Goal: Contribute content: Contribute content

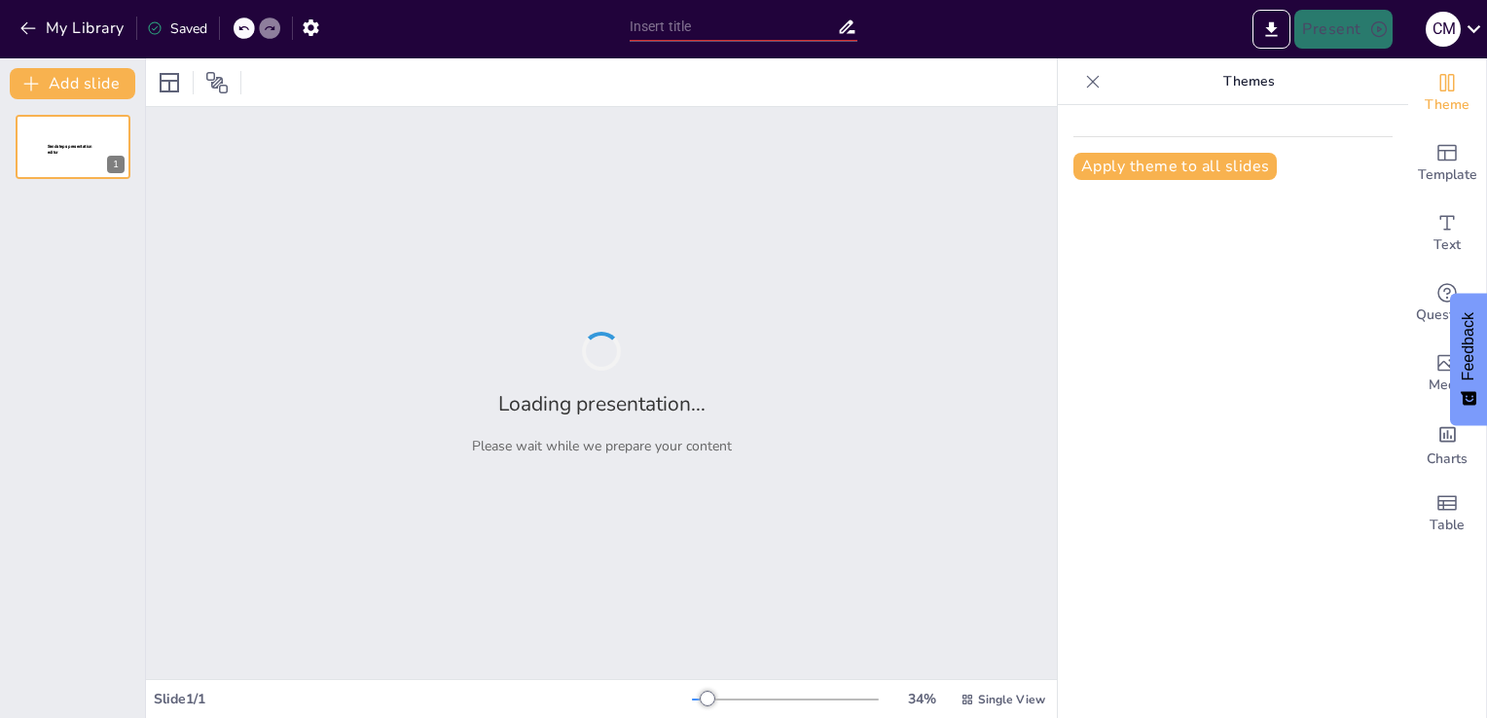
type input "About Tariffs And Their Purpose On Global Trade"
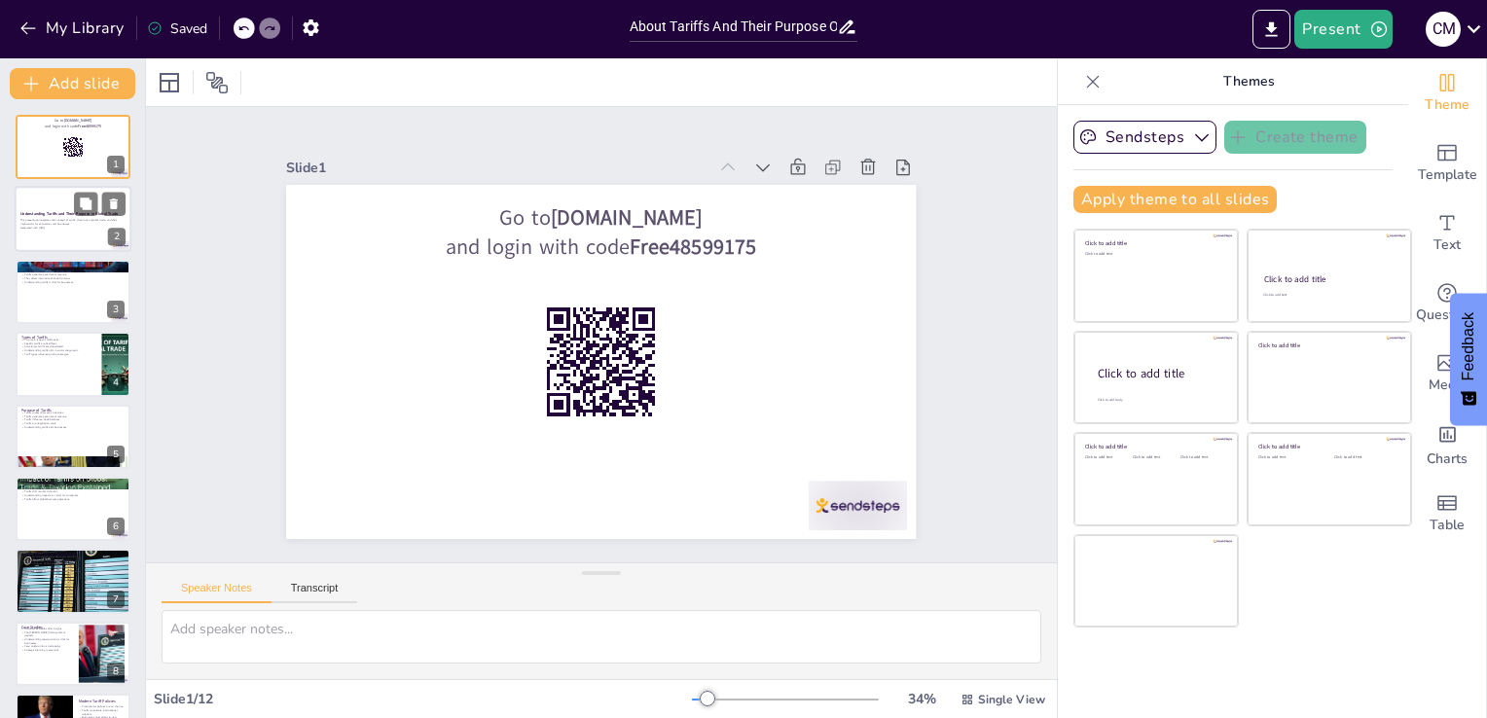
click at [58, 228] on p "Generated with Sendsteps.ai" at bounding box center [72, 229] width 105 height 4
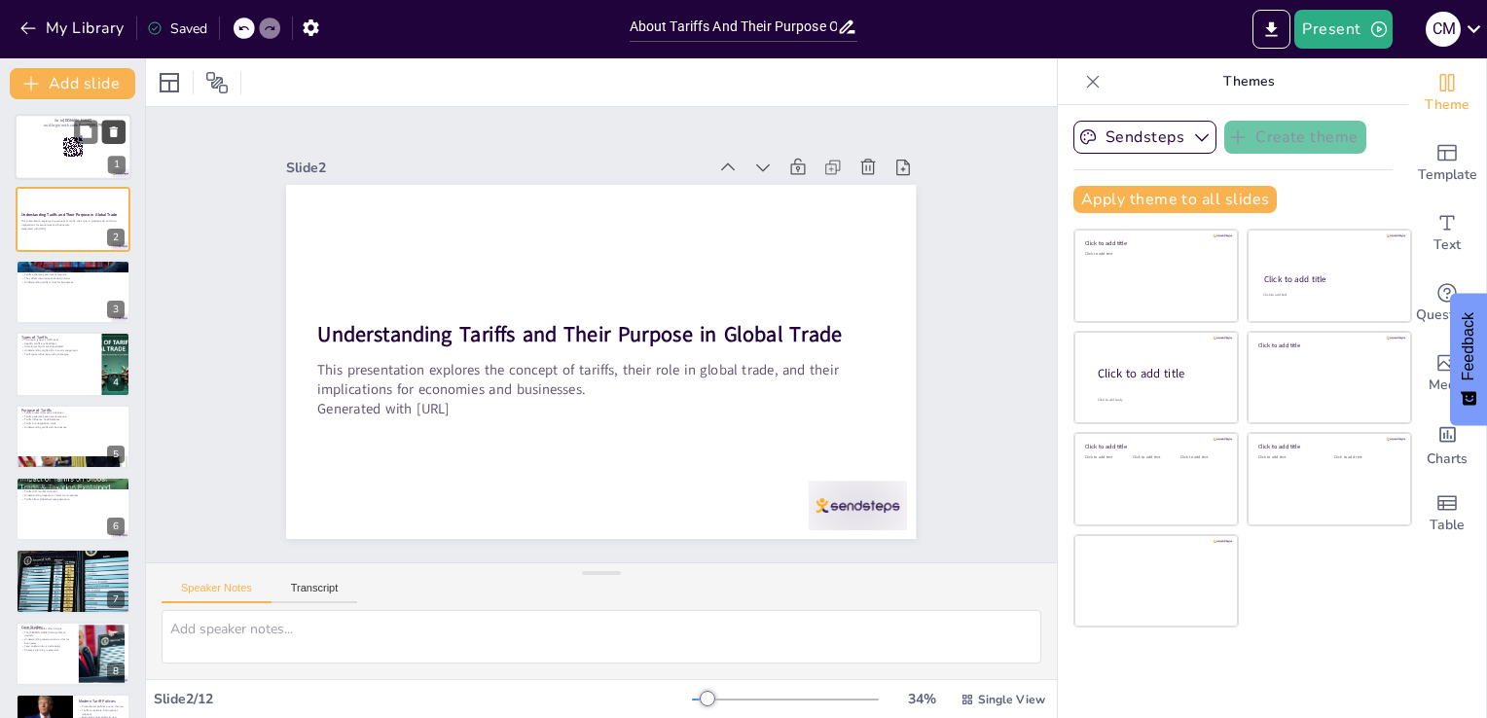
click at [121, 128] on icon at bounding box center [114, 133] width 14 height 14
type textarea "Tariffs are essentially taxes that increase the cost of imported goods. This ca…"
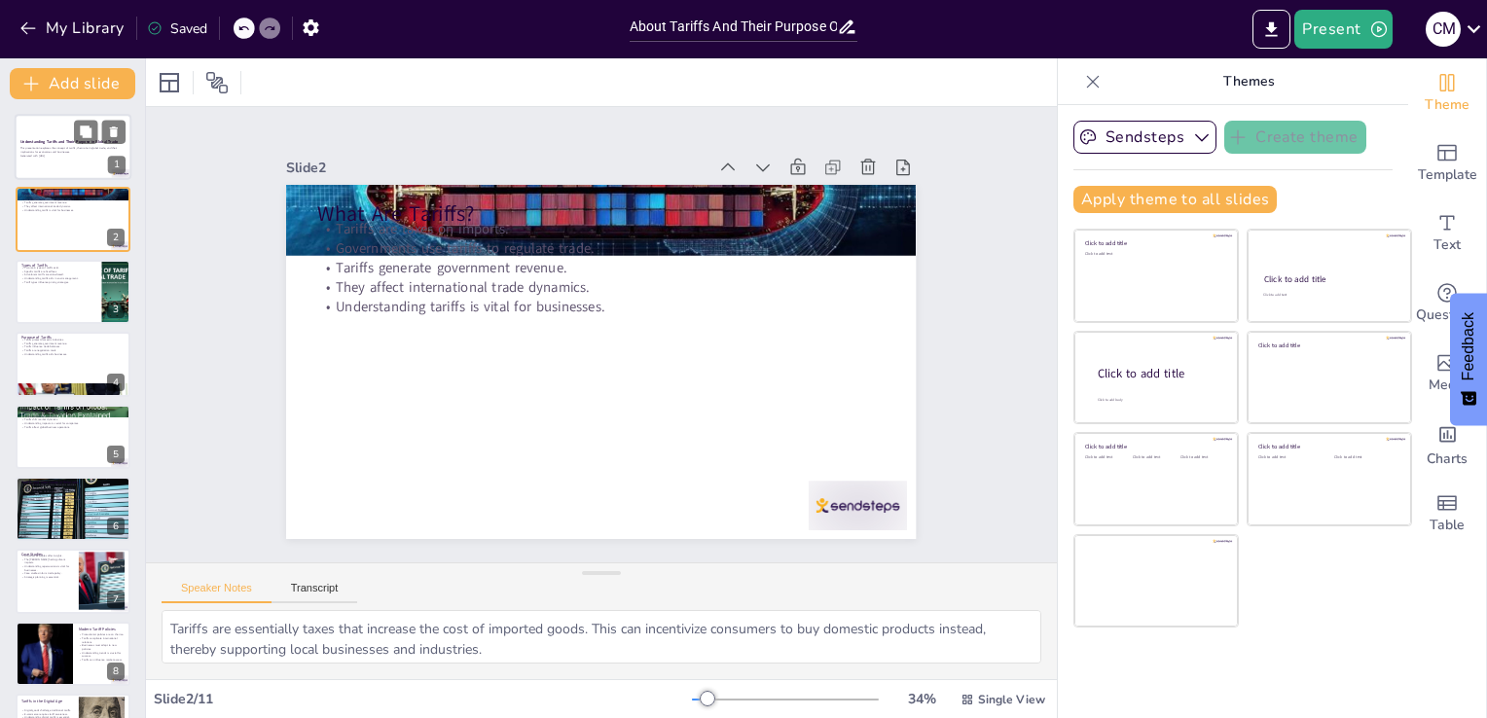
click at [68, 165] on div at bounding box center [73, 147] width 117 height 66
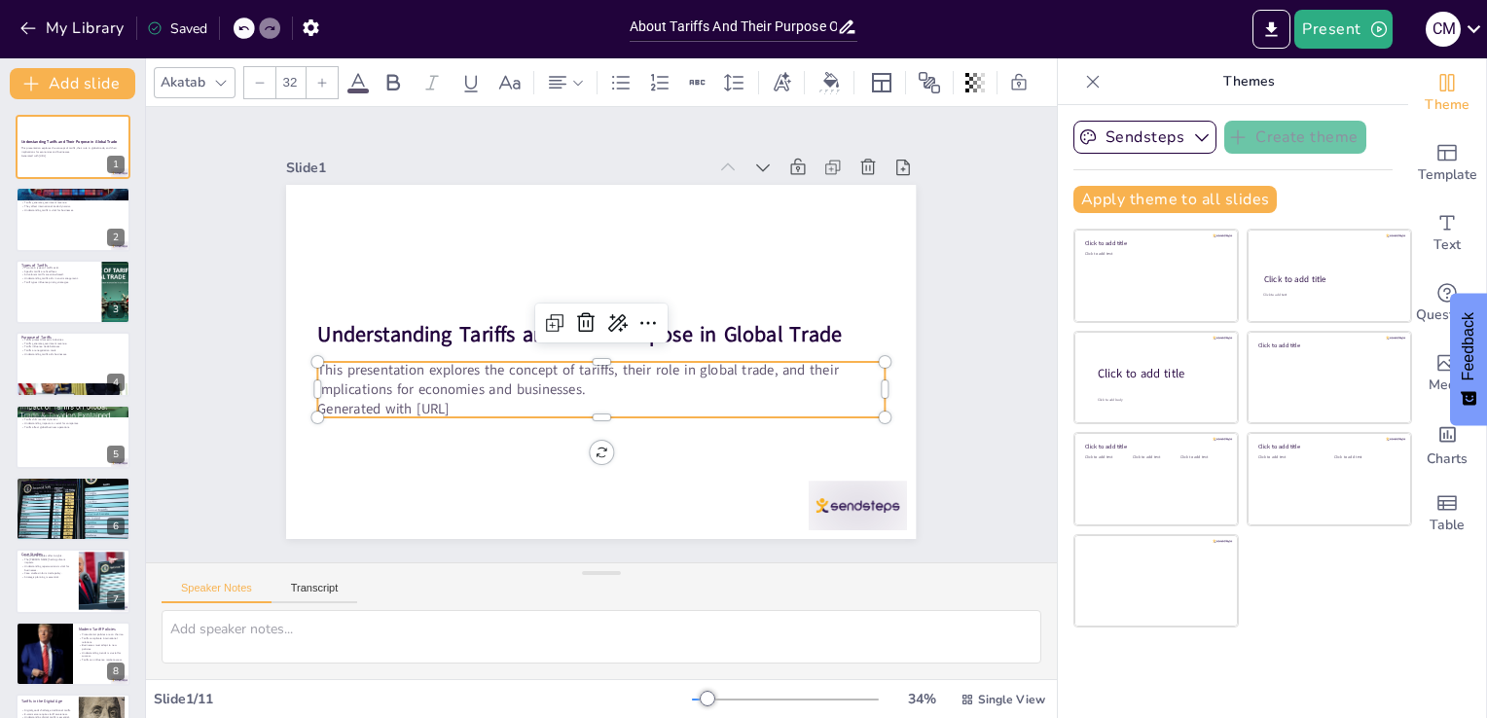
click at [666, 402] on p "Generated with Sendsteps.ai" at bounding box center [675, 335] width 19 height 566
click at [476, 402] on p "Generated with Sendsteps.ai" at bounding box center [645, 274] width 470 height 348
click at [482, 361] on p "Generated with Sendsteps.ai" at bounding box center [578, 264] width 545 height 194
click at [482, 399] on p "Generated with Sendsteps.ai" at bounding box center [578, 406] width 545 height 194
click at [481, 270] on p "Generated with Sendsteps.ai" at bounding box center [601, 259] width 566 height 19
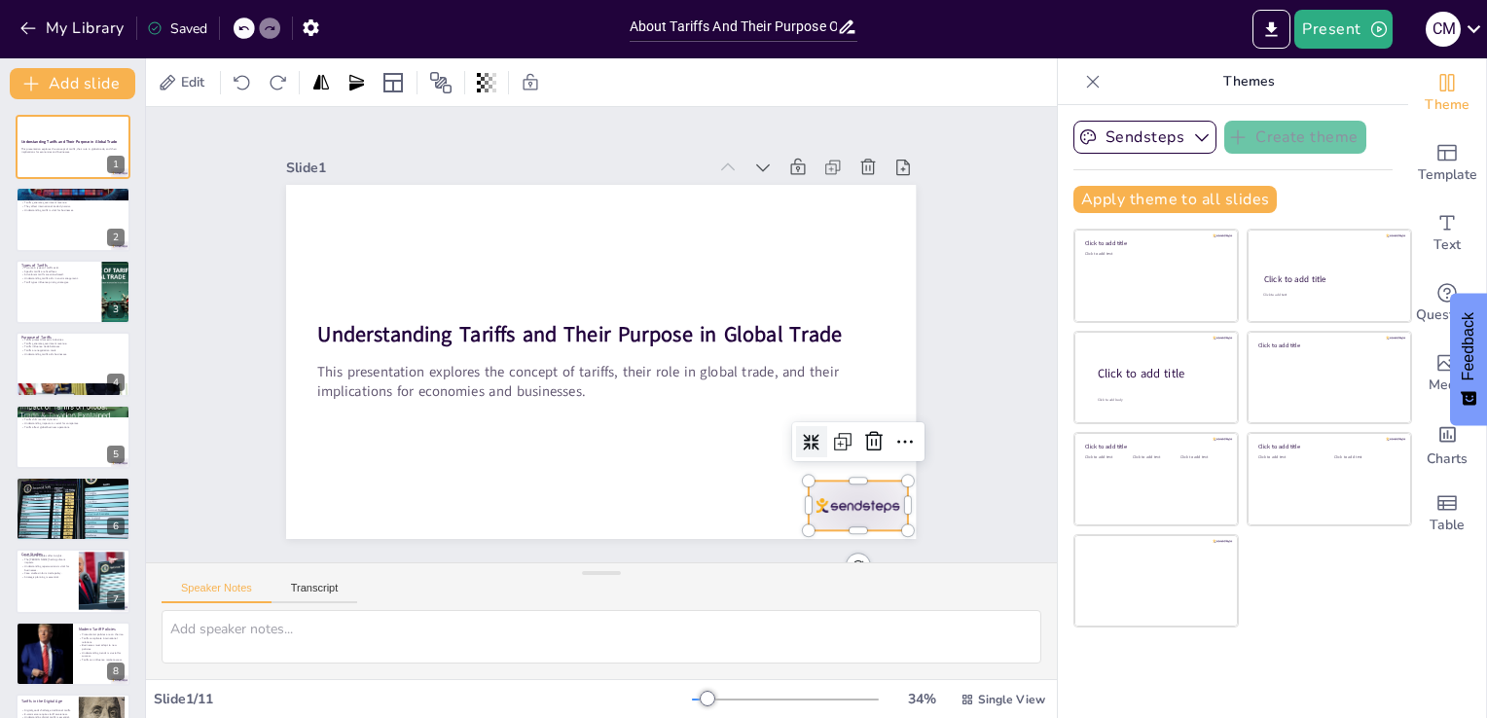
click at [821, 553] on div at bounding box center [766, 595] width 110 height 85
click at [324, 299] on icon at bounding box center [313, 287] width 21 height 22
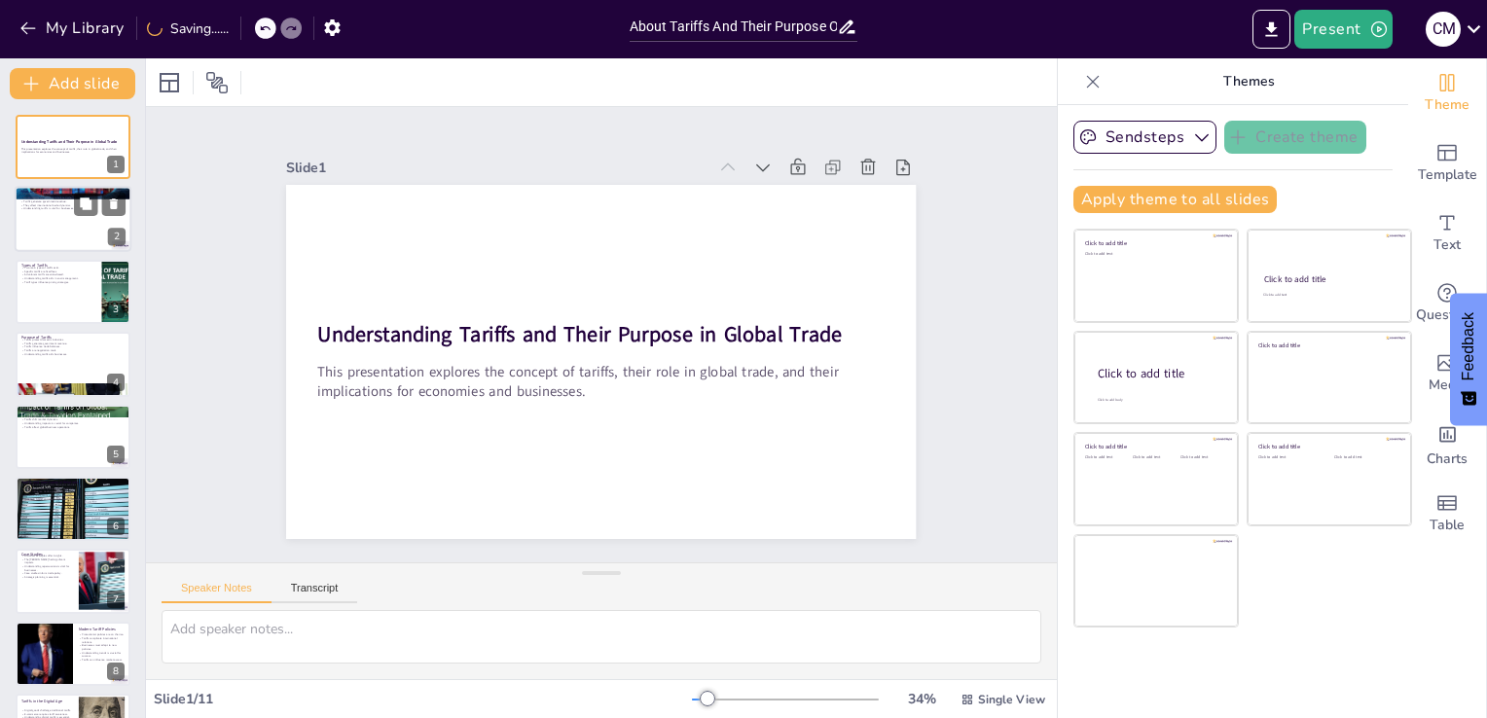
click at [41, 204] on p "They affect international trade dynamics." at bounding box center [72, 205] width 105 height 4
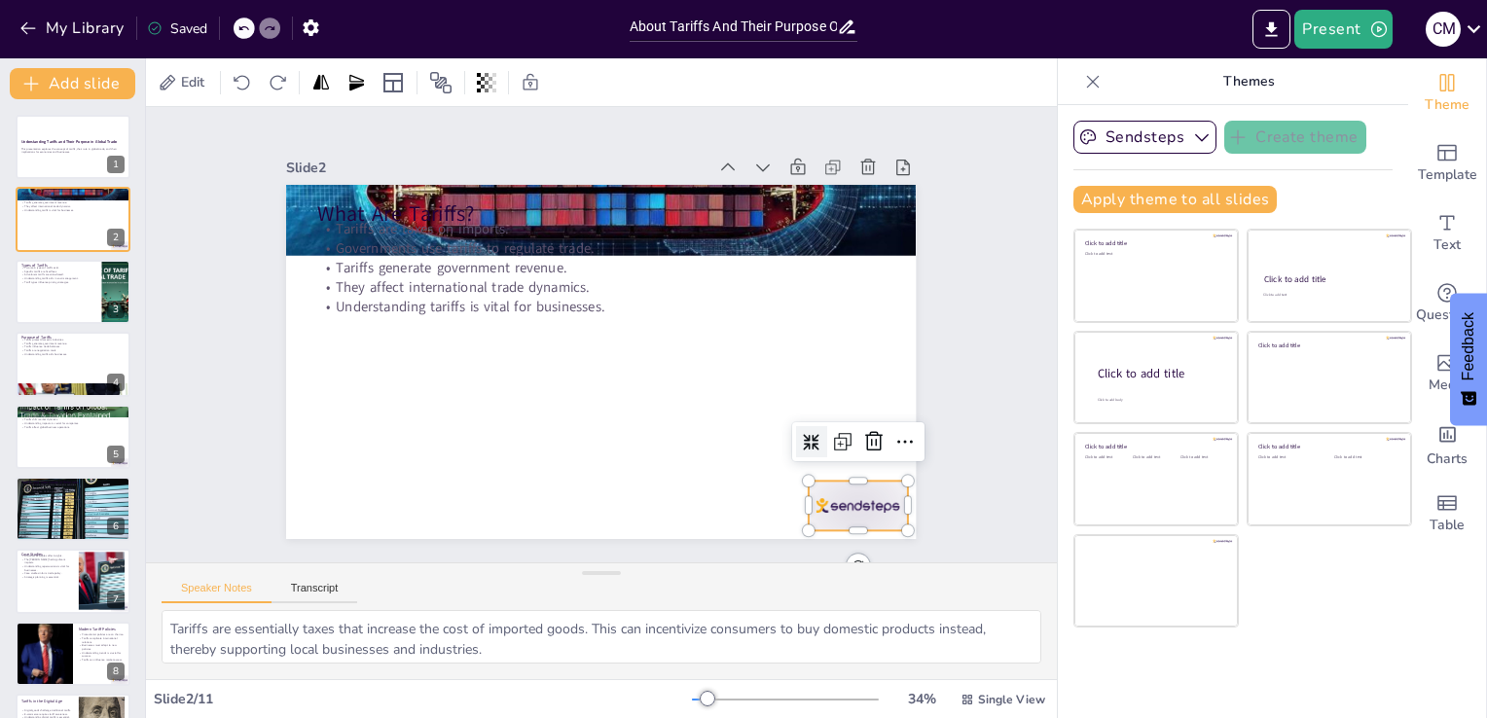
click at [750, 101] on div at bounding box center [715, 48] width 69 height 106
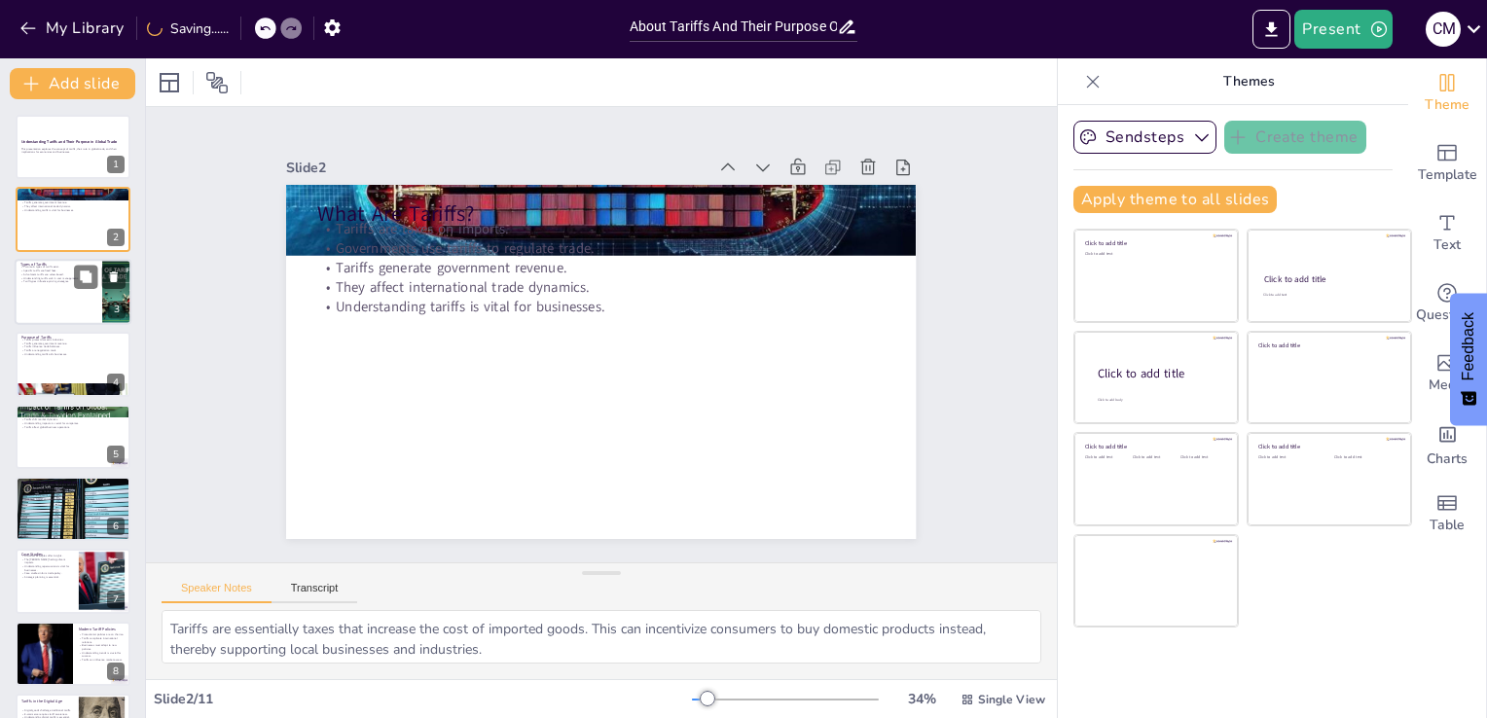
click at [55, 282] on div at bounding box center [73, 292] width 117 height 66
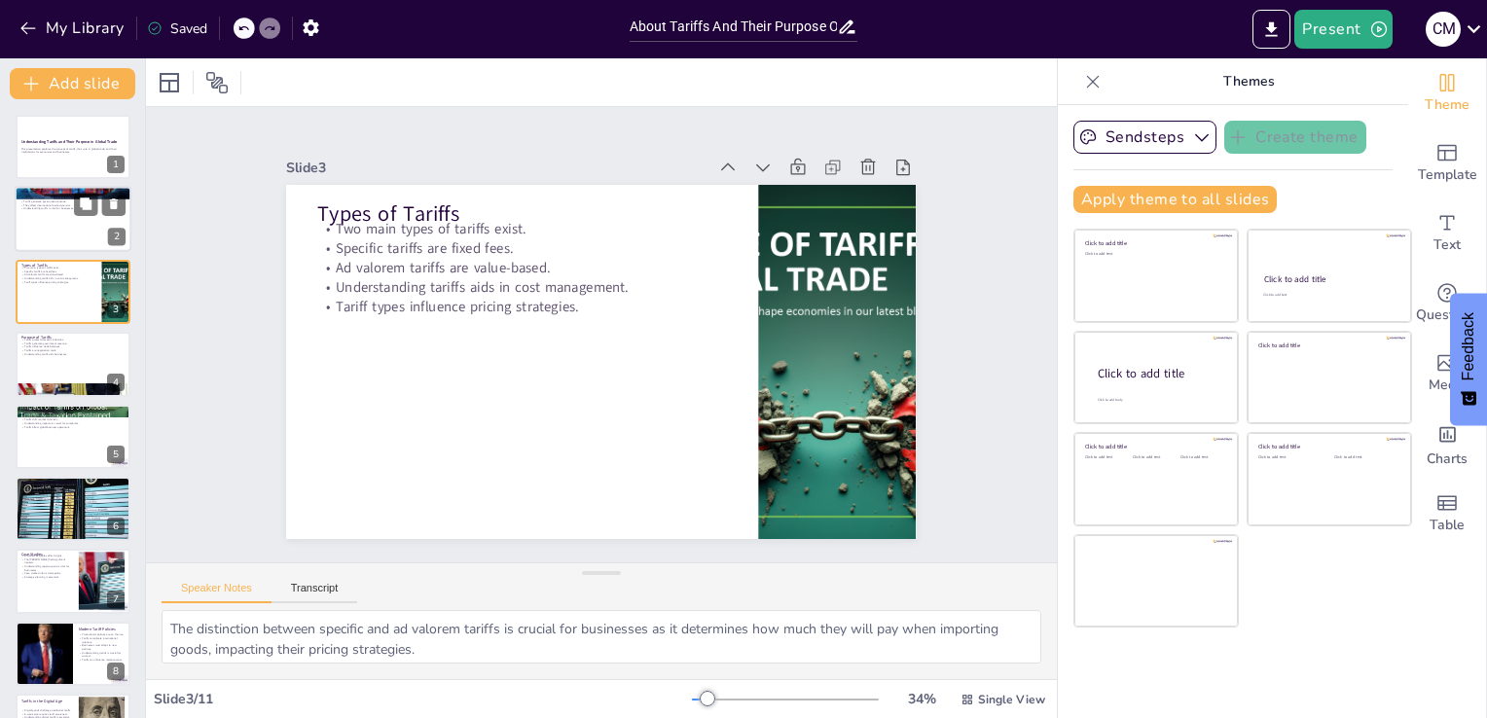
click at [53, 207] on p "Understanding tariffs is vital for businesses." at bounding box center [72, 209] width 105 height 4
type textarea "Tariffs are essentially taxes that increase the cost of imported goods. This ca…"
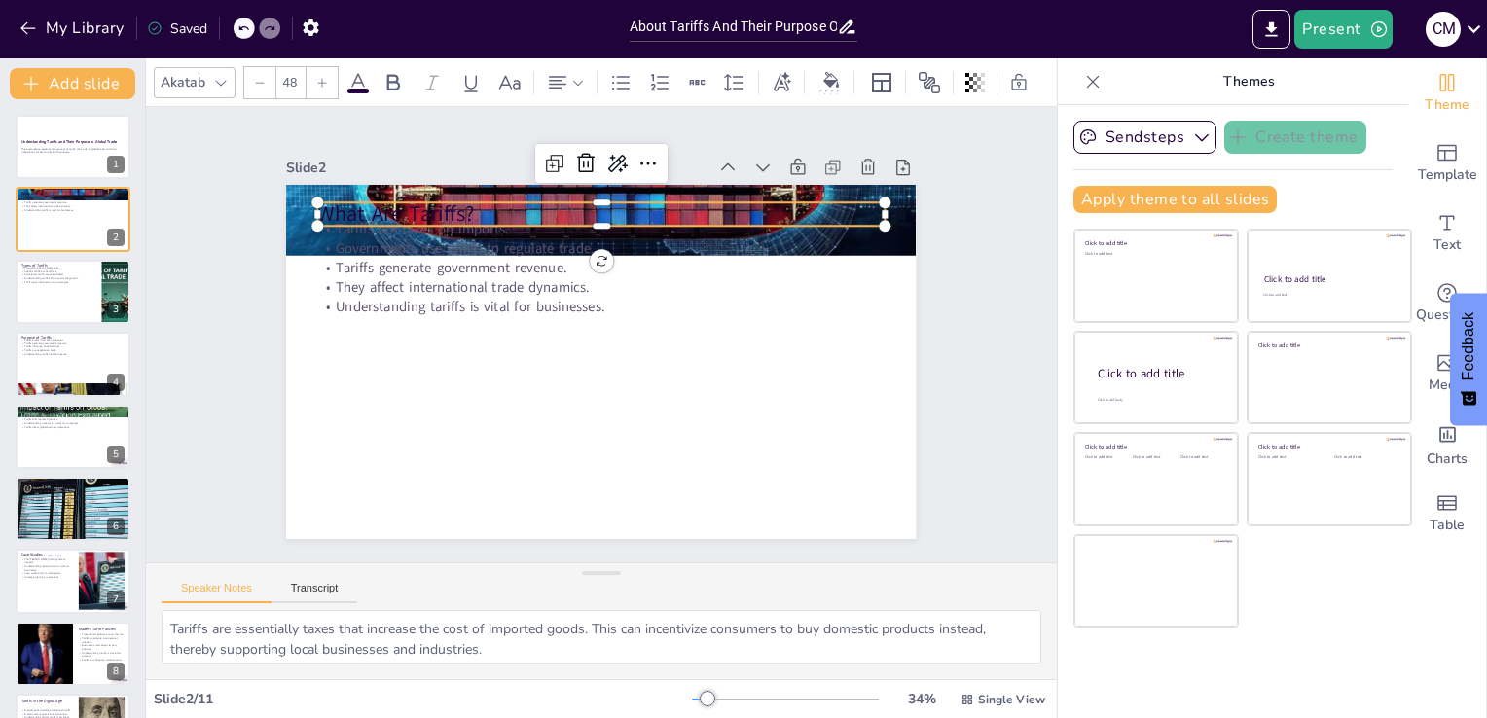
click at [614, 202] on p "What Are Tariffs?" at bounding box center [715, 297] width 203 height 548
click at [347, 195] on p "What Are Tariffs?" at bounding box center [627, 211] width 561 height 147
click at [328, 195] on p "What Are Tariffs?" at bounding box center [508, 250] width 401 height 441
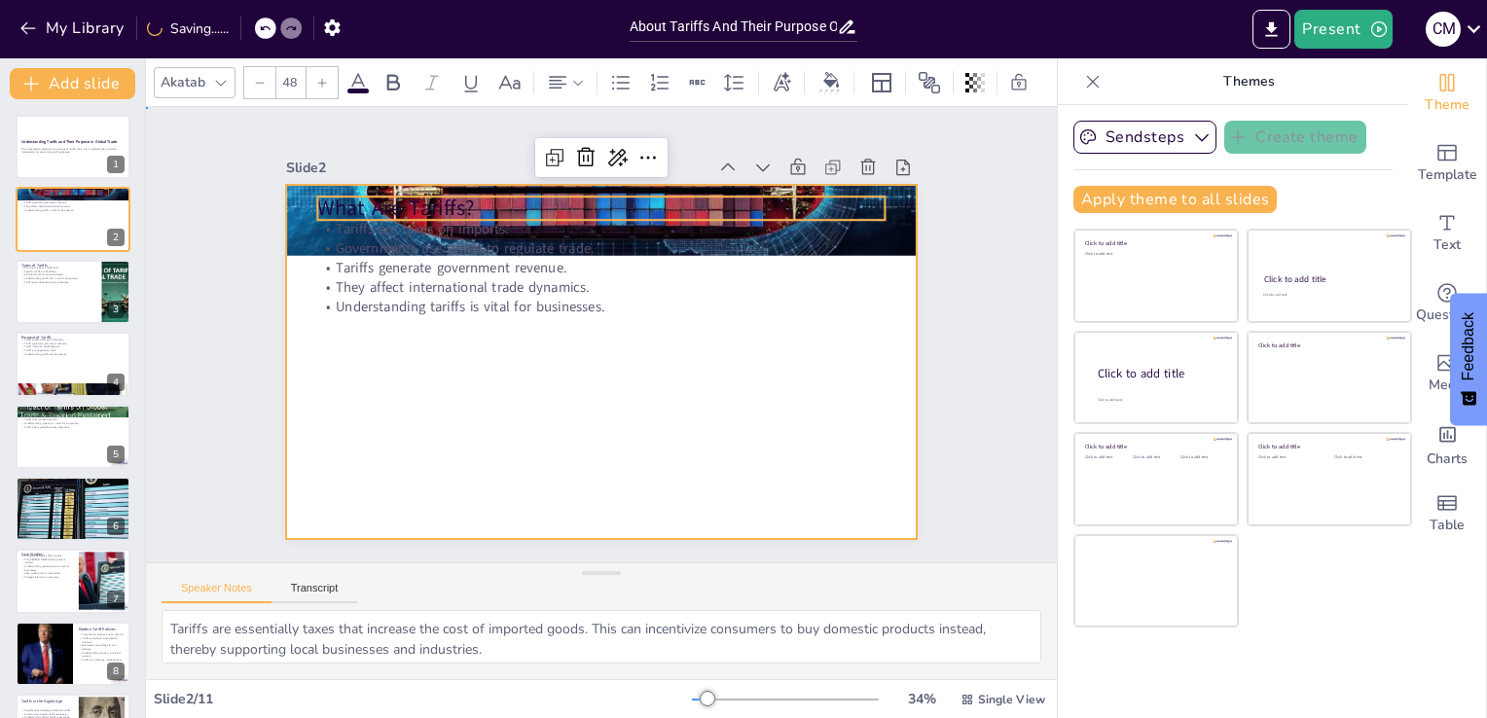
click at [425, 334] on div at bounding box center [590, 310] width 719 height 580
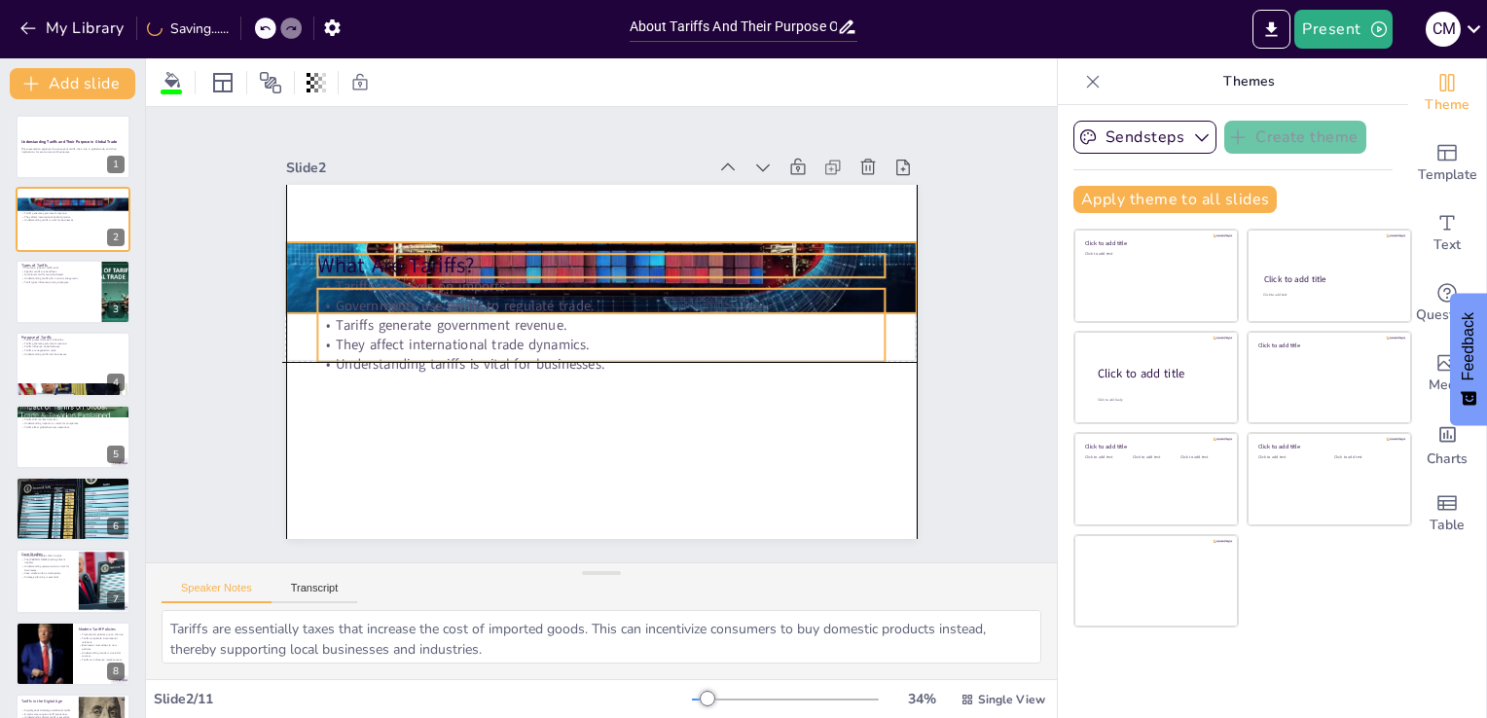
drag, startPoint x: 409, startPoint y: 242, endPoint x: 405, endPoint y: 305, distance: 62.4
click at [477, 305] on p "Governments use tariffs to regulate trade." at bounding box center [627, 349] width 300 height 501
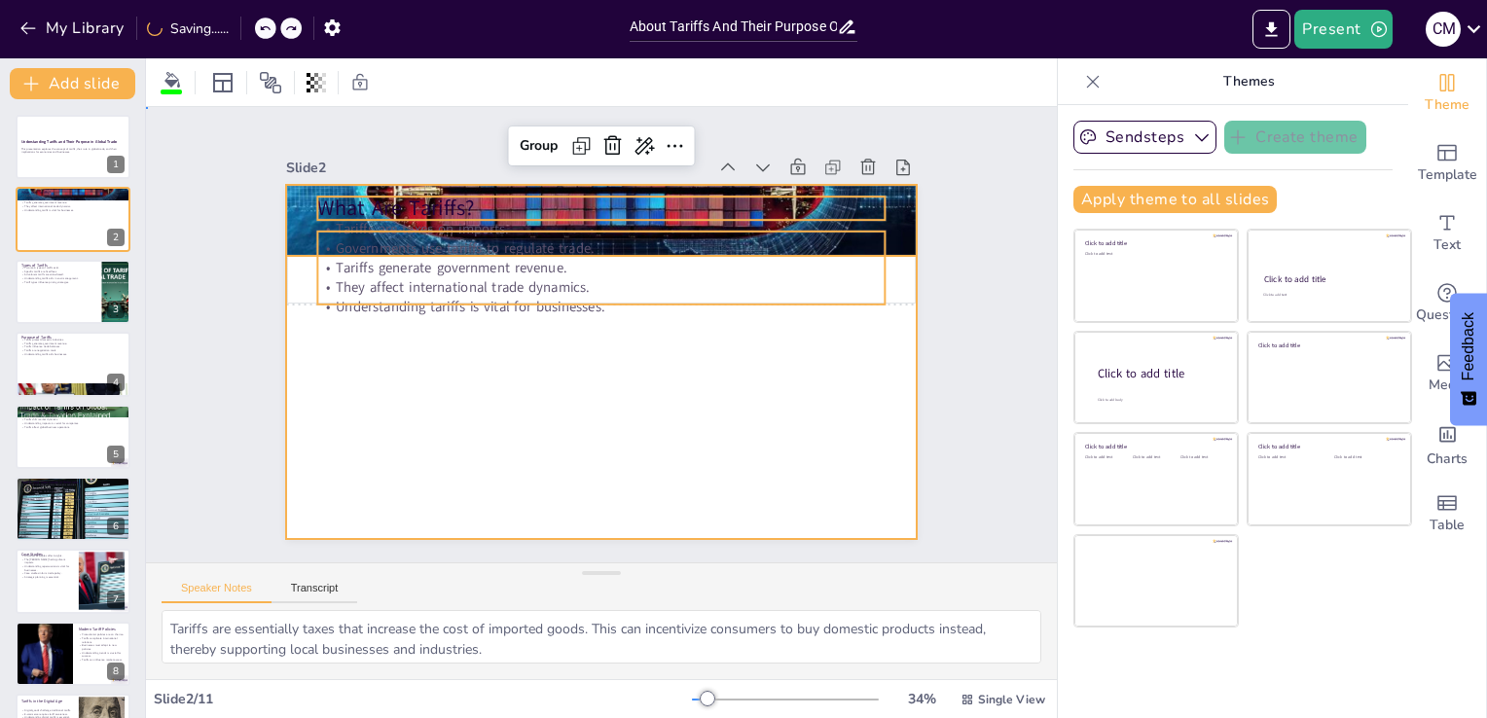
click at [434, 457] on div at bounding box center [580, 353] width 685 height 705
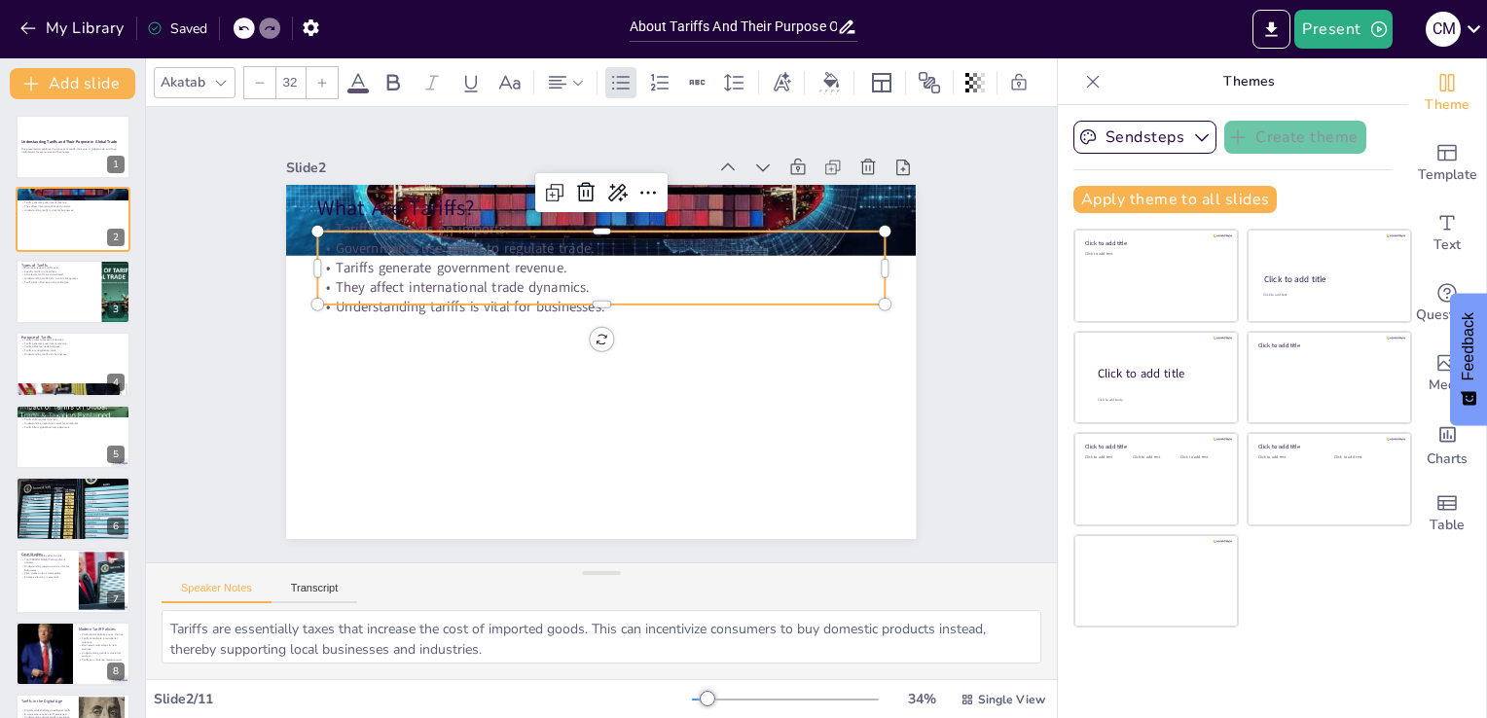
click at [617, 232] on p "Governments use tariffs to regulate trade." at bounding box center [685, 317] width 137 height 559
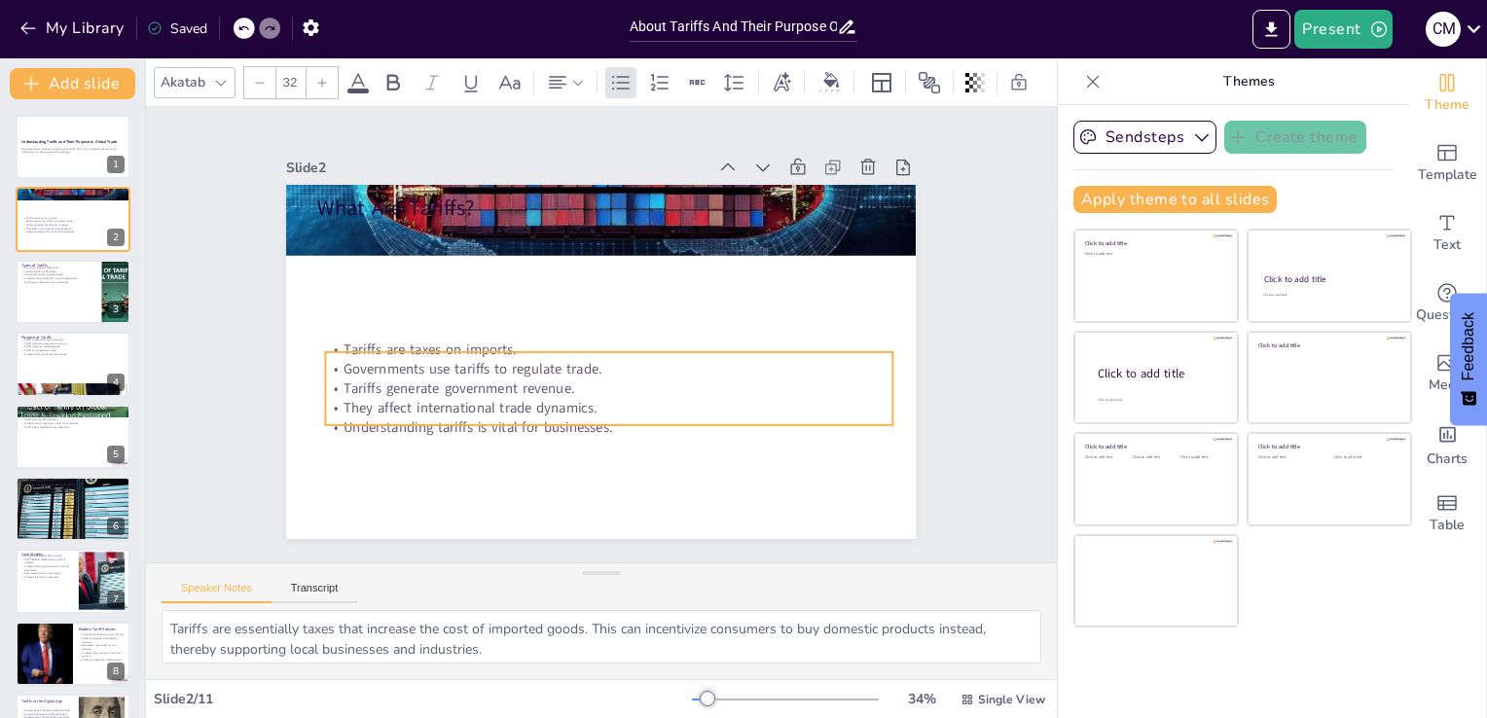
drag, startPoint x: 374, startPoint y: 232, endPoint x: 381, endPoint y: 352, distance: 120.9
click at [384, 352] on p "Governments use tariffs to regulate trade." at bounding box center [581, 363] width 394 height 434
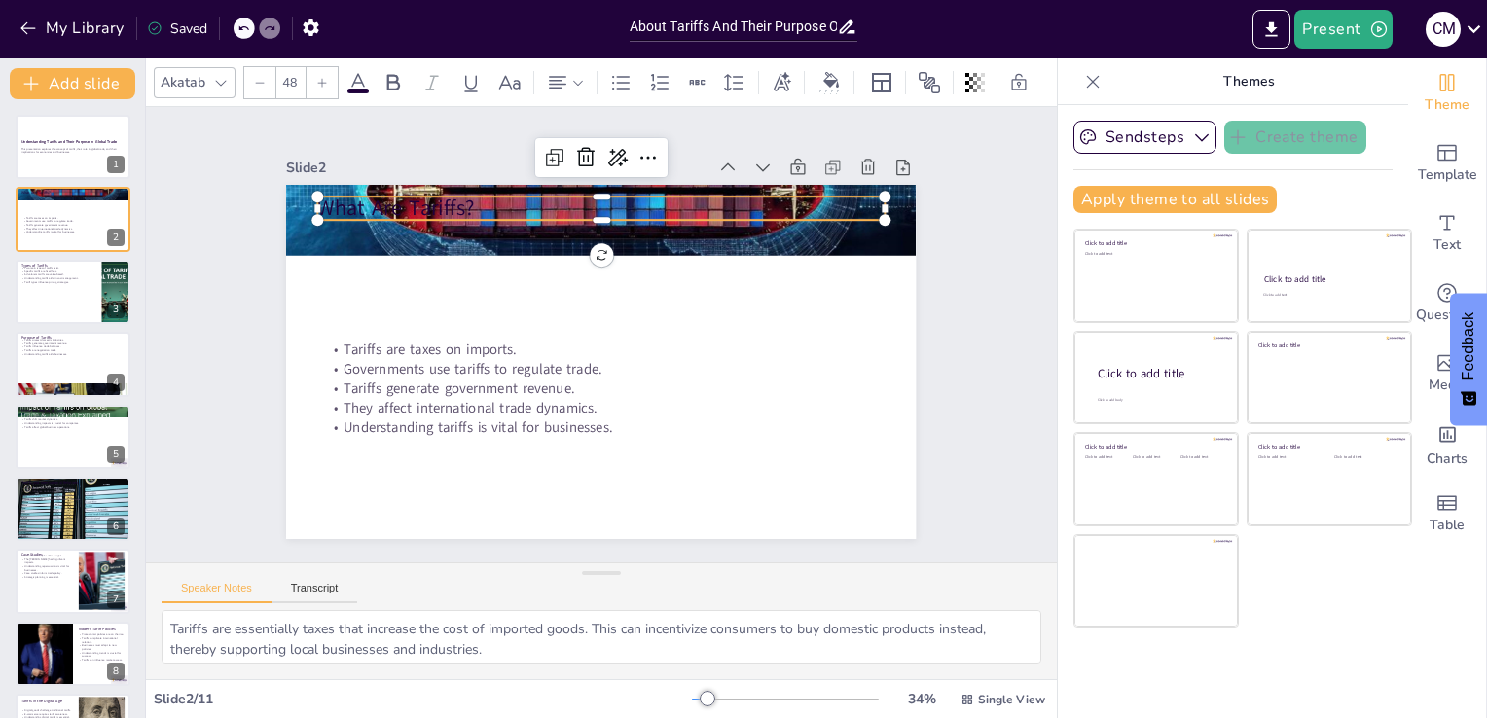
click at [358, 213] on div "What Are Tariffs? Tariffs are taxes on imports. Governments use tariffs to regu…" at bounding box center [574, 343] width 531 height 708
click at [671, 213] on div at bounding box center [708, 323] width 75 height 565
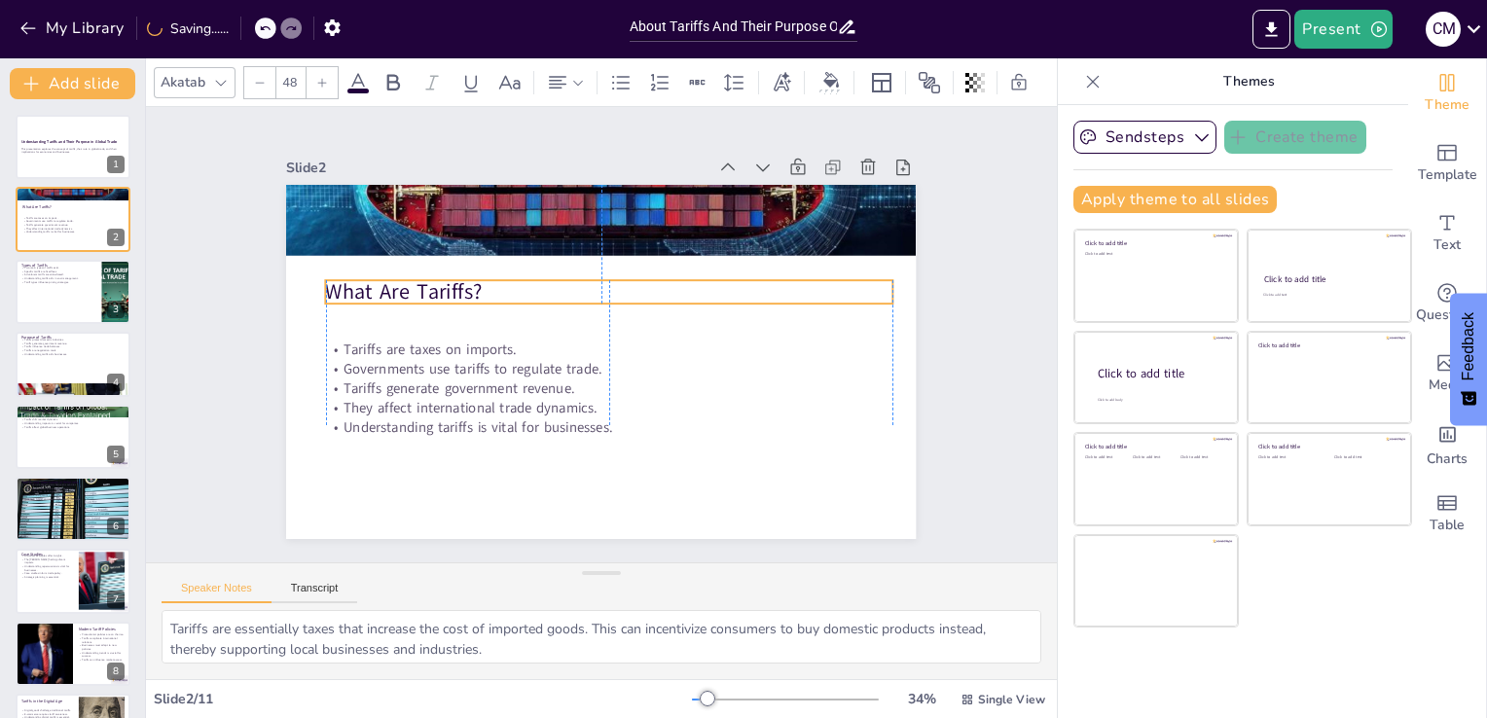
drag, startPoint x: 366, startPoint y: 204, endPoint x: 370, endPoint y: 289, distance: 84.8
click at [599, 289] on p "What Are Tariffs?" at bounding box center [643, 346] width 89 height 566
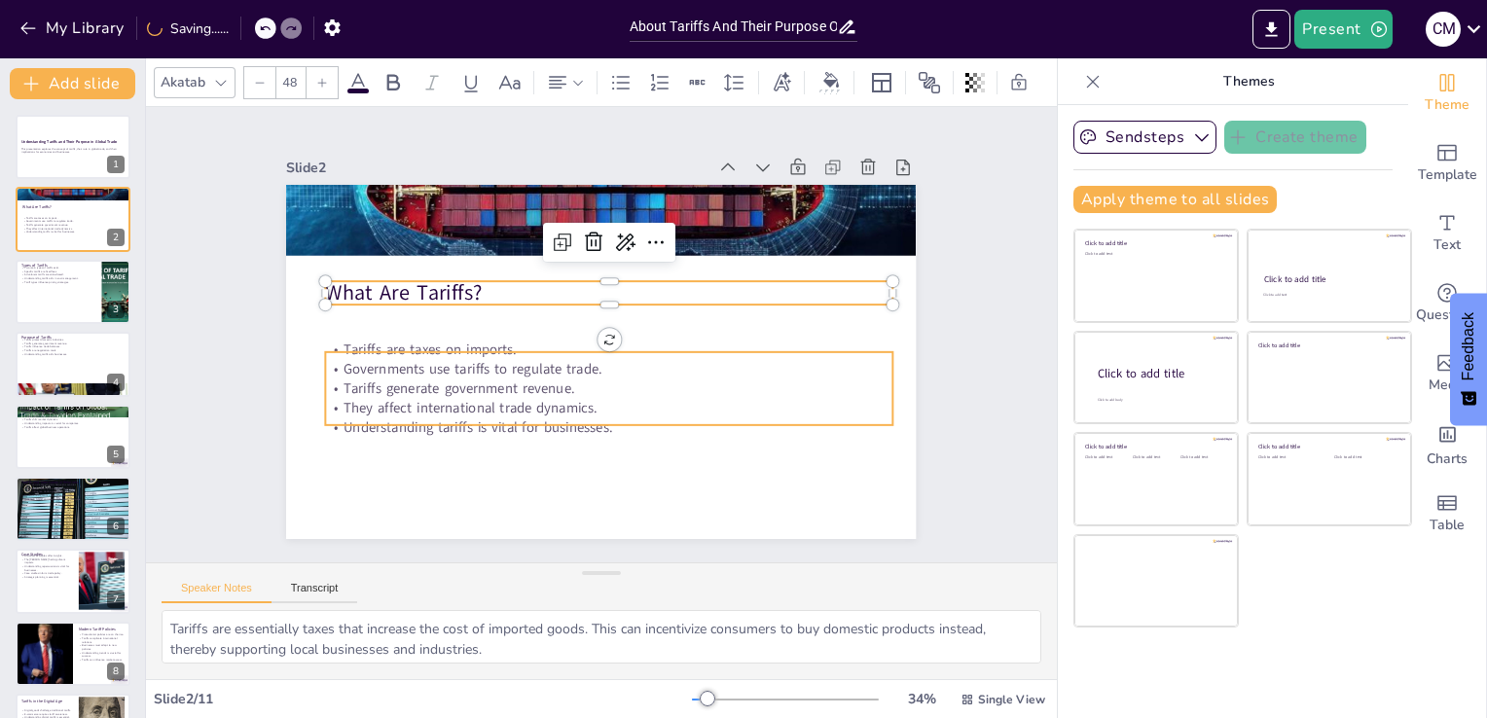
type input "32"
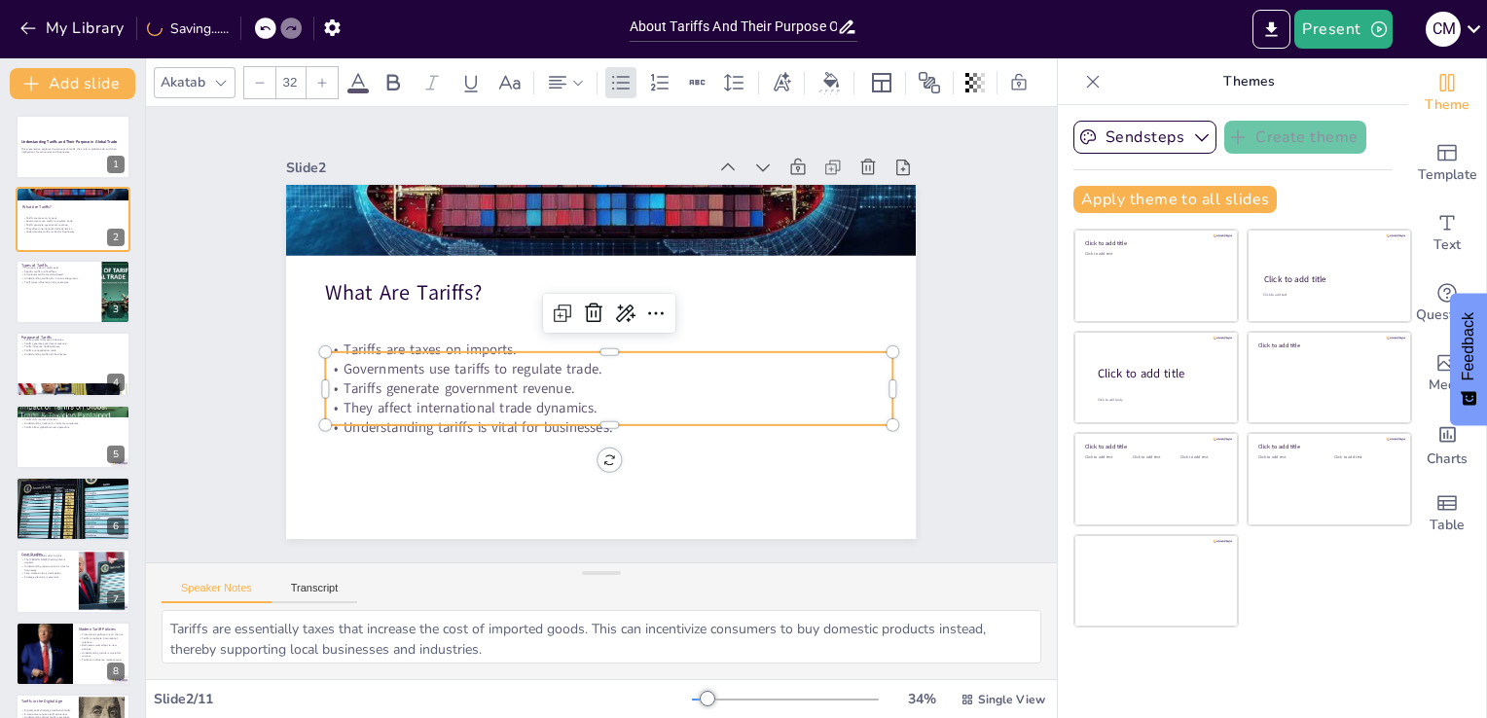
click at [375, 372] on p "Tariffs generate government revenue." at bounding box center [597, 389] width 559 height 136
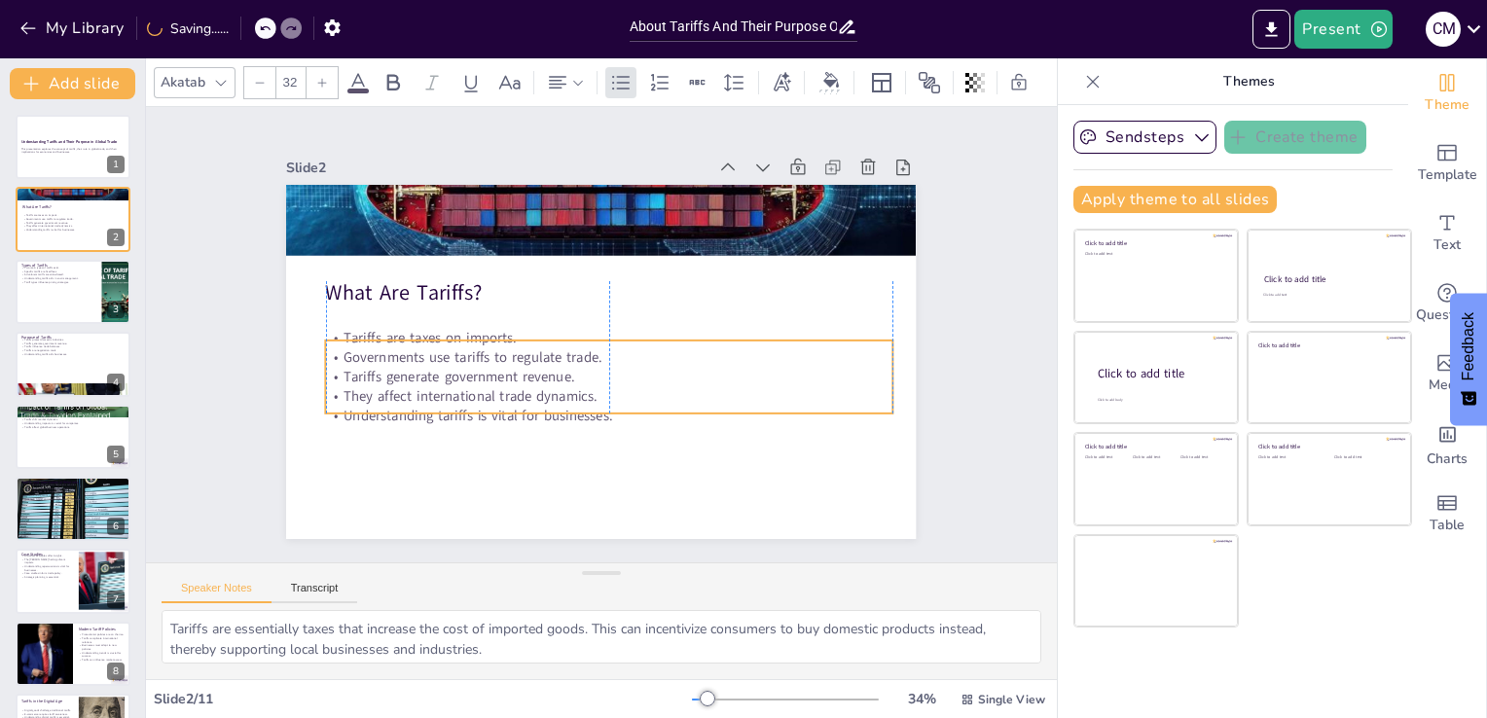
drag, startPoint x: 375, startPoint y: 372, endPoint x: 375, endPoint y: 361, distance: 10.7
click at [442, 361] on p "Tariffs generate government revenue." at bounding box center [566, 359] width 248 height 526
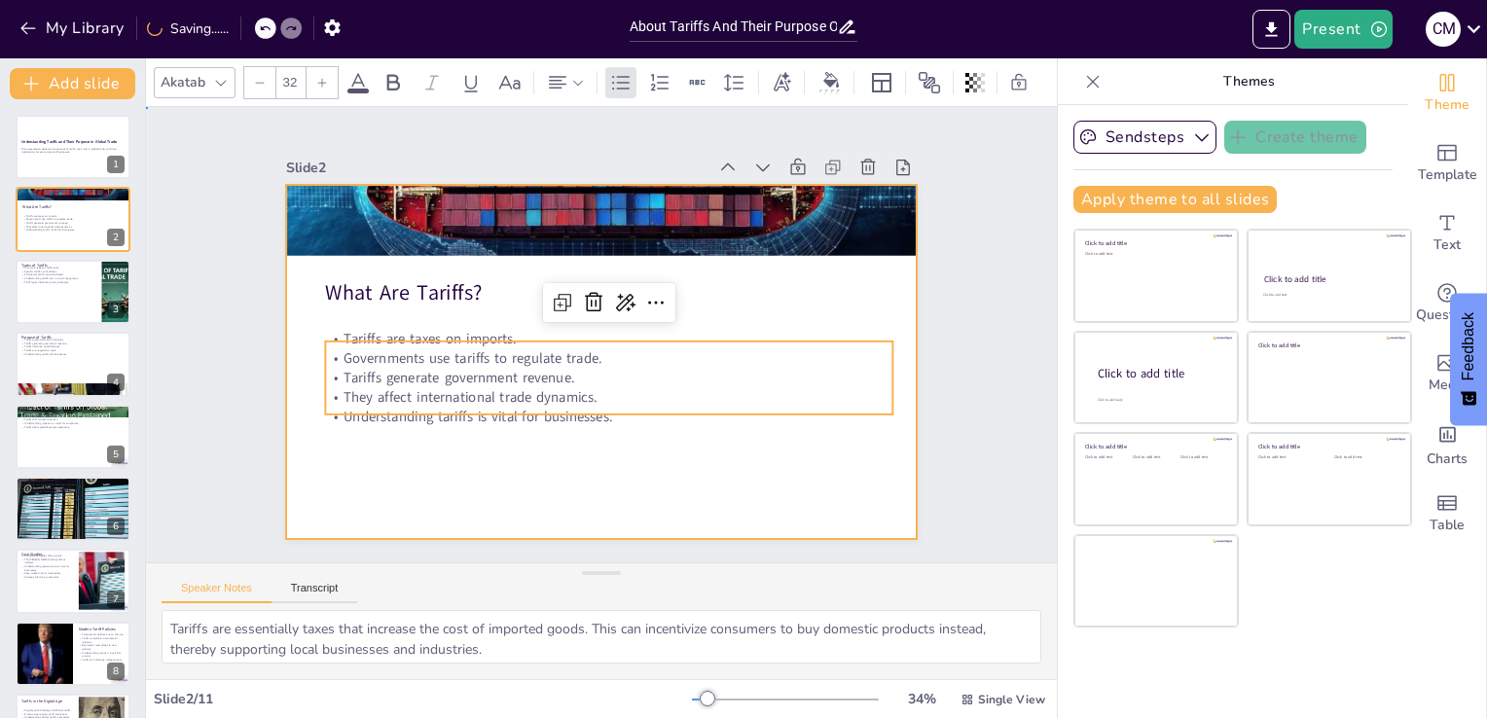
click at [368, 433] on div at bounding box center [574, 332] width 418 height 664
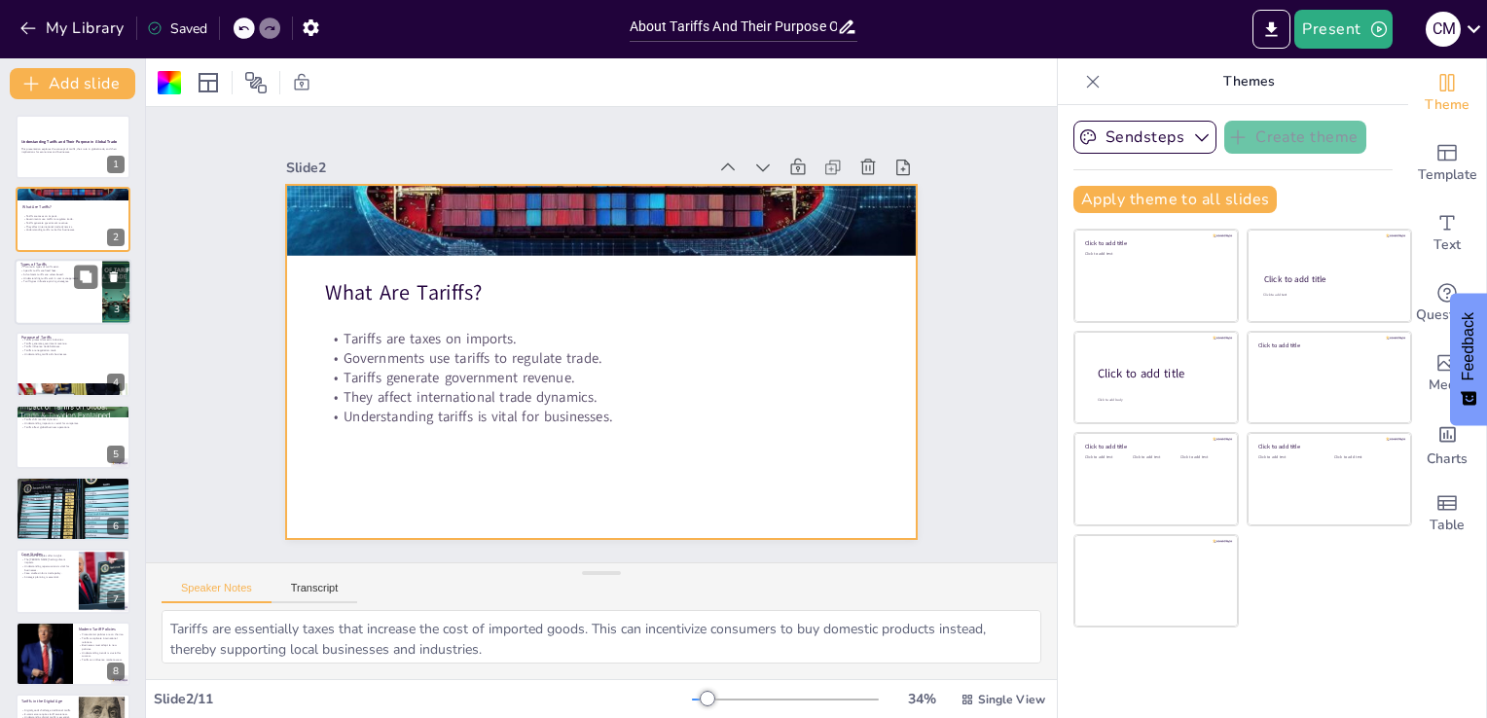
click at [63, 303] on div at bounding box center [73, 292] width 117 height 66
type textarea "The distinction between specific and ad valorem tariffs is crucial for business…"
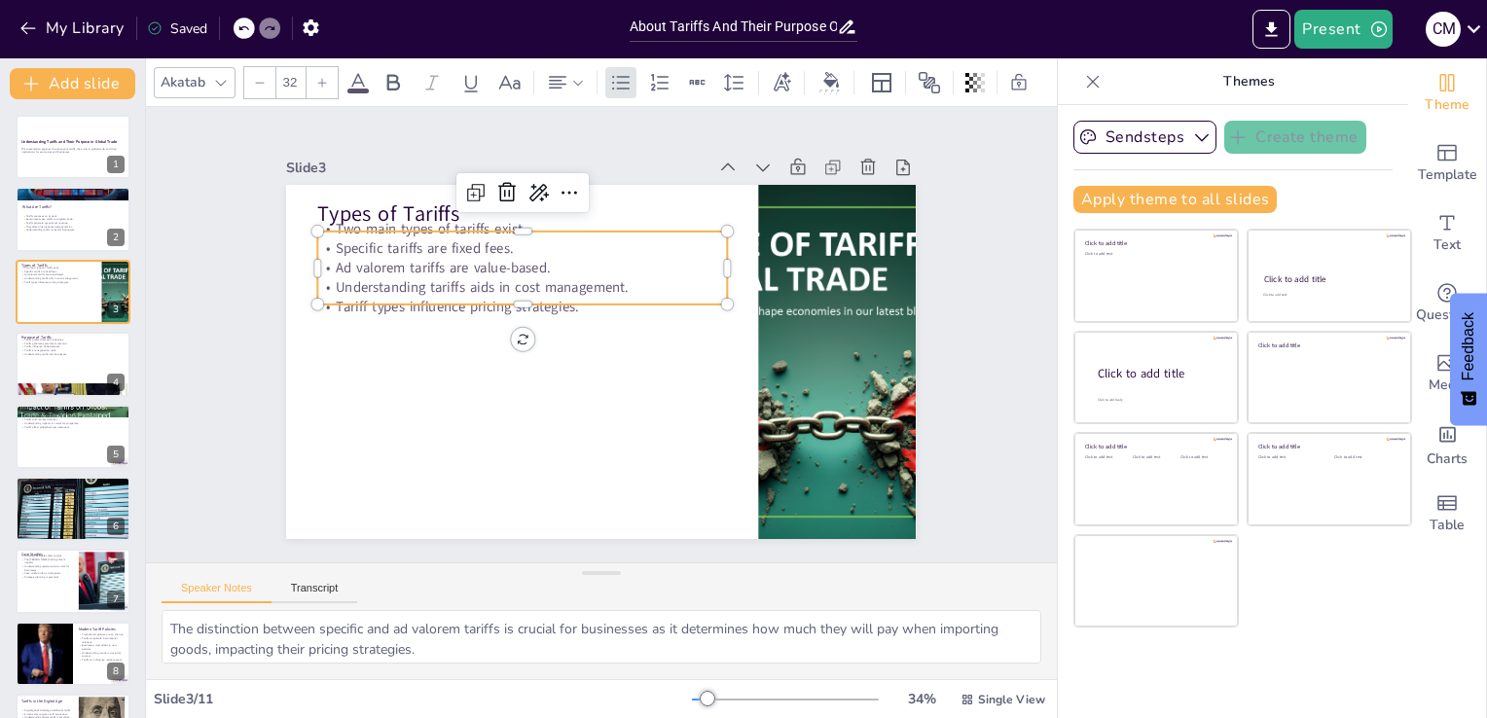
click at [434, 289] on p "Two main types of tariffs exist." at bounding box center [562, 460] width 257 height 343
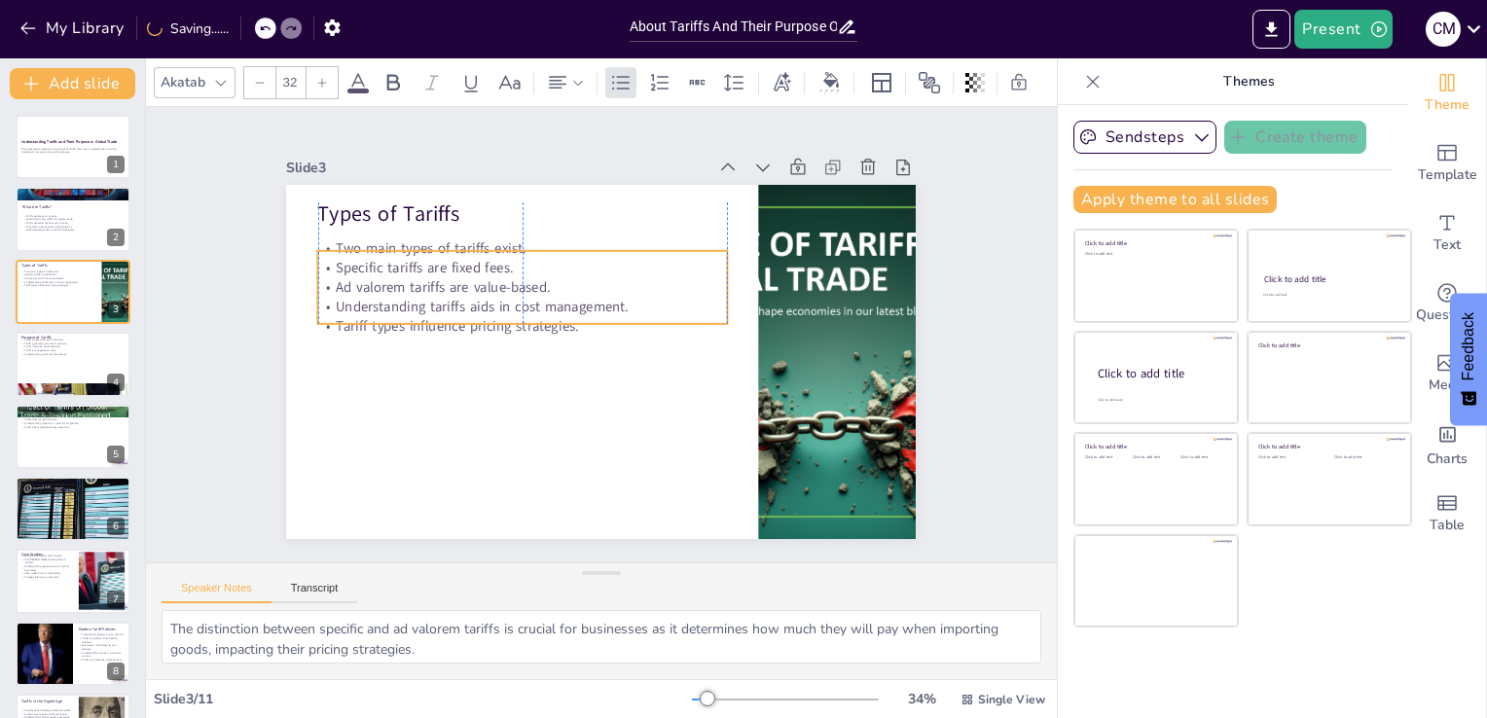
drag, startPoint x: 350, startPoint y: 226, endPoint x: 351, endPoint y: 245, distance: 19.5
click at [471, 245] on p "Two main types of tariffs exist." at bounding box center [543, 435] width 145 height 395
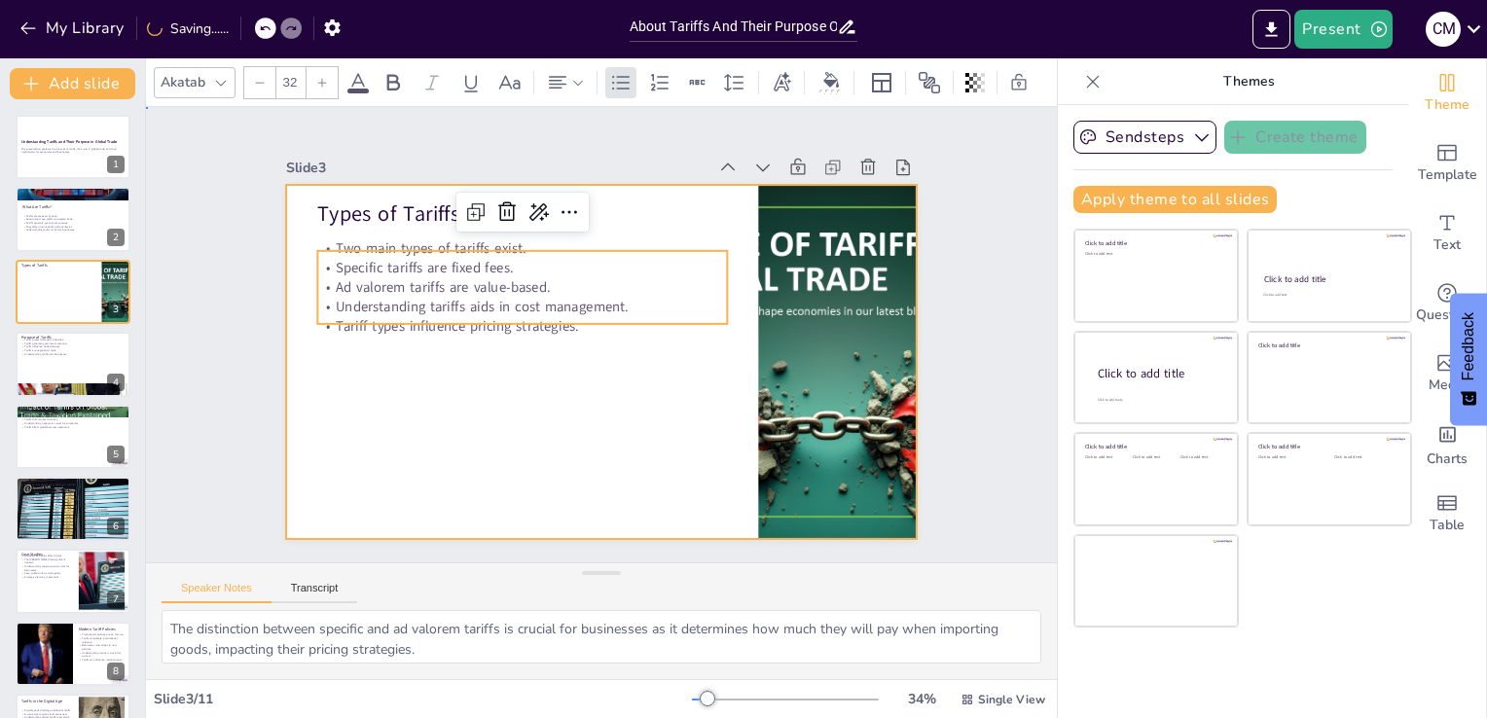
click at [387, 356] on div at bounding box center [627, 326] width 531 height 708
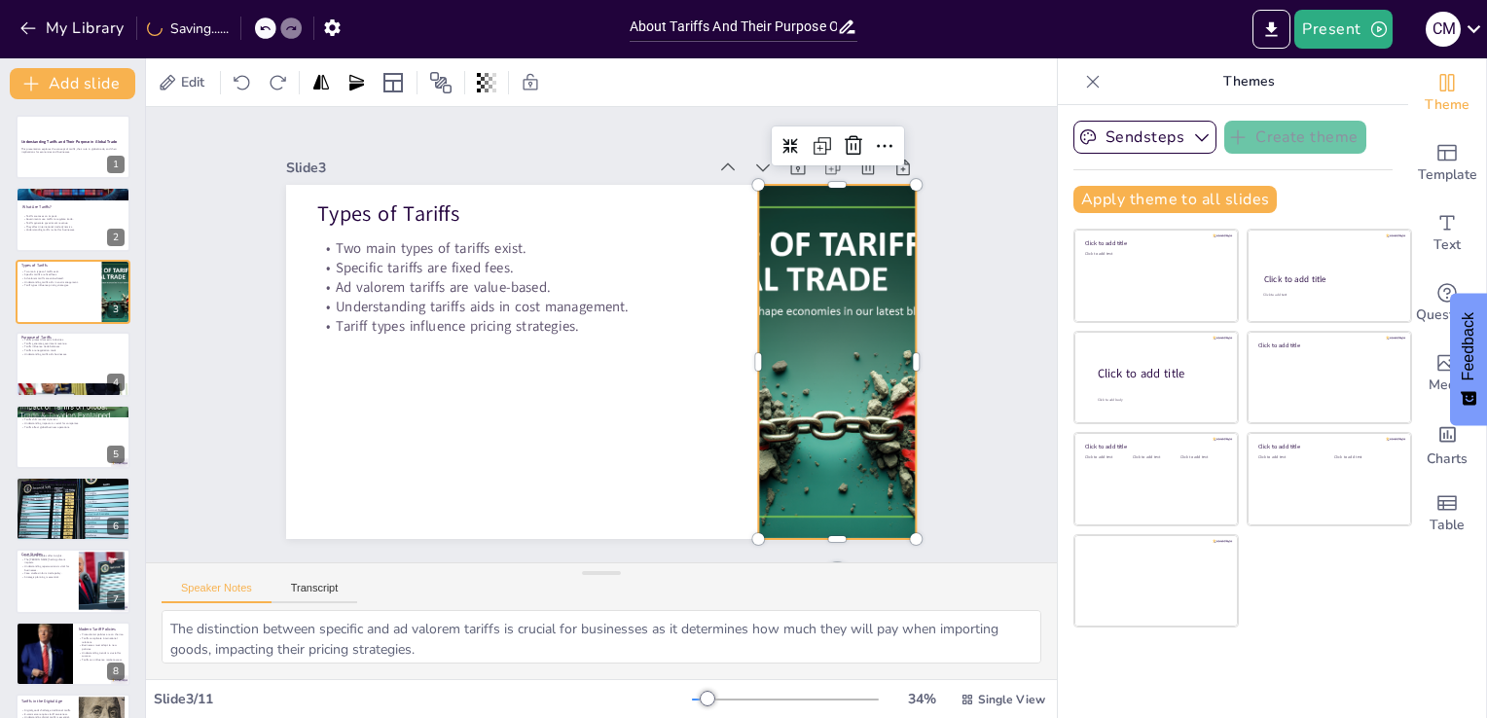
click at [755, 259] on div at bounding box center [817, 433] width 615 height 501
click at [754, 264] on div at bounding box center [525, 561] width 457 height 594
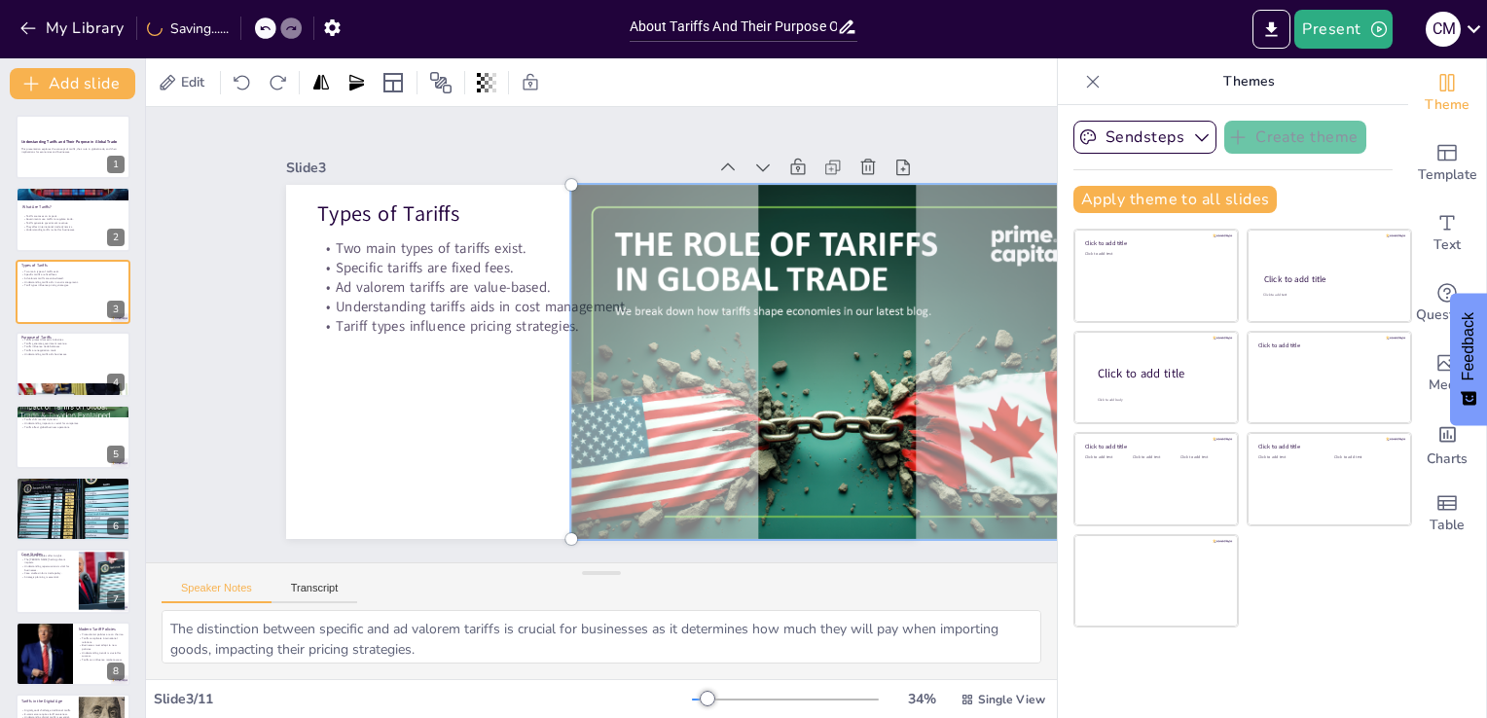
click at [755, 259] on div at bounding box center [502, 551] width 530 height 644
click at [691, 259] on div at bounding box center [369, 382] width 644 height 530
click at [454, 398] on div at bounding box center [628, 340] width 478 height 690
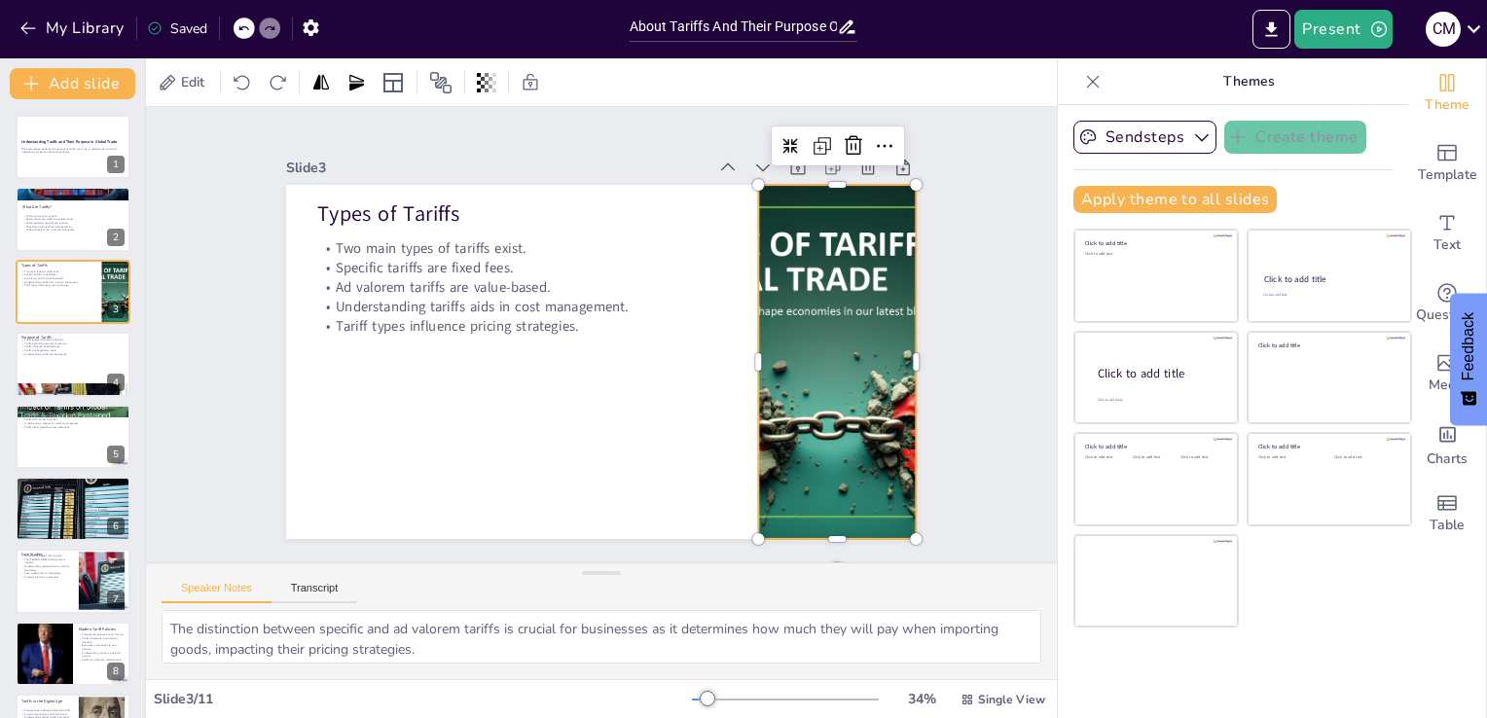
click at [740, 318] on div at bounding box center [440, 510] width 599 height 638
drag, startPoint x: 744, startPoint y: 352, endPoint x: 775, endPoint y: 339, distance: 34.0
click at [729, 339] on div at bounding box center [409, 194] width 637 height 572
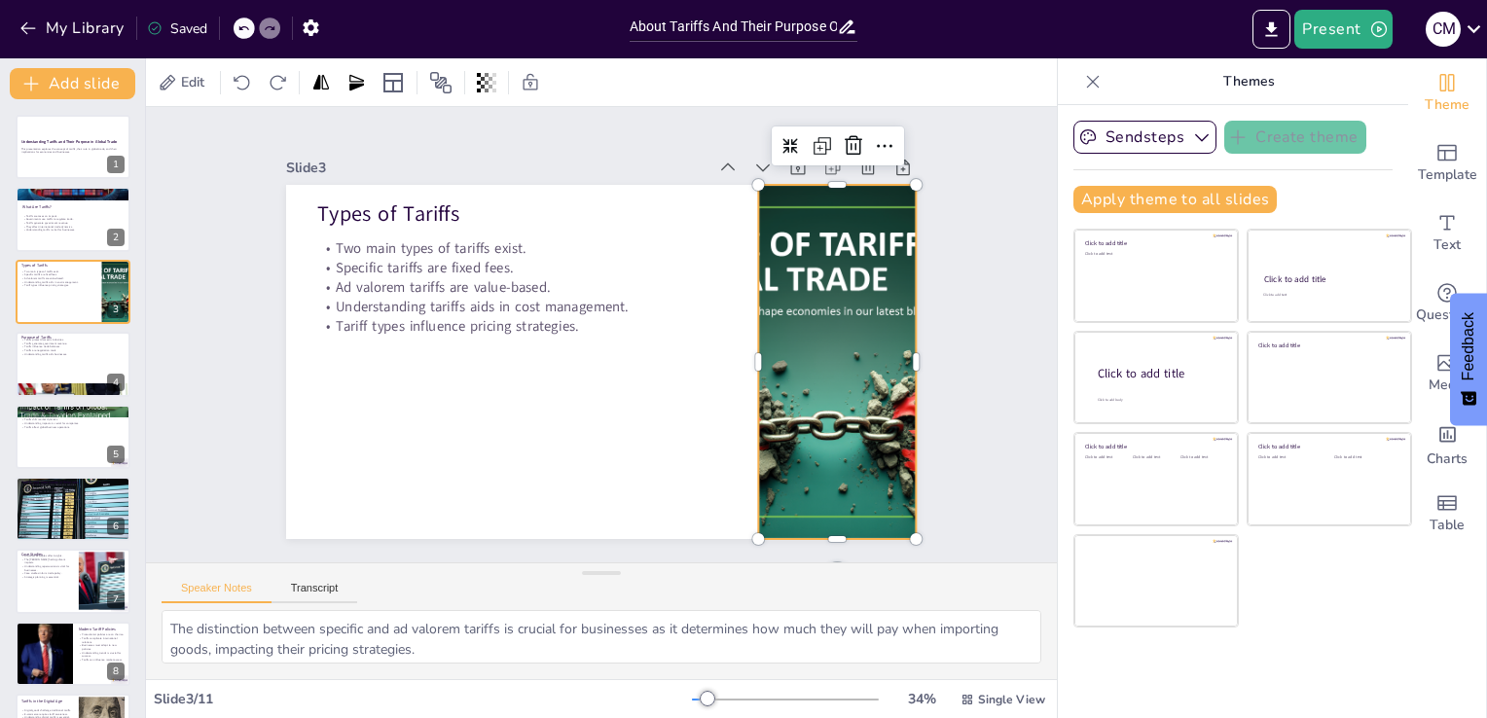
click at [1058, 532] on div "Sendsteps Create theme Apply theme to all slides Click to add title Click to ad…" at bounding box center [1233, 411] width 350 height 613
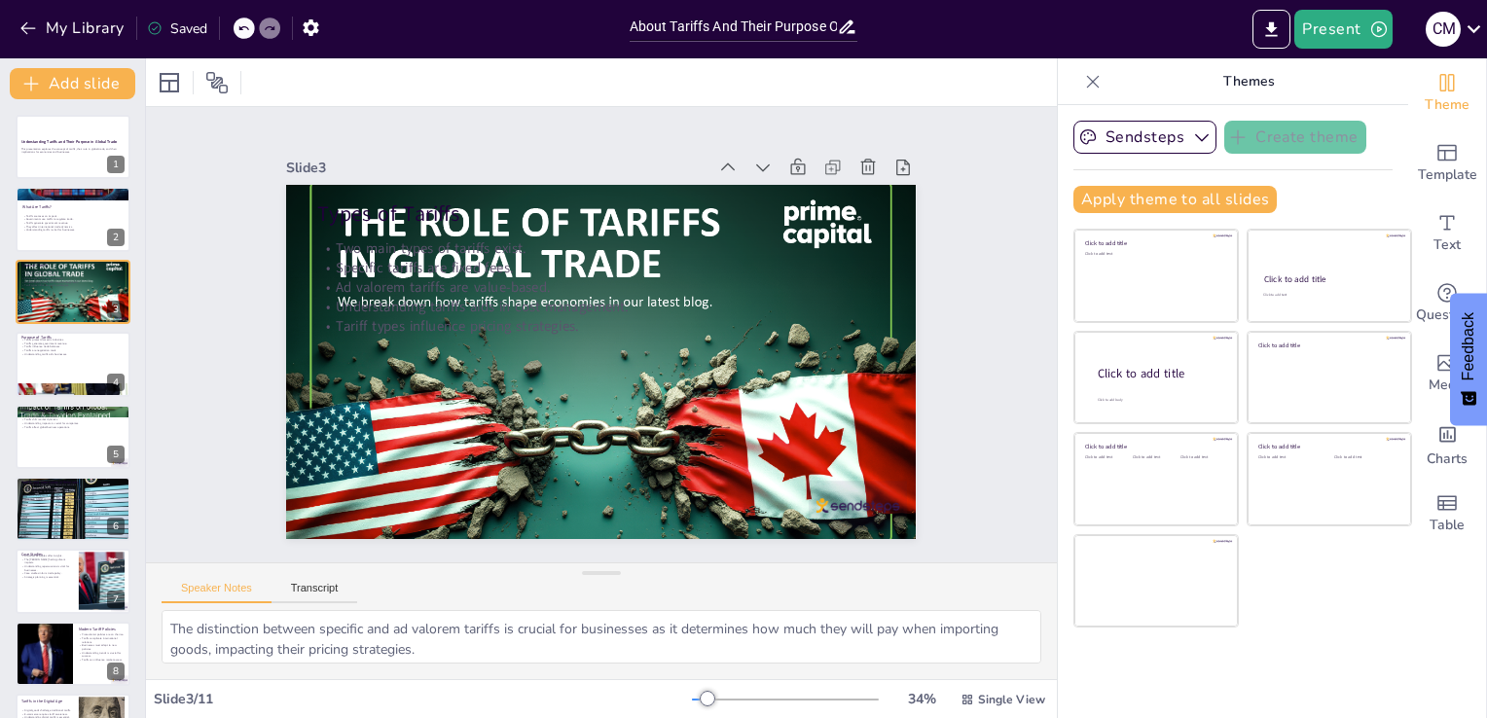
click at [894, 691] on div "34 %" at bounding box center [921, 699] width 54 height 31
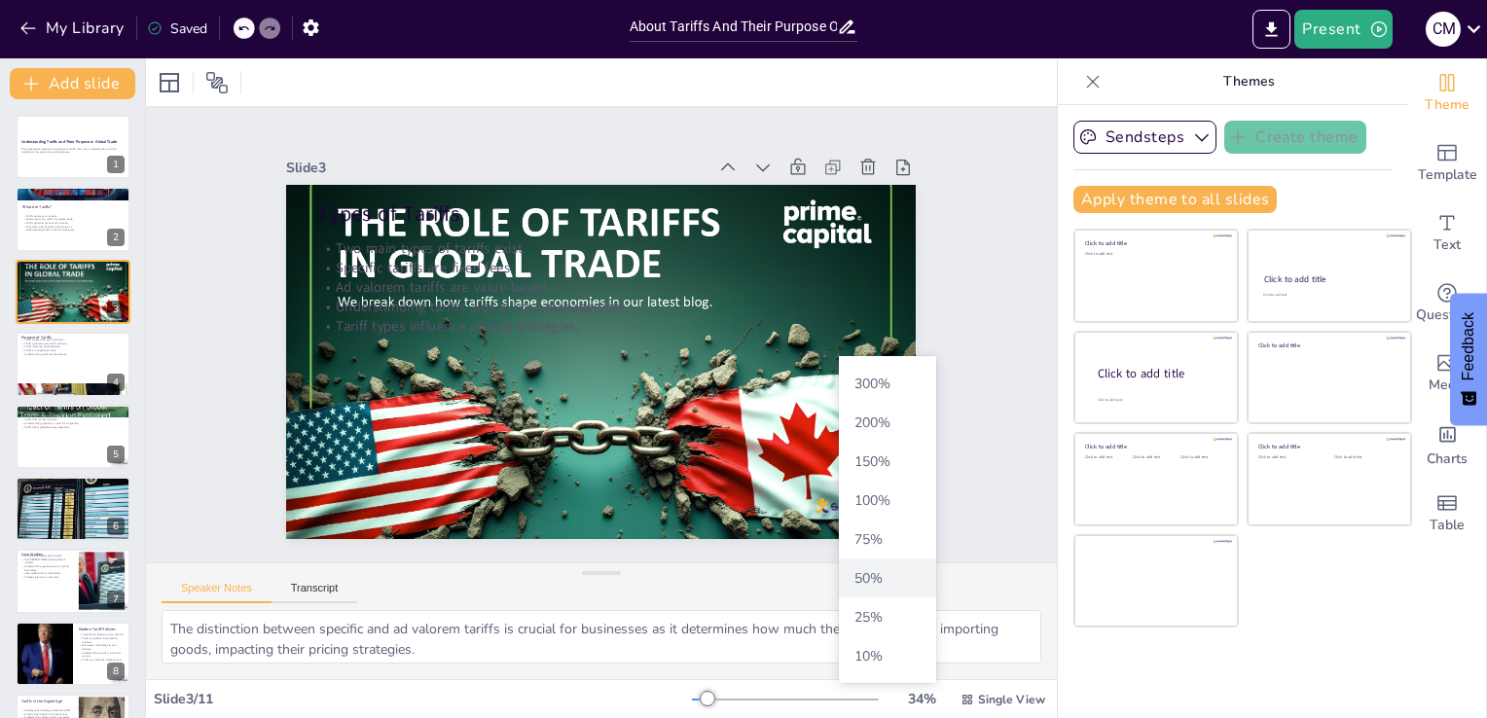
click at [876, 586] on span "50 %" at bounding box center [888, 578] width 82 height 18
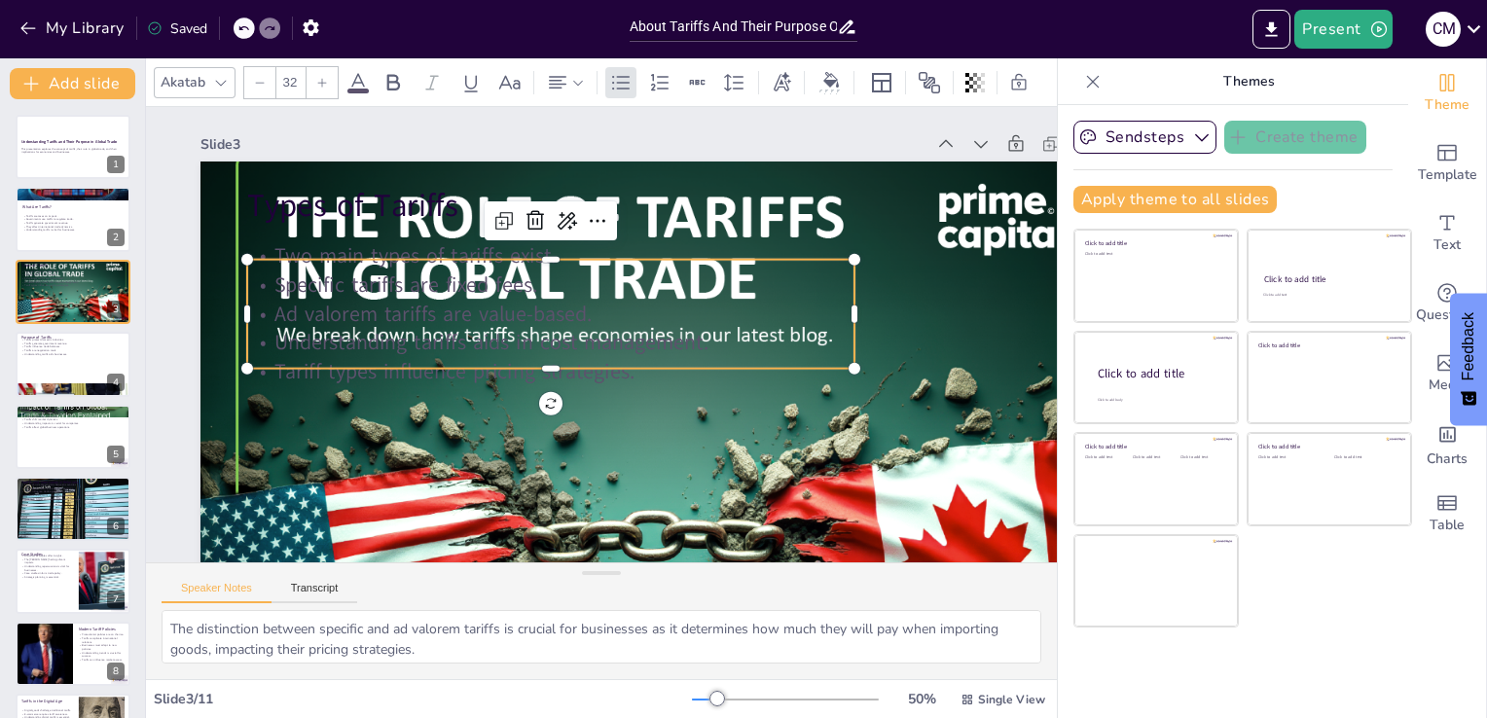
click at [639, 248] on p "Two main types of tariffs exist." at bounding box center [685, 292] width 92 height 607
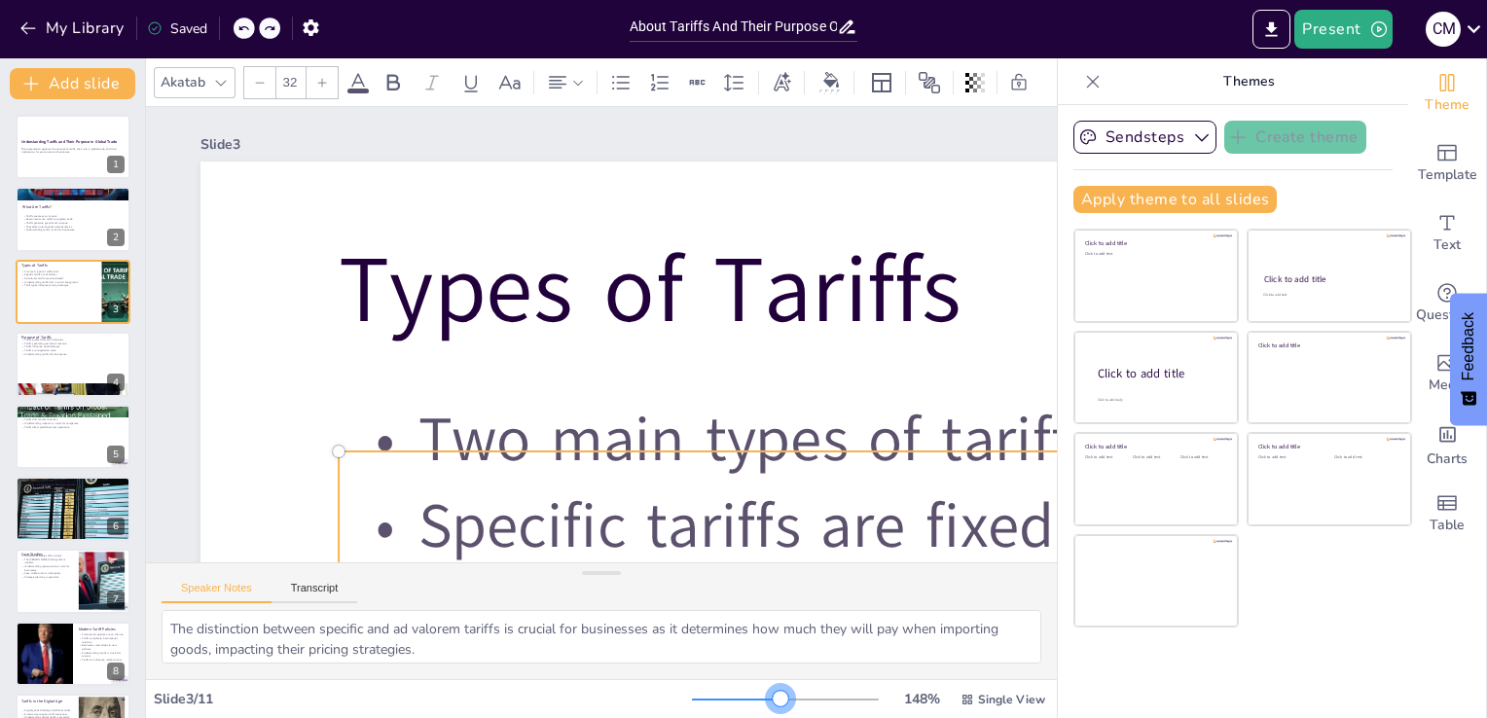
click at [768, 700] on div at bounding box center [785, 700] width 187 height 16
click at [692, 699] on div at bounding box center [736, 700] width 89 height 2
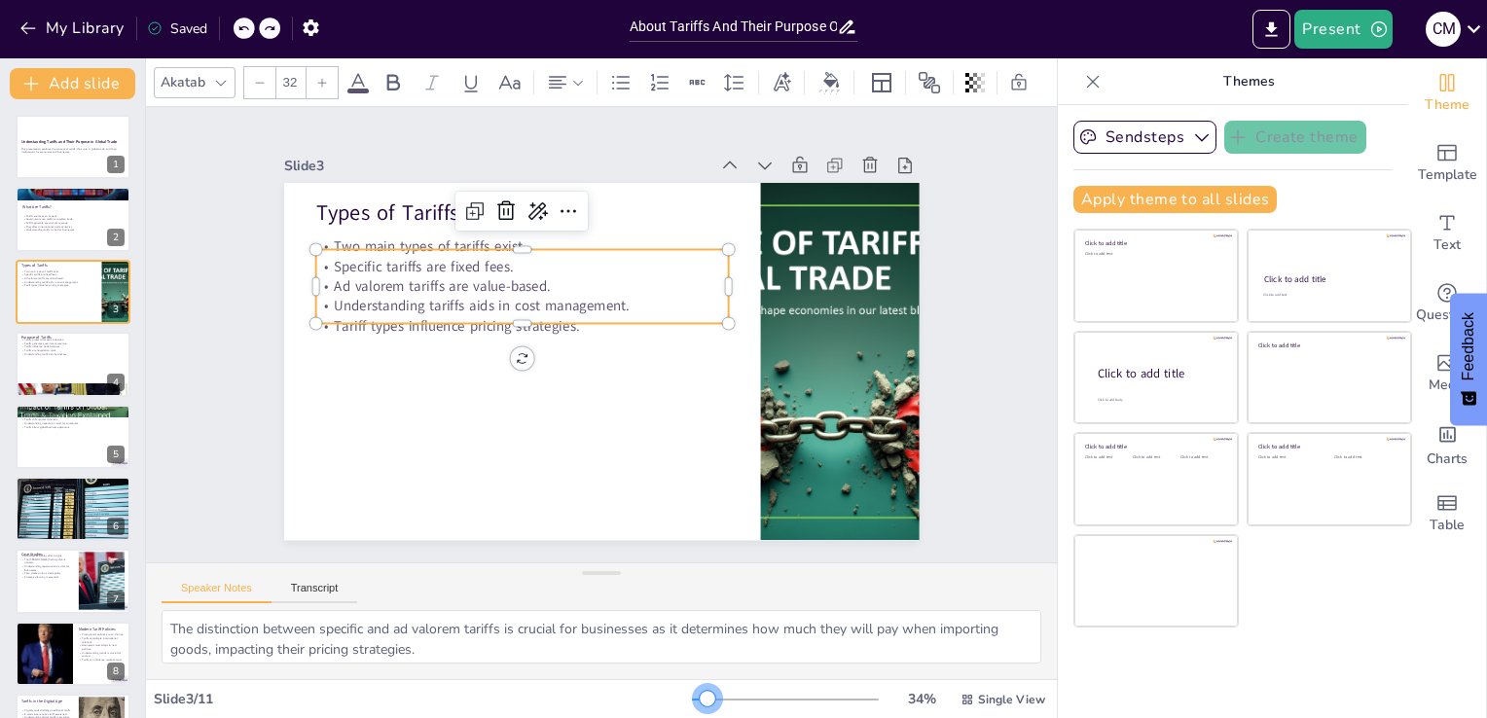
drag, startPoint x: 680, startPoint y: 699, endPoint x: 696, endPoint y: 705, distance: 16.6
click at [700, 705] on div at bounding box center [708, 699] width 16 height 16
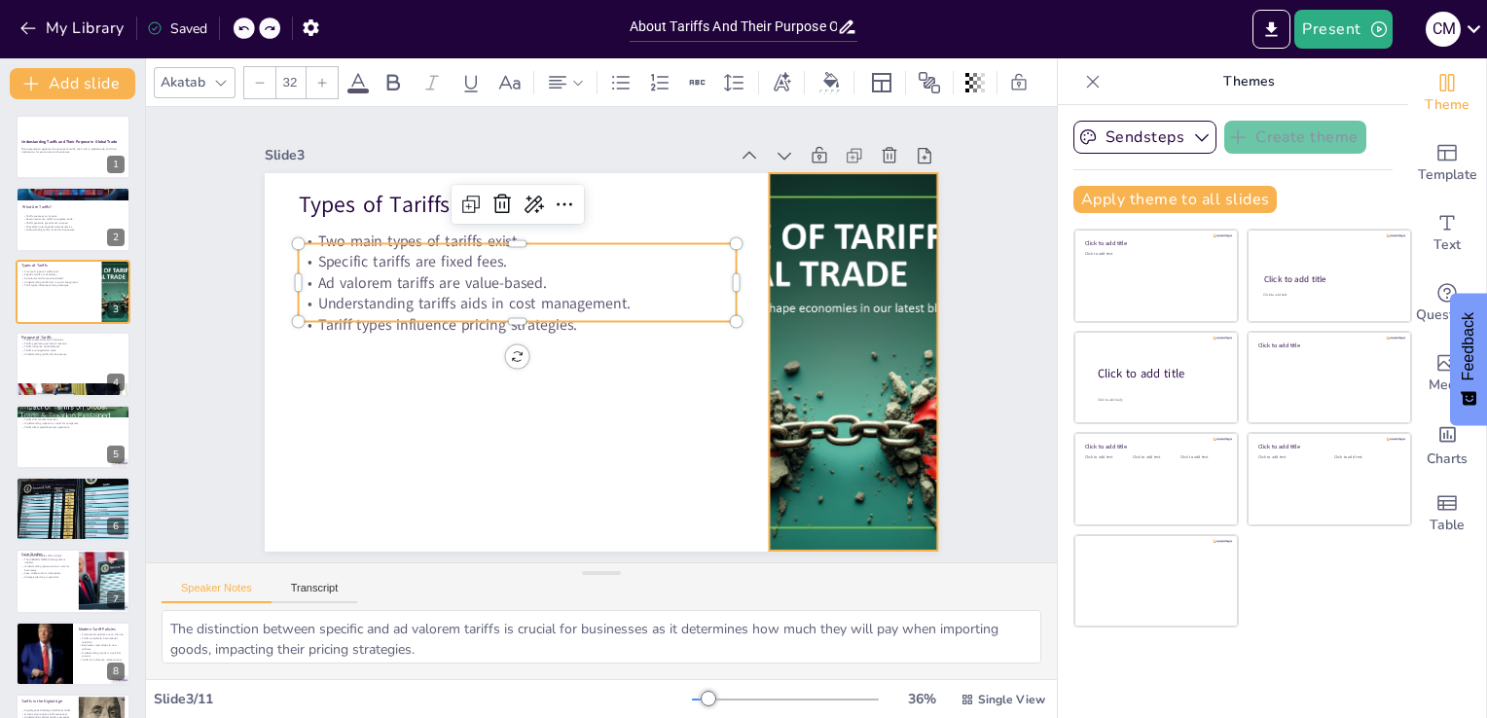
click at [820, 383] on div at bounding box center [602, 81] width 436 height 604
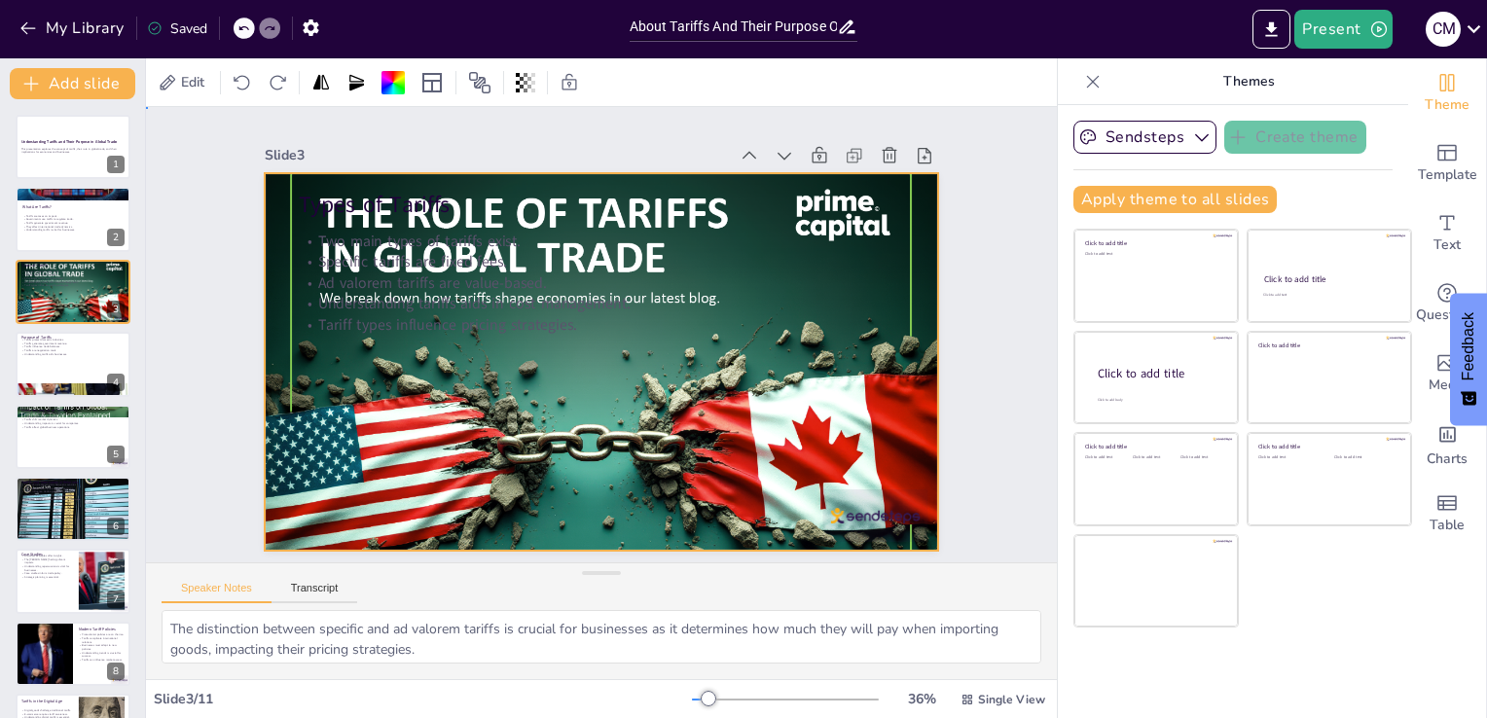
click at [381, 457] on div at bounding box center [610, 361] width 779 height 635
click at [381, 457] on div at bounding box center [612, 359] width 797 height 683
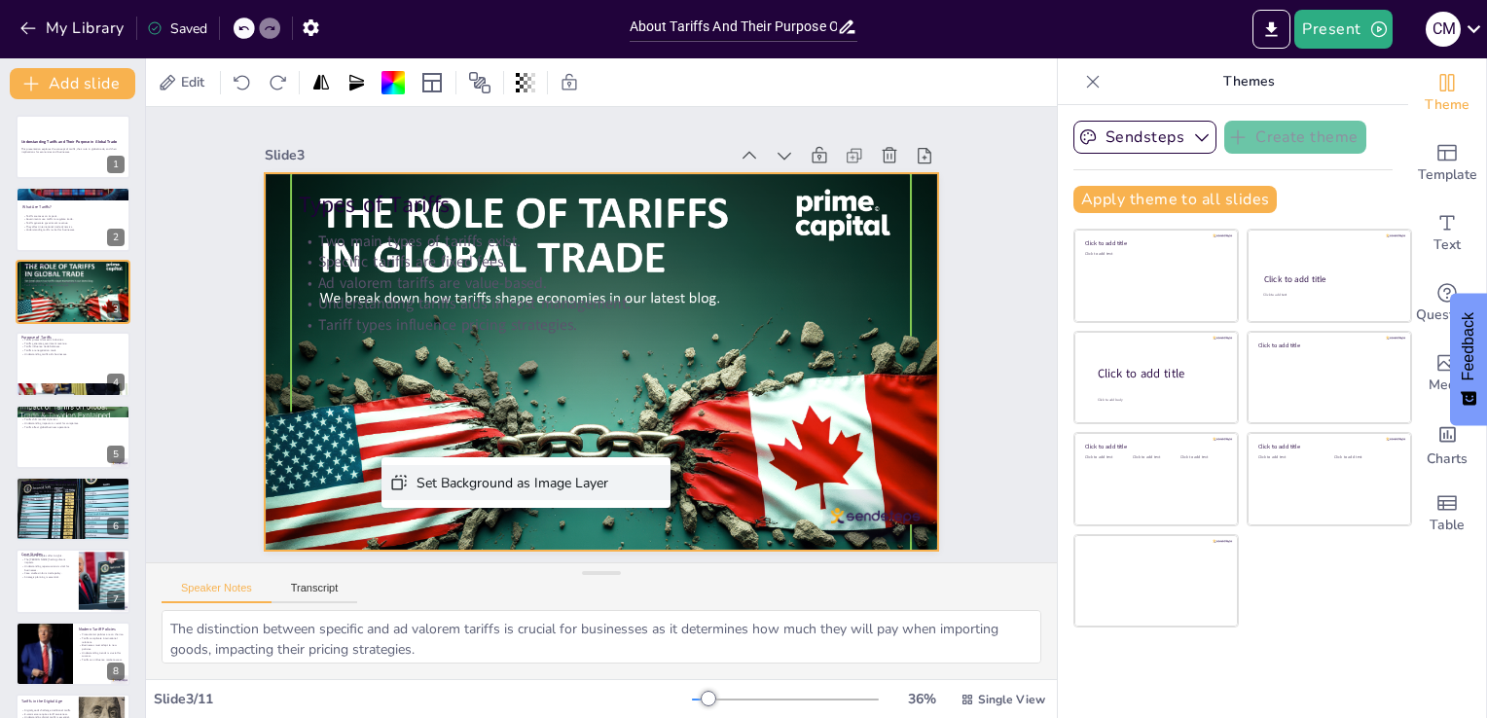
click at [764, 271] on div "Set Background as Image Layer" at bounding box center [811, 179] width 95 height 183
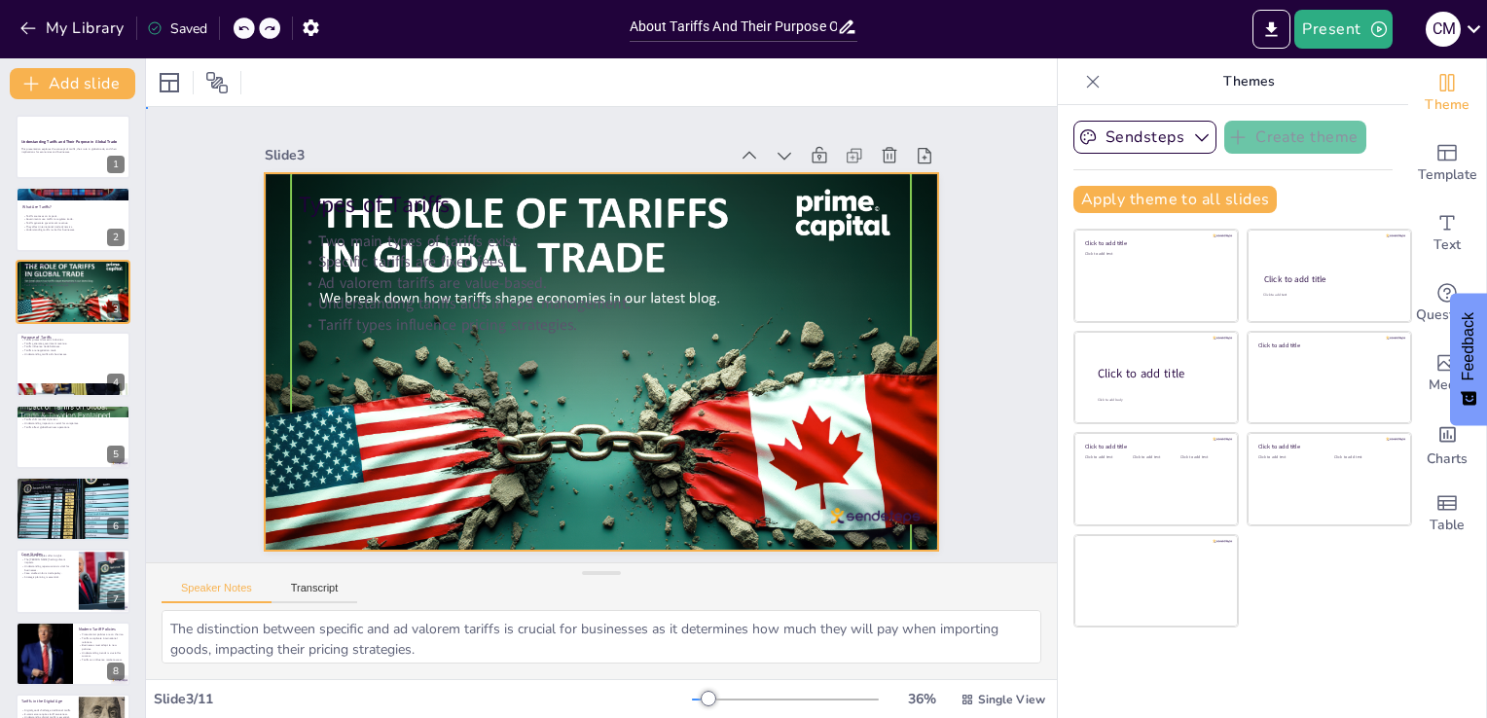
click at [745, 414] on div at bounding box center [628, 340] width 578 height 751
click at [650, 446] on div at bounding box center [621, 353] width 783 height 800
click at [542, 372] on div at bounding box center [627, 343] width 635 height 779
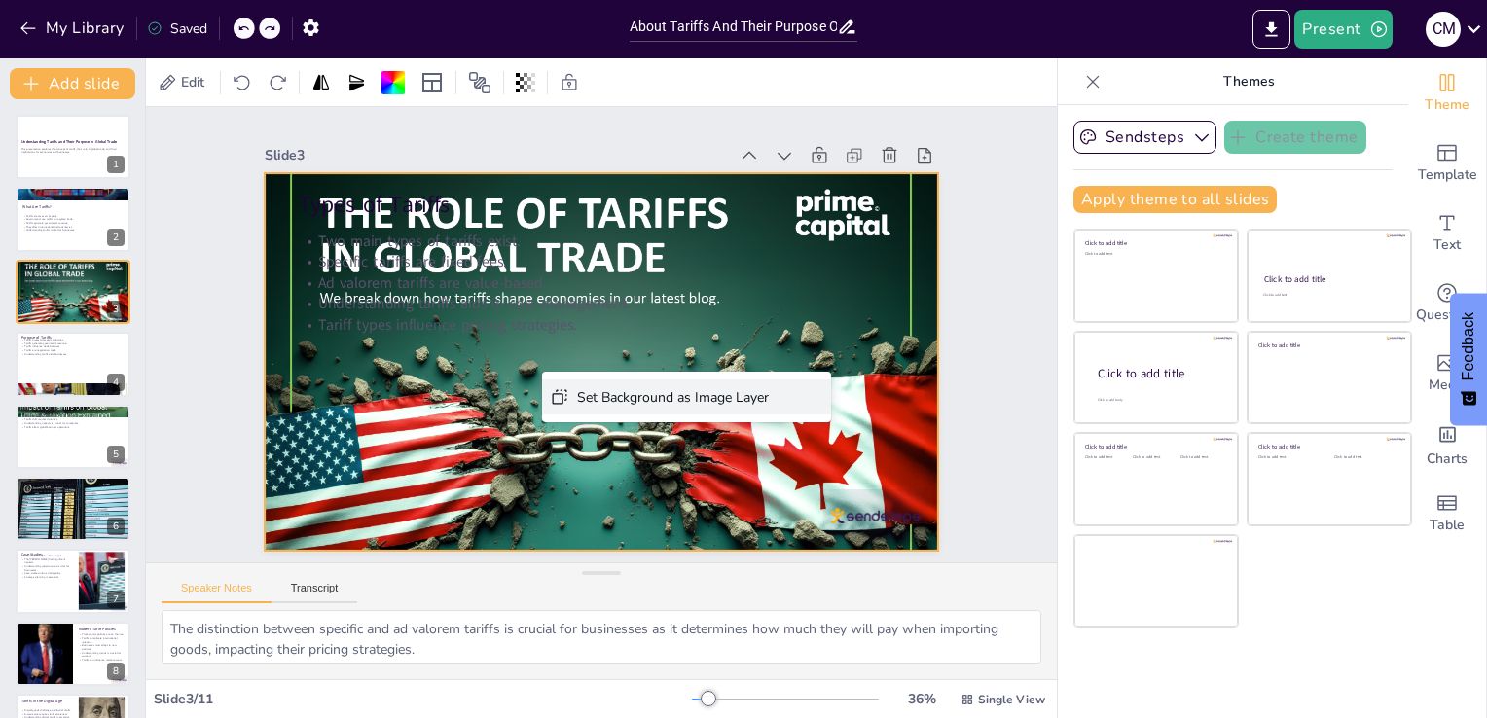
click at [618, 534] on div "Set Background as Image Layer" at bounding box center [705, 590] width 175 height 112
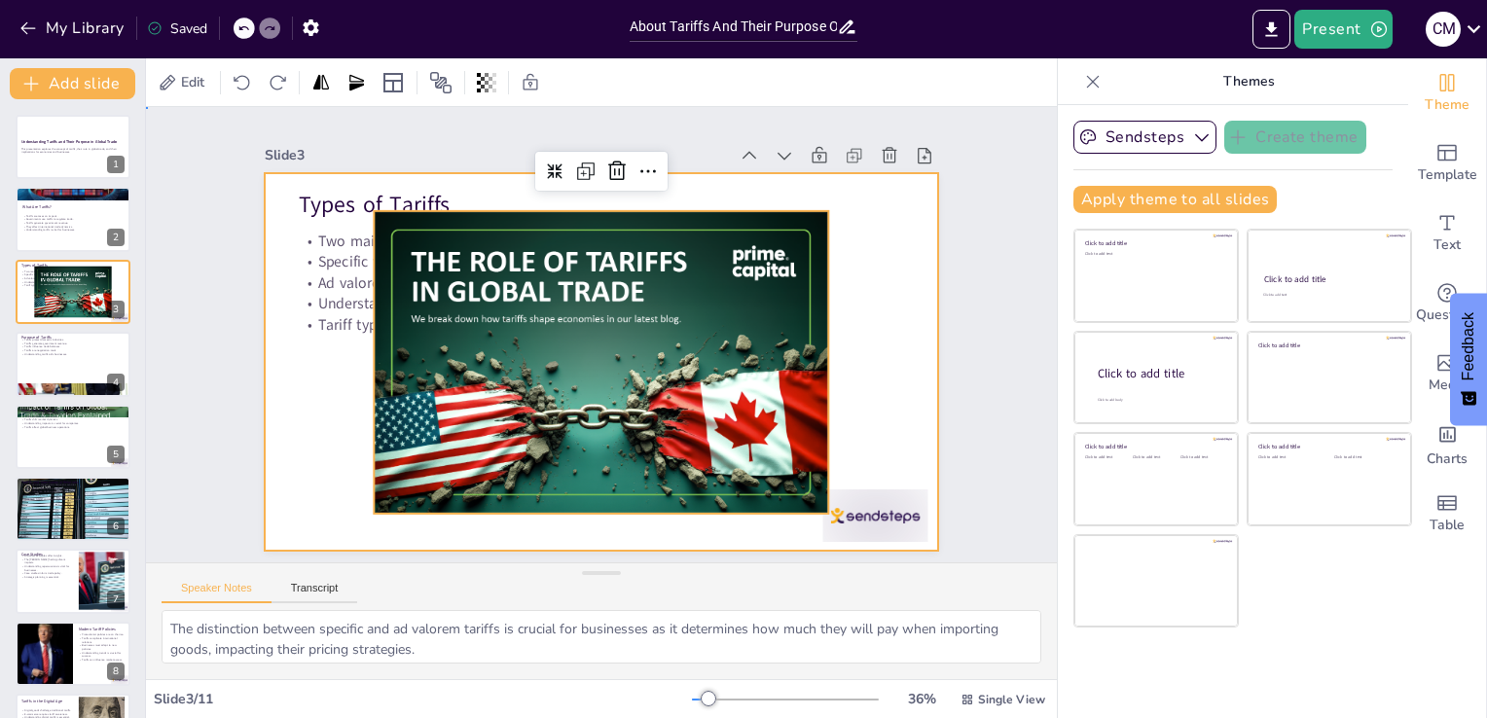
click at [862, 220] on div at bounding box center [628, 326] width 568 height 757
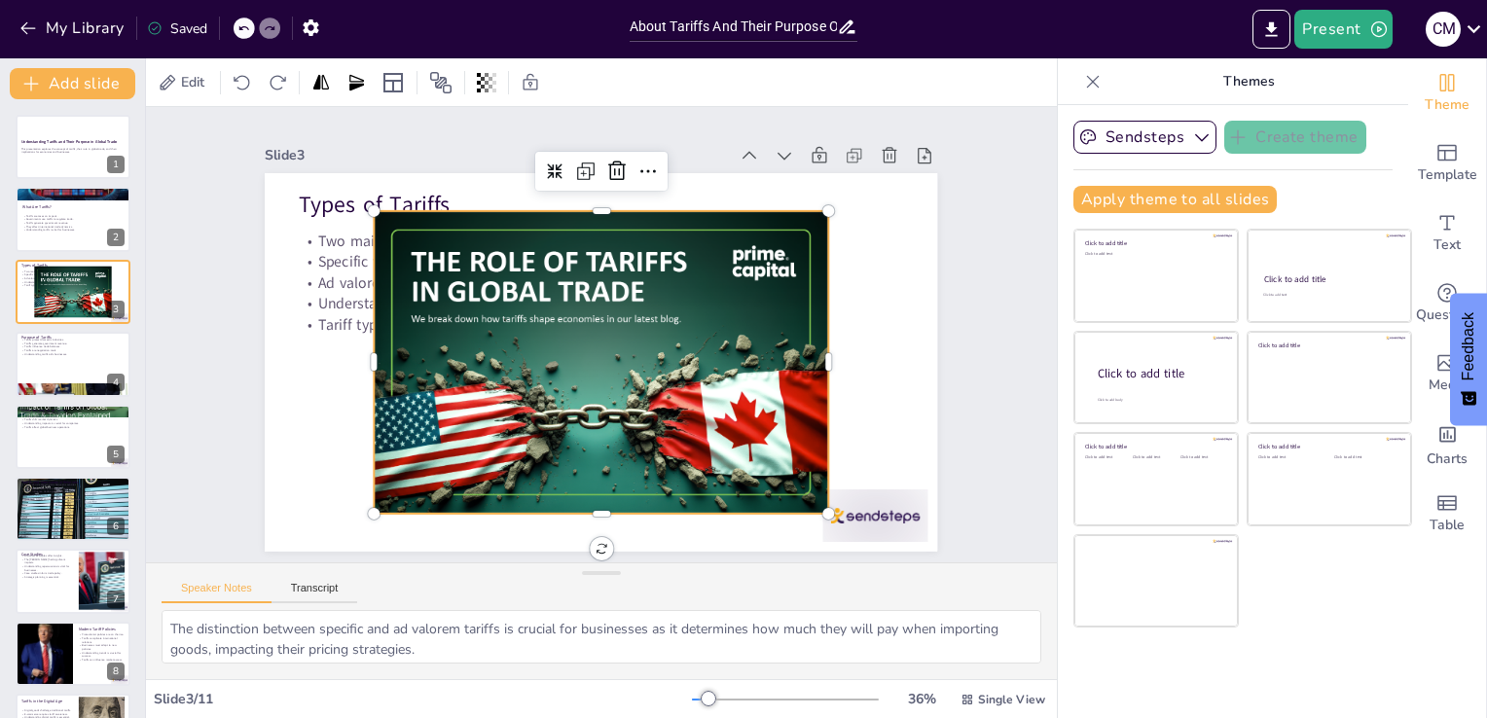
click at [750, 216] on div at bounding box center [628, 340] width 390 height 507
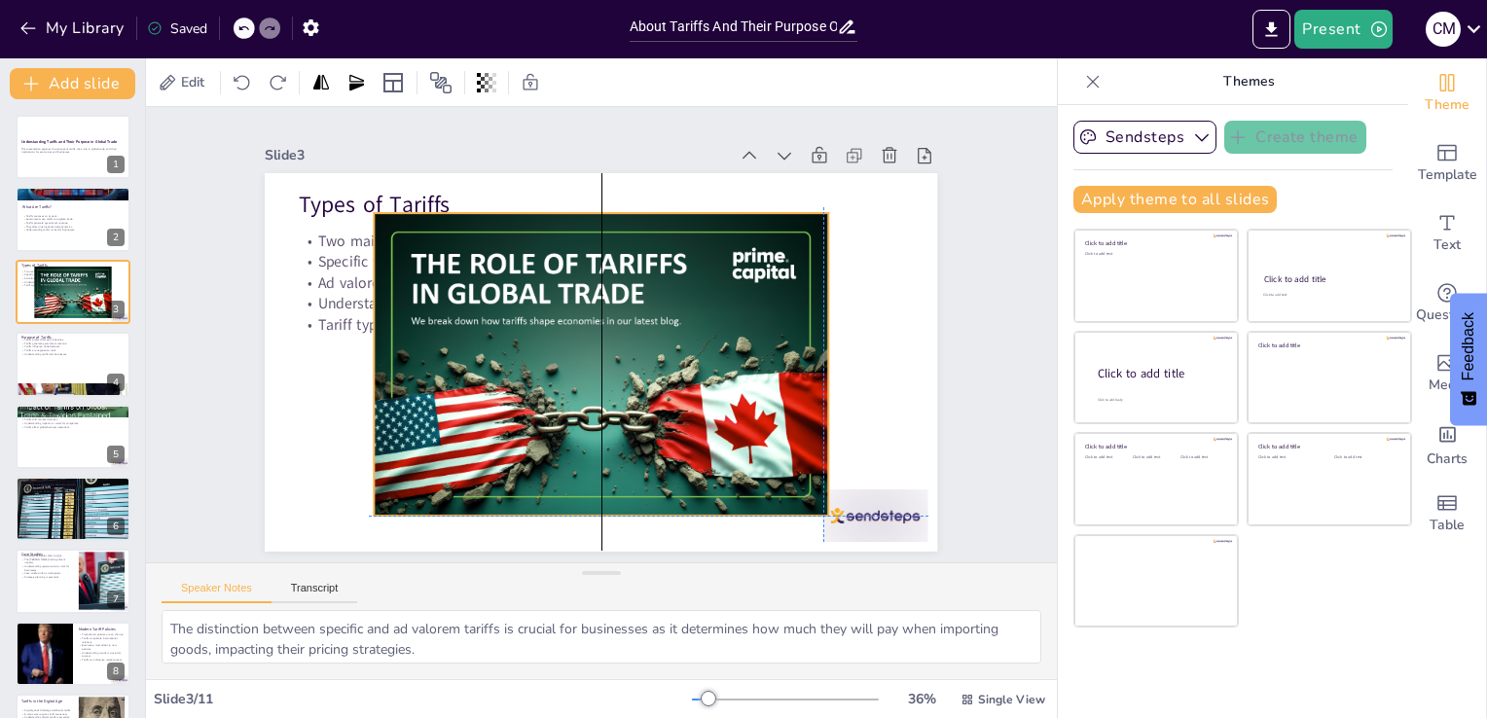
click at [581, 202] on div "Types of Tariffs Two main types of tariffs exist. Specific tariffs are fixed fe…" at bounding box center [452, 269] width 273 height 614
drag, startPoint x: 815, startPoint y: 354, endPoint x: 813, endPoint y: 329, distance: 25.4
click at [772, 530] on div at bounding box center [622, 569] width 300 height 78
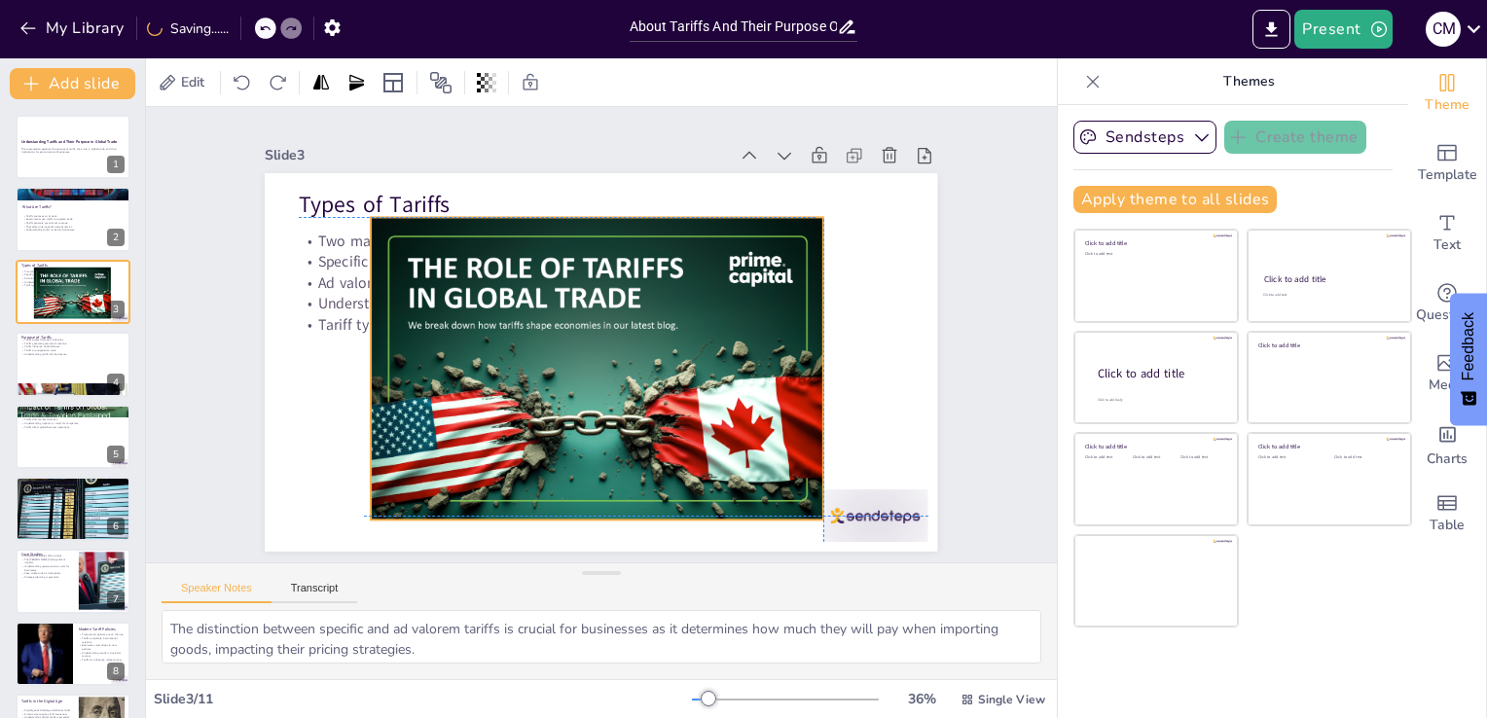
drag, startPoint x: 583, startPoint y: 506, endPoint x: 572, endPoint y: 512, distance: 12.2
click at [572, 512] on div at bounding box center [571, 349] width 490 height 545
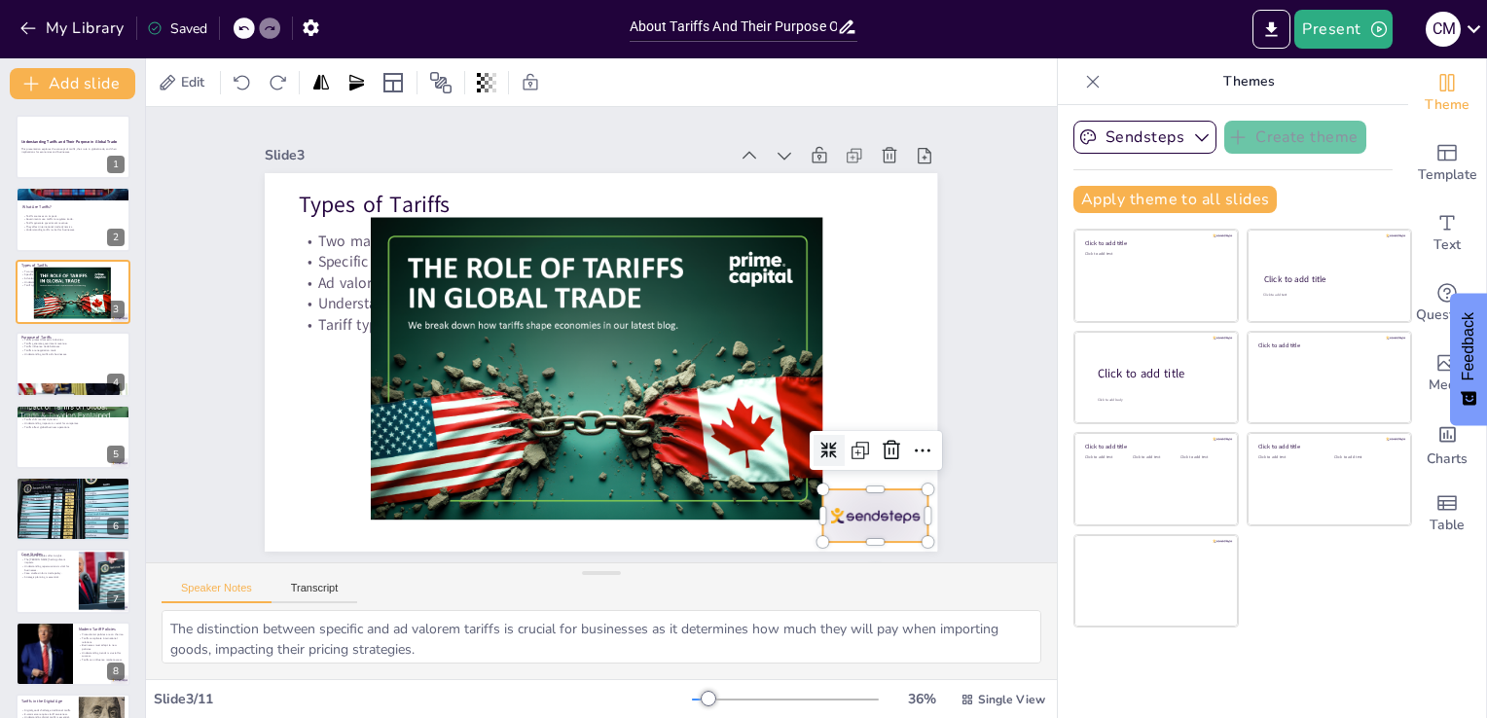
click at [331, 402] on div at bounding box center [273, 350] width 116 height 104
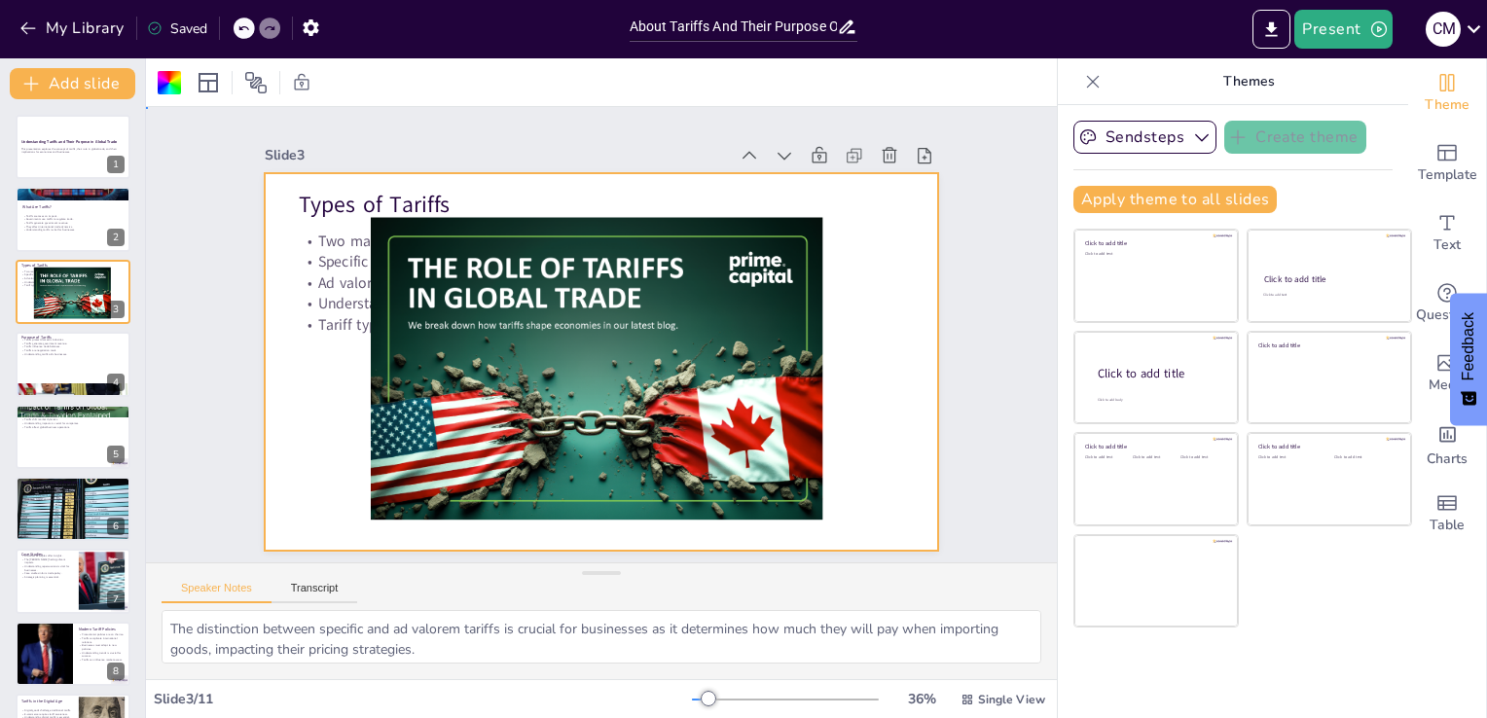
click at [849, 274] on div at bounding box center [622, 316] width 732 height 753
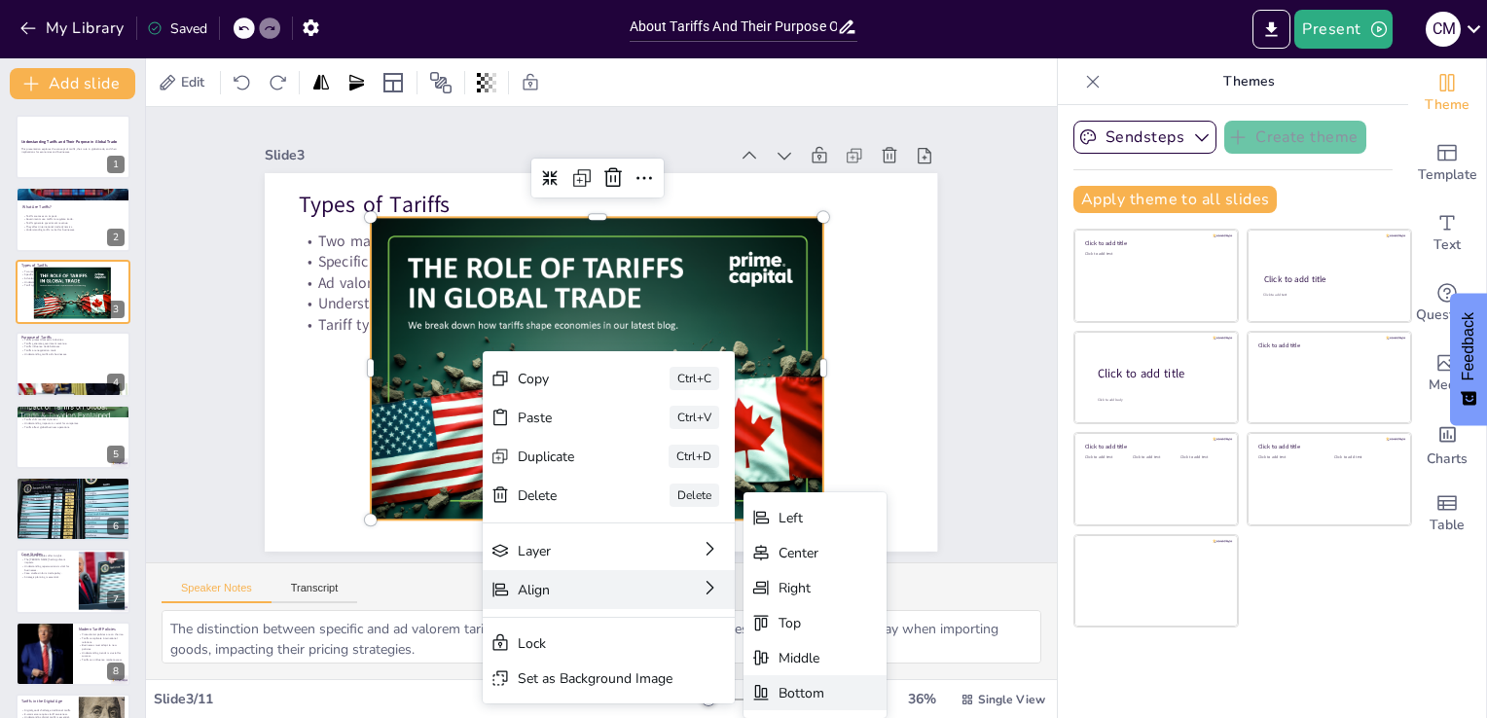
click at [1158, 292] on div "Bottom" at bounding box center [1177, 267] width 39 height 49
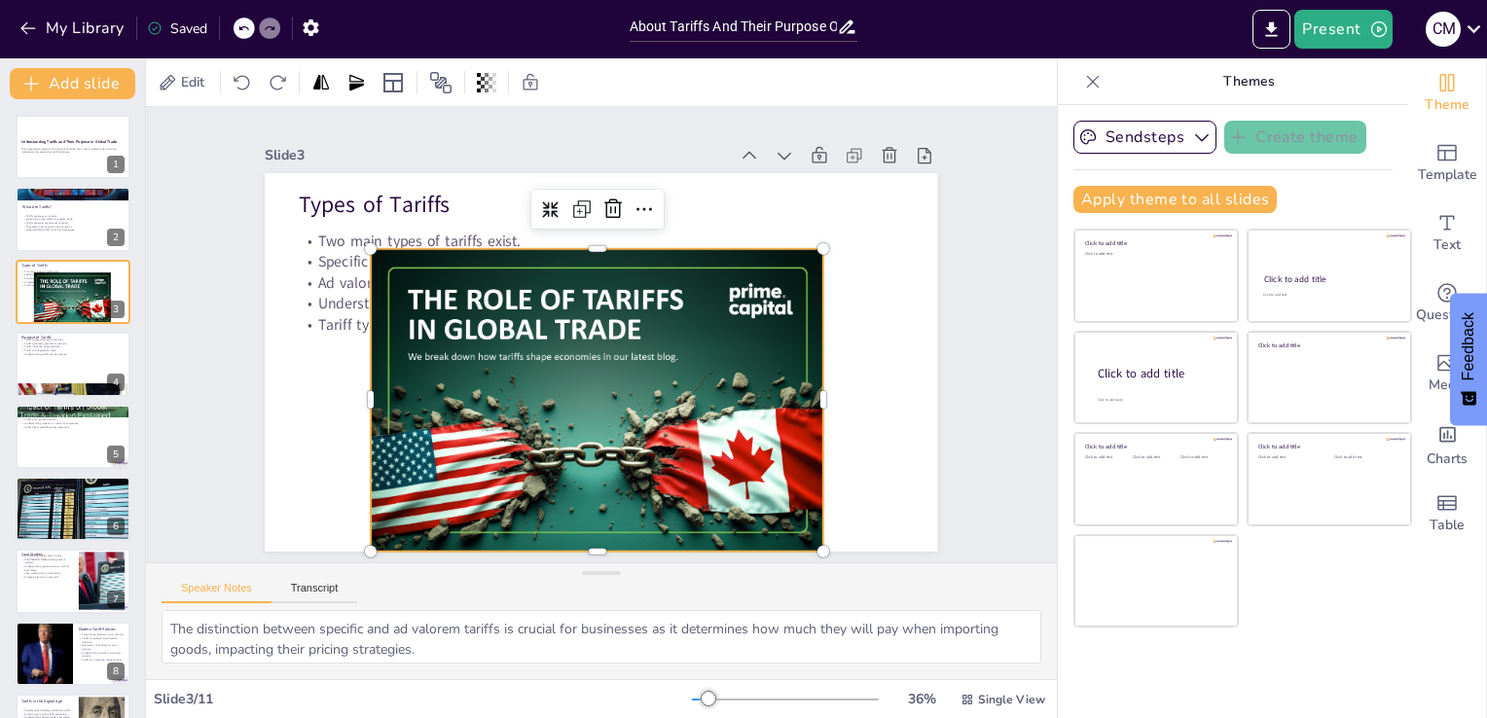
click at [449, 397] on div at bounding box center [663, 358] width 428 height 526
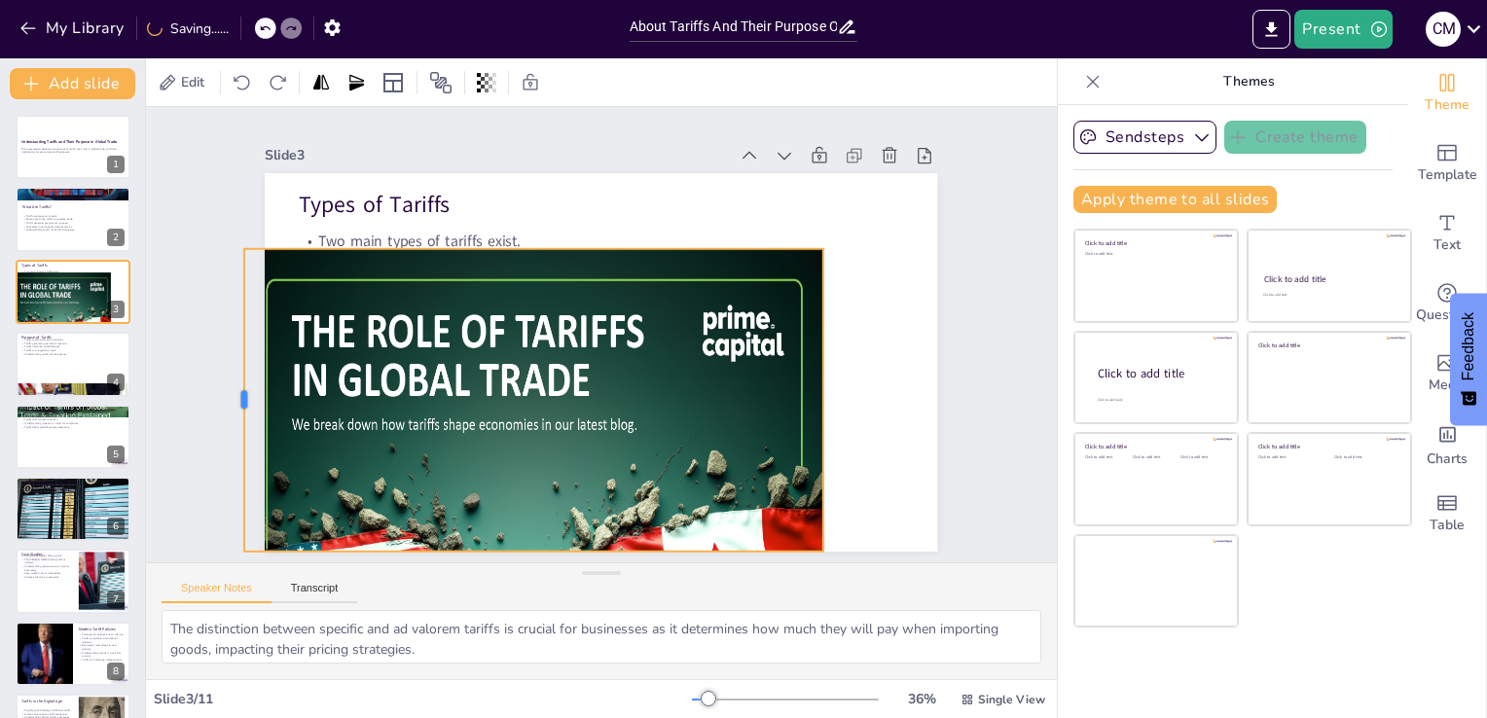
drag, startPoint x: 355, startPoint y: 403, endPoint x: 229, endPoint y: 438, distance: 131.3
click at [933, 383] on div at bounding box center [957, 232] width 48 height 303
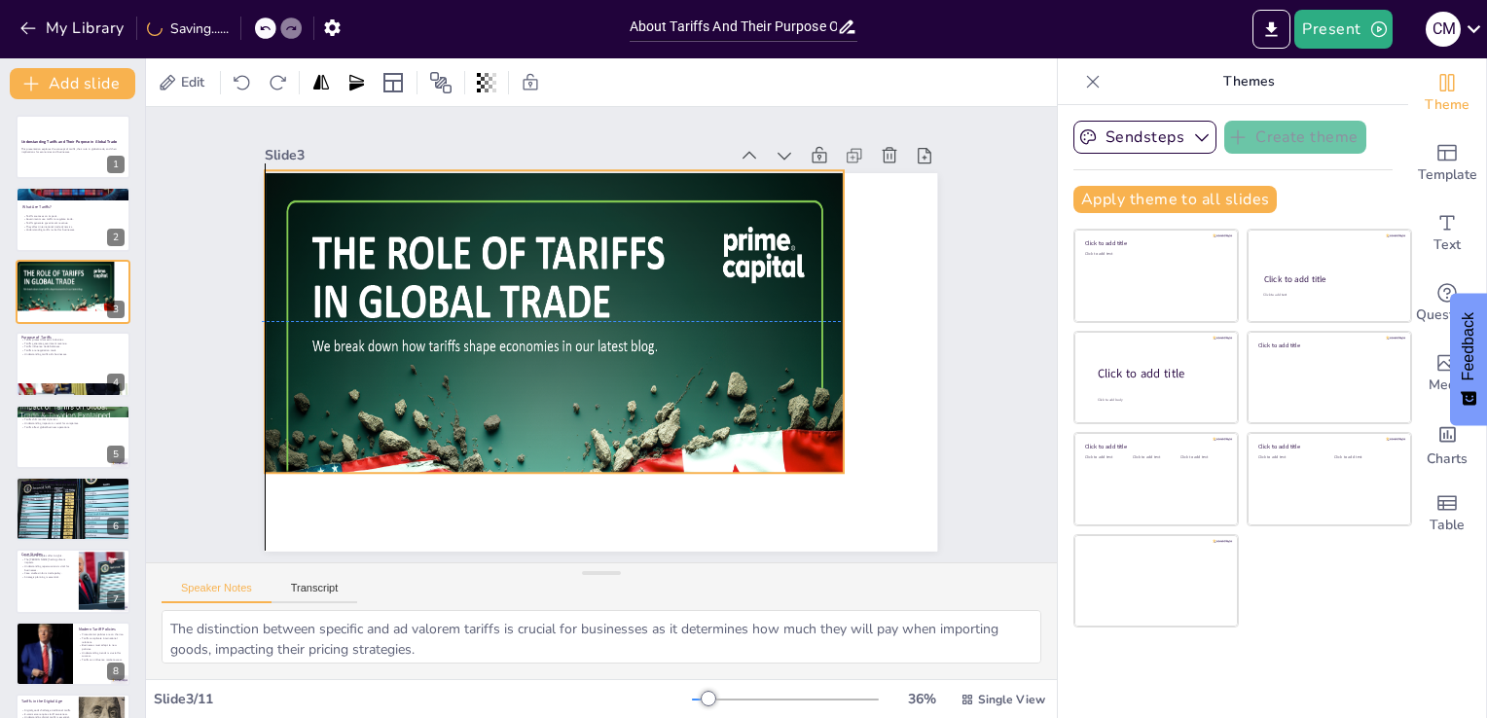
drag, startPoint x: 474, startPoint y: 398, endPoint x: 497, endPoint y: 313, distance: 87.8
click at [497, 313] on div at bounding box center [573, 424] width 671 height 602
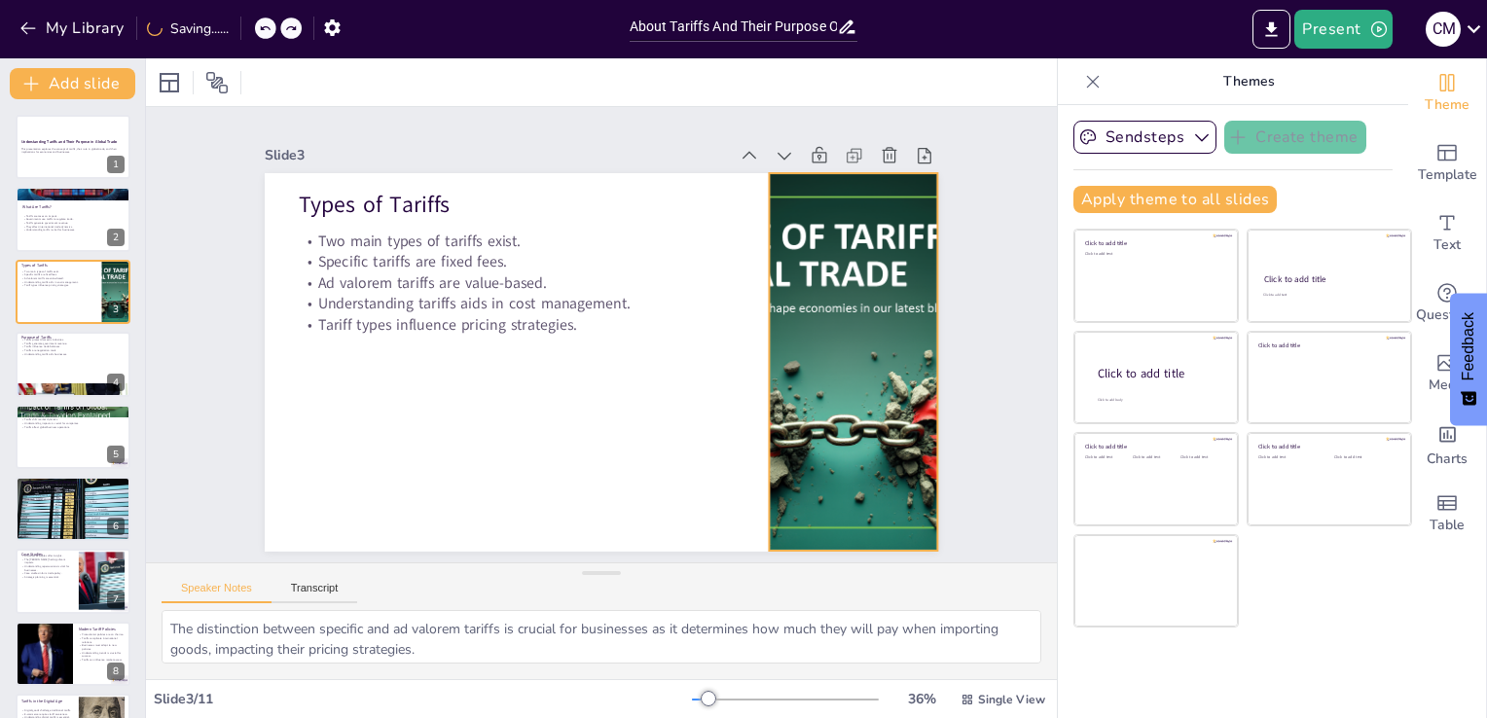
click at [836, 374] on div at bounding box center [729, 115] width 576 height 672
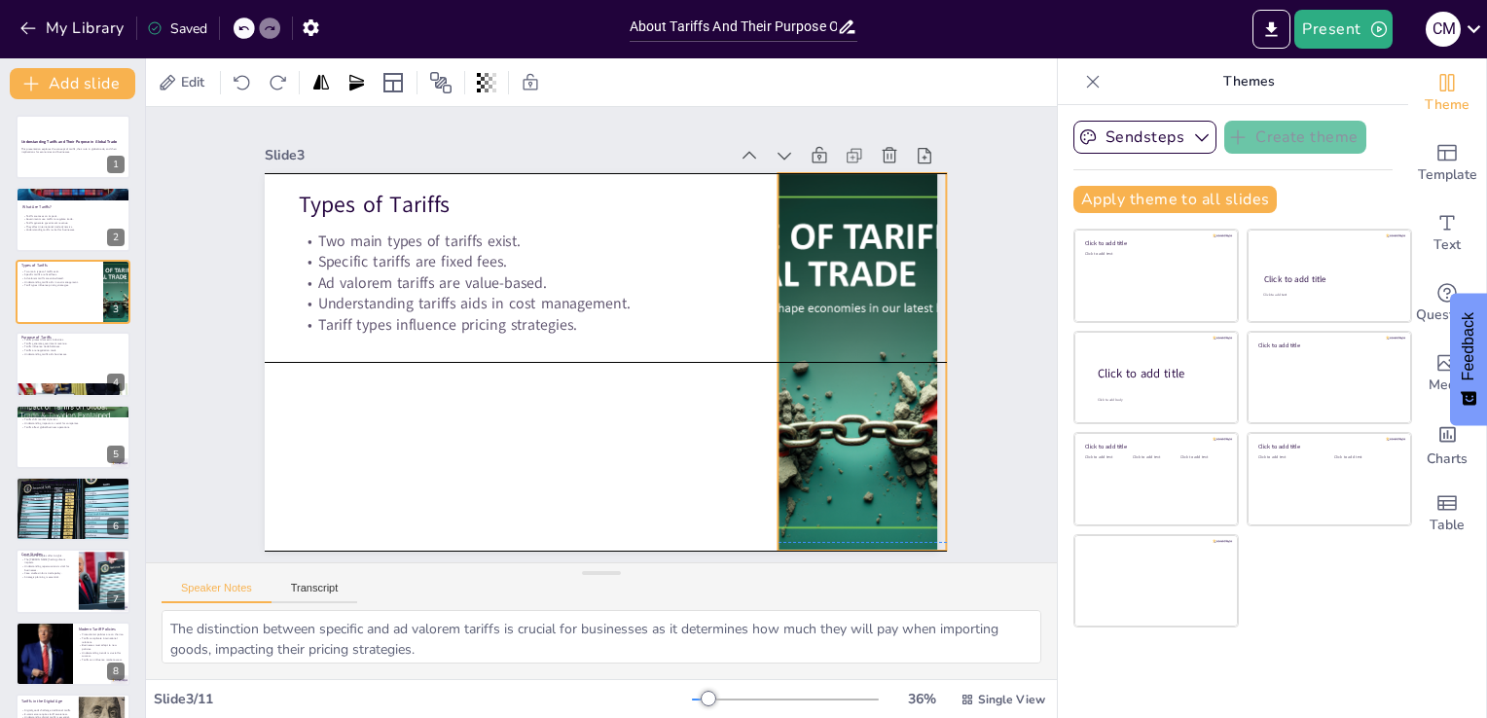
click at [764, 350] on div at bounding box center [776, 139] width 639 height 681
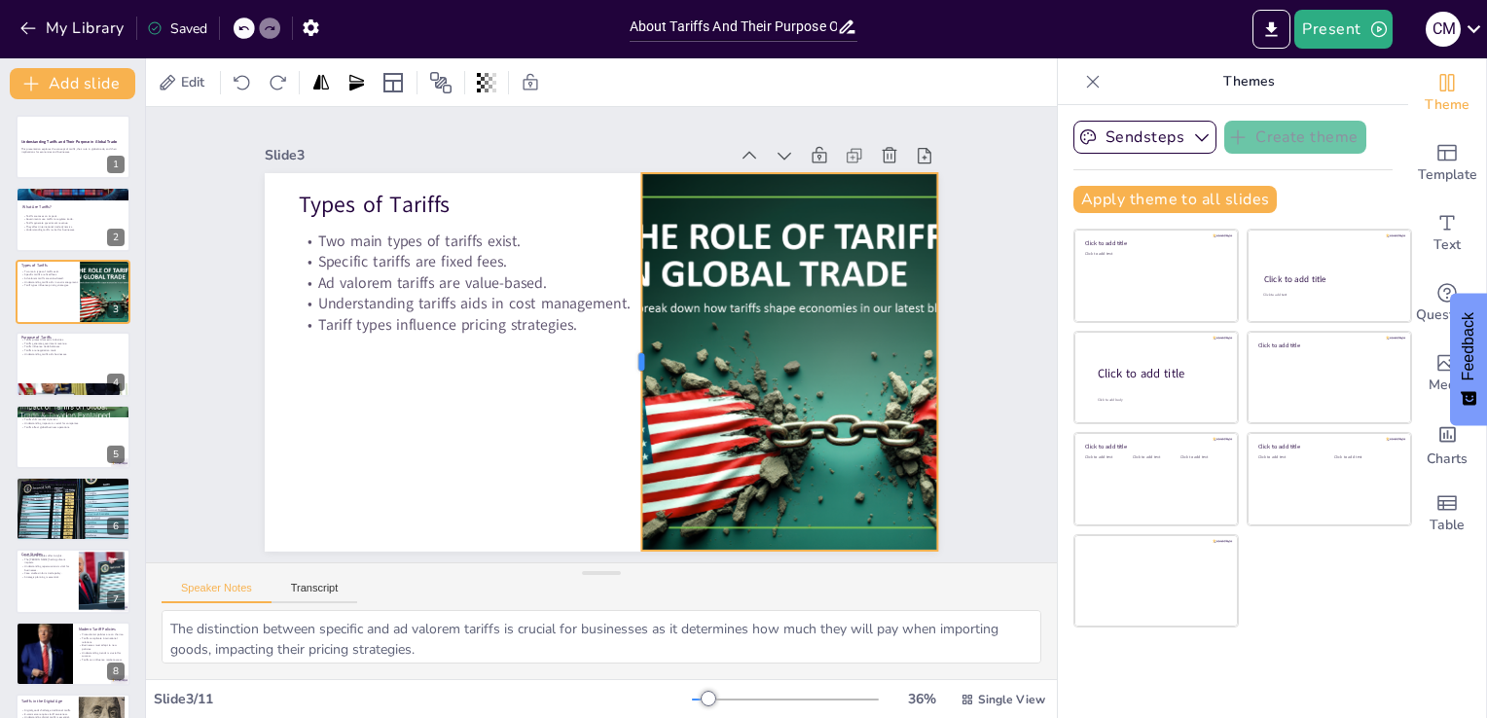
drag, startPoint x: 754, startPoint y: 355, endPoint x: 625, endPoint y: 380, distance: 131.7
click at [625, 380] on div at bounding box center [643, 346] width 168 height 352
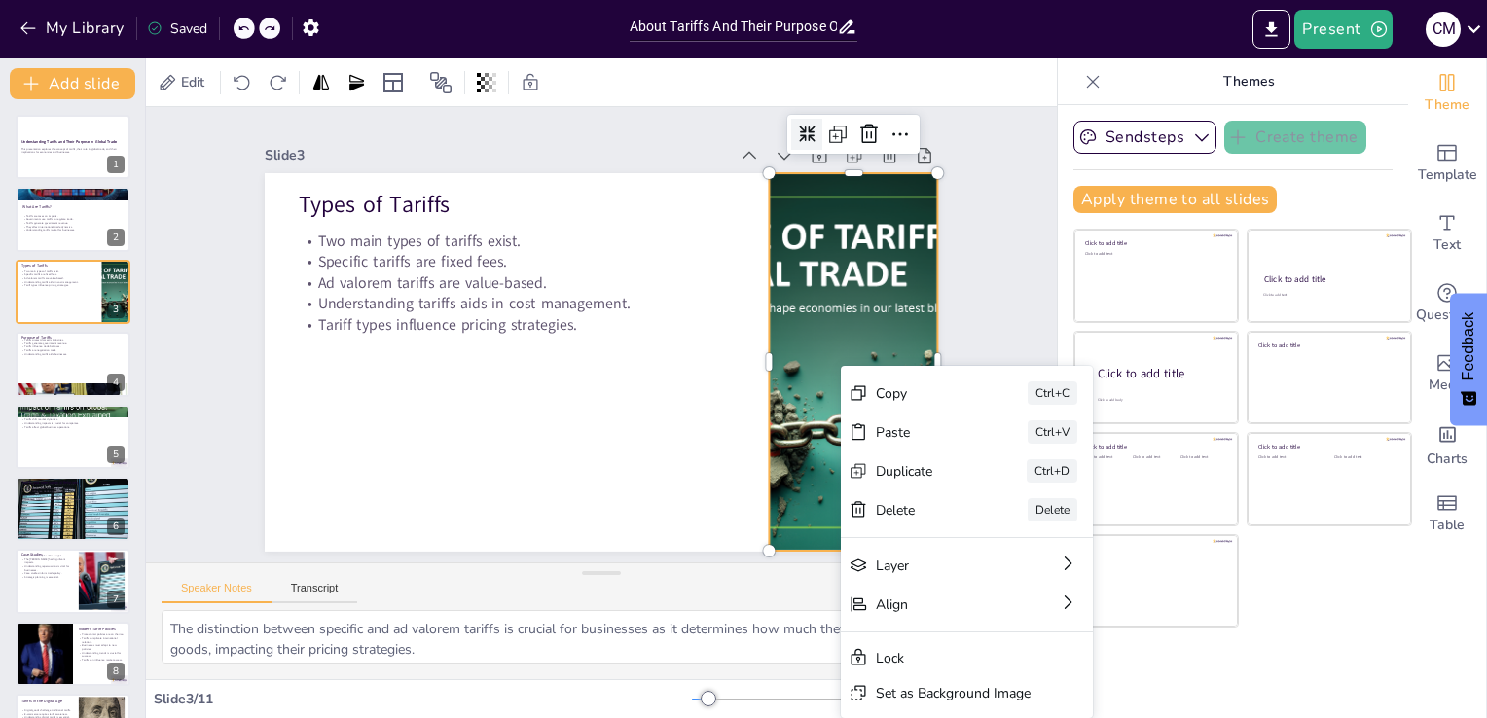
click at [822, 476] on div at bounding box center [840, 494] width 37 height 37
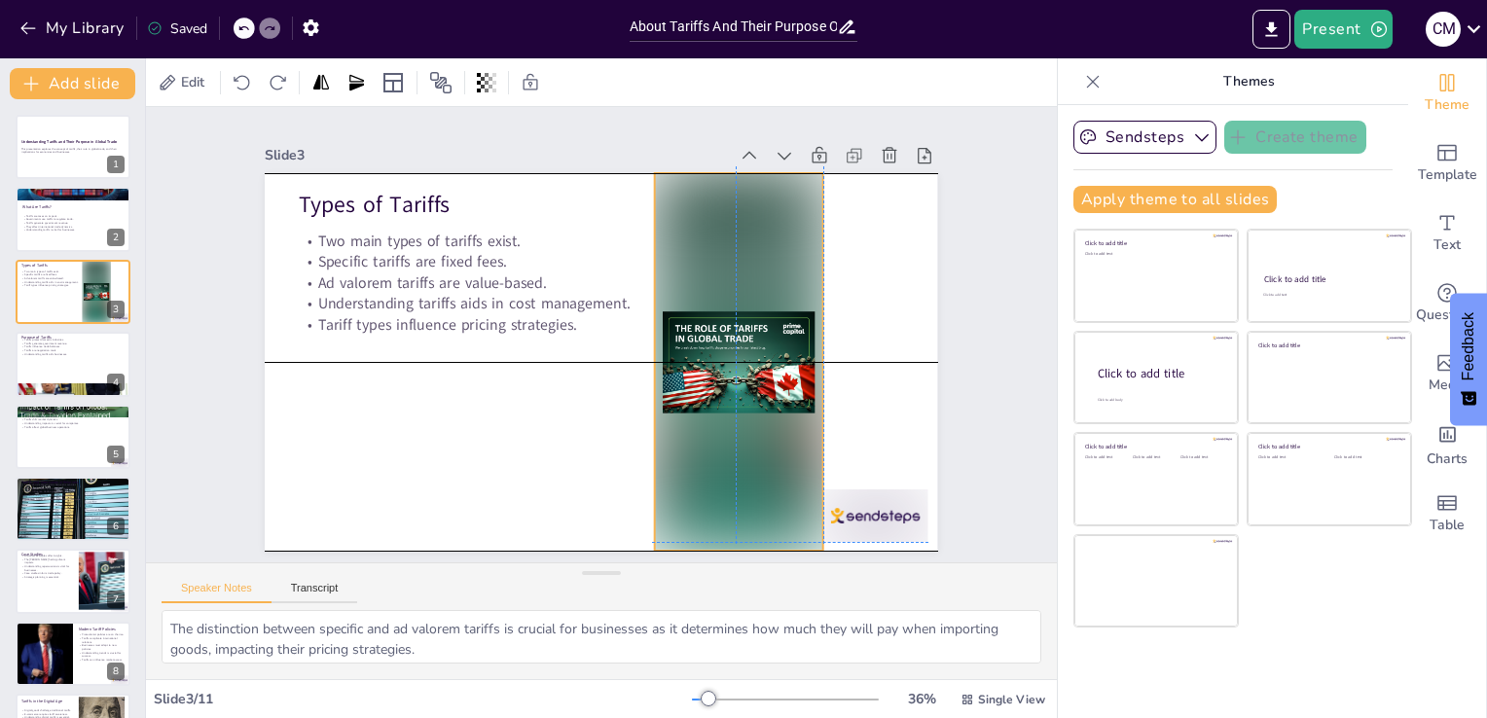
drag, startPoint x: 783, startPoint y: 360, endPoint x: 667, endPoint y: 353, distance: 117.0
click at [667, 353] on div at bounding box center [556, 201] width 412 height 335
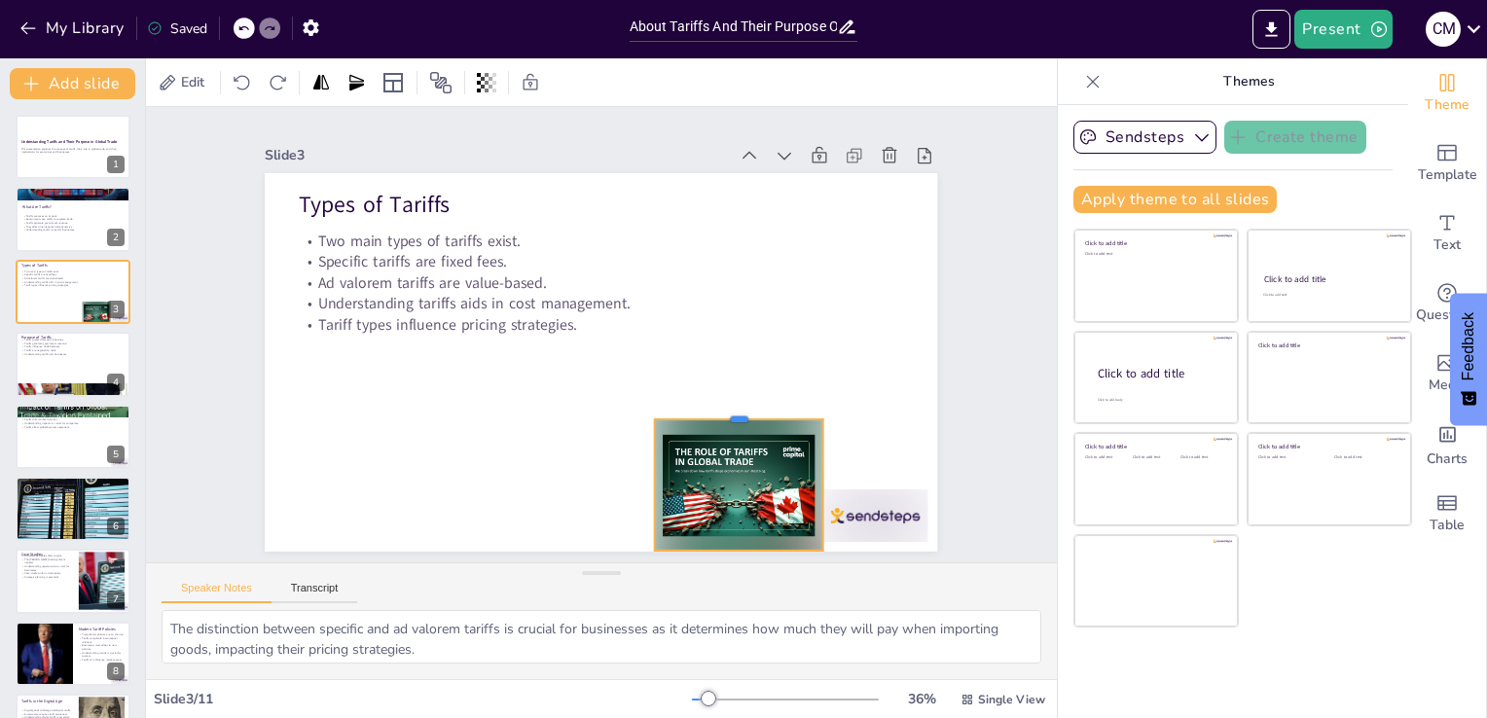
drag, startPoint x: 721, startPoint y: 160, endPoint x: 724, endPoint y: 408, distance: 248.2
click at [518, 408] on div at bounding box center [445, 354] width 145 height 112
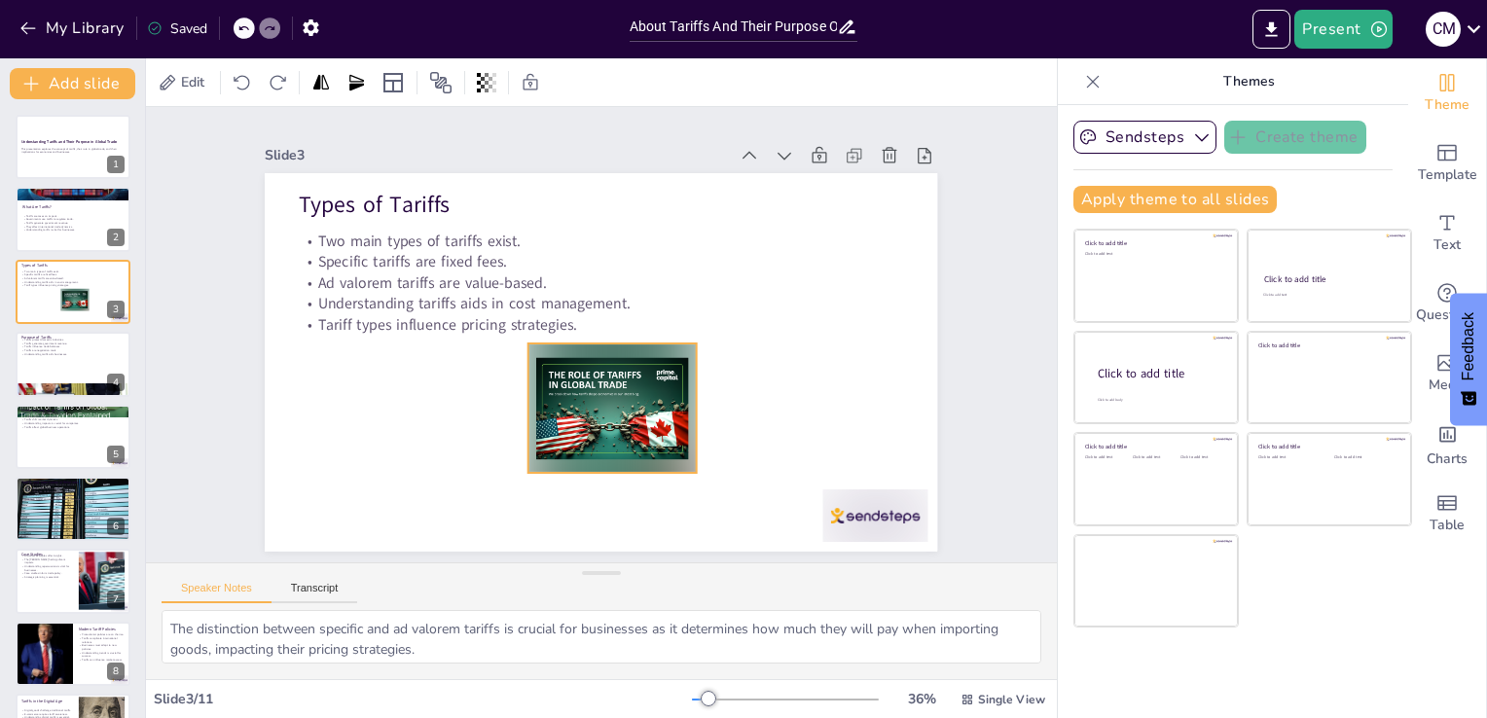
drag, startPoint x: 716, startPoint y: 446, endPoint x: 563, endPoint y: 356, distance: 177.1
click at [563, 356] on div at bounding box center [597, 409] width 192 height 163
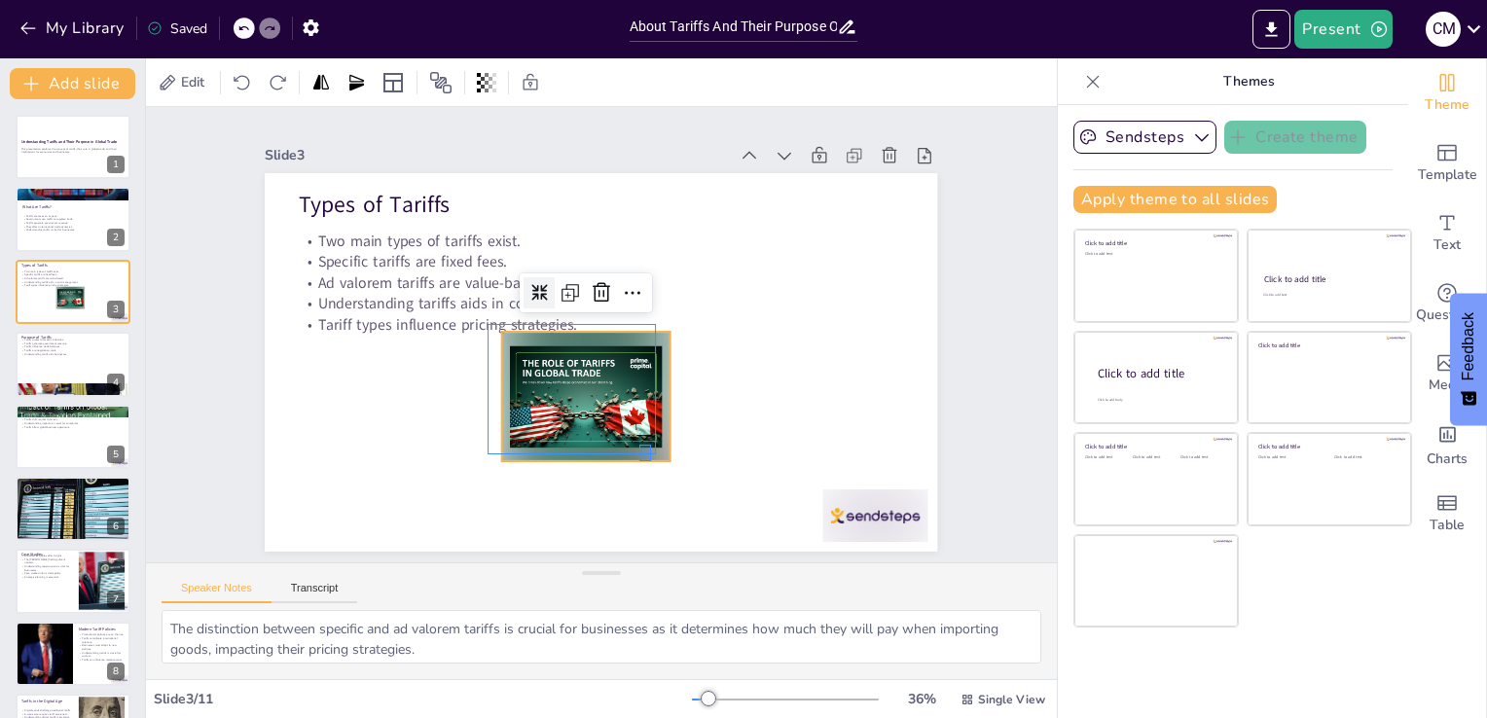
drag, startPoint x: 651, startPoint y: 461, endPoint x: 635, endPoint y: 437, distance: 29.4
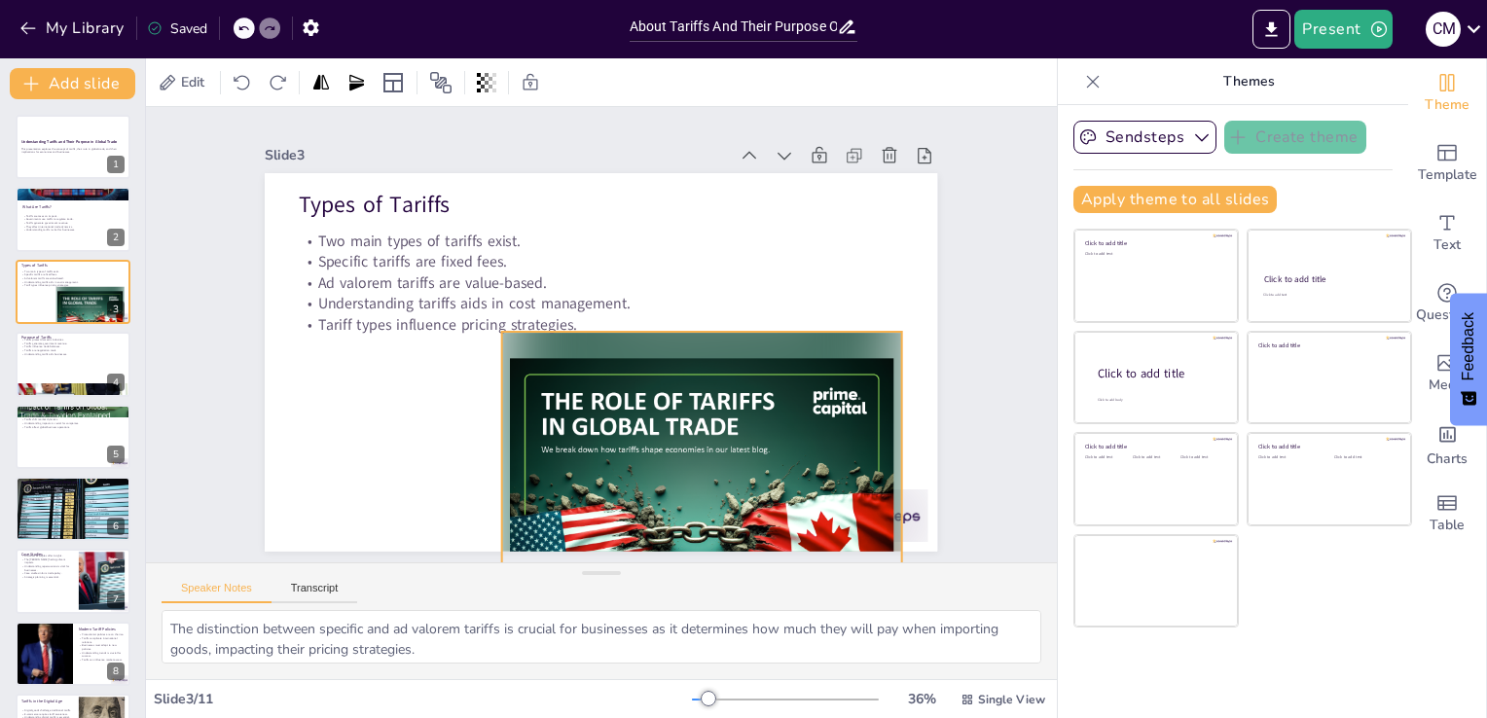
drag, startPoint x: 652, startPoint y: 451, endPoint x: 911, endPoint y: 512, distance: 266.0
click at [883, 512] on div "Types of Tariffs Two main types of tariffs exist. Specific tariffs are fixed fe…" at bounding box center [628, 329] width 510 height 737
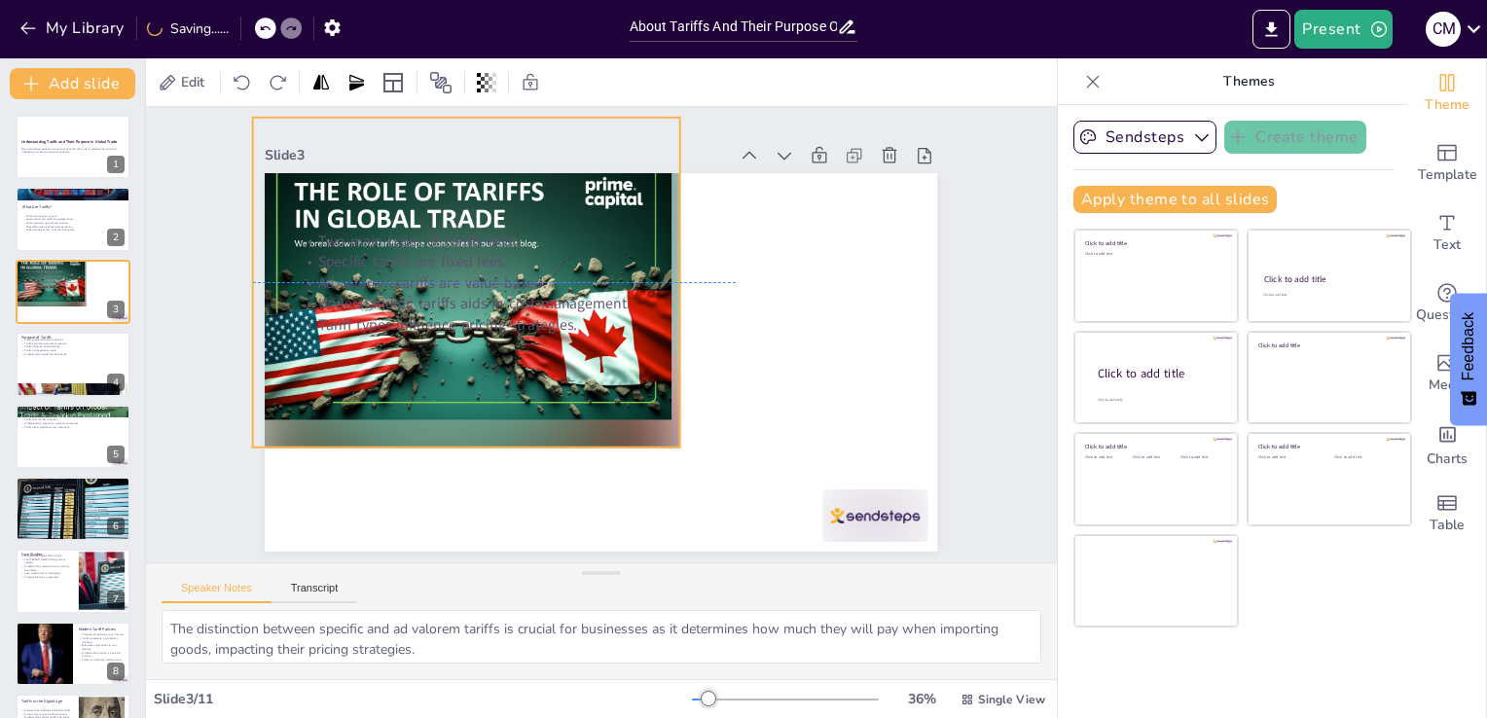
drag, startPoint x: 693, startPoint y: 392, endPoint x: 444, endPoint y: 189, distance: 321.6
click at [459, 203] on div at bounding box center [713, 426] width 508 height 447
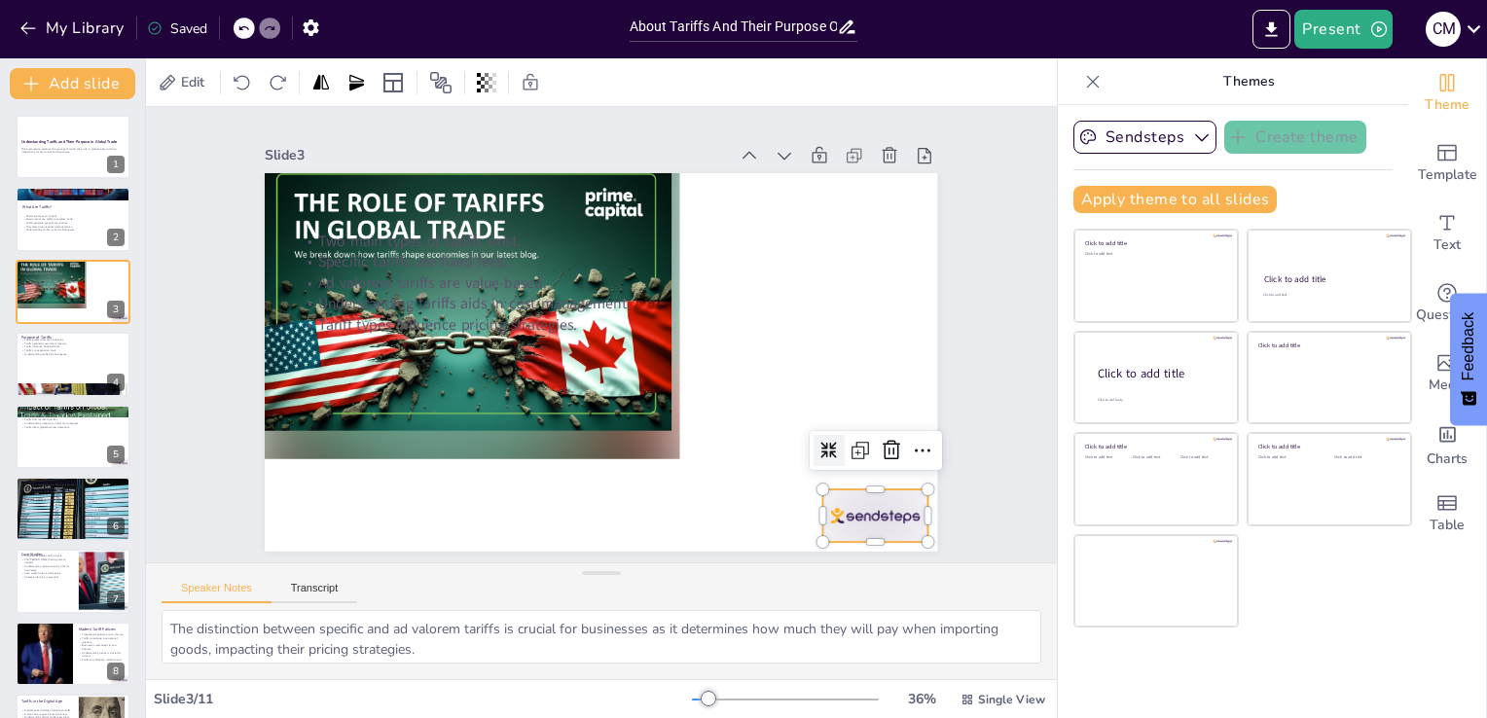
click at [700, 70] on div at bounding box center [654, 11] width 91 height 118
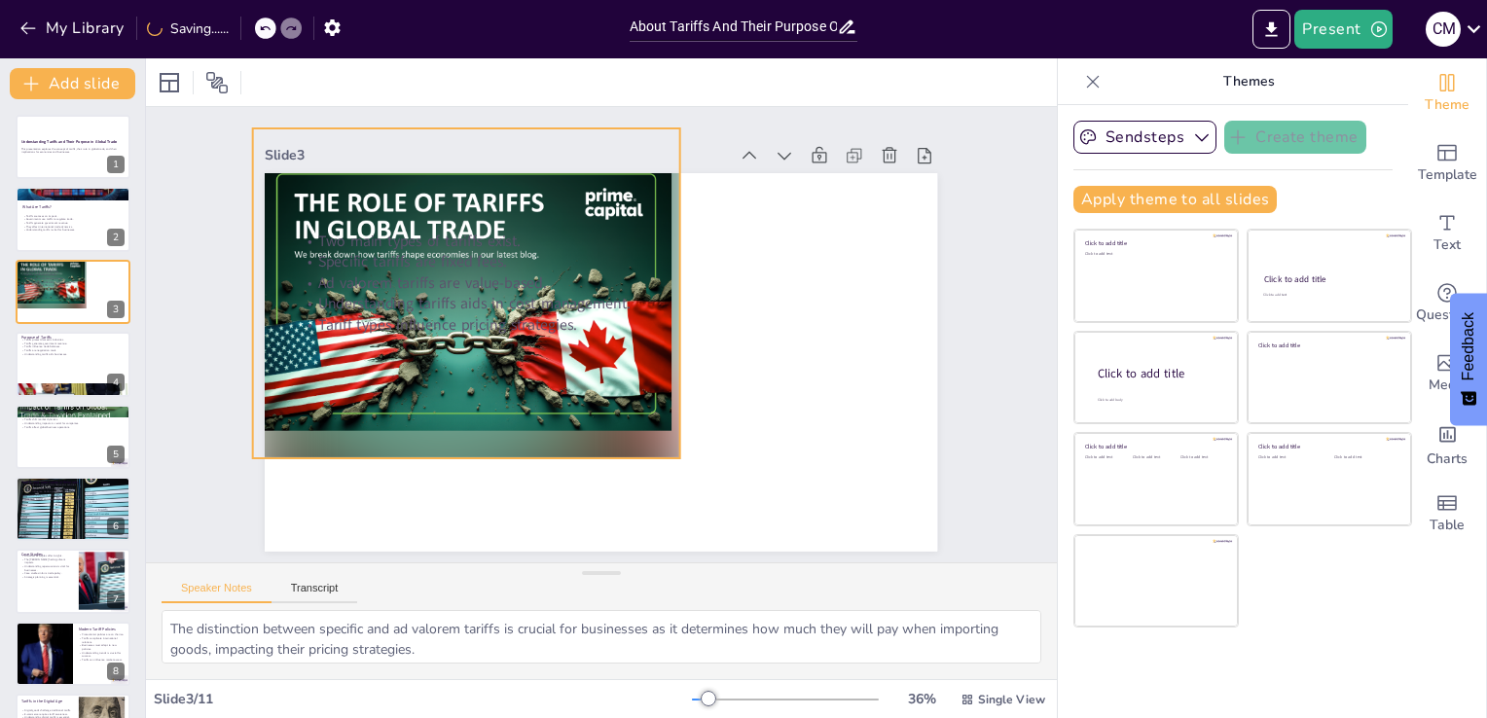
click at [614, 348] on div at bounding box center [473, 393] width 538 height 531
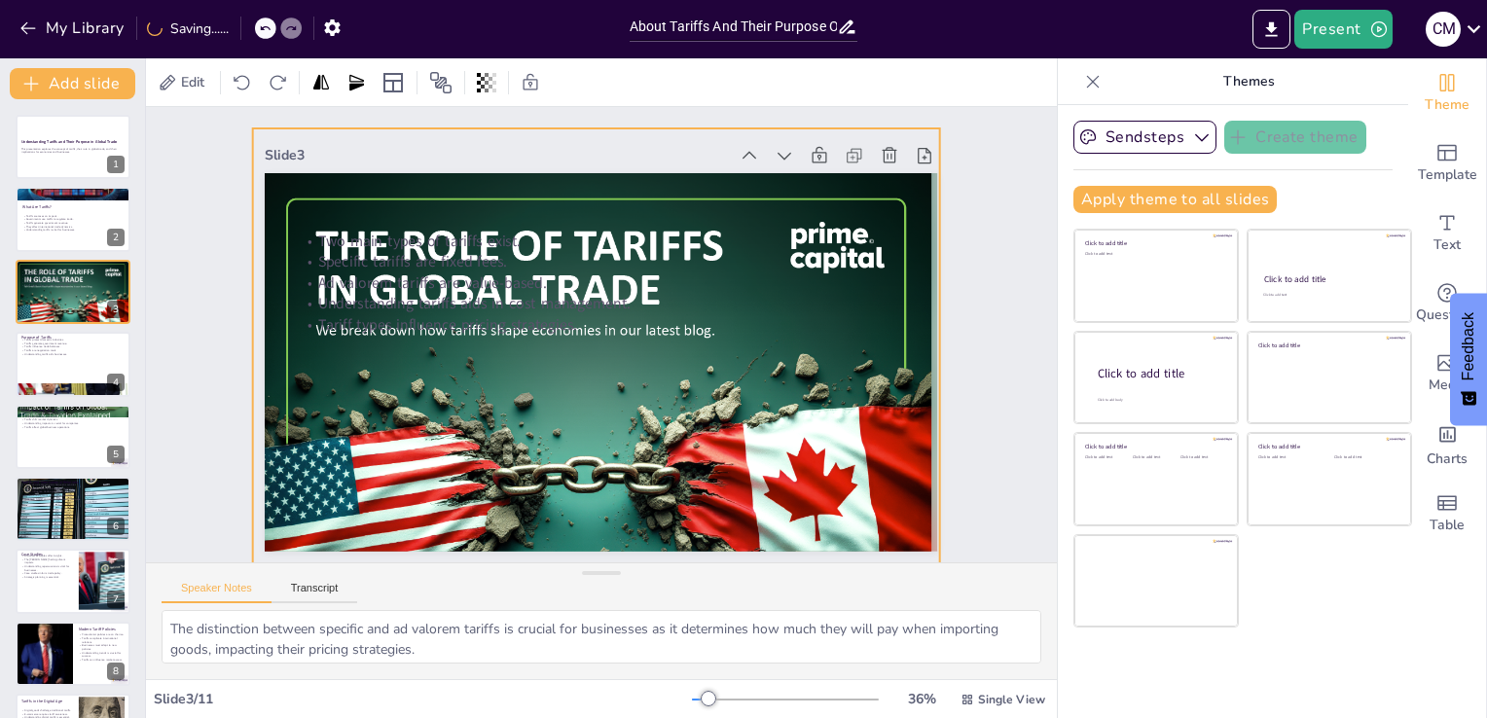
drag, startPoint x: 664, startPoint y: 448, endPoint x: 924, endPoint y: 504, distance: 265.9
click at [924, 504] on div "Slide 1 Understanding Tariffs and Their Purpose in Global Trade This presentati…" at bounding box center [602, 334] width 766 height 893
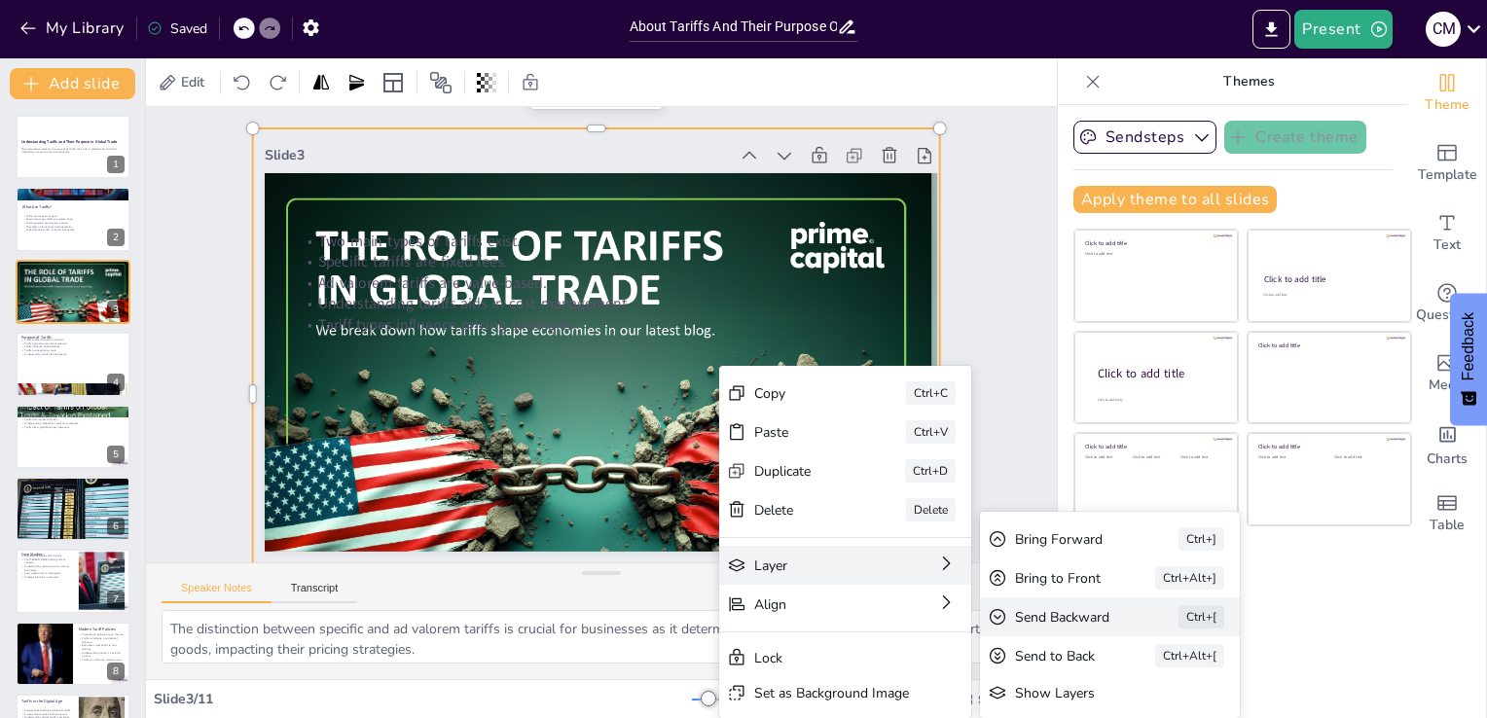
click at [1198, 642] on div "Send Backward" at bounding box center [1253, 657] width 110 height 30
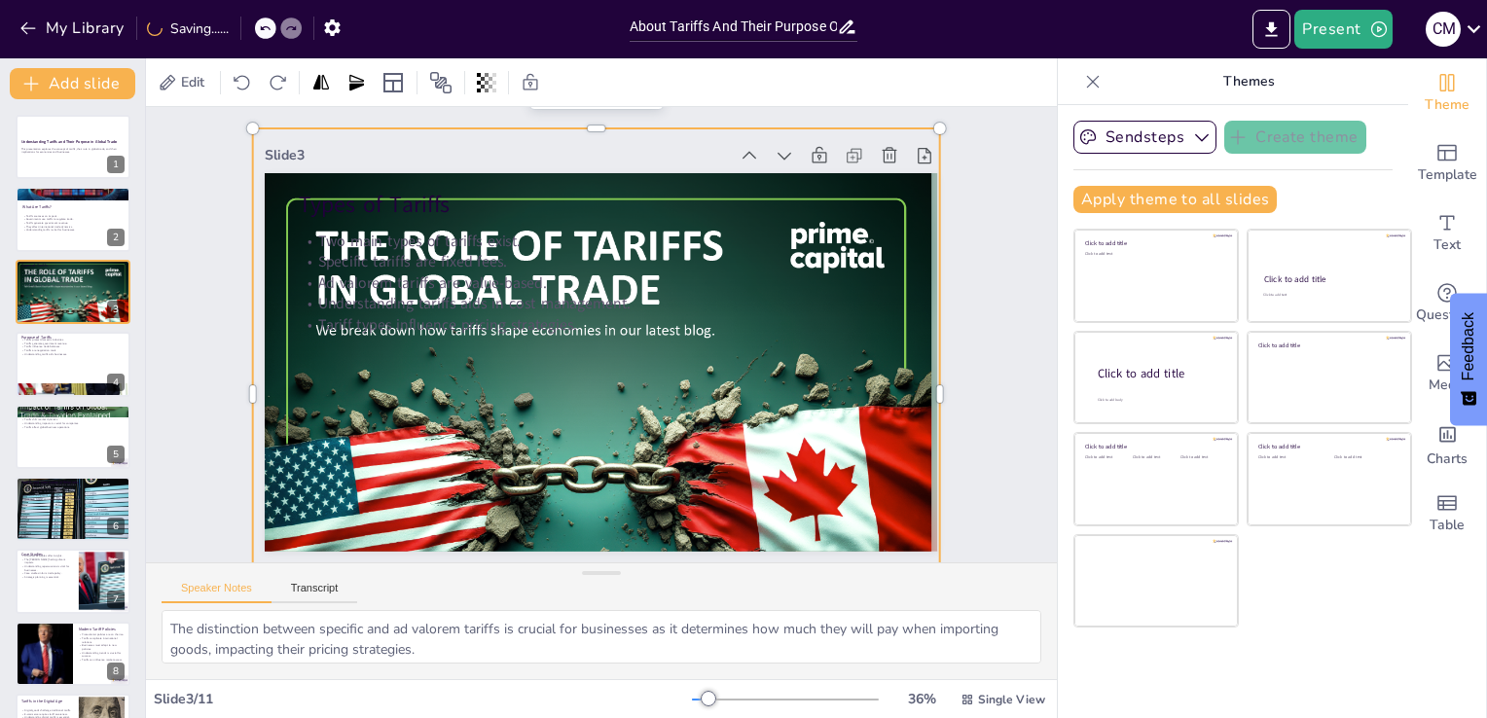
click at [708, 398] on div at bounding box center [603, 393] width 739 height 600
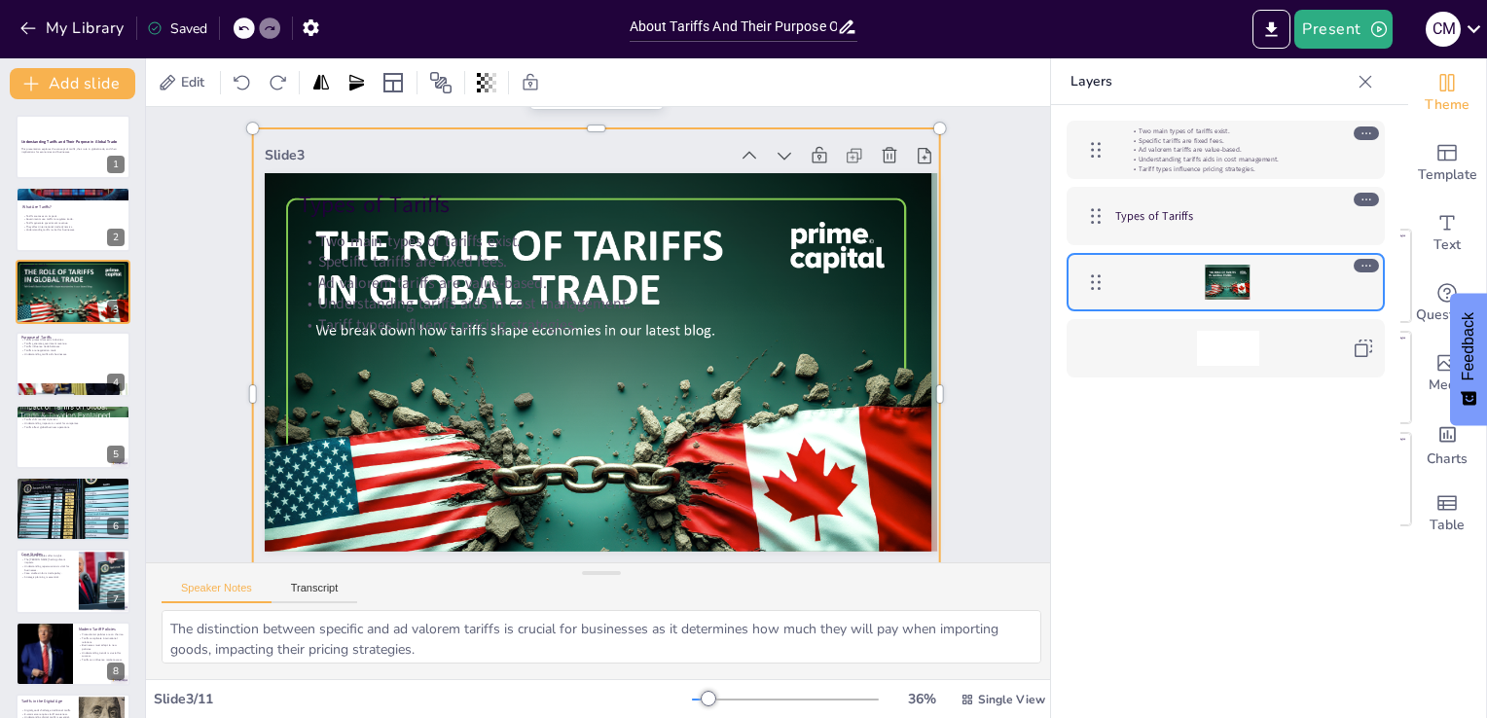
click at [1363, 266] on icon at bounding box center [1367, 266] width 14 height 14
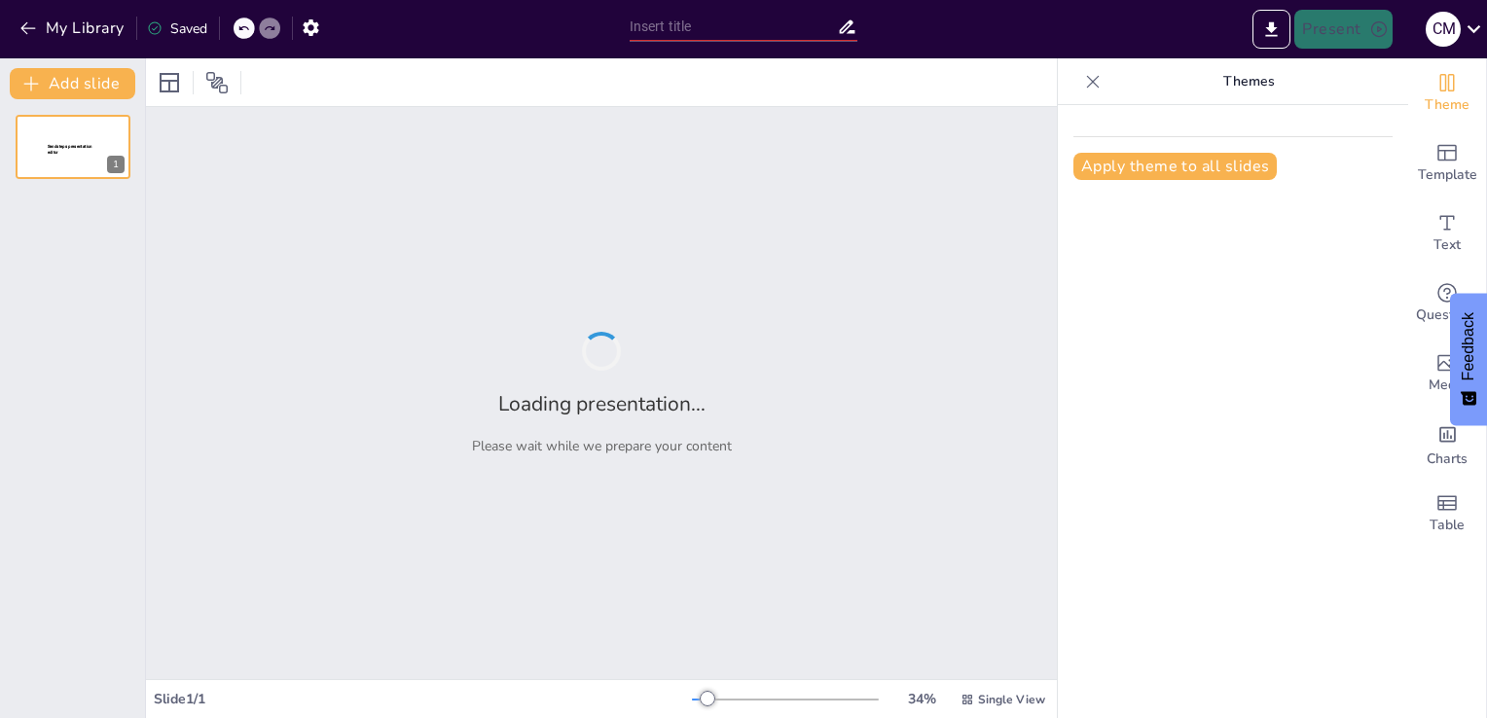
type input "About Tariffs And Their Purpose On Global Trade"
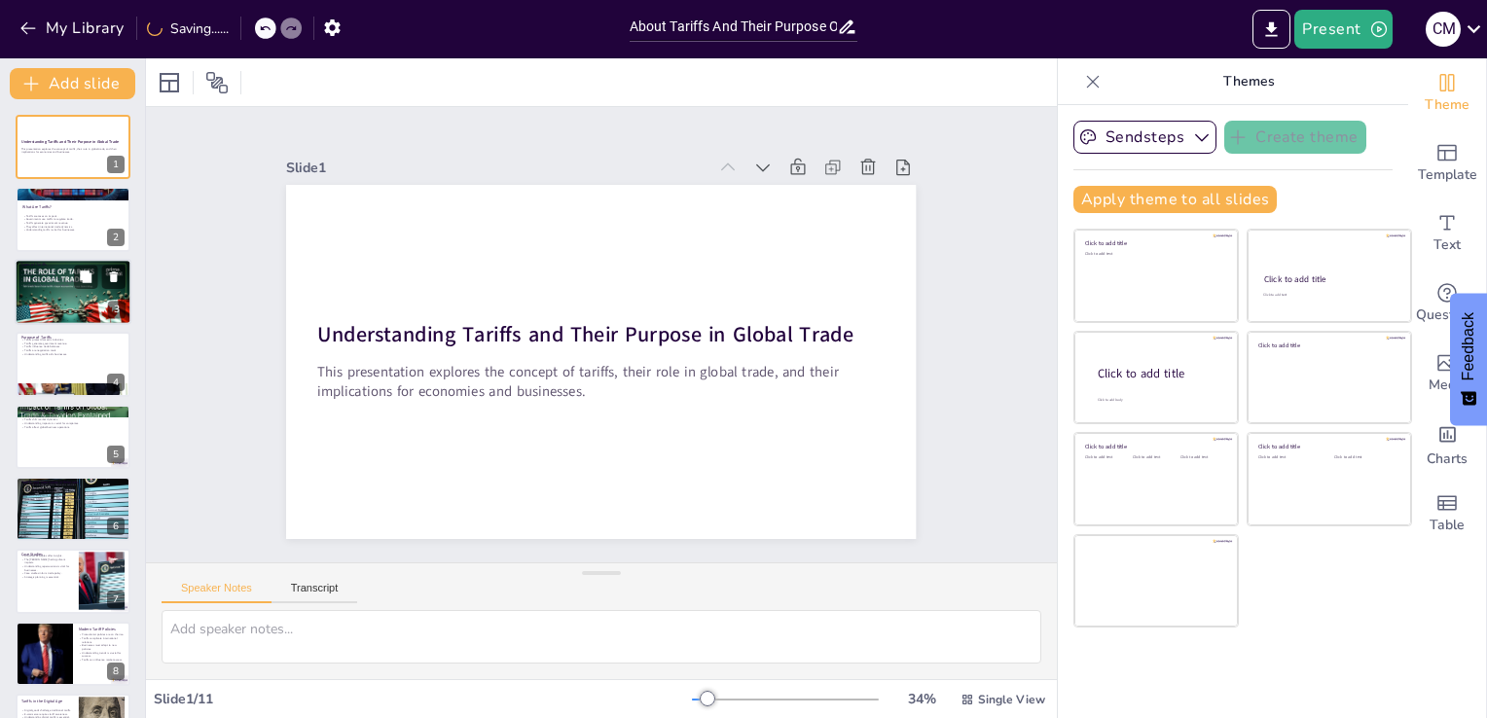
click at [66, 310] on div at bounding box center [73, 297] width 120 height 92
type textarea "The distinction between specific and ad valorem tariffs is crucial for business…"
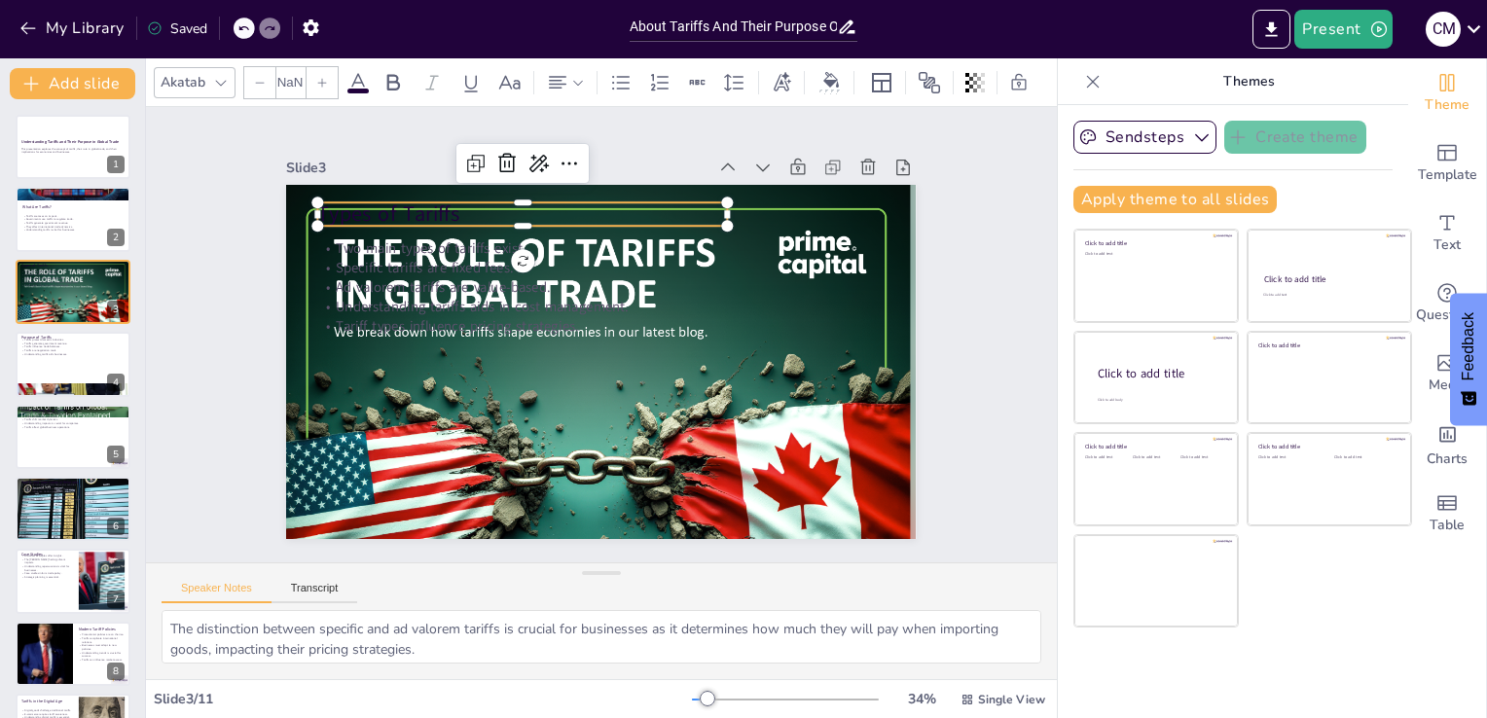
type input "48"
click at [694, 213] on p "Types of Tariffs" at bounding box center [730, 269] width 72 height 410
click at [360, 247] on div "Slide 1 Understanding Tariffs and Their Purpose in Global Trade This presentati…" at bounding box center [602, 335] width 484 height 778
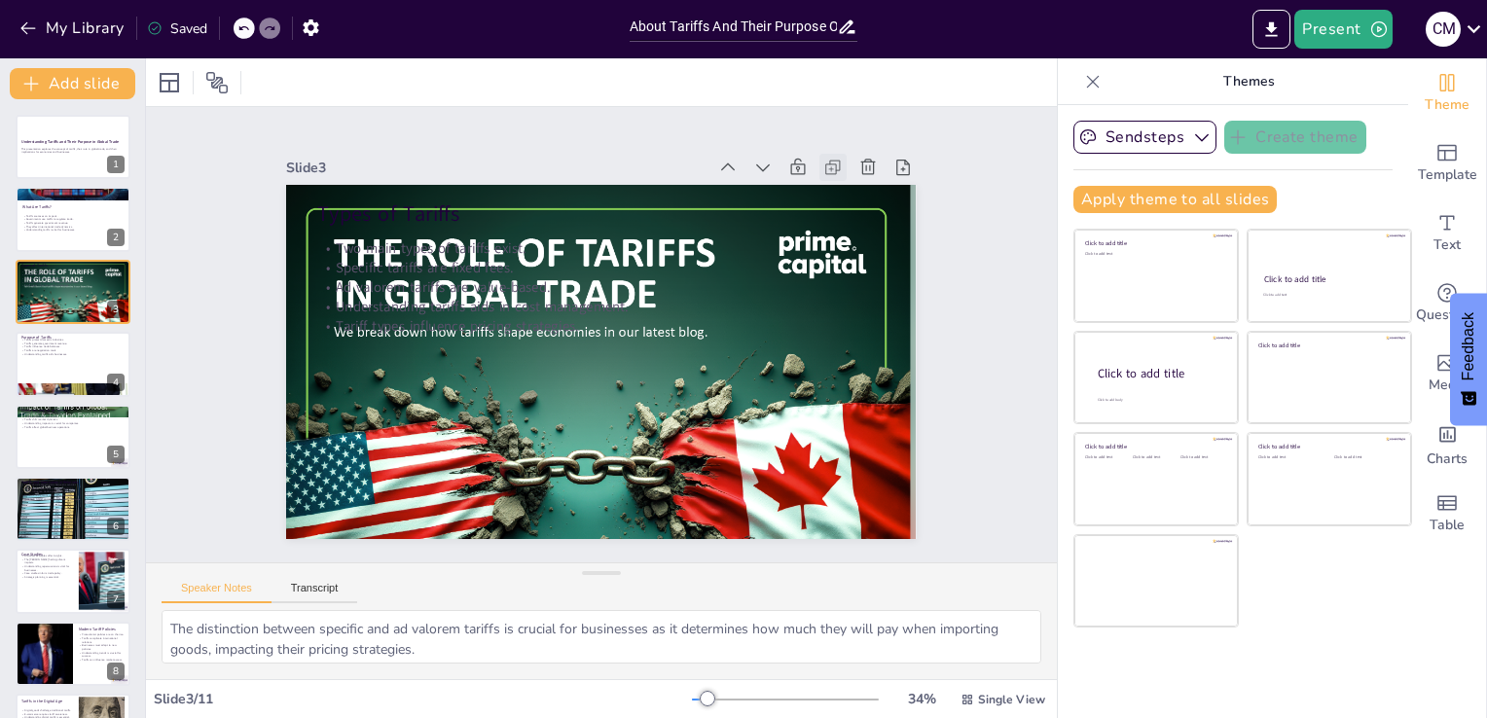
click at [607, 611] on icon at bounding box center [601, 618] width 14 height 14
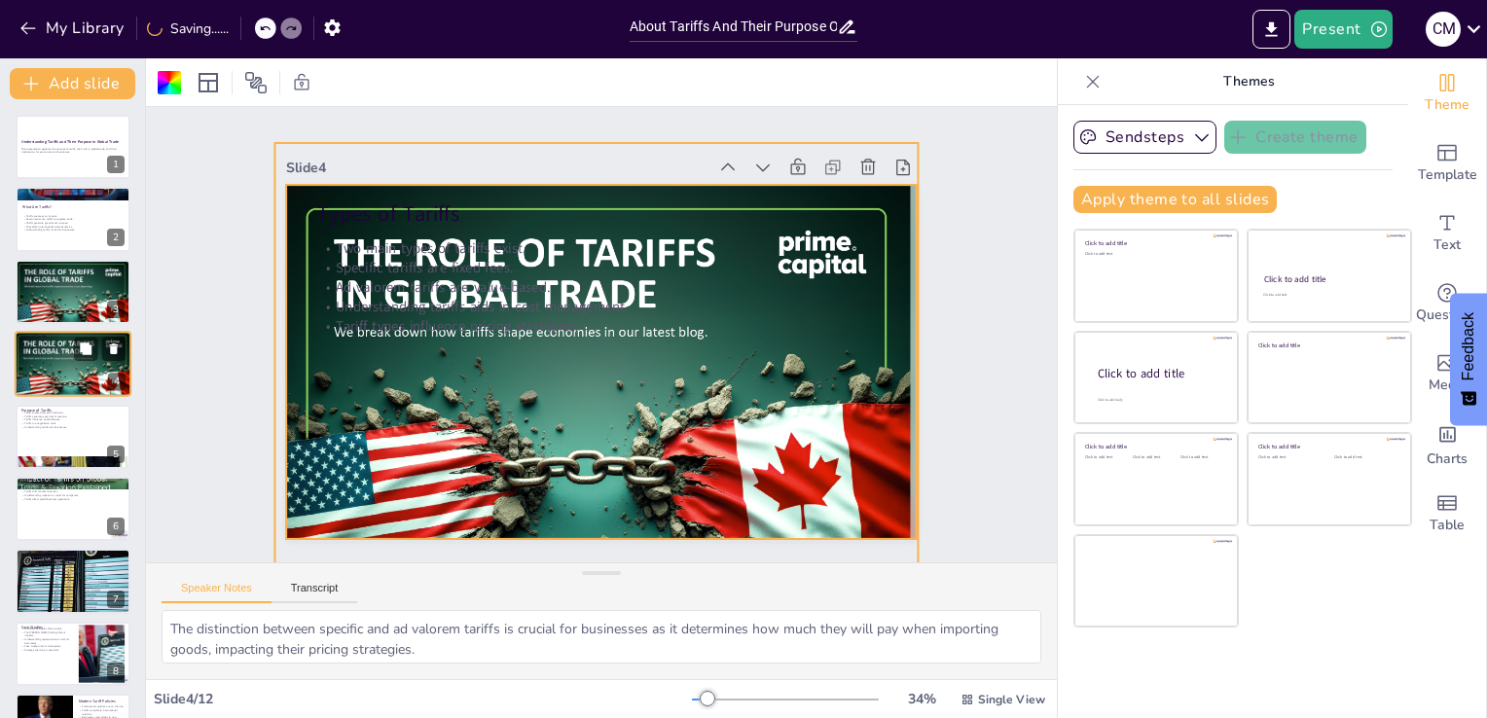
click at [52, 390] on div at bounding box center [73, 369] width 120 height 92
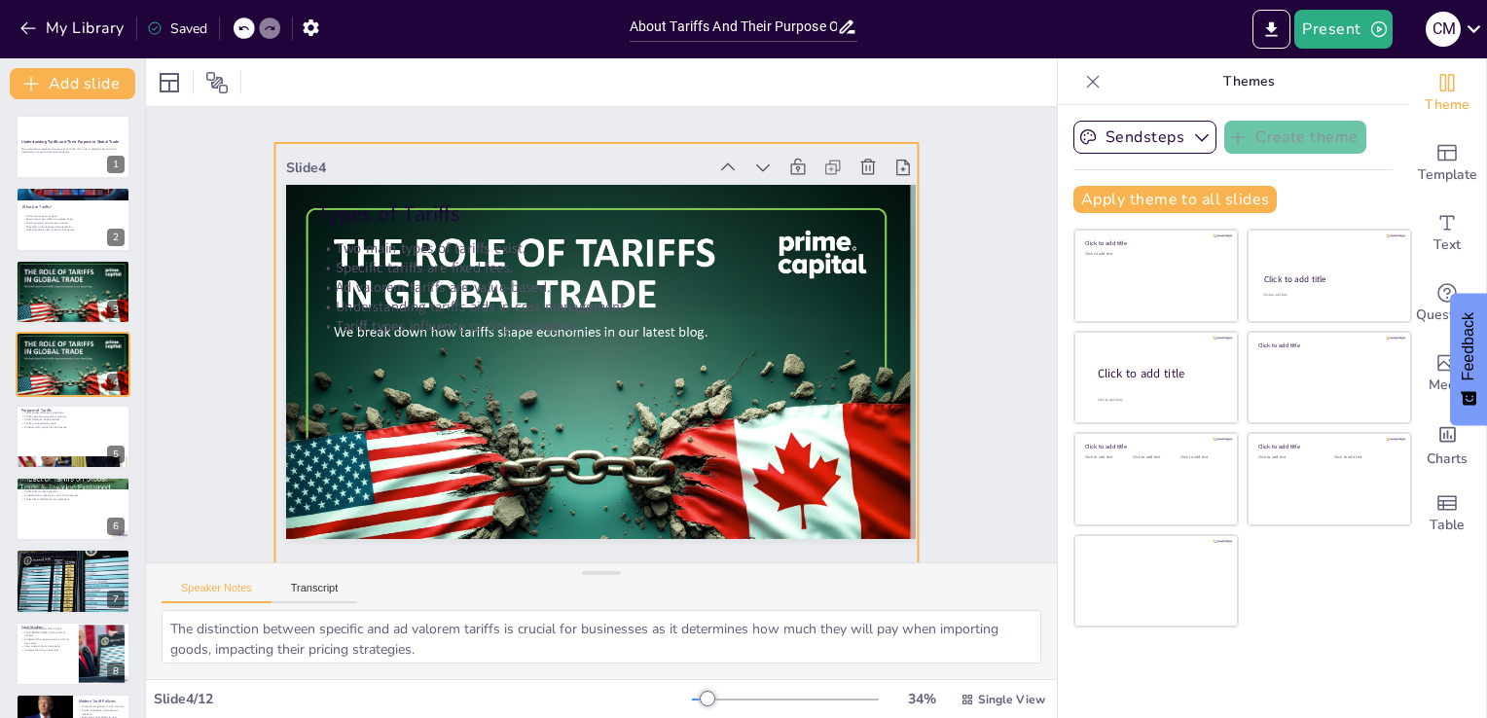
click at [524, 448] on div at bounding box center [642, 295] width 811 height 800
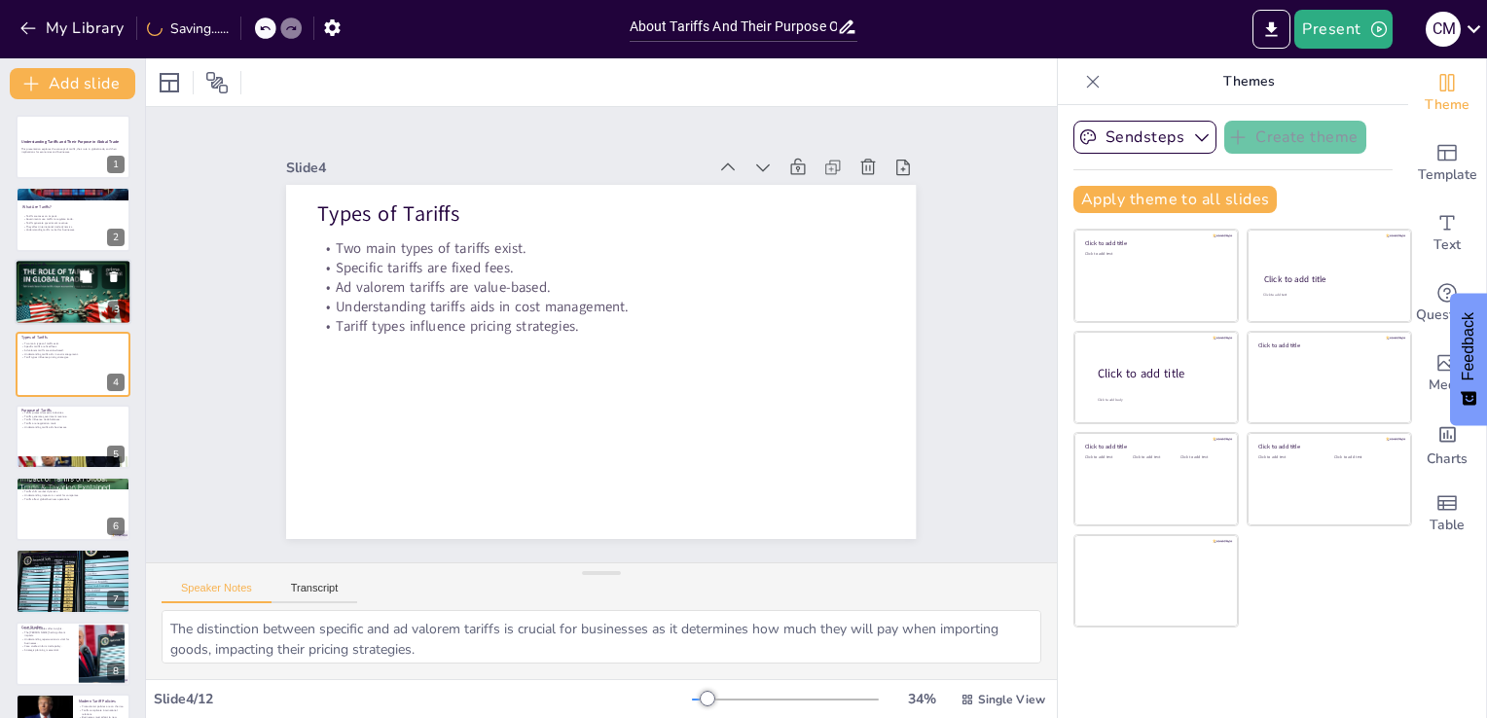
click at [72, 289] on div at bounding box center [73, 297] width 120 height 92
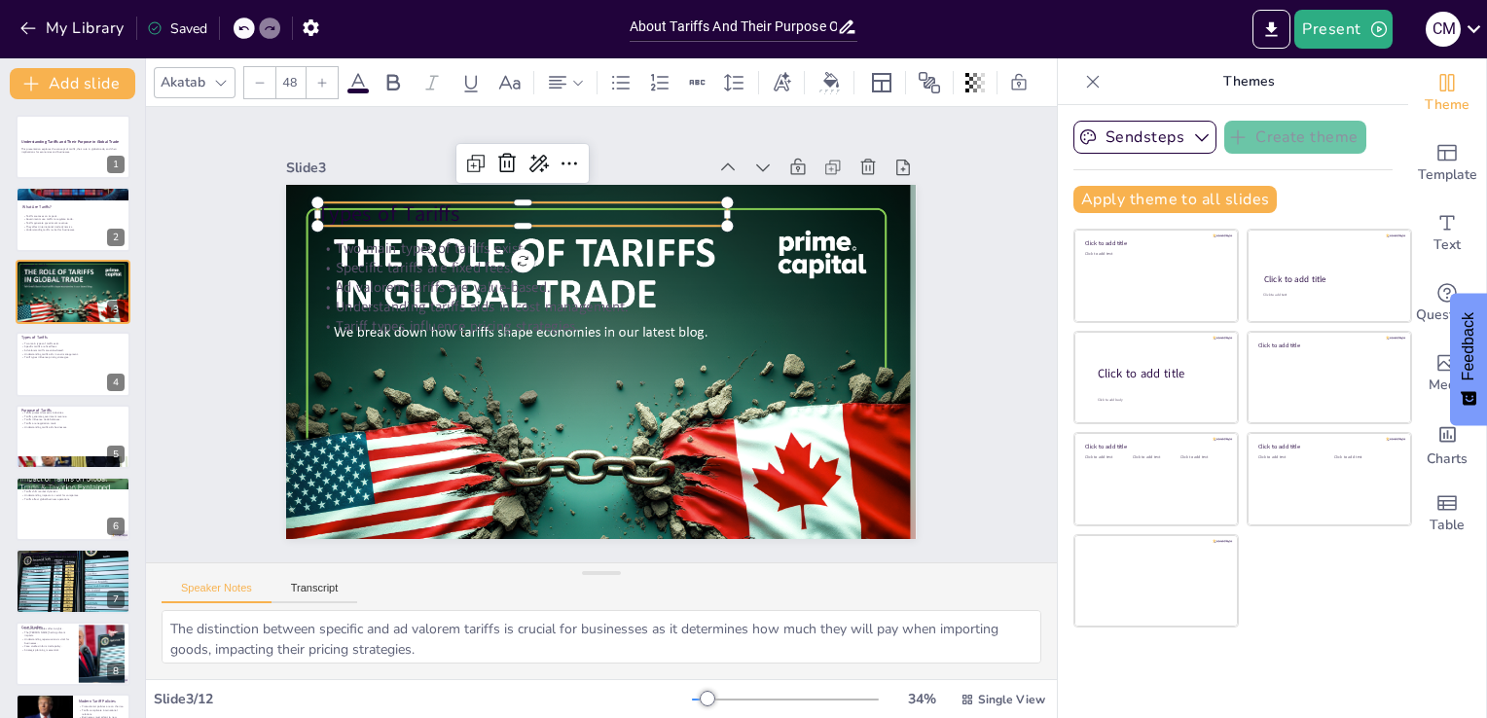
click at [678, 199] on p "Types of Tariffs" at bounding box center [735, 283] width 114 height 407
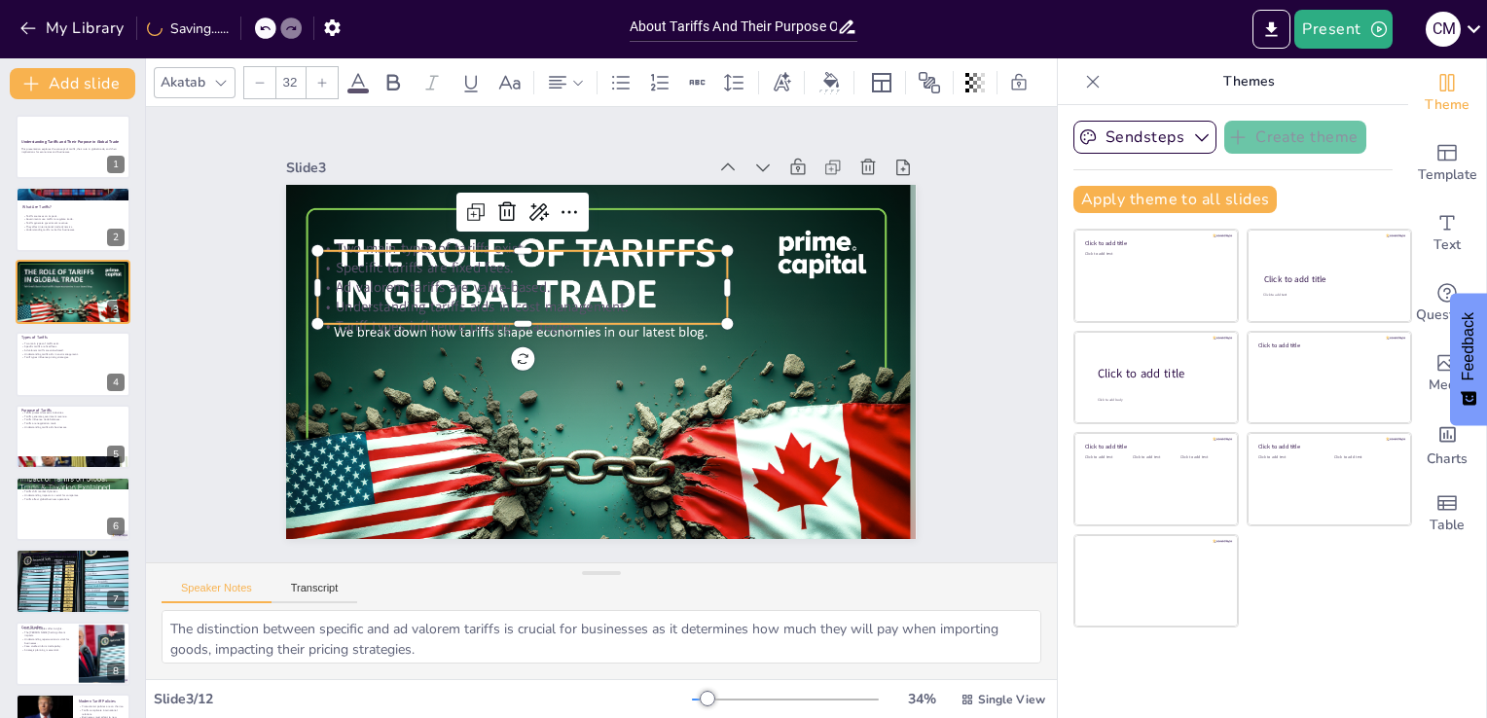
click at [452, 272] on span "Ad valorem tariffs are value-based." at bounding box center [531, 185] width 158 height 172
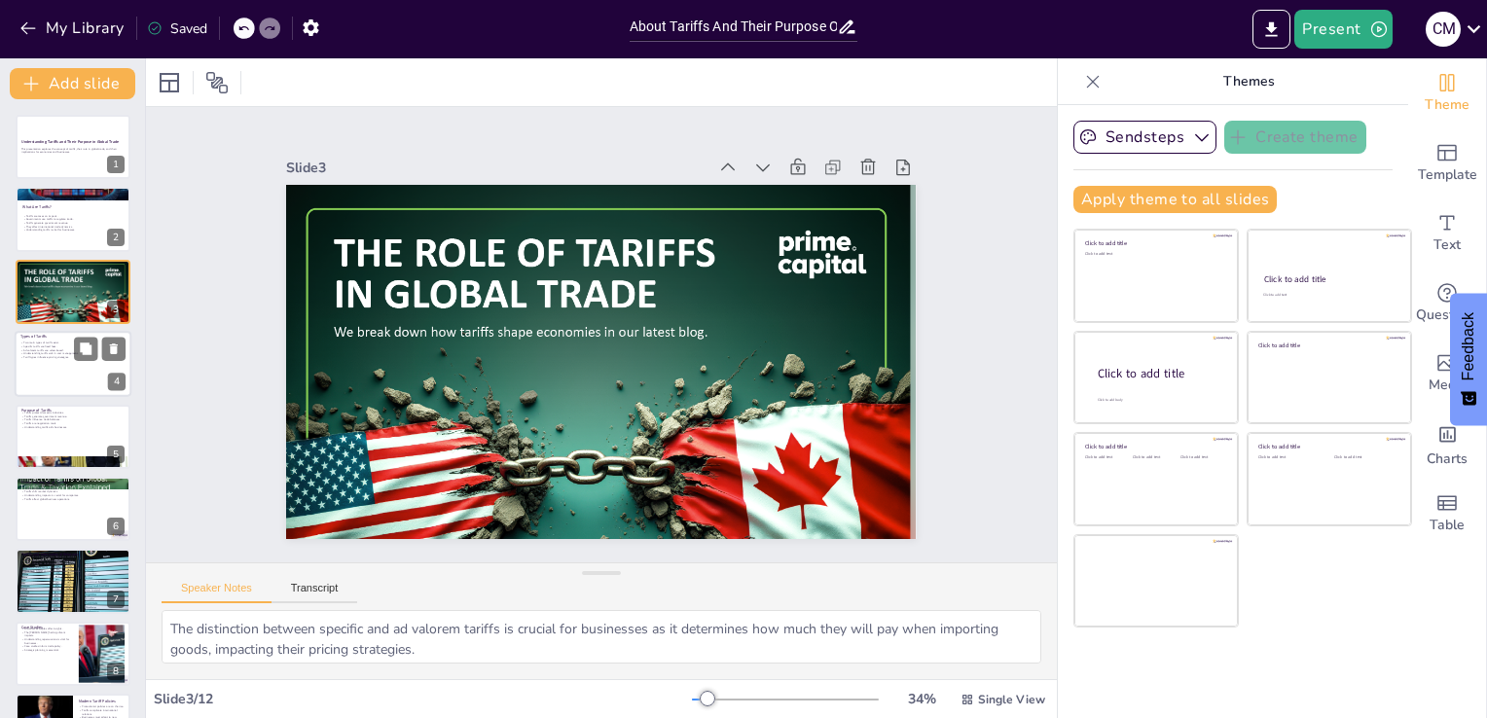
click at [56, 376] on div at bounding box center [73, 364] width 117 height 66
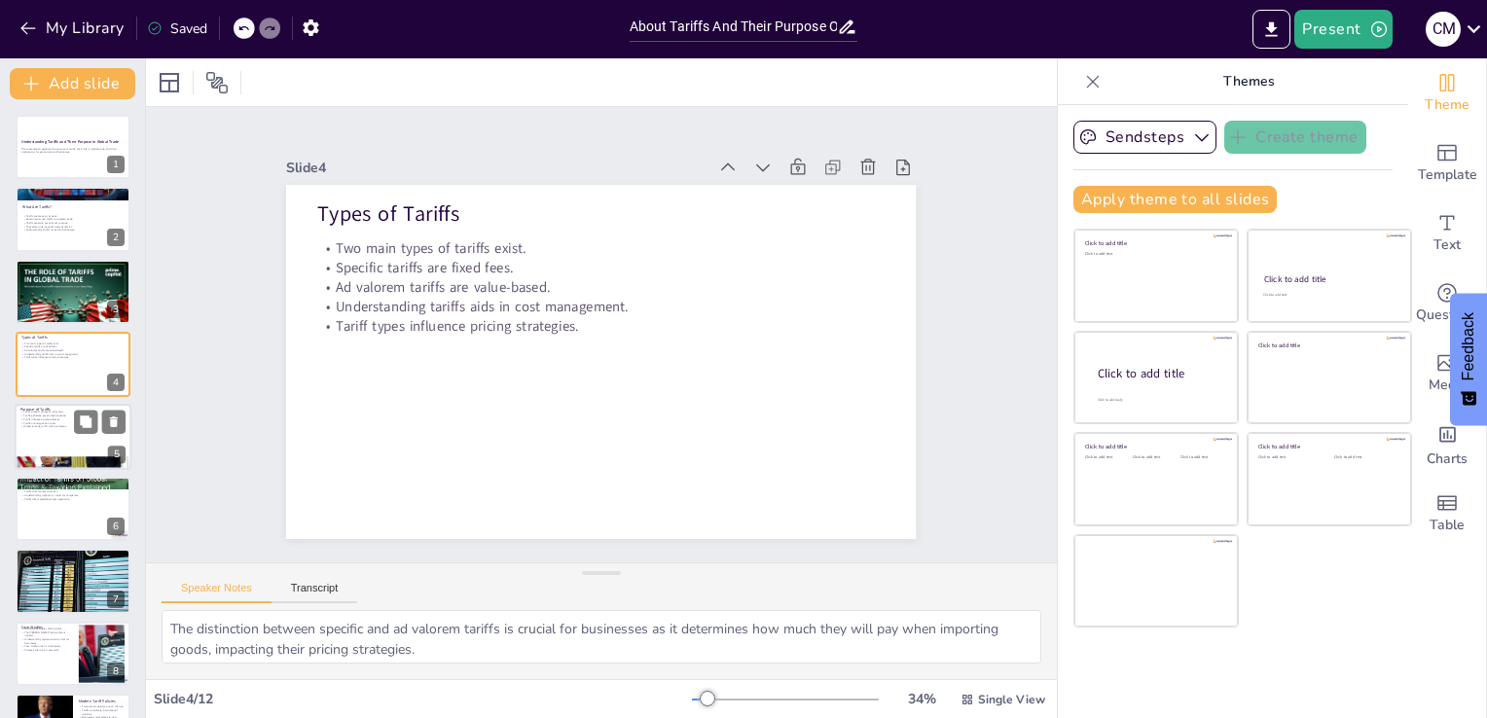
click at [62, 424] on p "Understanding tariffs aids businesses." at bounding box center [72, 426] width 105 height 4
type textarea "One of the primary purposes of tariffs is to shield local industries from forei…"
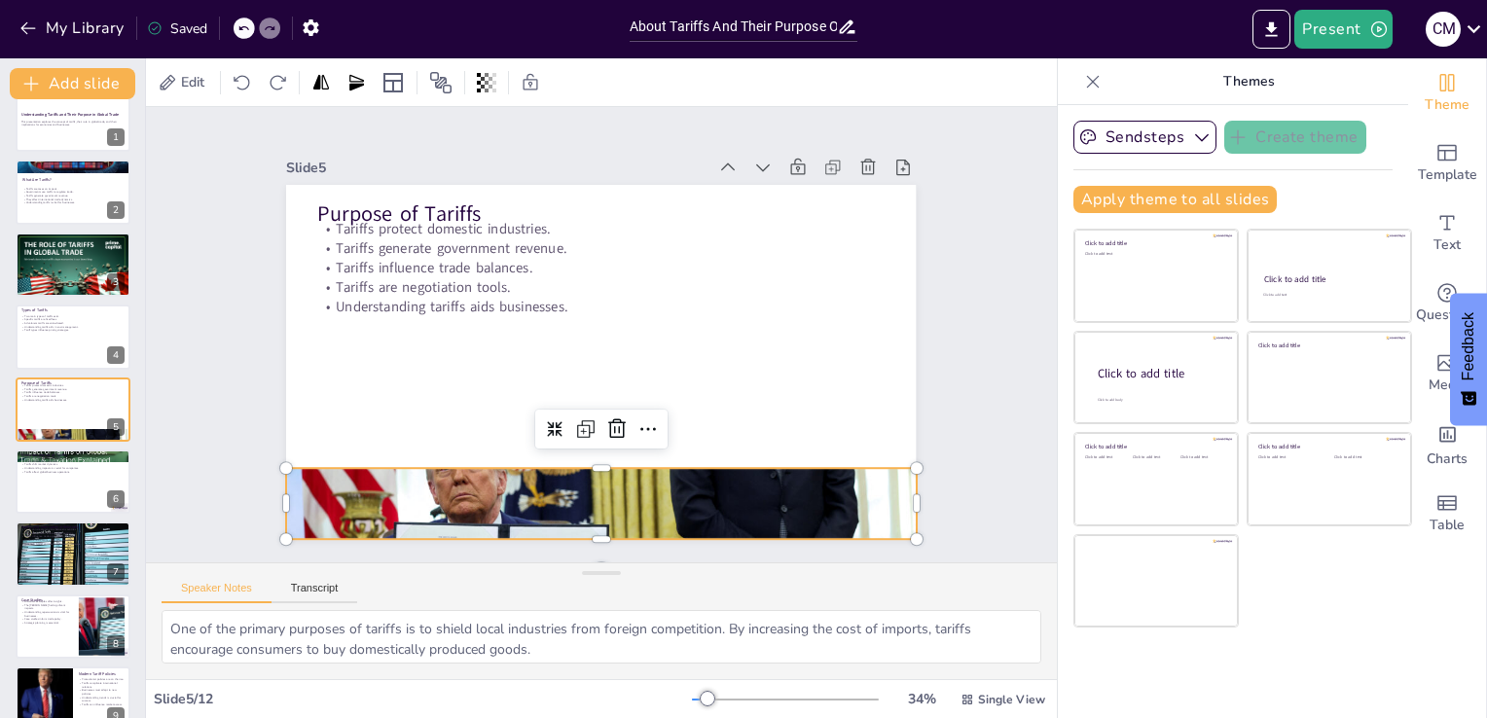
click at [420, 473] on div at bounding box center [434, 317] width 484 height 671
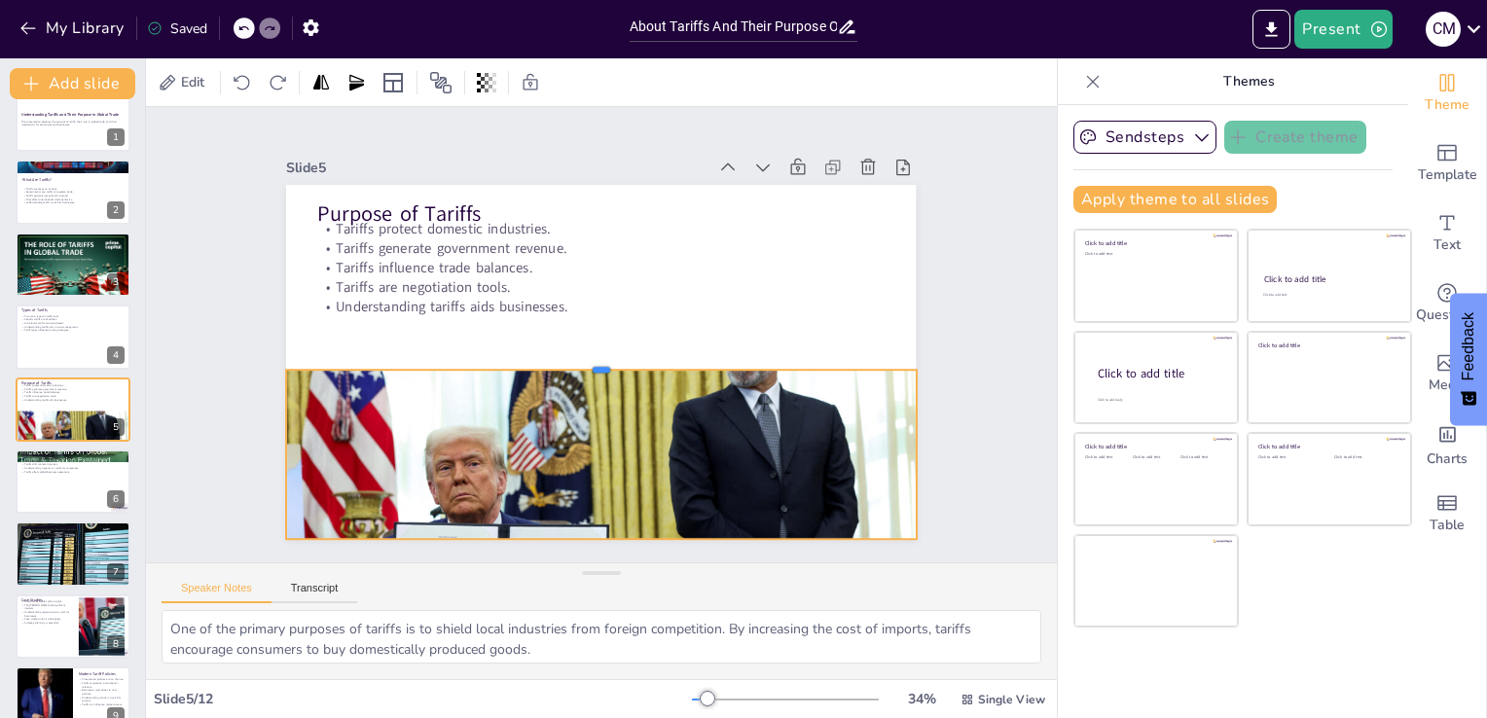
drag, startPoint x: 589, startPoint y: 457, endPoint x: 591, endPoint y: 362, distance: 95.4
click at [591, 362] on div at bounding box center [585, 356] width 519 height 382
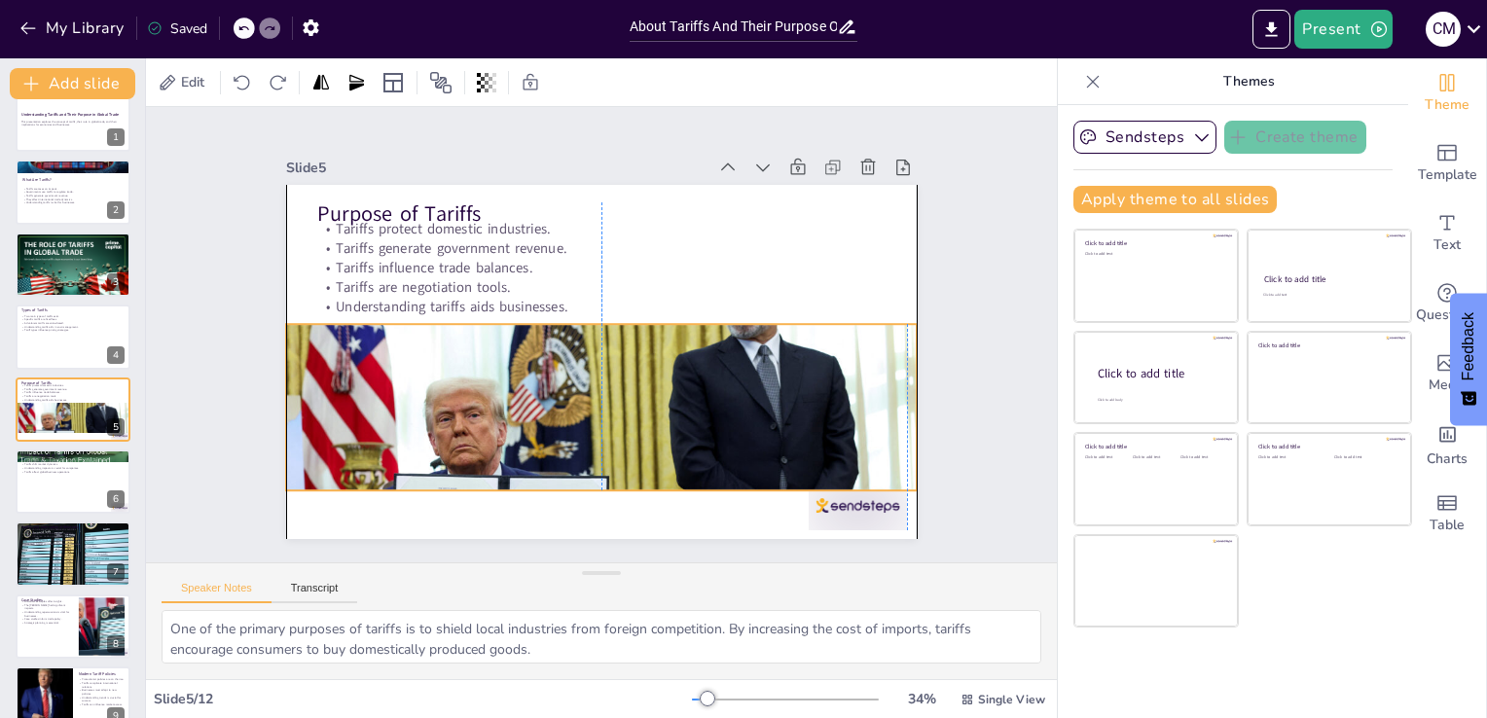
drag, startPoint x: 578, startPoint y: 413, endPoint x: 575, endPoint y: 369, distance: 43.9
click at [575, 369] on div at bounding box center [540, 438] width 755 height 678
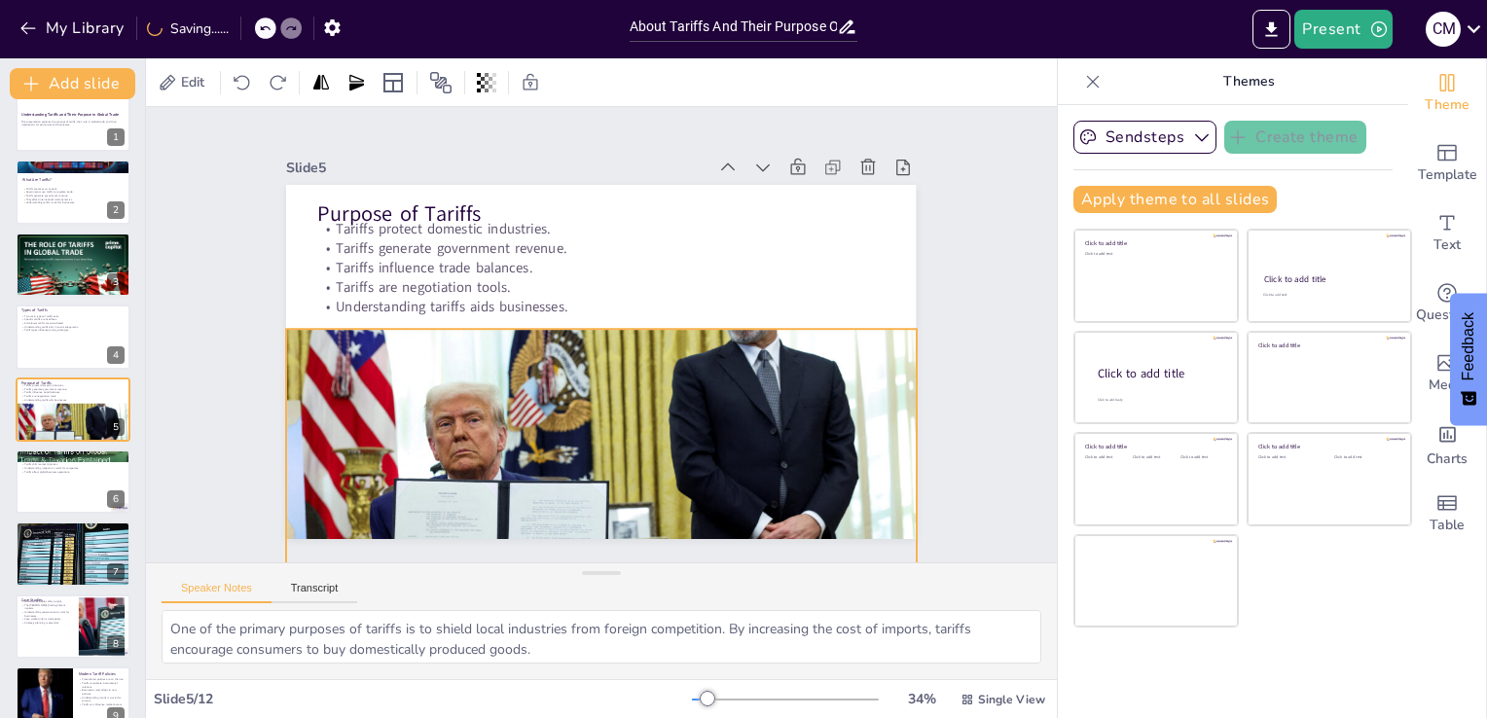
drag, startPoint x: 590, startPoint y: 489, endPoint x: 572, endPoint y: 633, distance: 145.1
click at [572, 633] on div "Slide 1 Understanding Tariffs and Their Purpose in Global Trade This presentati…" at bounding box center [601, 393] width 911 height 572
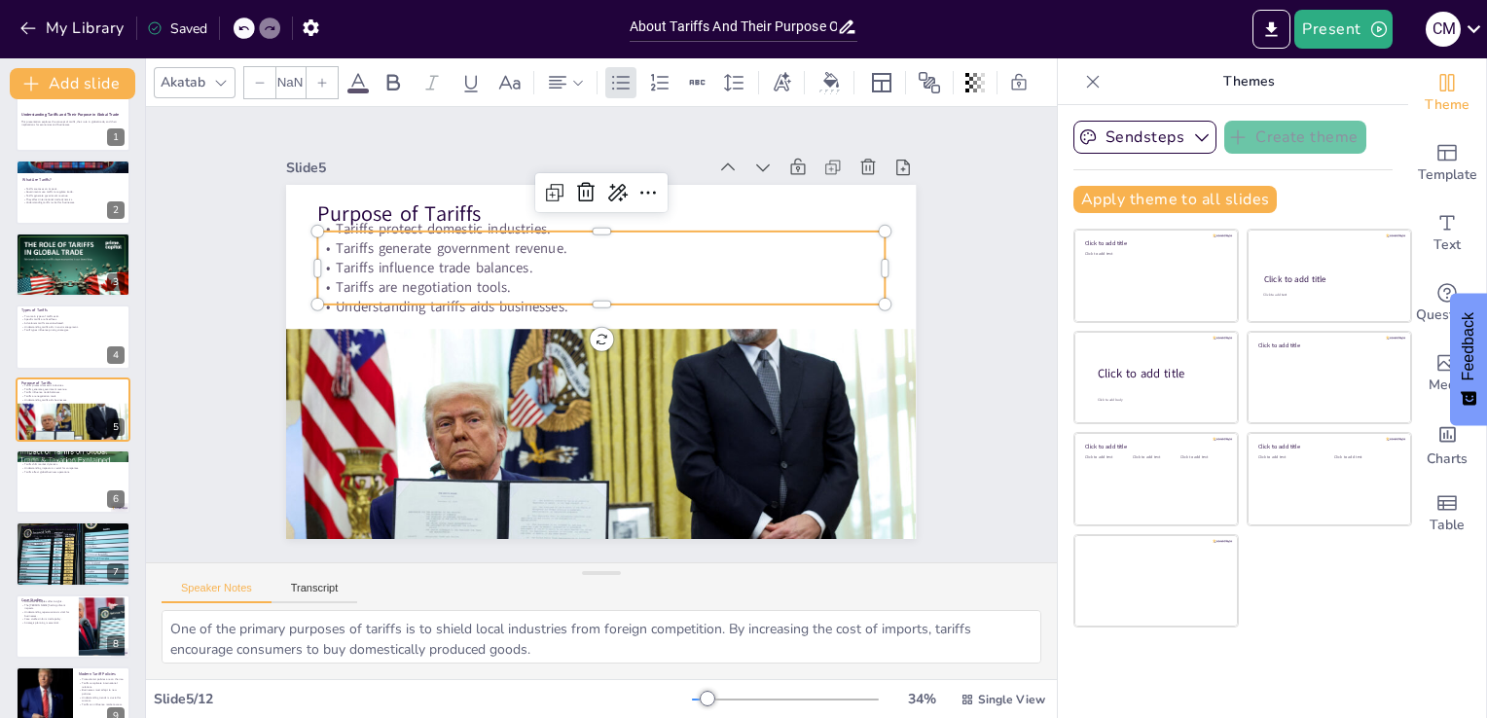
type input "32"
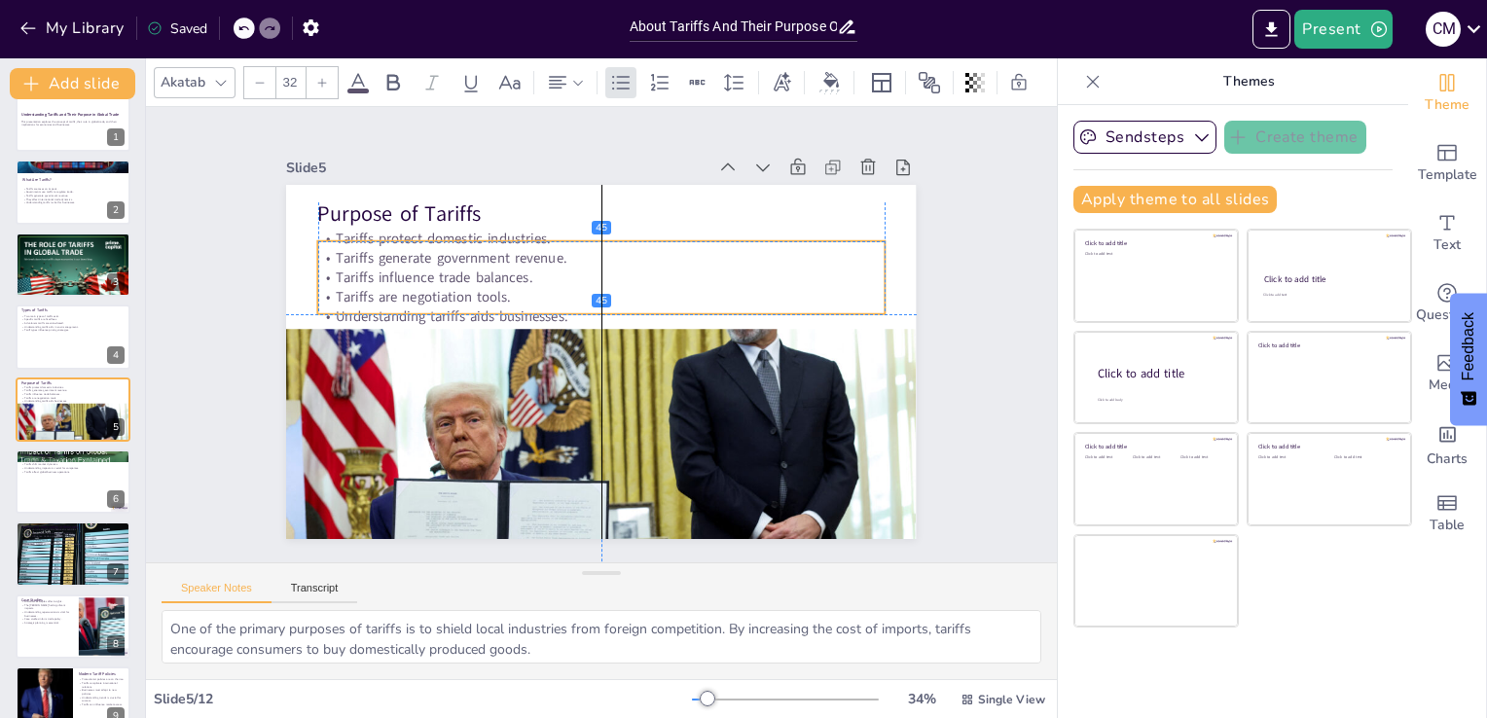
click at [693, 262] on p "Tariffs influence trade balances." at bounding box center [658, 328] width 79 height 565
click at [951, 283] on div "Slide 1 Understanding Tariffs and Their Purpose in Global Trade This presentati…" at bounding box center [601, 334] width 844 height 723
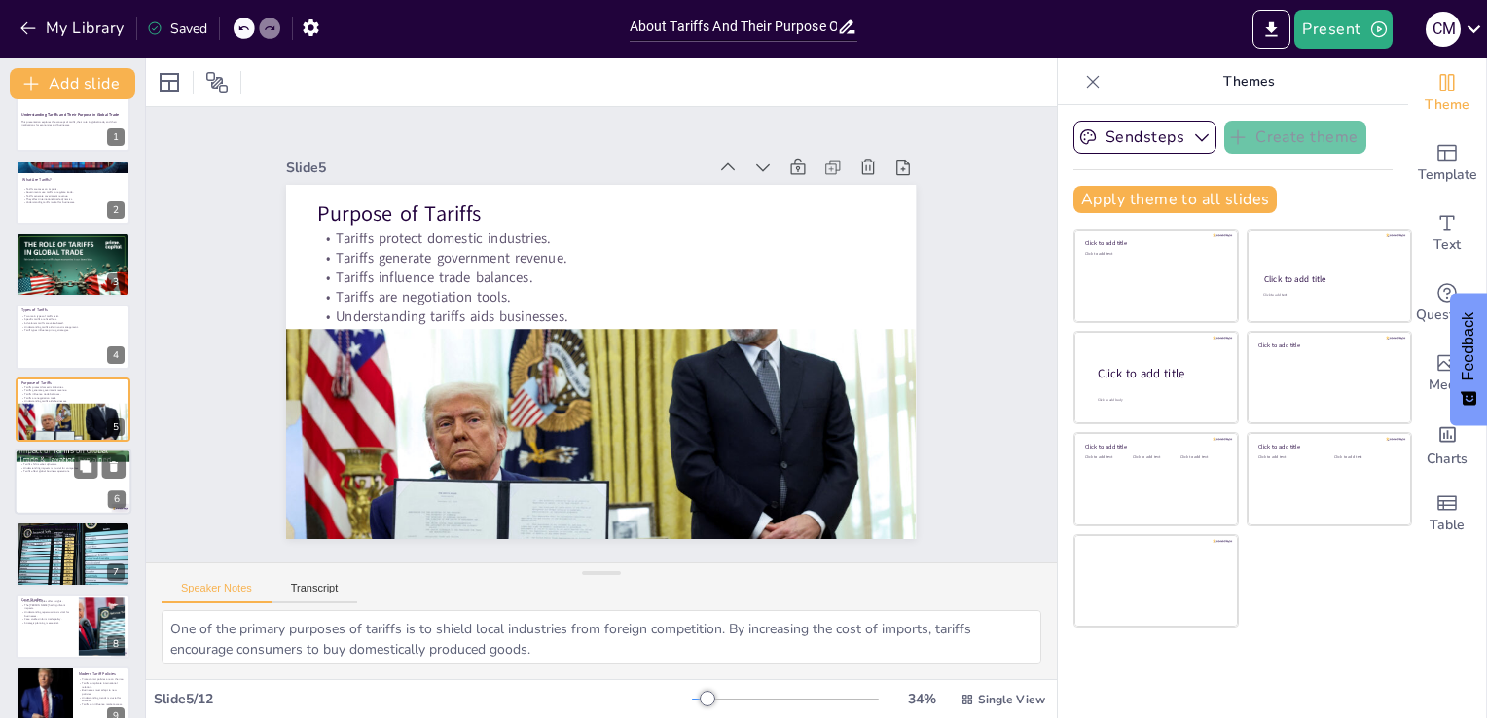
click at [52, 485] on div at bounding box center [73, 482] width 117 height 66
type textarea "When tariffs are imposed, businesses typically raise prices to cover the additi…"
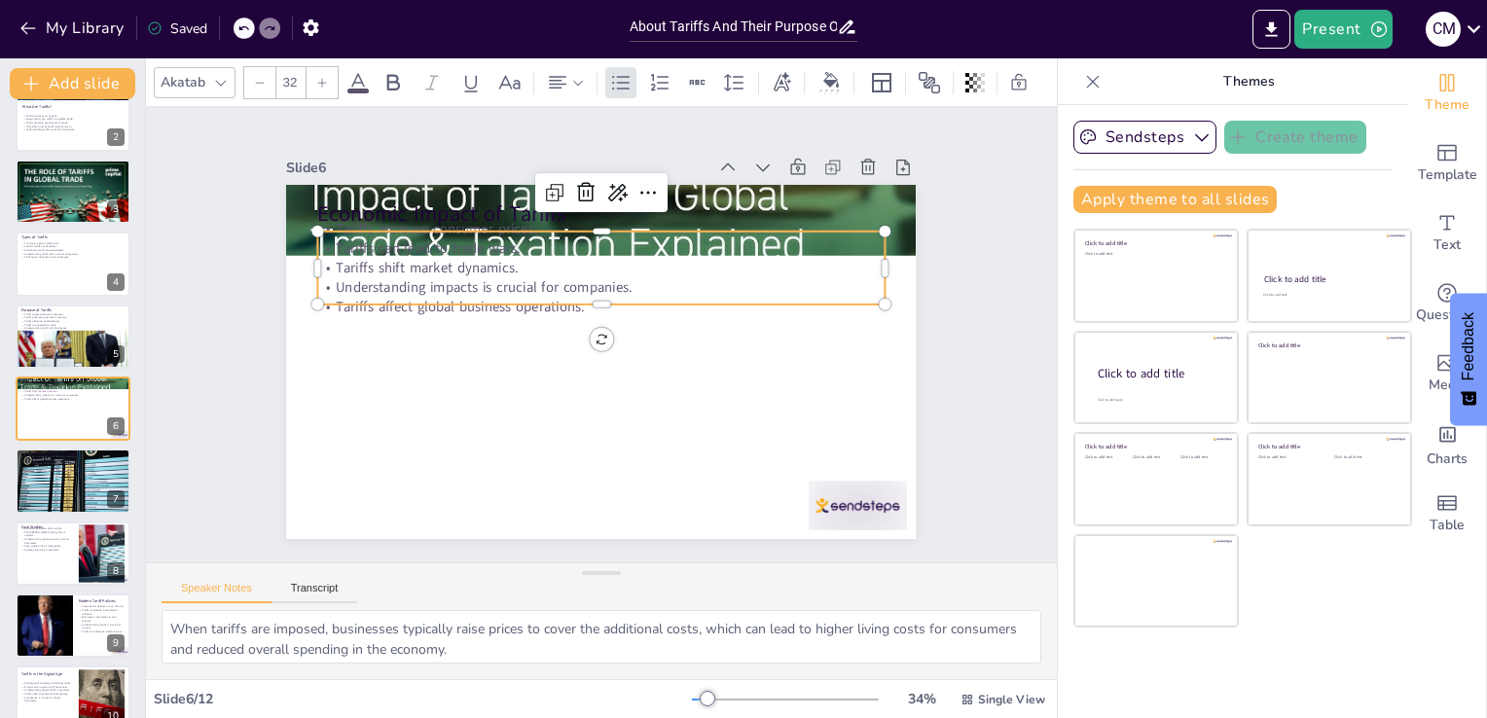
click at [429, 275] on p "Understanding impacts is crucial for companies." at bounding box center [625, 294] width 501 height 300
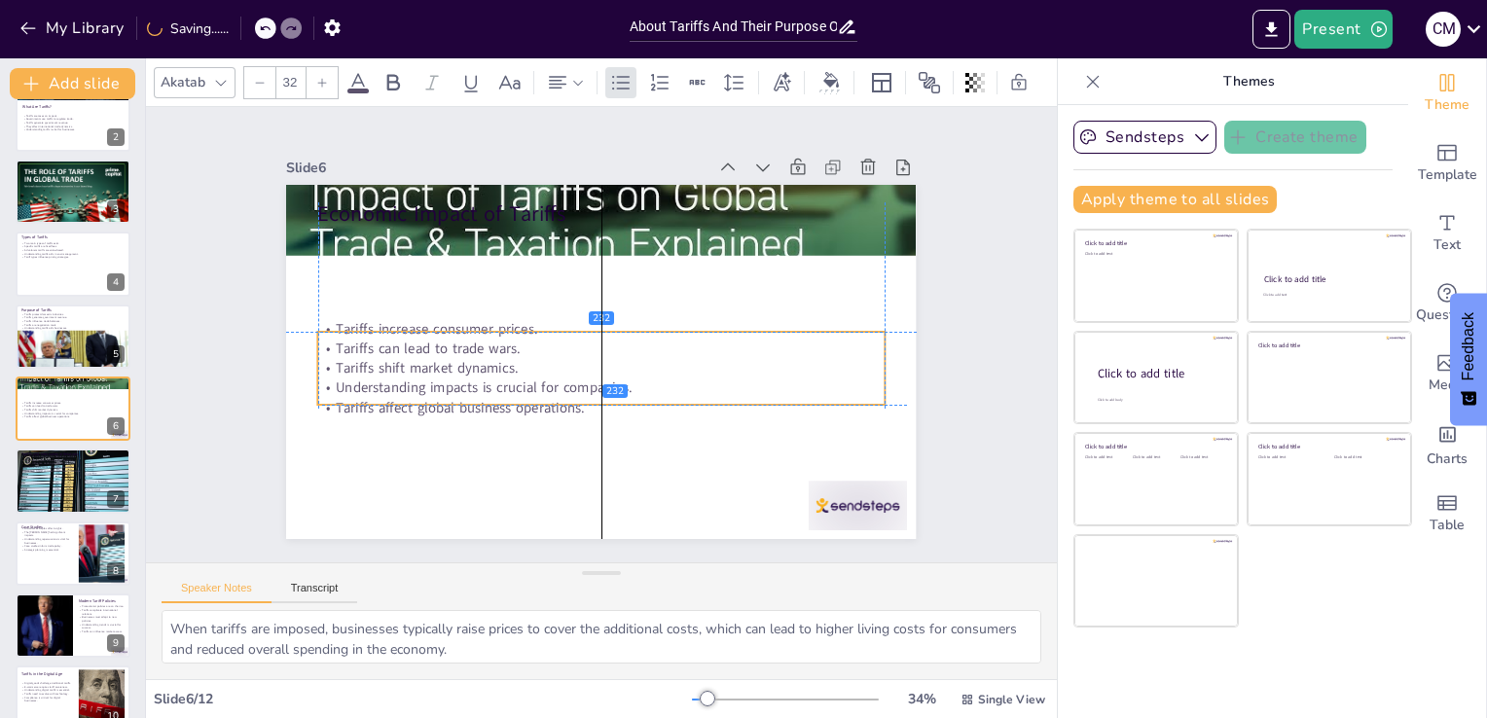
drag, startPoint x: 429, startPoint y: 275, endPoint x: 433, endPoint y: 380, distance: 104.2
click at [454, 380] on p "Understanding impacts is crucial for companies." at bounding box center [551, 351] width 194 height 545
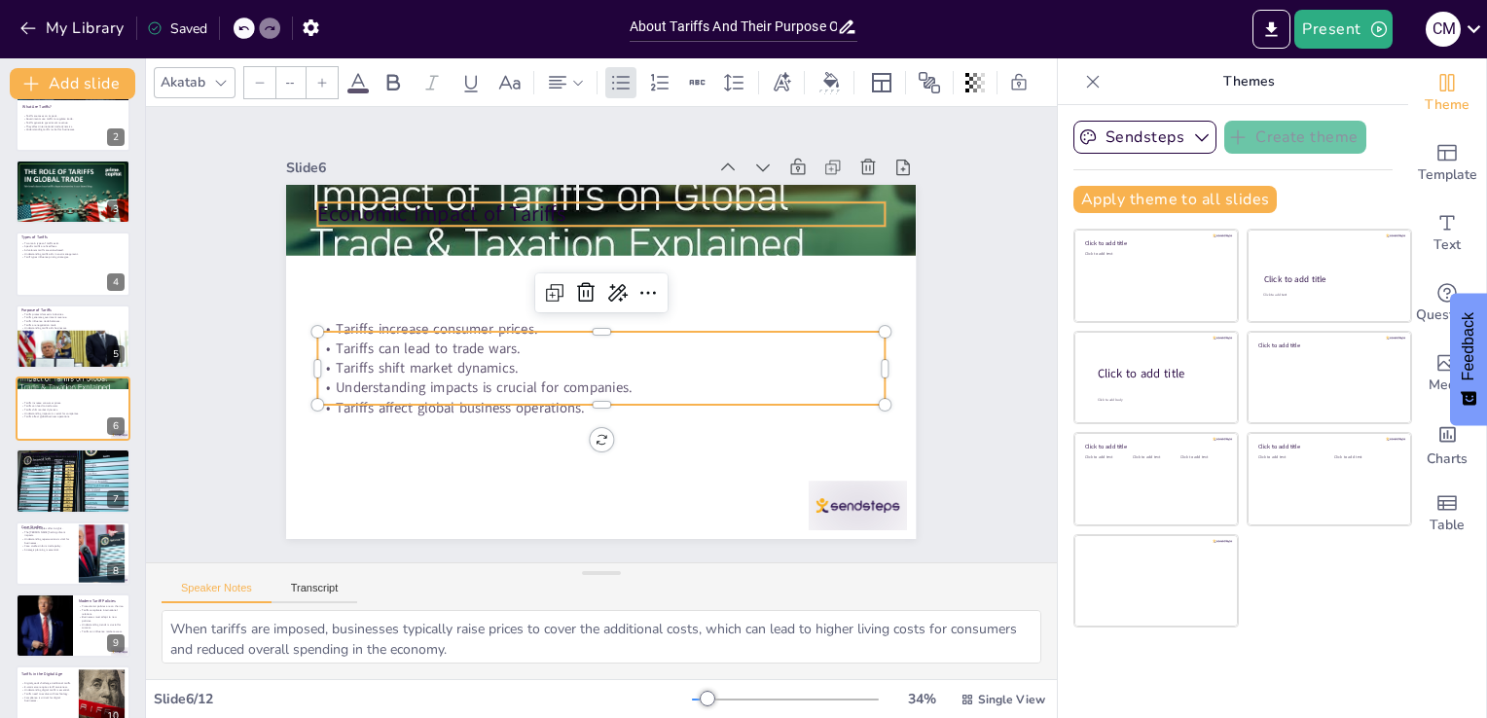
type input "48"
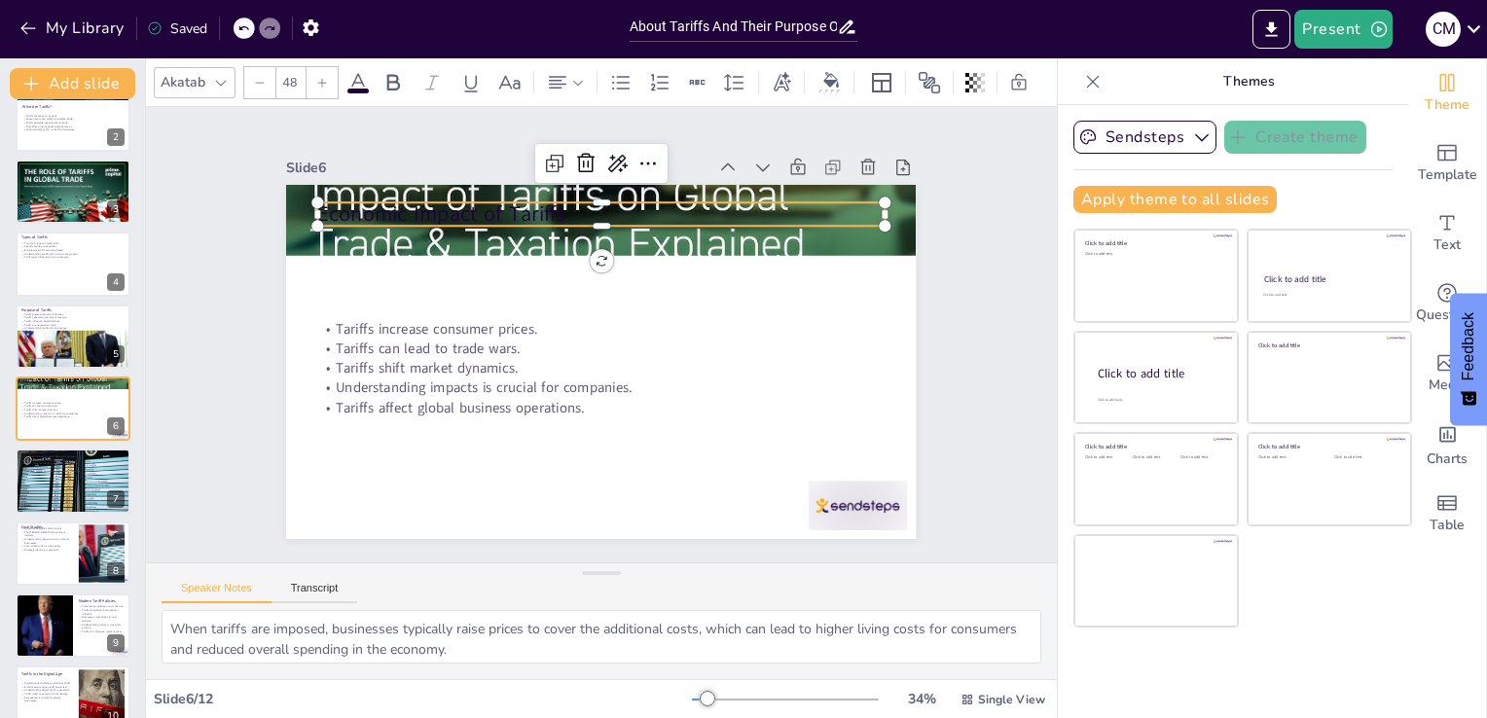
click at [423, 212] on p "Economic Impact of Tariffs" at bounding box center [626, 217] width 561 height 146
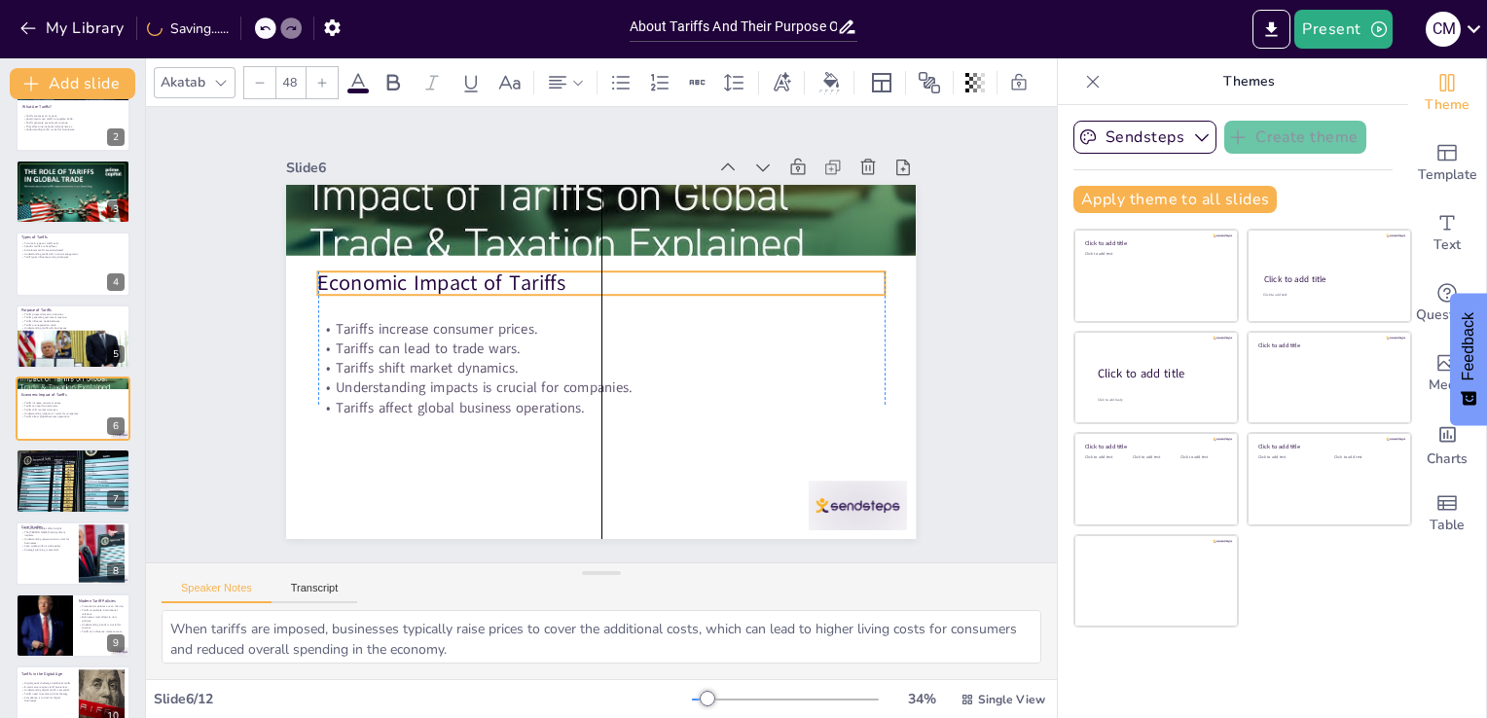
drag, startPoint x: 423, startPoint y: 212, endPoint x: 427, endPoint y: 281, distance: 69.2
click at [439, 281] on p "Economic Impact of Tariffs" at bounding box center [639, 300] width 401 height 441
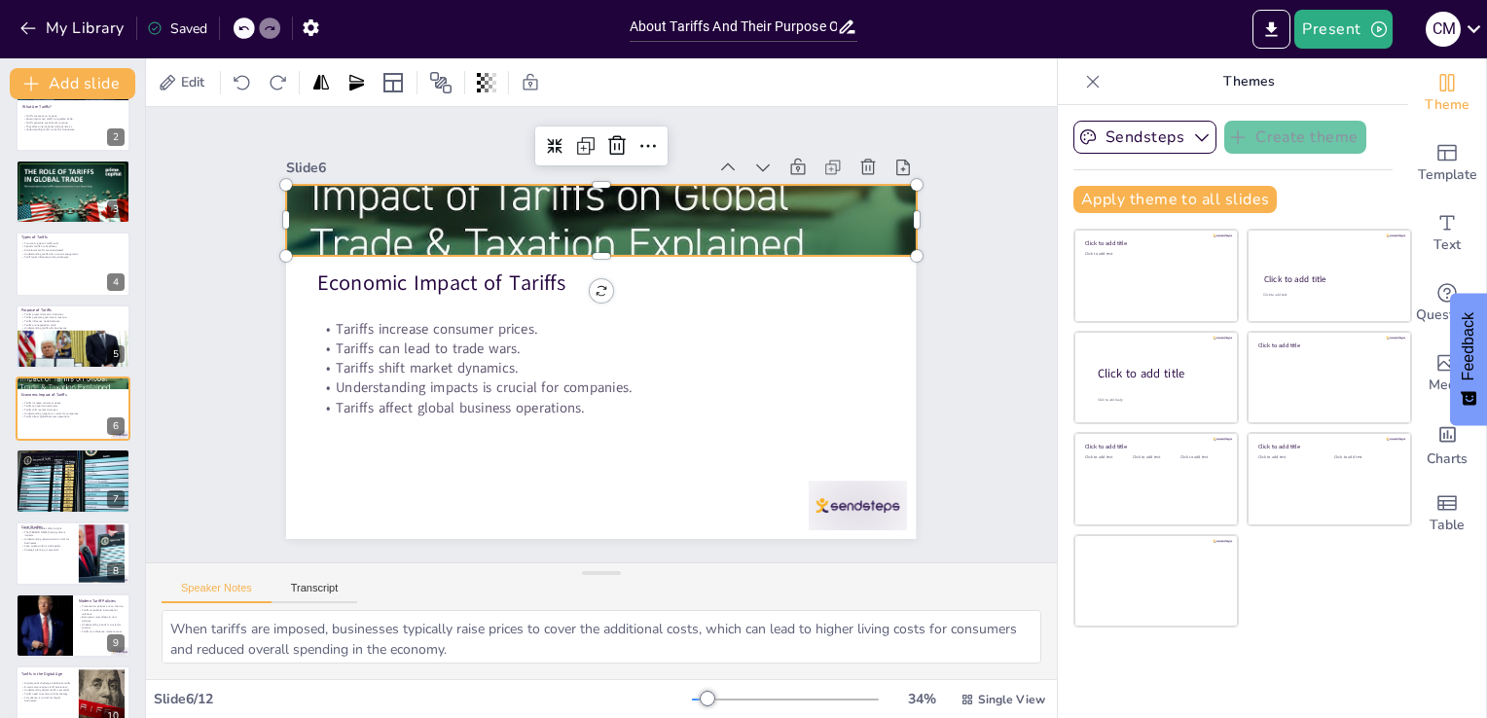
click at [539, 222] on div at bounding box center [716, 334] width 354 height 630
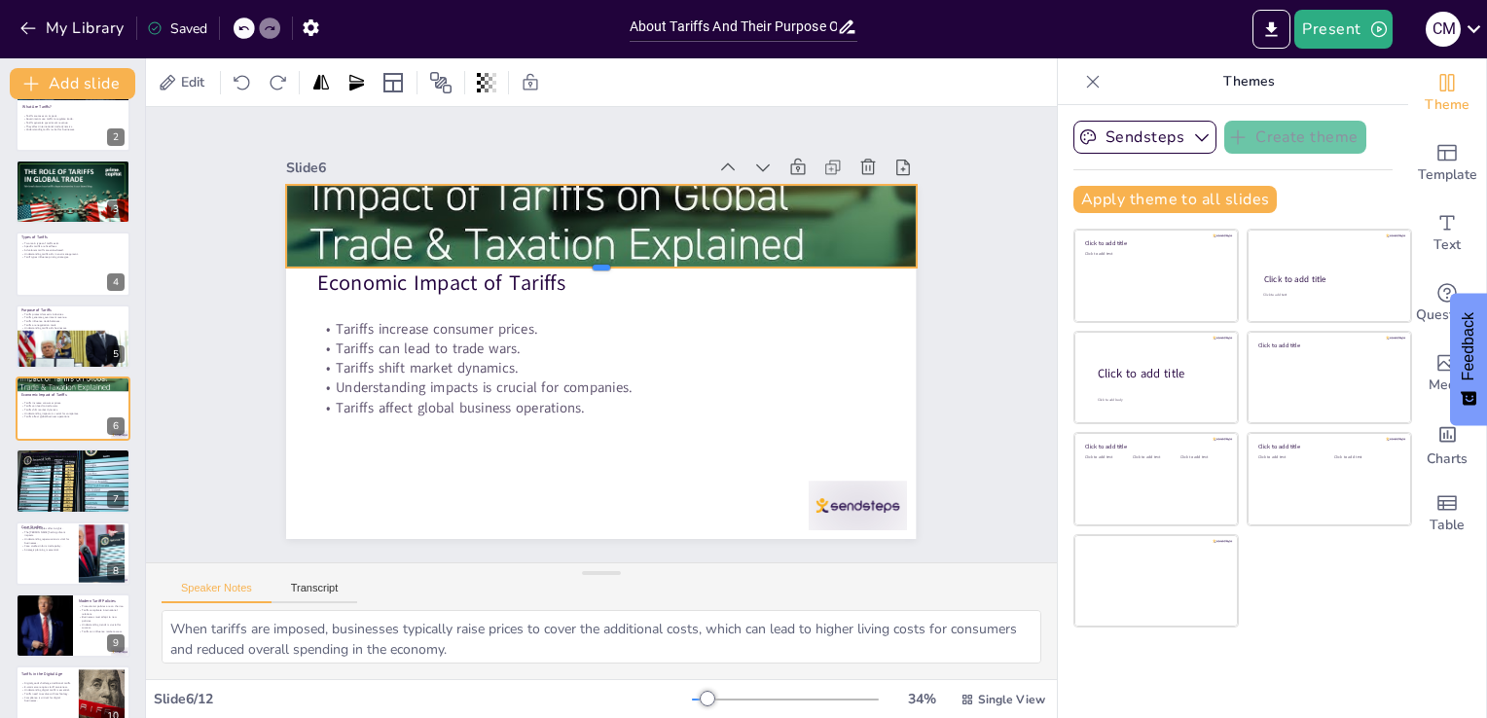
drag, startPoint x: 588, startPoint y: 248, endPoint x: 778, endPoint y: 260, distance: 190.1
click at [778, 260] on div at bounding box center [653, 304] width 328 height 553
click at [708, 175] on icon at bounding box center [724, 191] width 33 height 33
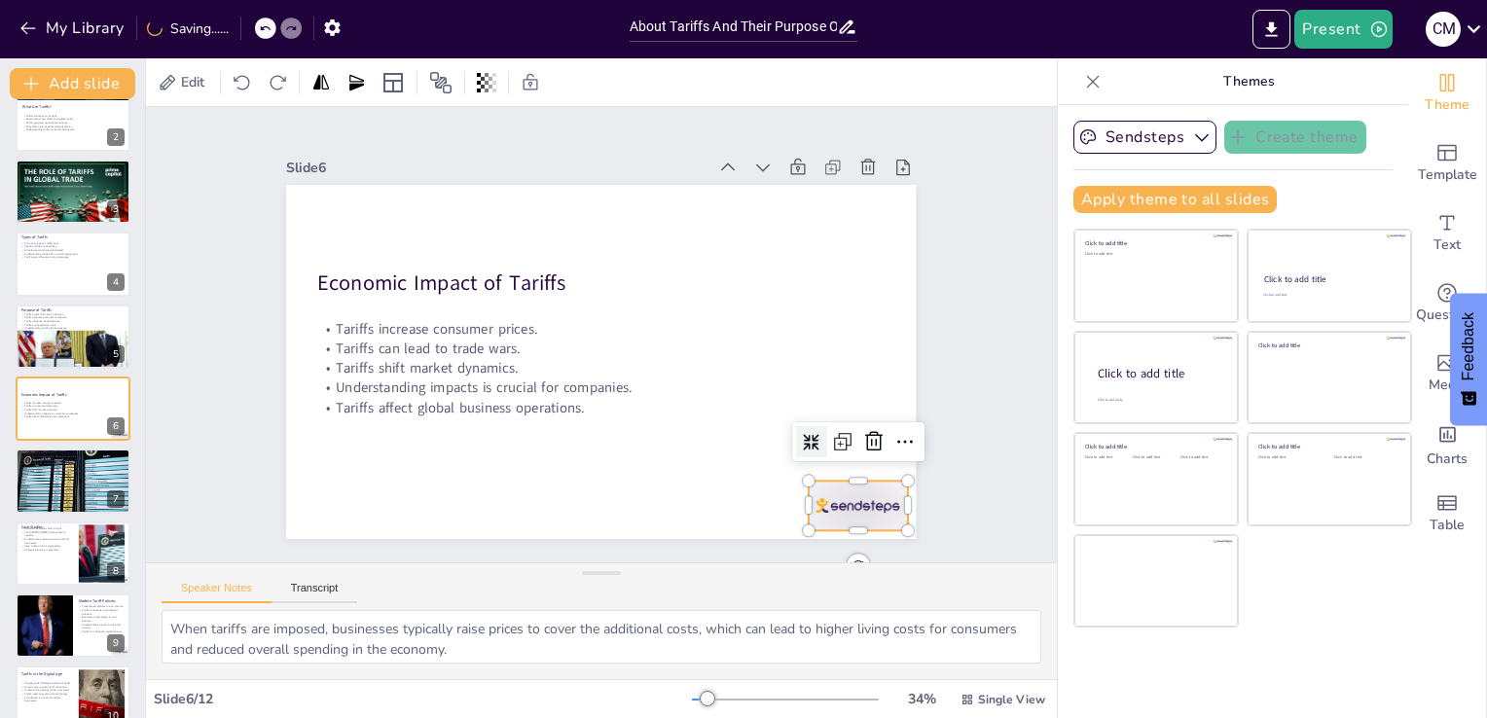
click at [731, 582] on div at bounding box center [678, 633] width 106 height 102
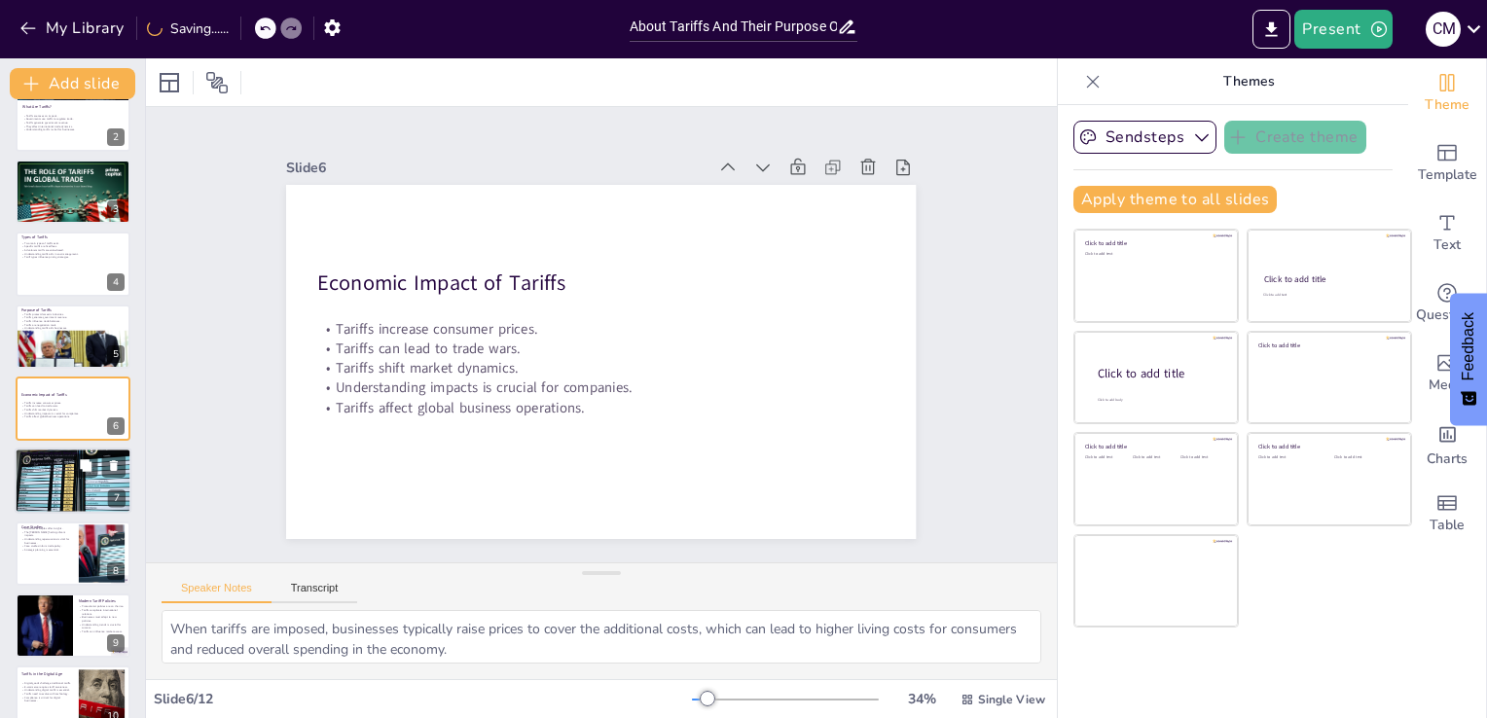
click at [16, 481] on div at bounding box center [73, 482] width 117 height 66
type textarea "The implementation of tariffs can lead to strained relationships between countr…"
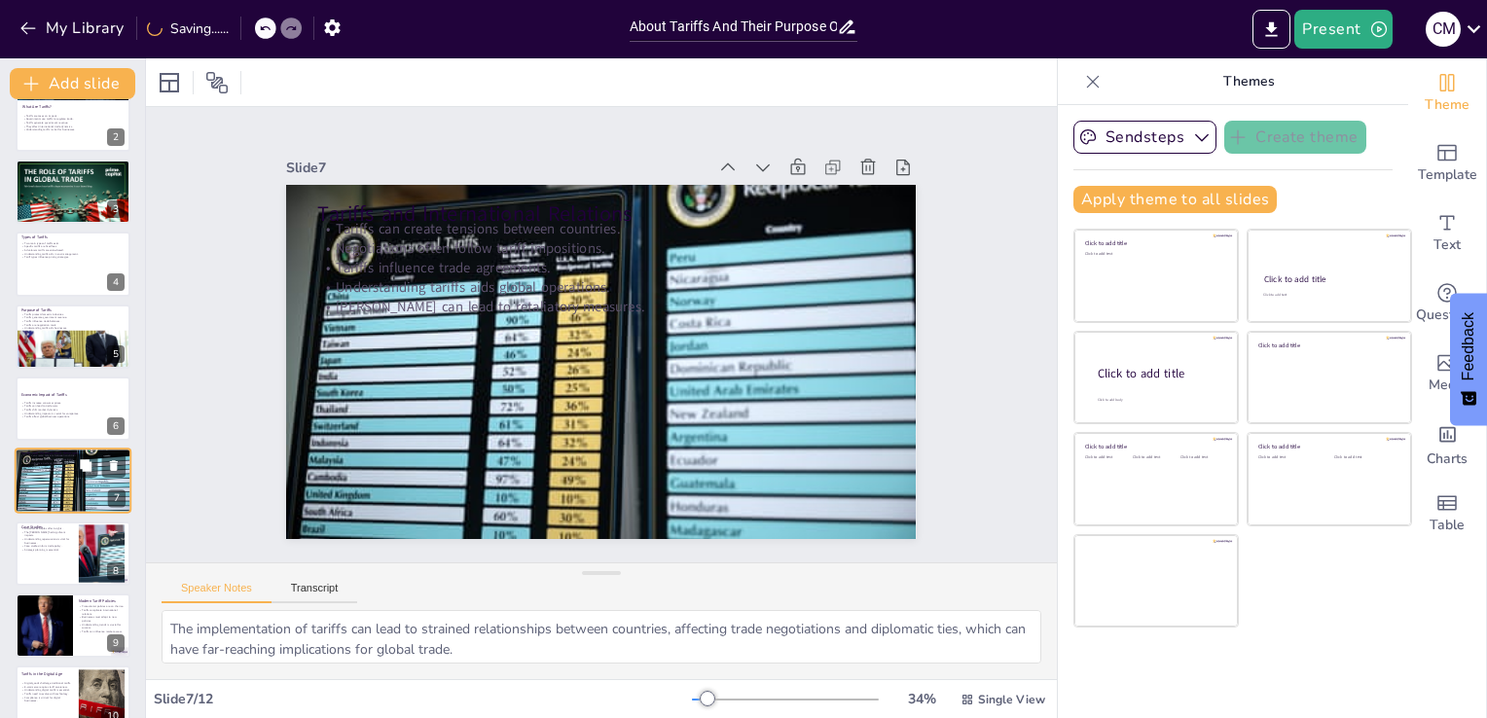
scroll to position [172, 0]
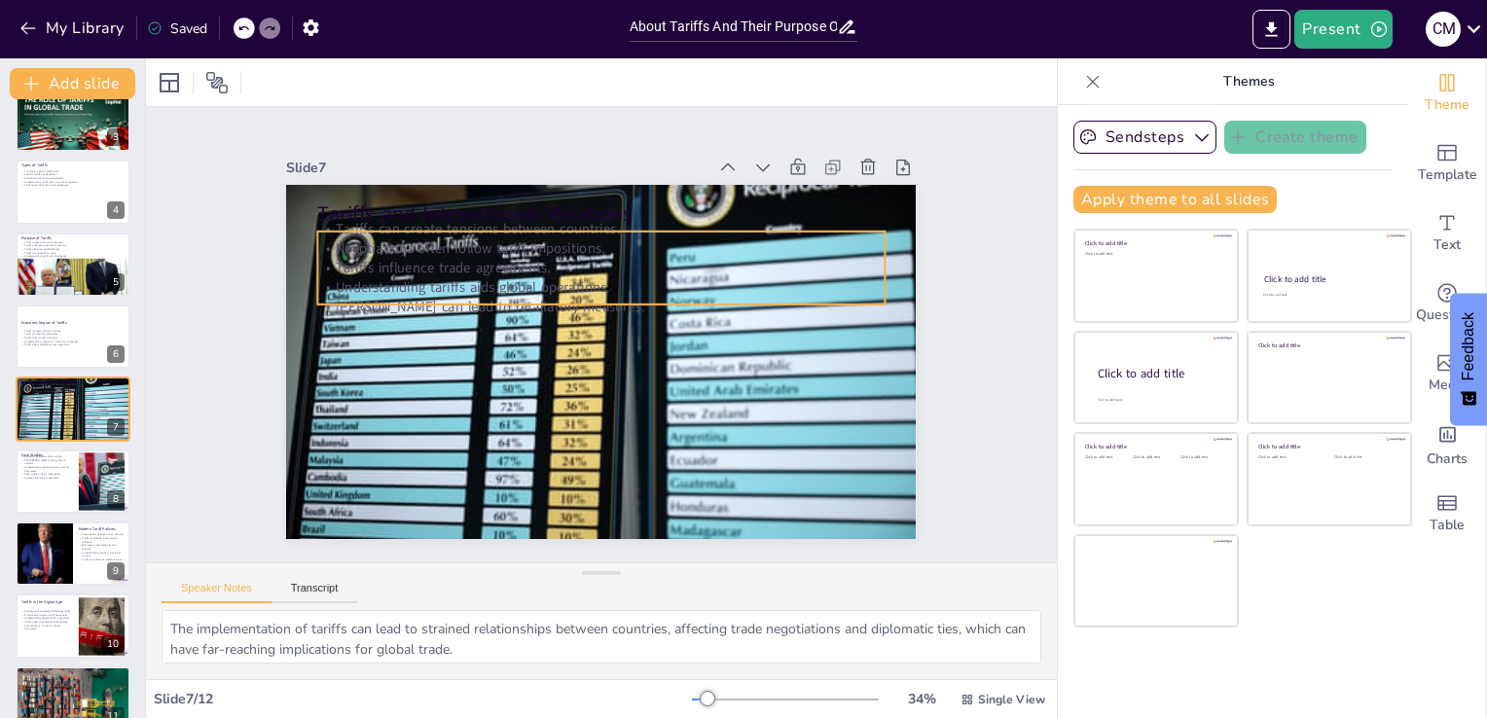
click at [629, 263] on p "Tariffs influence trade agreements." at bounding box center [668, 327] width 79 height 565
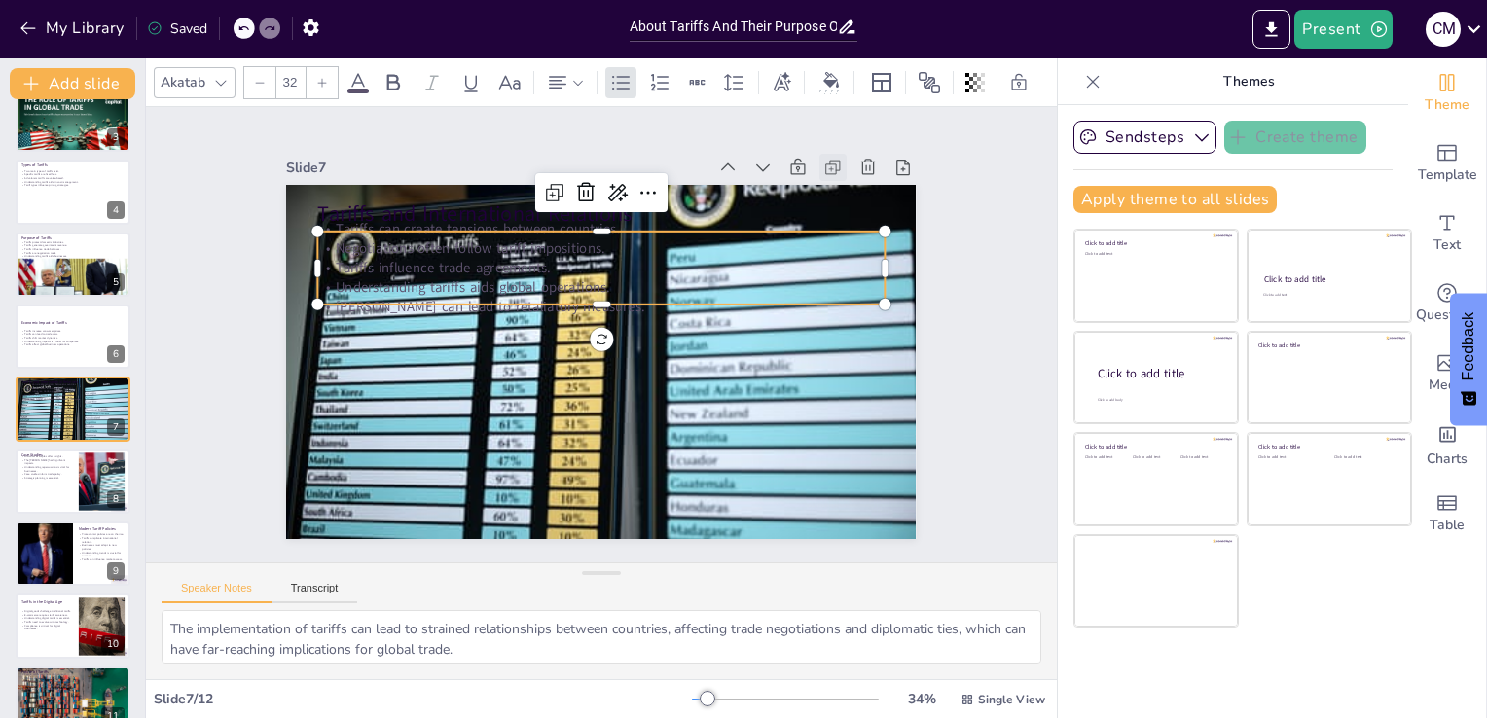
click at [844, 433] on div at bounding box center [862, 451] width 37 height 37
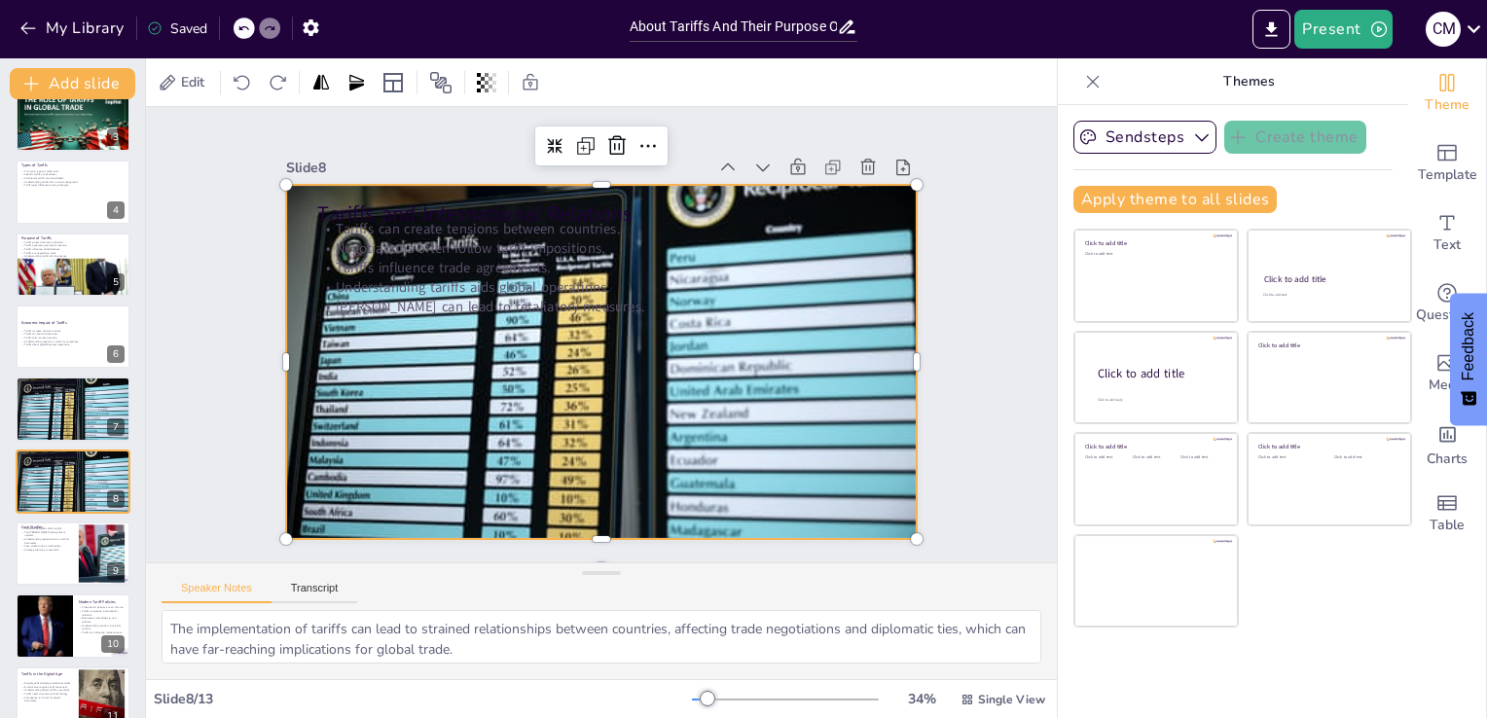
click at [432, 442] on div at bounding box center [626, 323] width 580 height 719
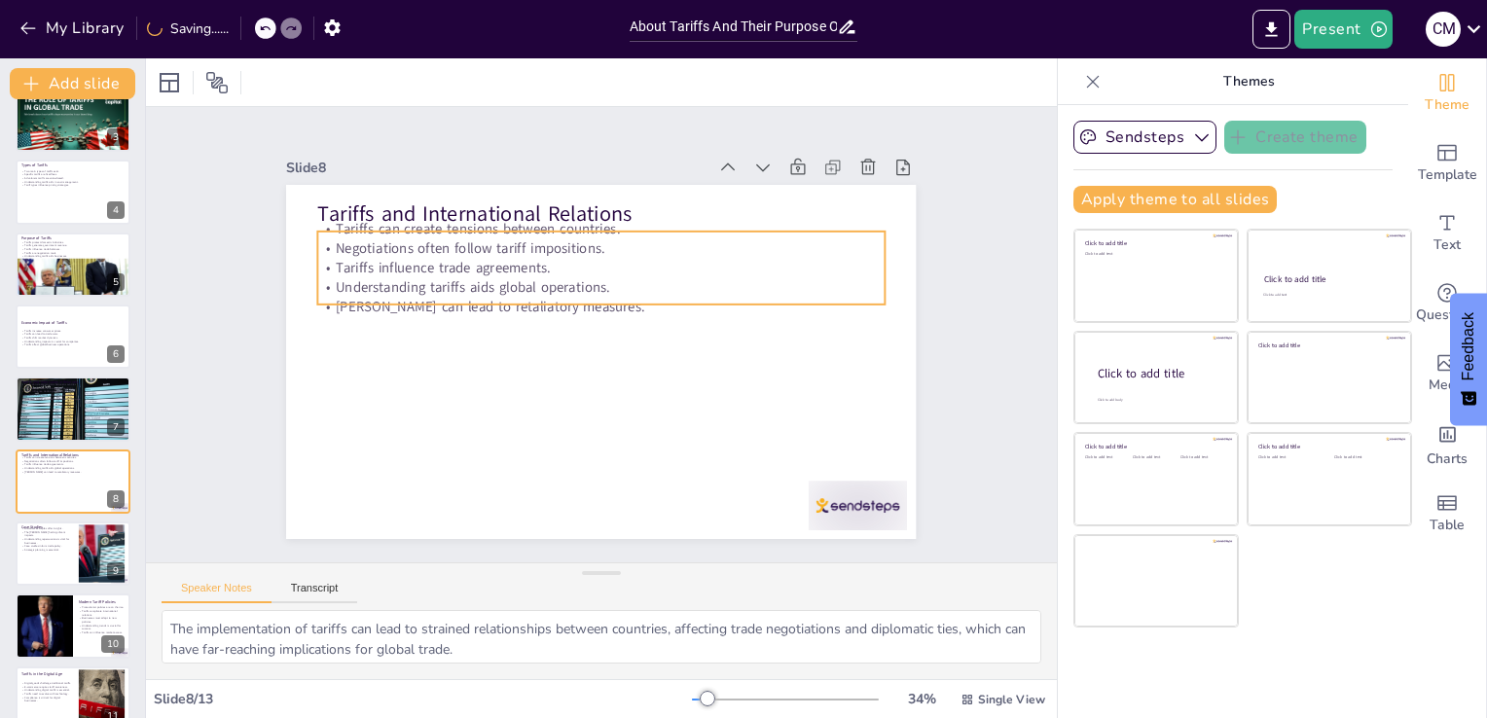
click at [472, 233] on p "Negotiations often follow tariff impositions." at bounding box center [659, 271] width 434 height 394
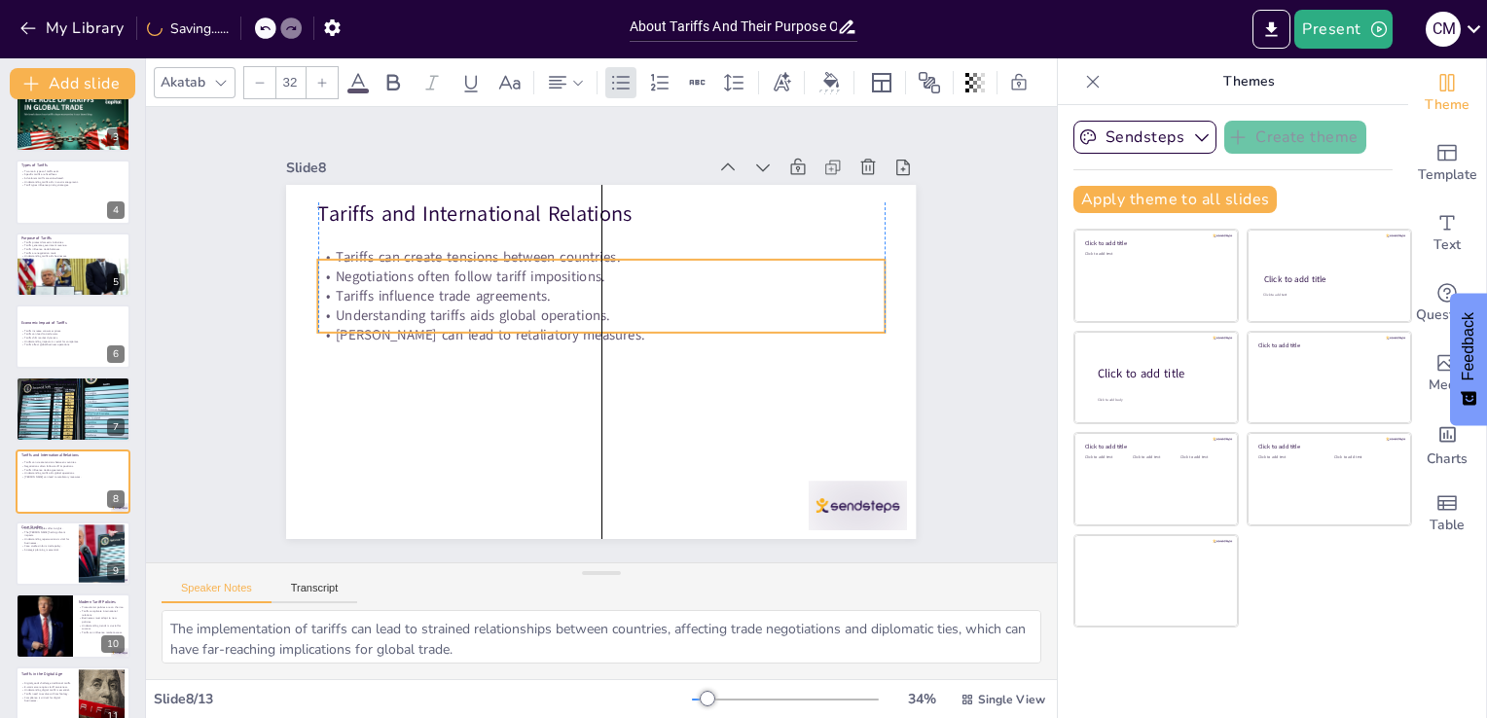
drag, startPoint x: 472, startPoint y: 233, endPoint x: 475, endPoint y: 261, distance: 28.4
click at [475, 261] on p "Negotiations often follow tariff impositions." at bounding box center [631, 284] width 500 height 301
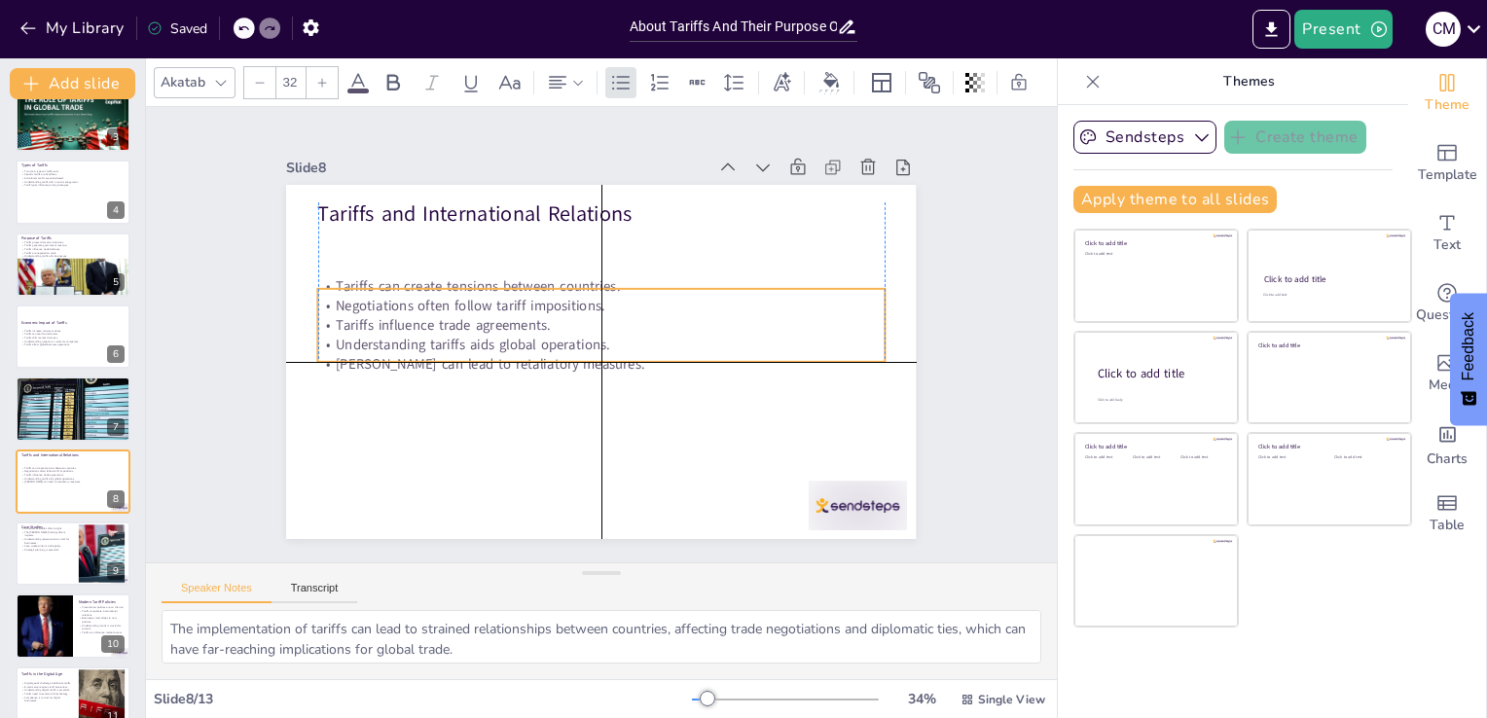
drag, startPoint x: 473, startPoint y: 279, endPoint x: 473, endPoint y: 307, distance: 27.2
click at [473, 307] on div "Tariffs can create tensions between countries. Negotiations often follow tariff…" at bounding box center [607, 328] width 487 height 452
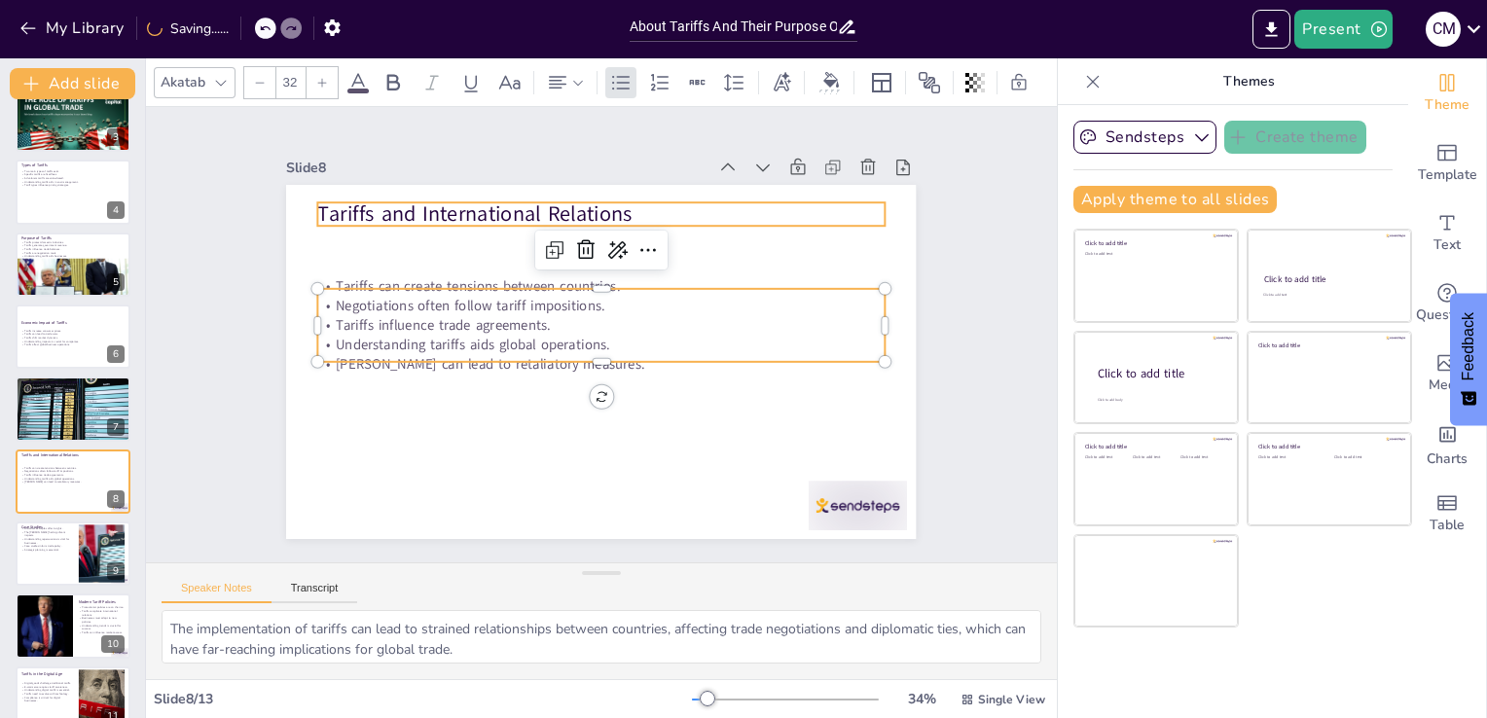
type input "48"
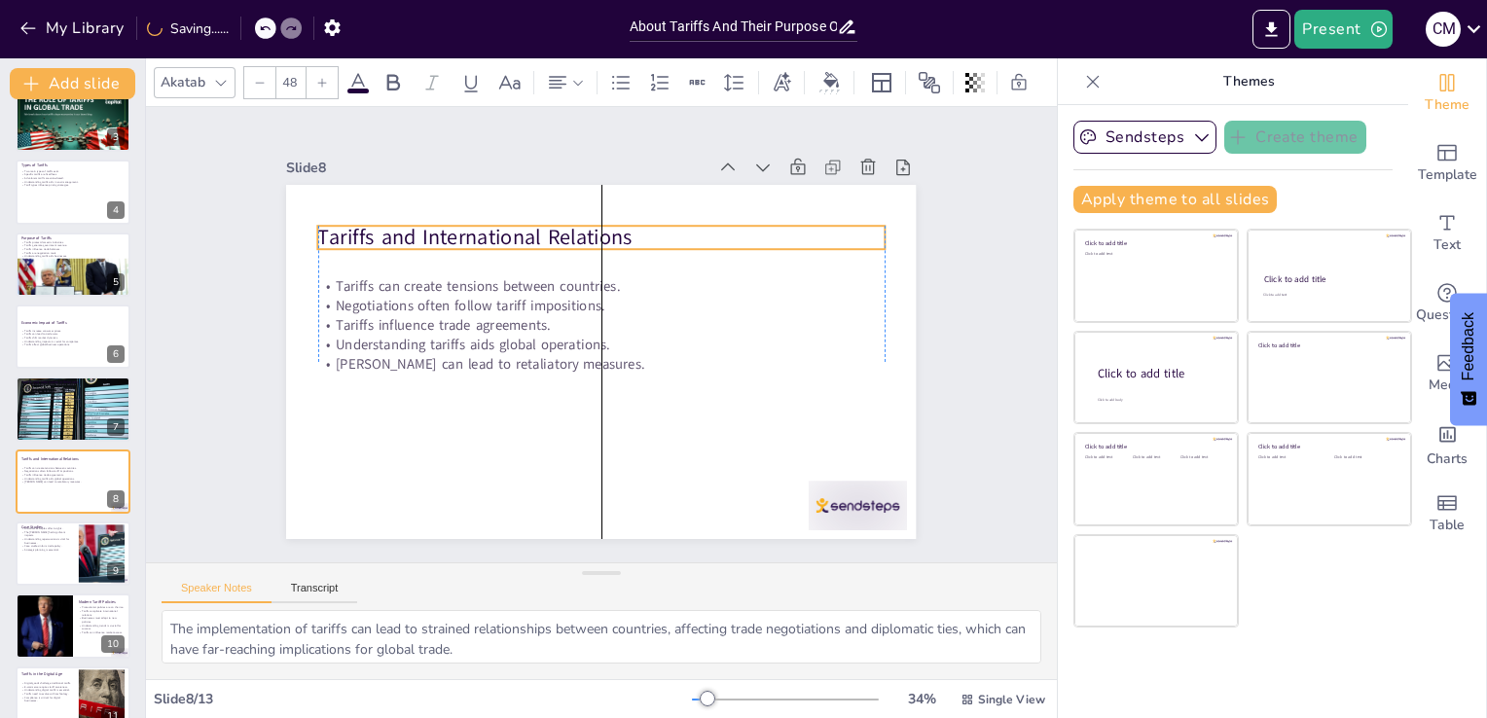
drag, startPoint x: 450, startPoint y: 200, endPoint x: 451, endPoint y: 224, distance: 23.4
click at [451, 224] on p "Tariffs and International Relations" at bounding box center [622, 239] width 561 height 147
click at [72, 534] on p "The [PERSON_NAME] had significant impacts." at bounding box center [46, 533] width 53 height 7
type textarea "Examining historical tariff cases provides valuable lessons for current economi…"
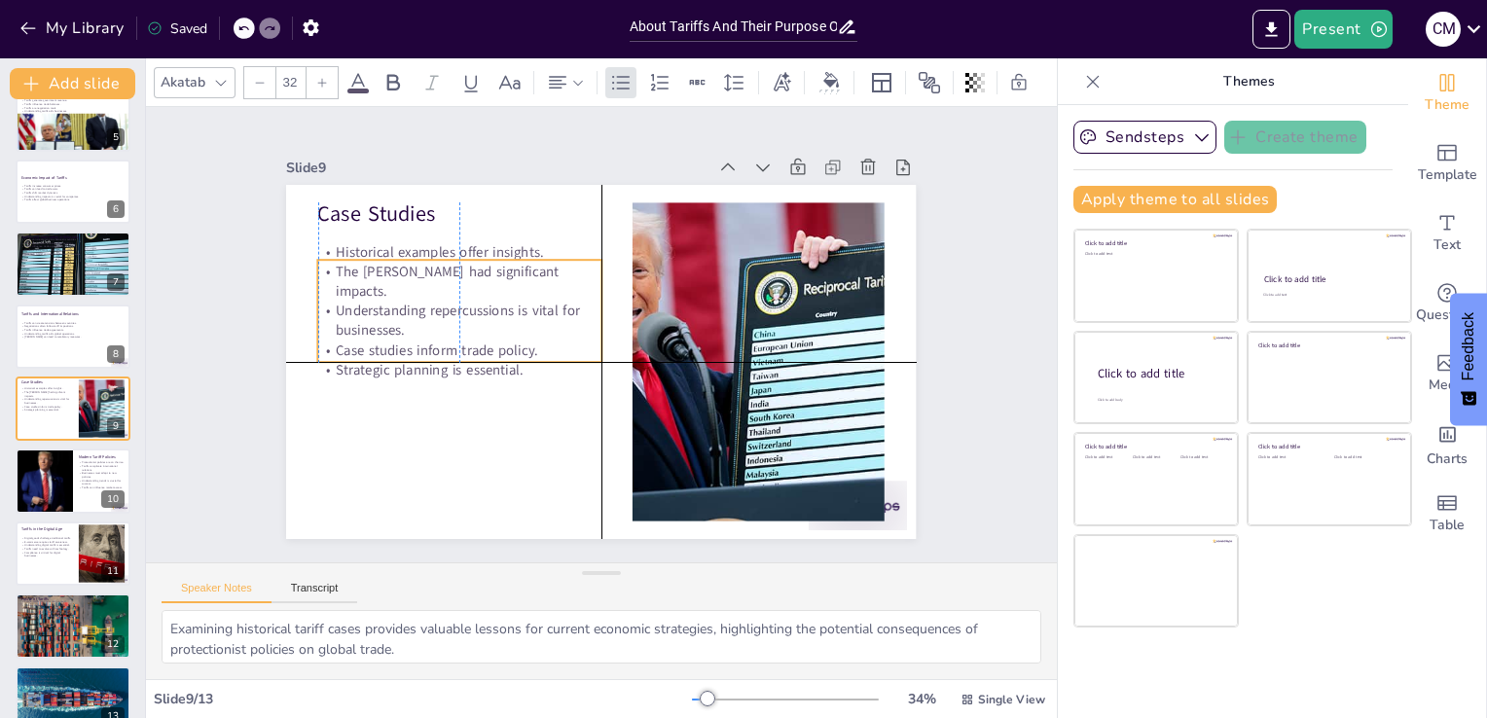
drag, startPoint x: 373, startPoint y: 267, endPoint x: 379, endPoint y: 296, distance: 29.8
click at [599, 296] on p "Understanding repercussions is vital for businesses." at bounding box center [739, 304] width 281 height 125
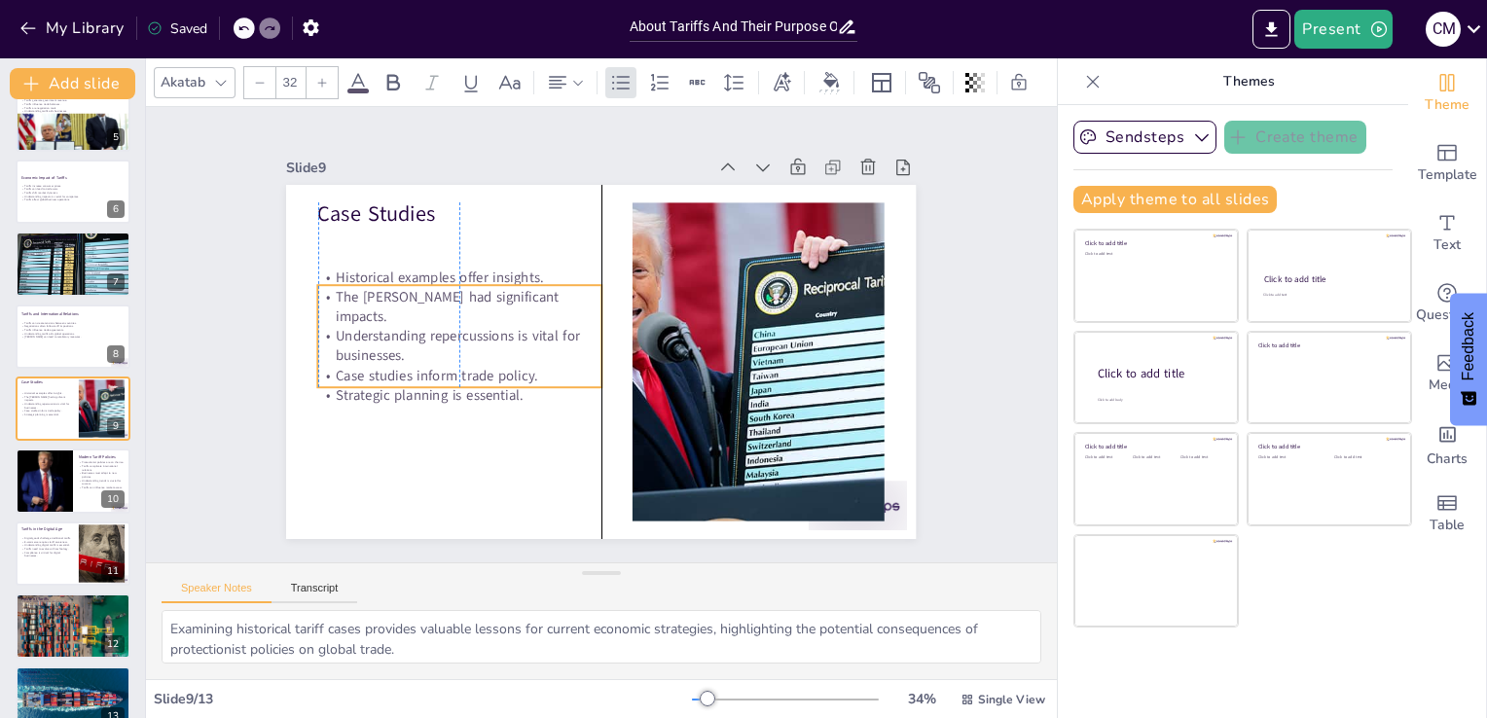
drag, startPoint x: 379, startPoint y: 296, endPoint x: 385, endPoint y: 321, distance: 26.2
click at [512, 321] on p "Understanding repercussions is vital for businesses." at bounding box center [560, 197] width 97 height 285
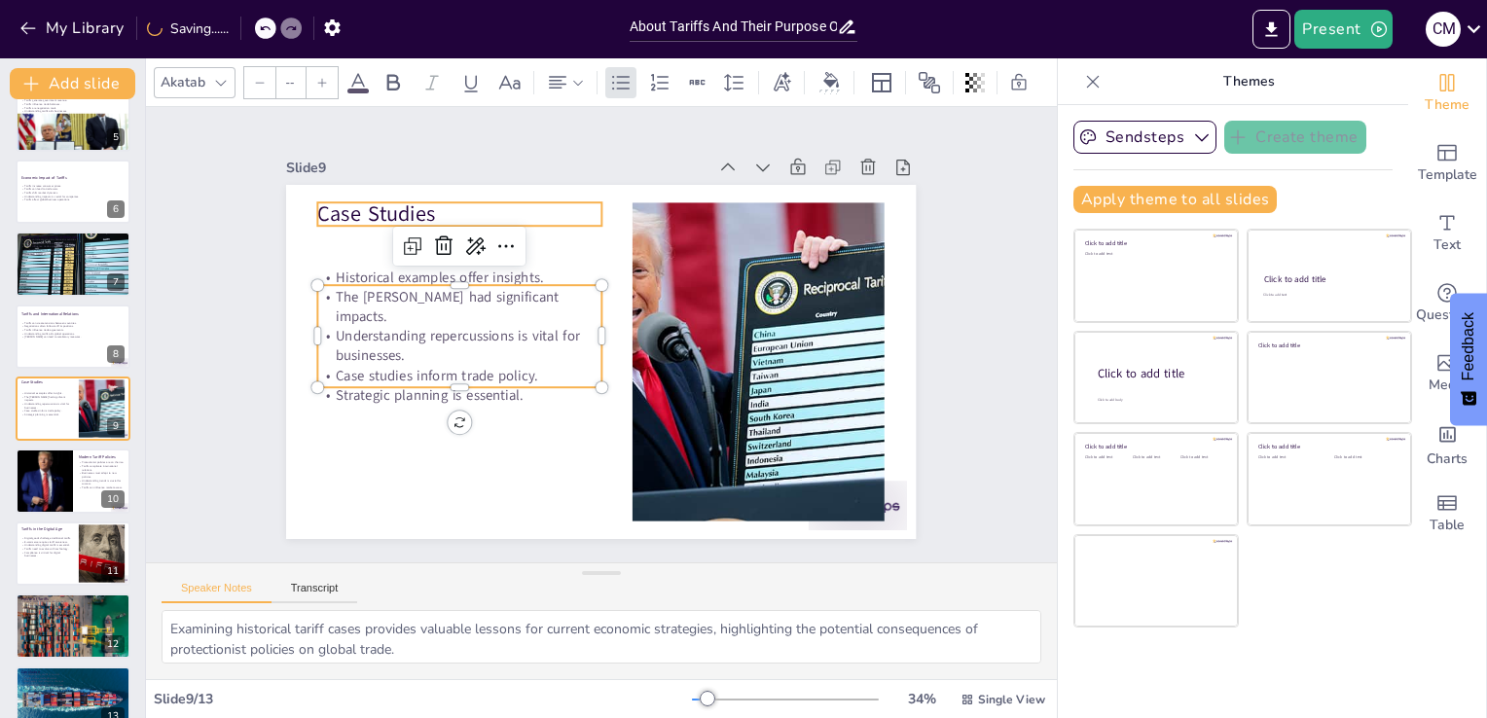
type input "48"
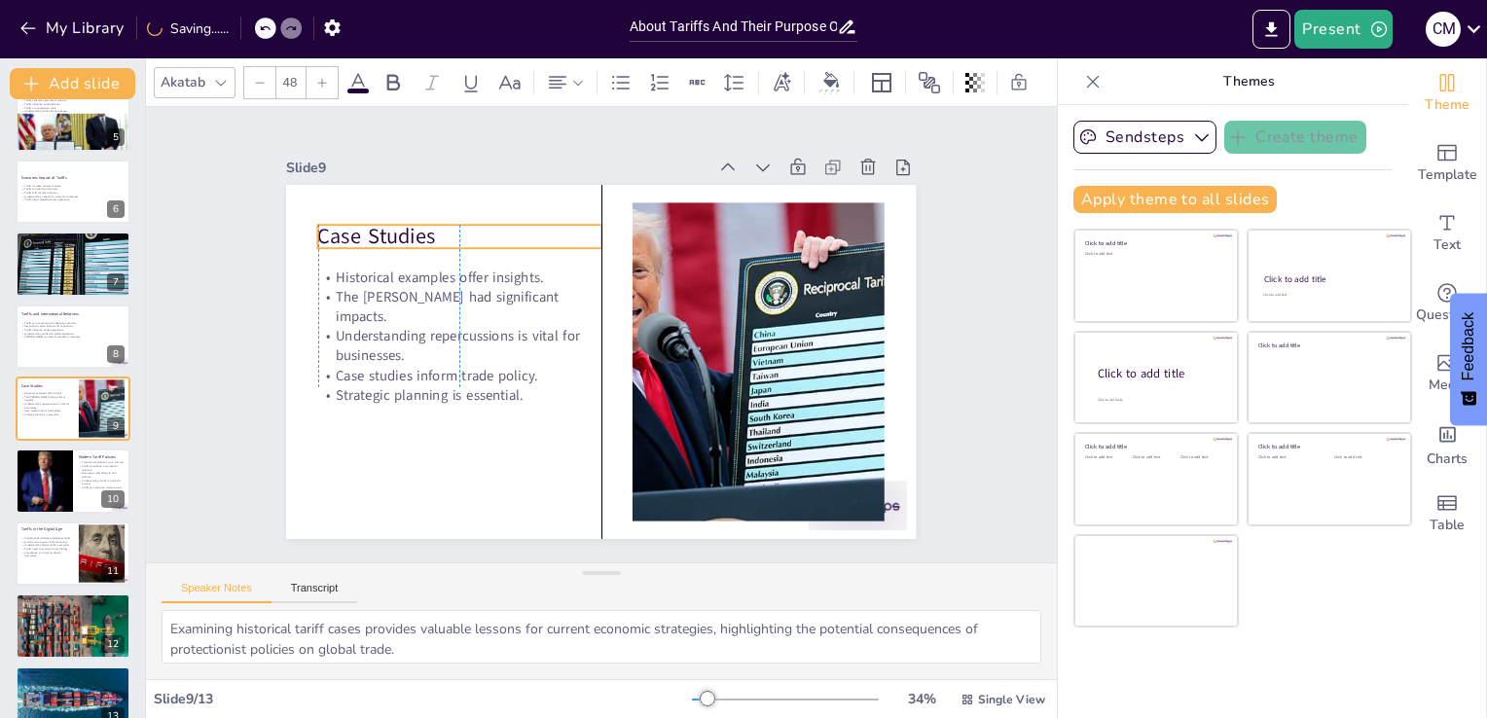
drag, startPoint x: 355, startPoint y: 205, endPoint x: 357, endPoint y: 224, distance: 18.6
click at [627, 326] on p "Case Studies" at bounding box center [766, 384] width 278 height 116
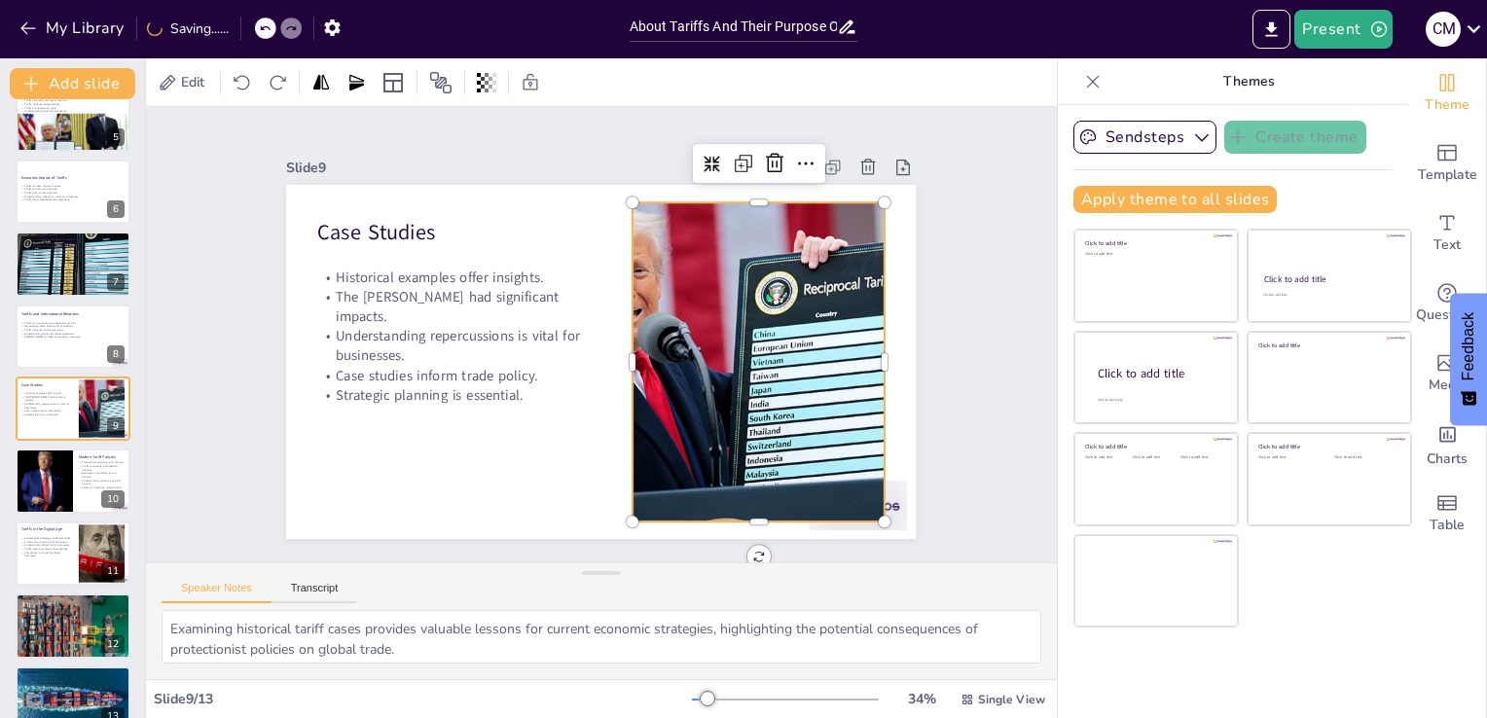
click at [662, 290] on div at bounding box center [750, 394] width 621 height 430
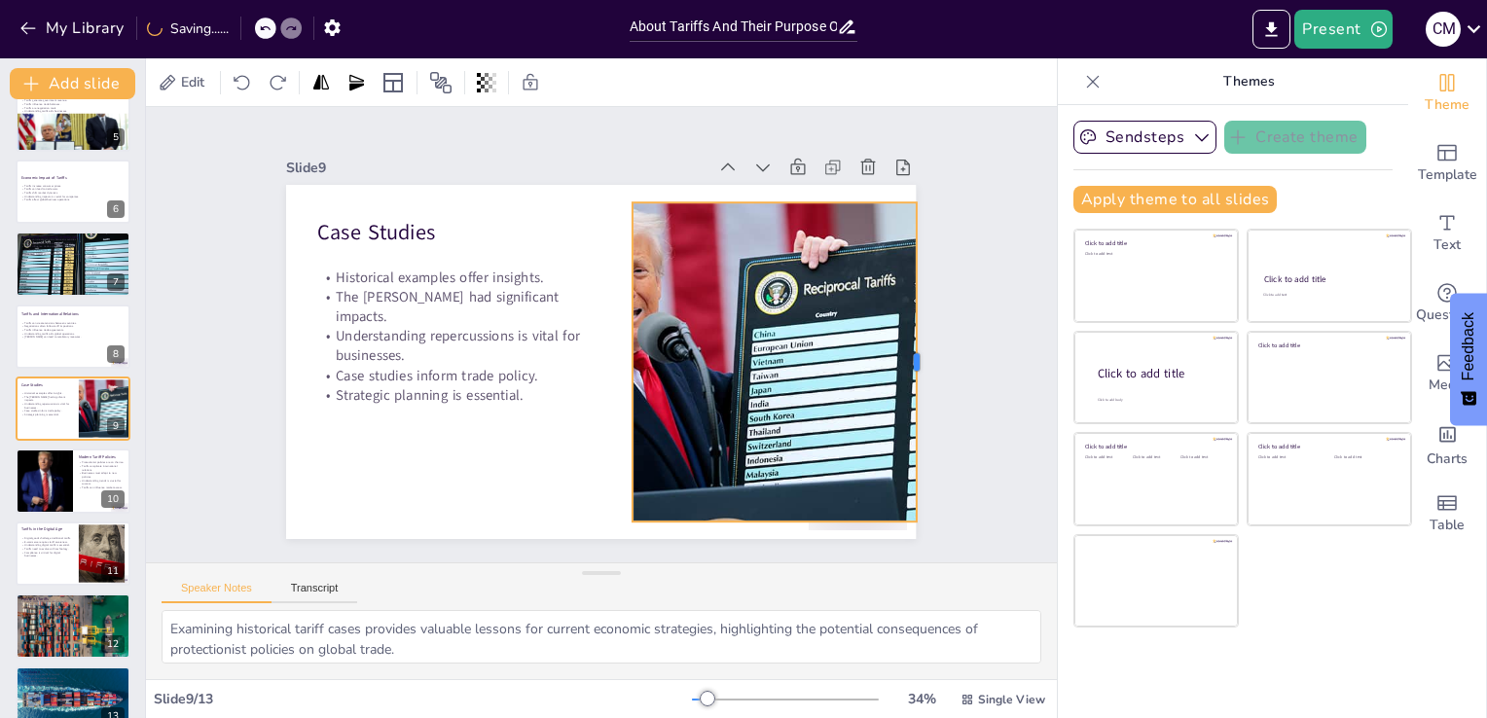
drag, startPoint x: 874, startPoint y: 353, endPoint x: 906, endPoint y: 351, distance: 32.2
click at [906, 351] on div at bounding box center [912, 428] width 82 height 315
click at [619, 352] on div at bounding box center [724, 438] width 650 height 560
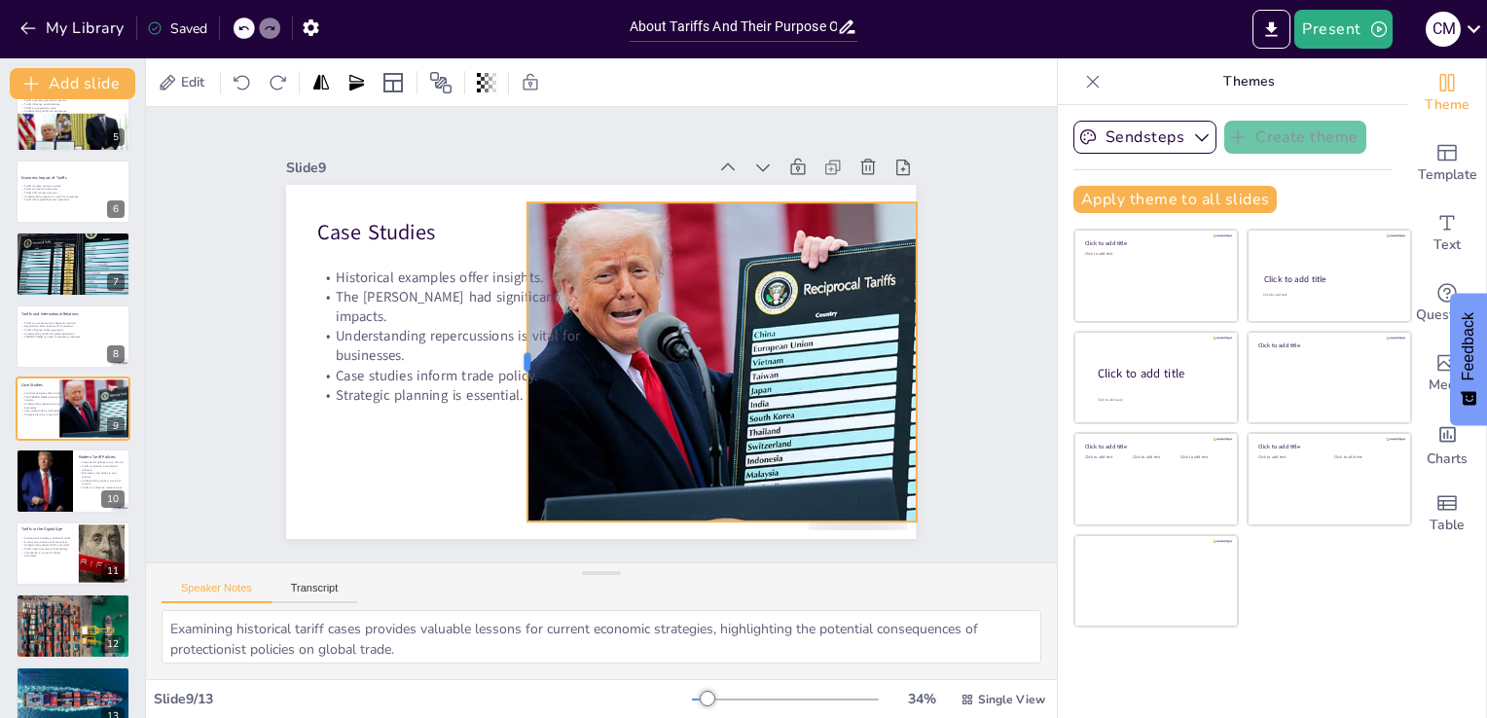
drag, startPoint x: 615, startPoint y: 352, endPoint x: 514, endPoint y: 360, distance: 101.5
click at [514, 360] on div at bounding box center [531, 285] width 267 height 200
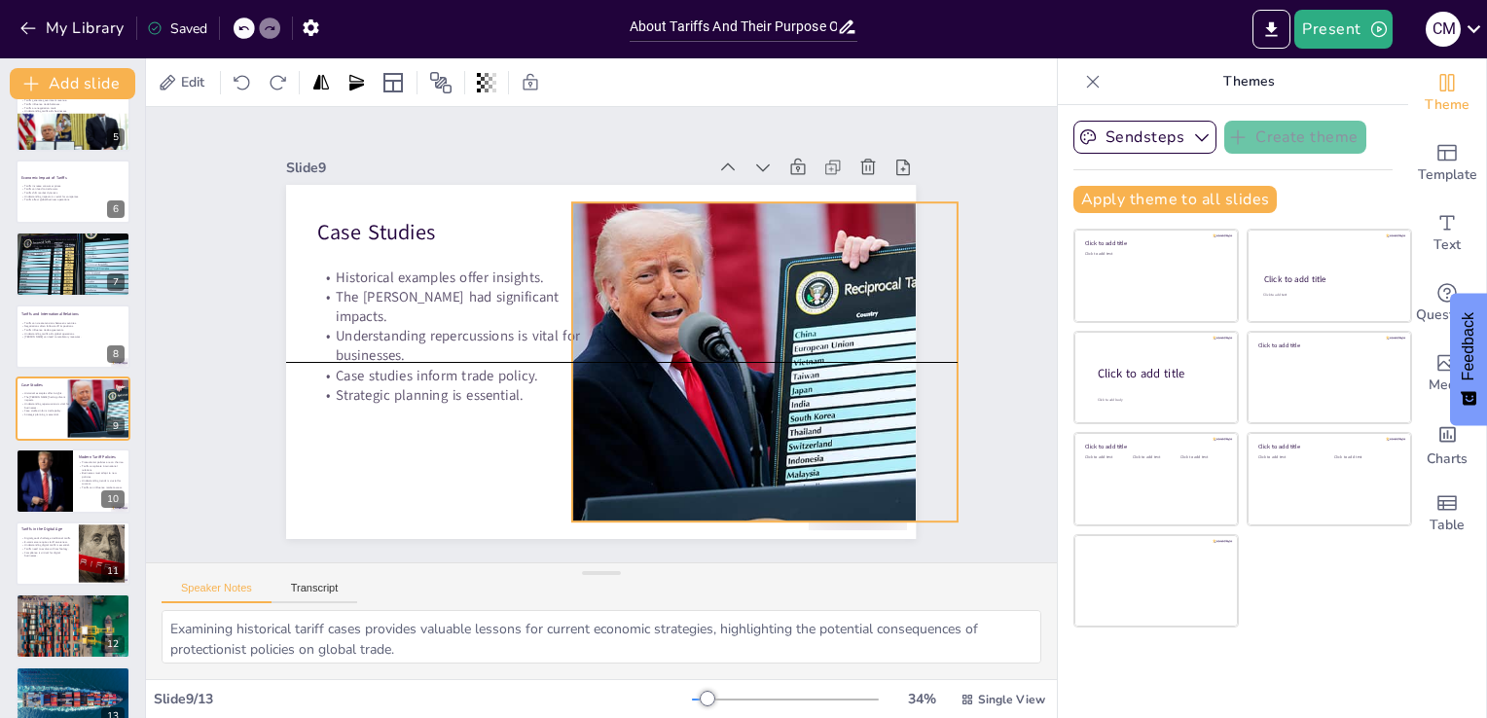
drag, startPoint x: 648, startPoint y: 331, endPoint x: 690, endPoint y: 329, distance: 41.9
click at [690, 329] on div at bounding box center [497, 504] width 522 height 647
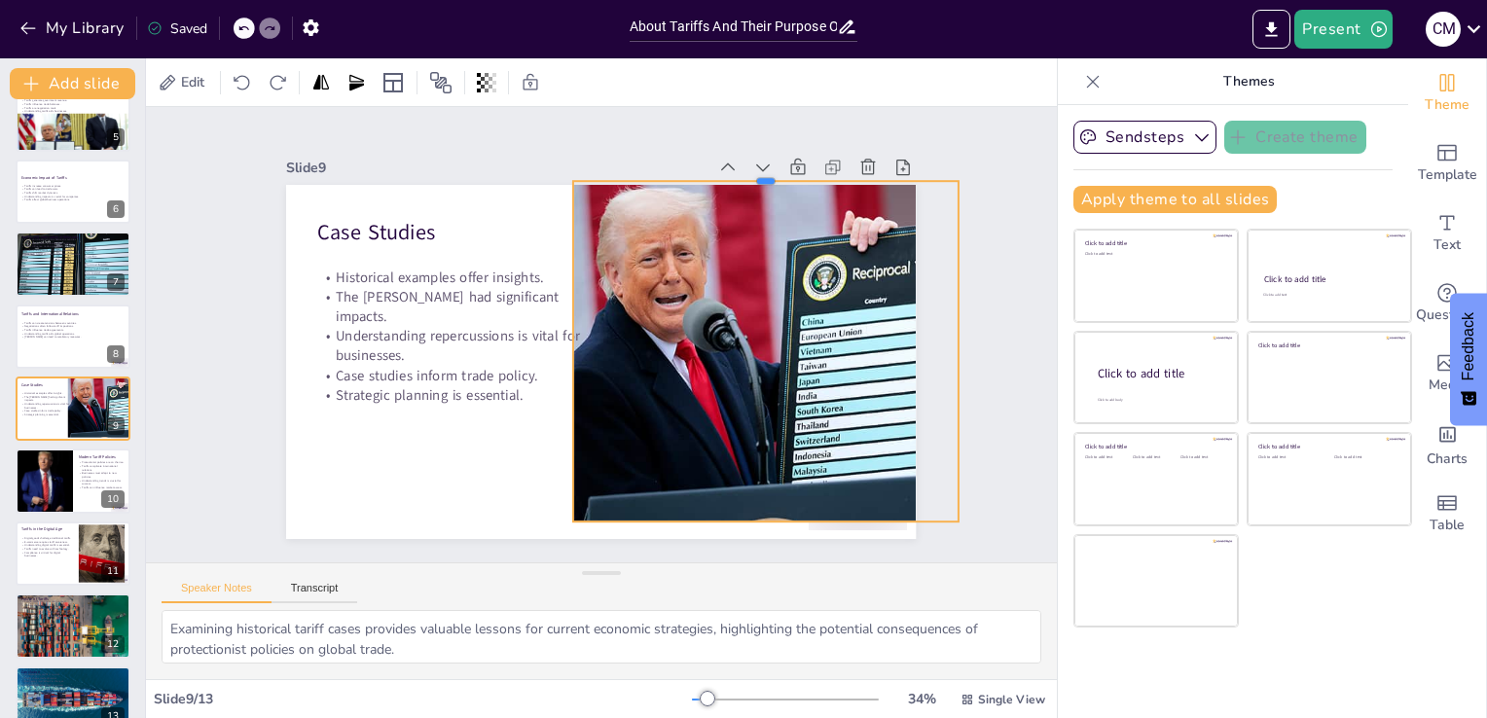
drag, startPoint x: 751, startPoint y: 193, endPoint x: 758, endPoint y: 177, distance: 17.0
click at [758, 256] on div at bounding box center [805, 441] width 133 height 371
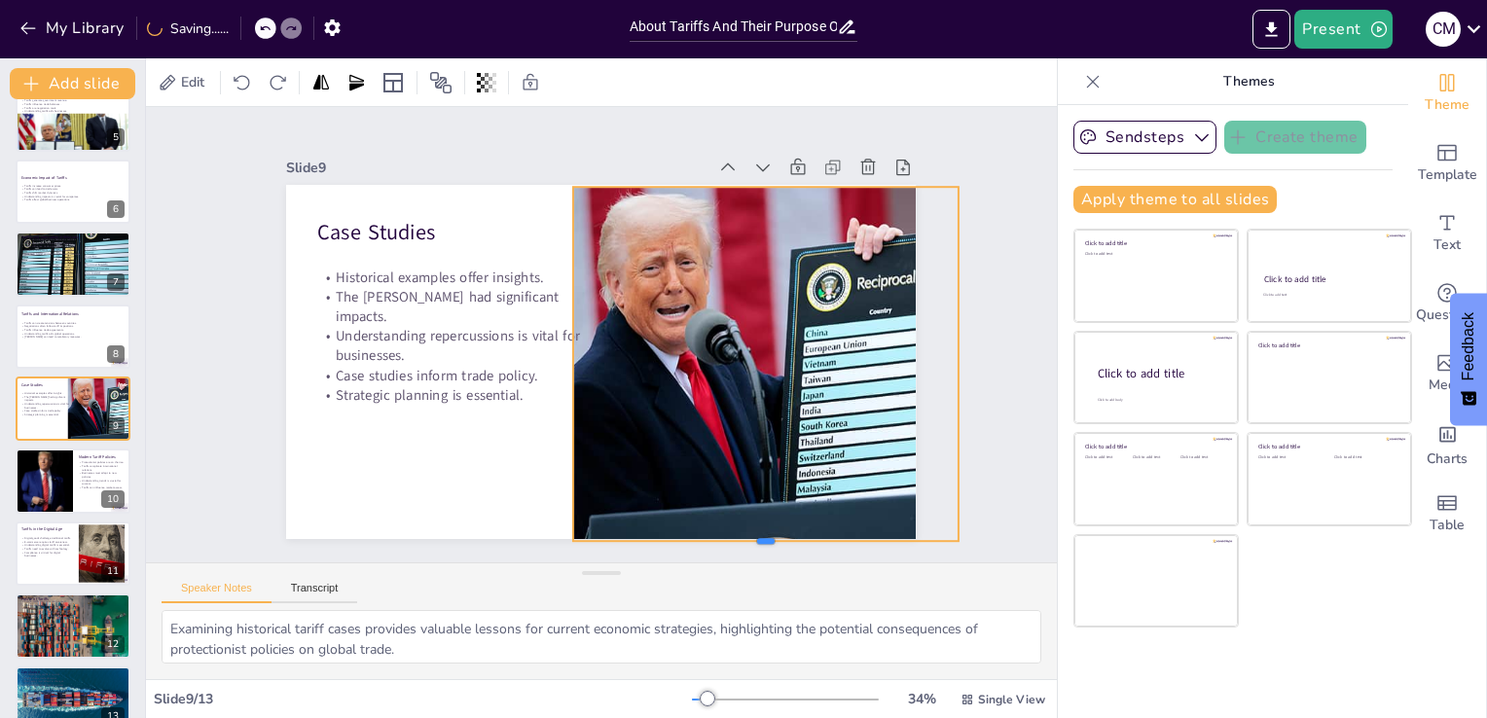
drag, startPoint x: 745, startPoint y: 516, endPoint x: 742, endPoint y: 535, distance: 19.7
click at [474, 535] on div at bounding box center [426, 540] width 95 height 380
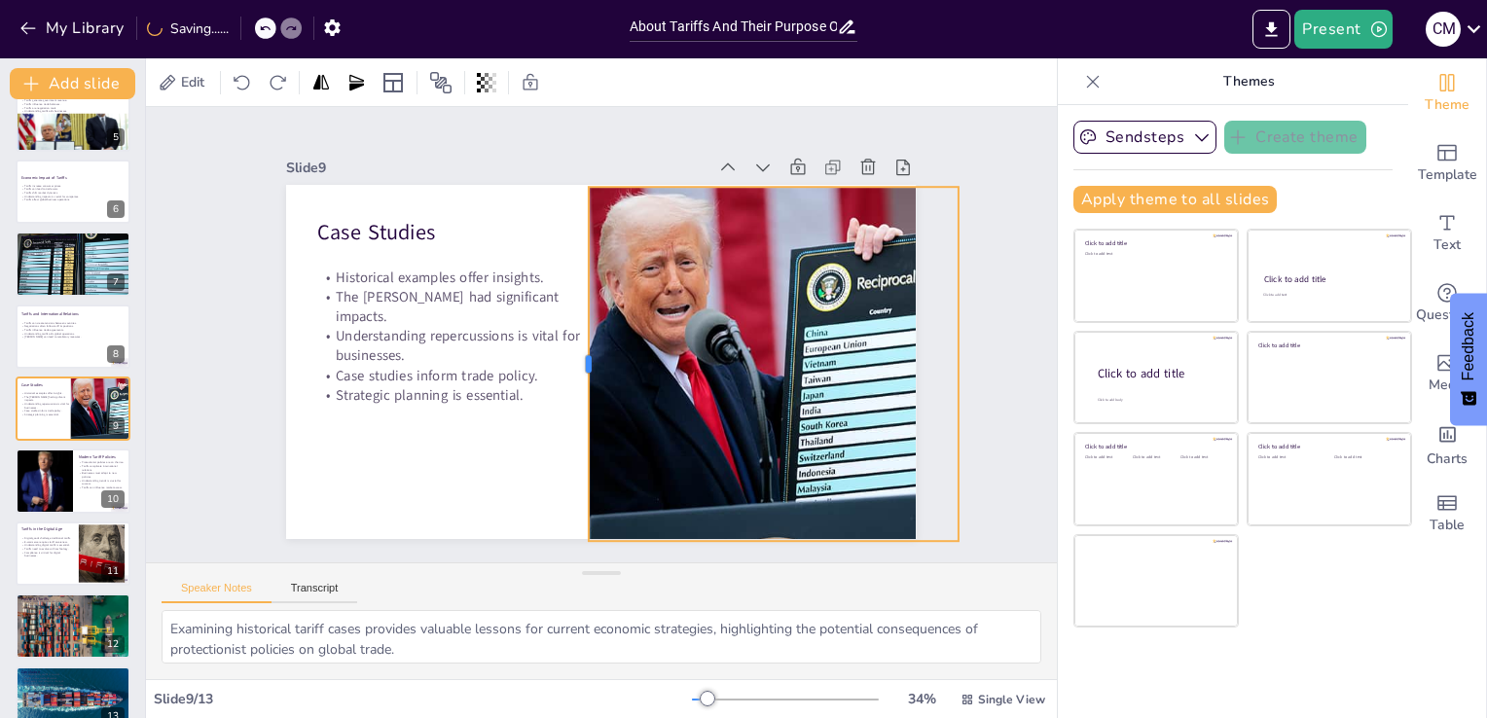
drag, startPoint x: 557, startPoint y: 355, endPoint x: 572, endPoint y: 361, distance: 16.6
click at [572, 361] on div at bounding box center [636, 345] width 342 height 125
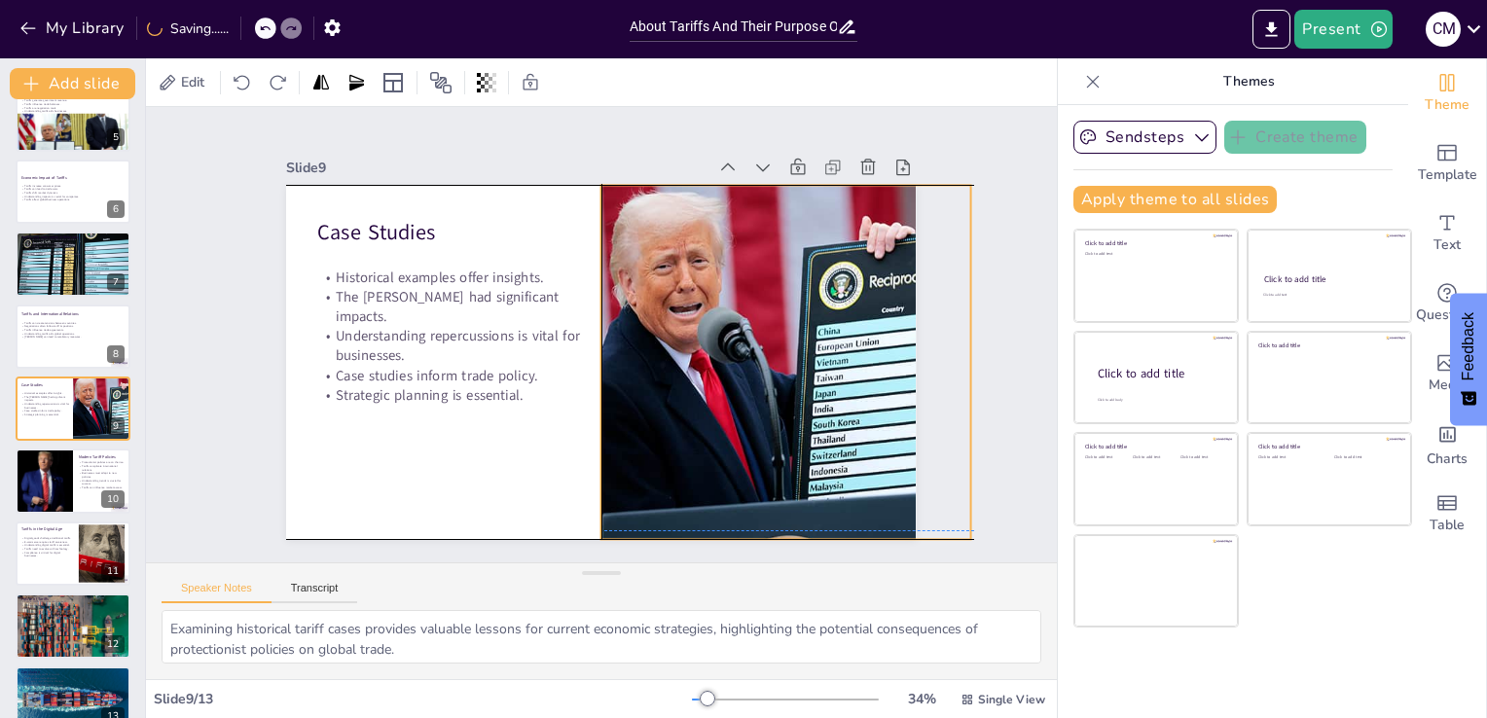
drag, startPoint x: 662, startPoint y: 374, endPoint x: 677, endPoint y: 372, distance: 15.7
click at [677, 372] on div at bounding box center [822, 362] width 587 height 354
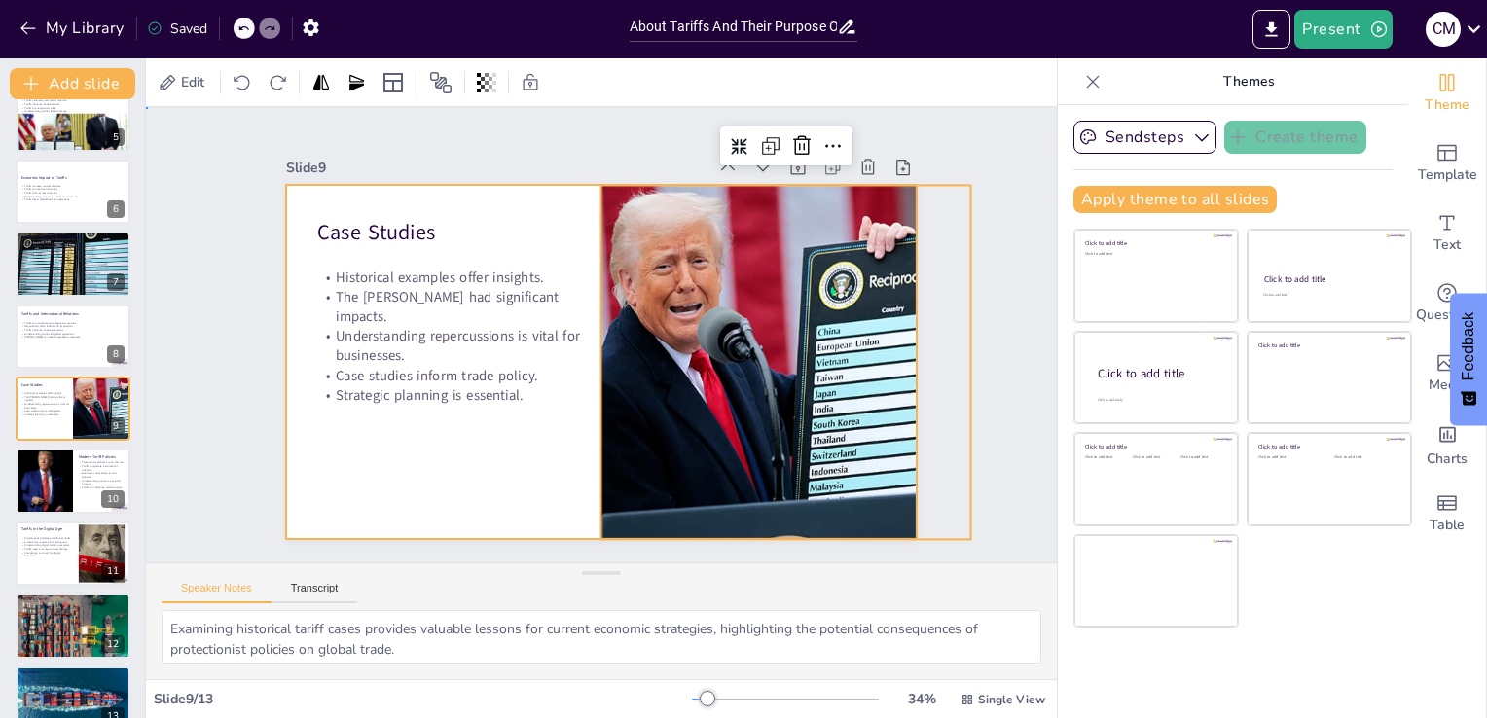
click at [498, 468] on div at bounding box center [585, 312] width 717 height 657
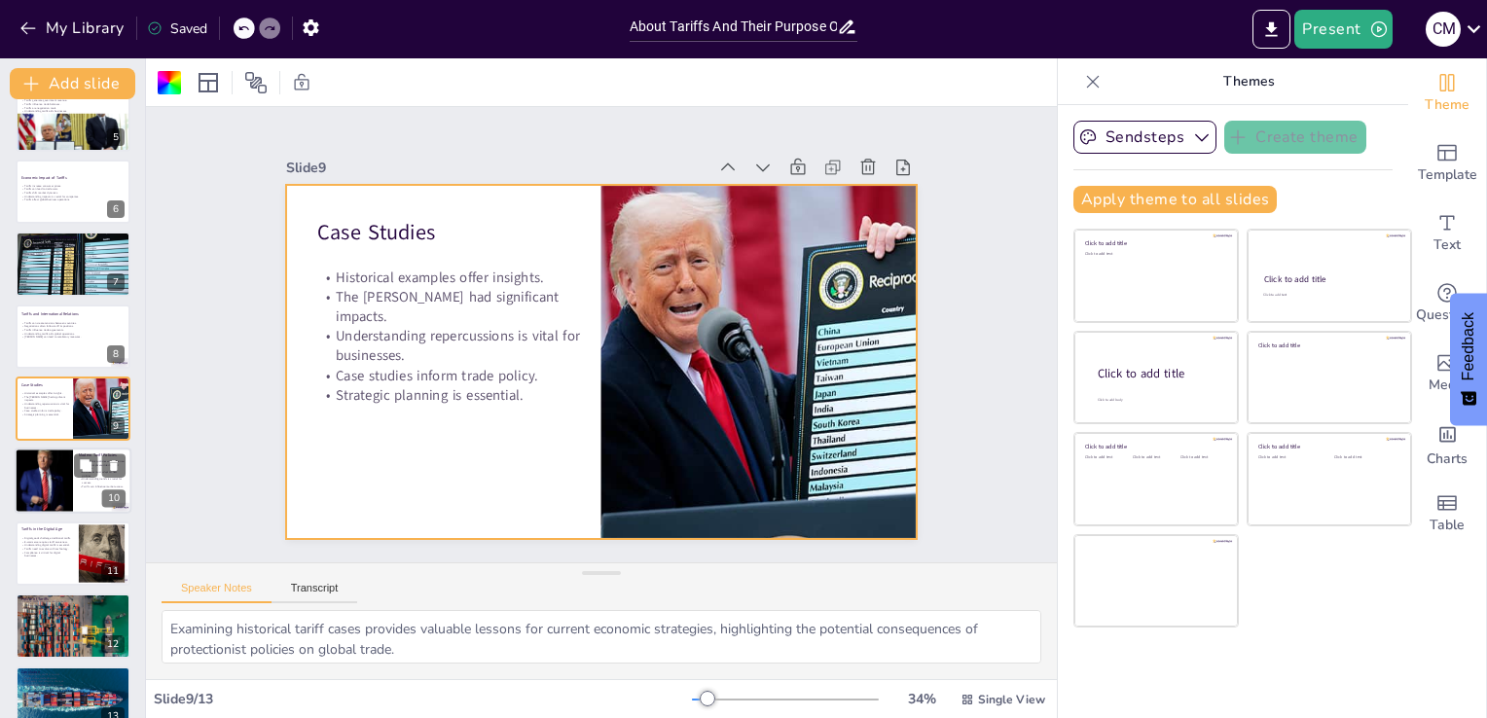
click at [19, 485] on div at bounding box center [43, 482] width 117 height 66
type textarea "The resurgence of protectionist policies, including tariffs, reflects a shift i…"
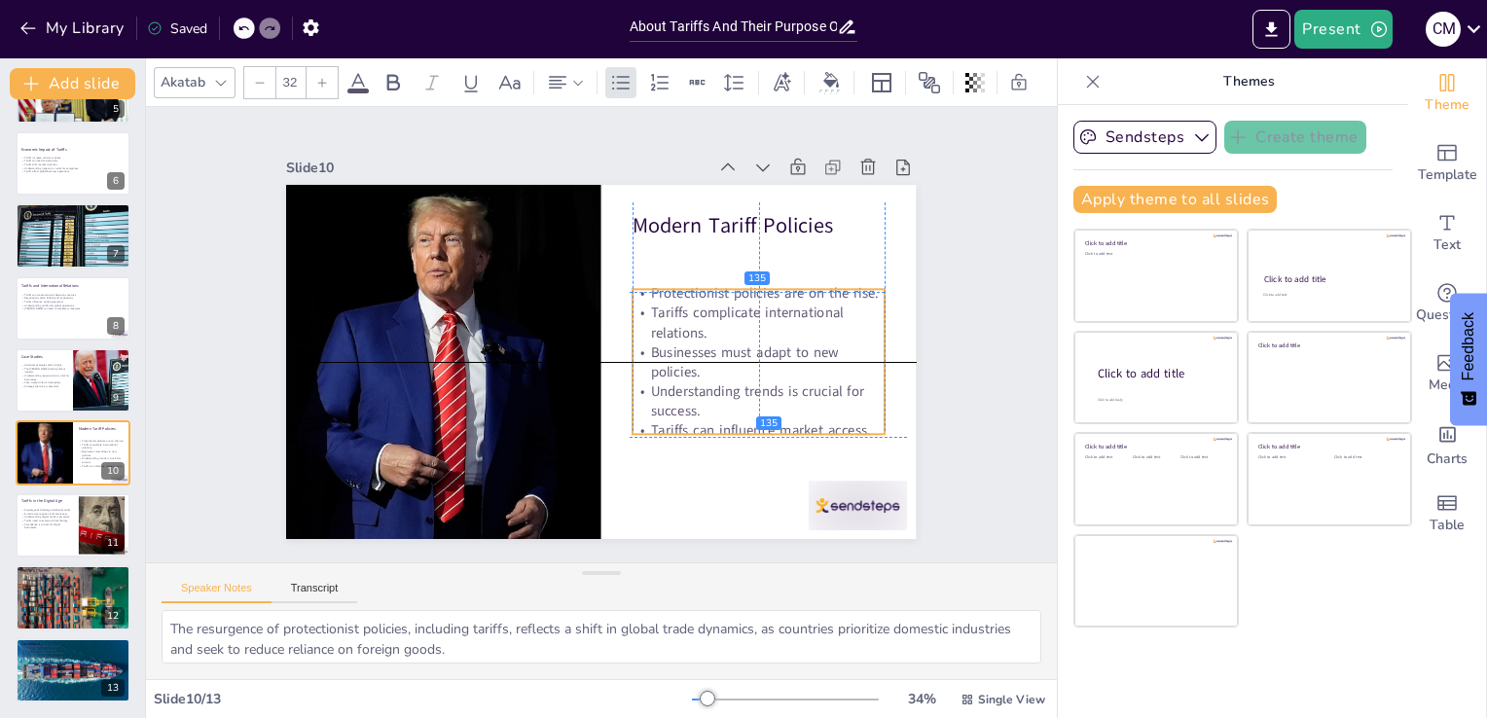
drag, startPoint x: 692, startPoint y: 330, endPoint x: 689, endPoint y: 363, distance: 33.2
click at [591, 363] on p "Businesses must adapt to new policies." at bounding box center [558, 488] width 65 height 255
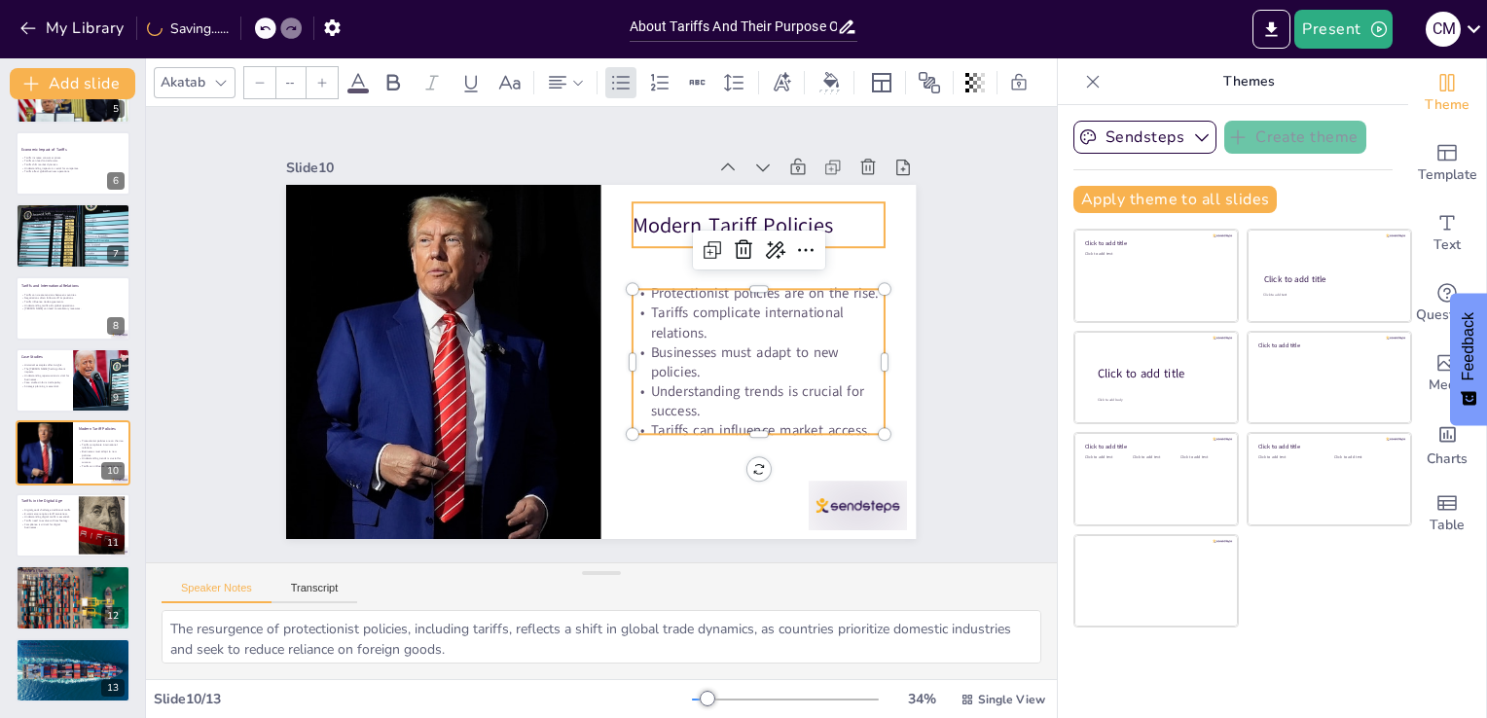
type input "48"
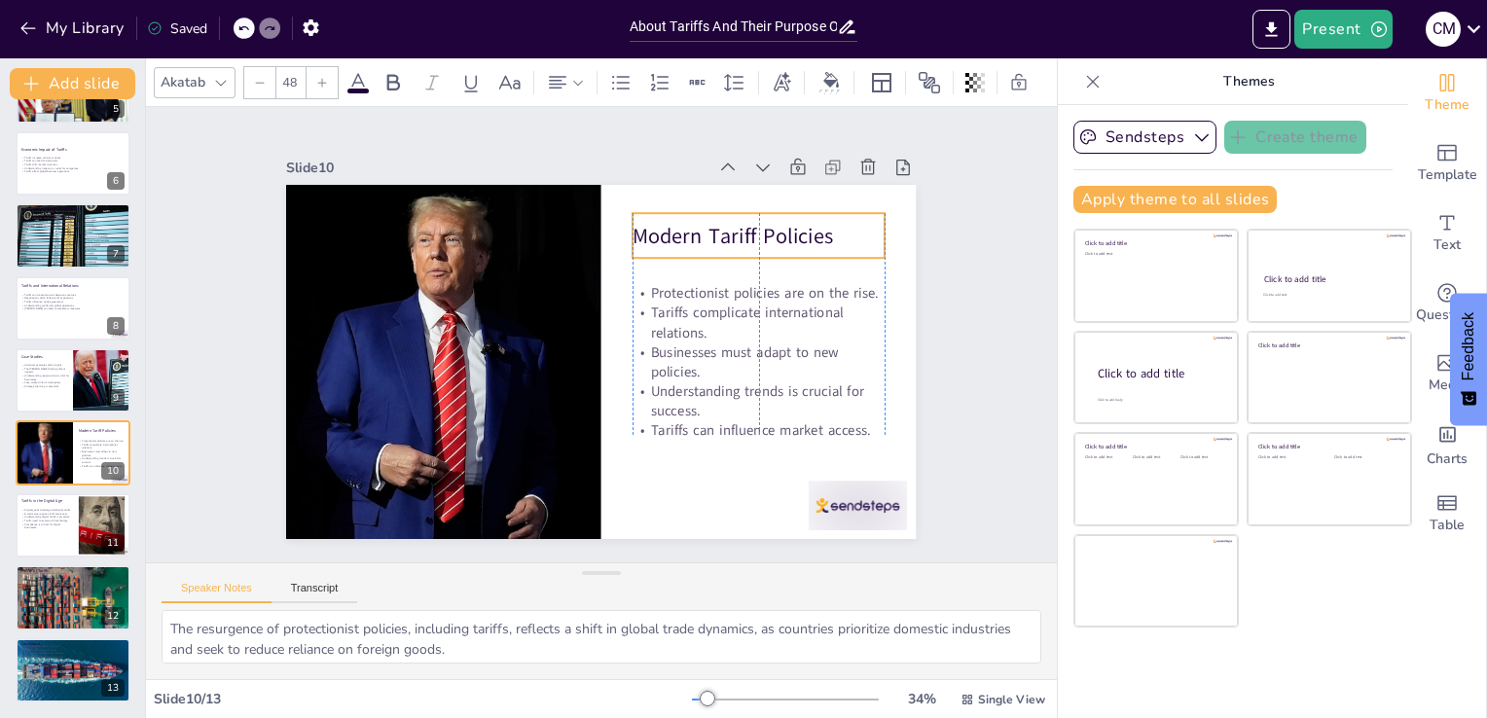
drag, startPoint x: 658, startPoint y: 212, endPoint x: 658, endPoint y: 223, distance: 10.7
click at [690, 342] on p "Modern Tariff Policies" at bounding box center [730, 468] width 81 height 252
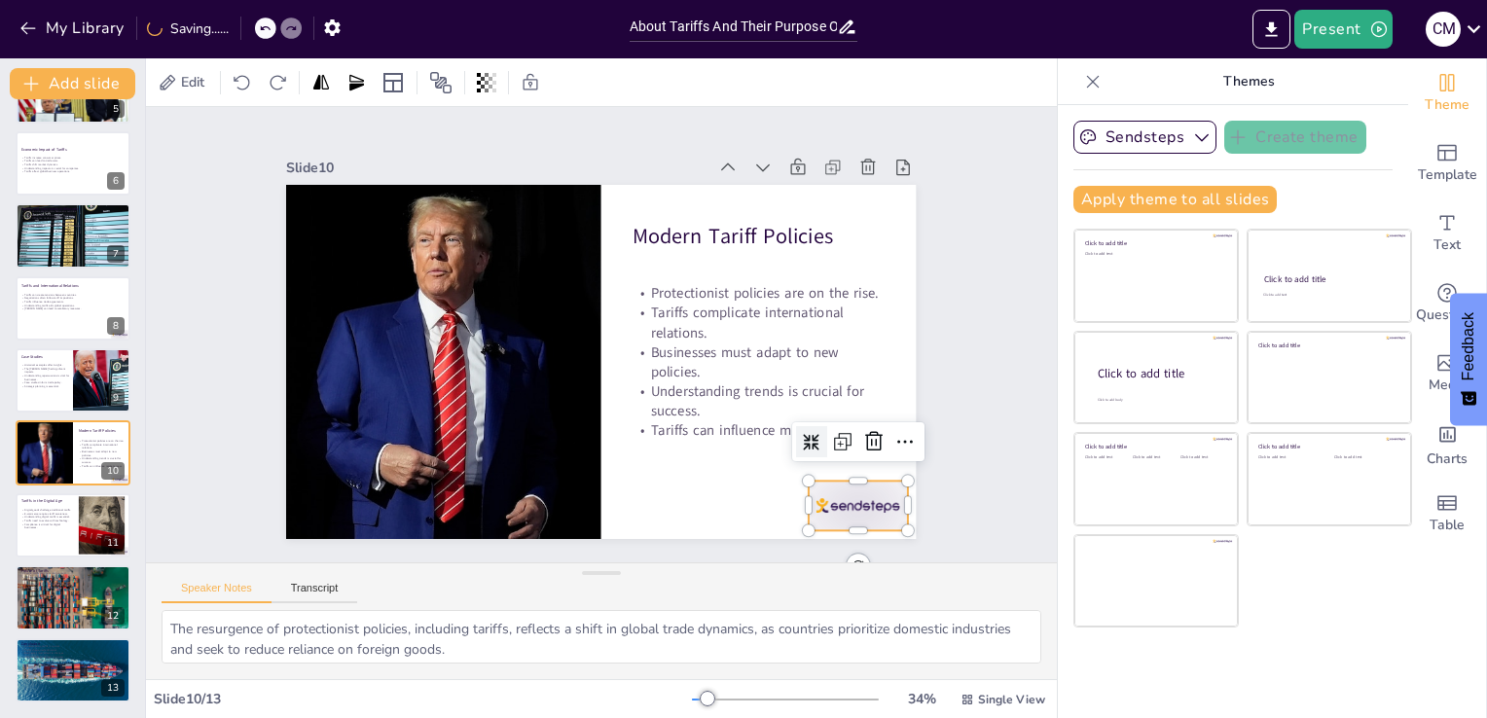
click at [637, 82] on div at bounding box center [588, 27] width 97 height 109
click at [822, 528] on icon at bounding box center [806, 543] width 31 height 31
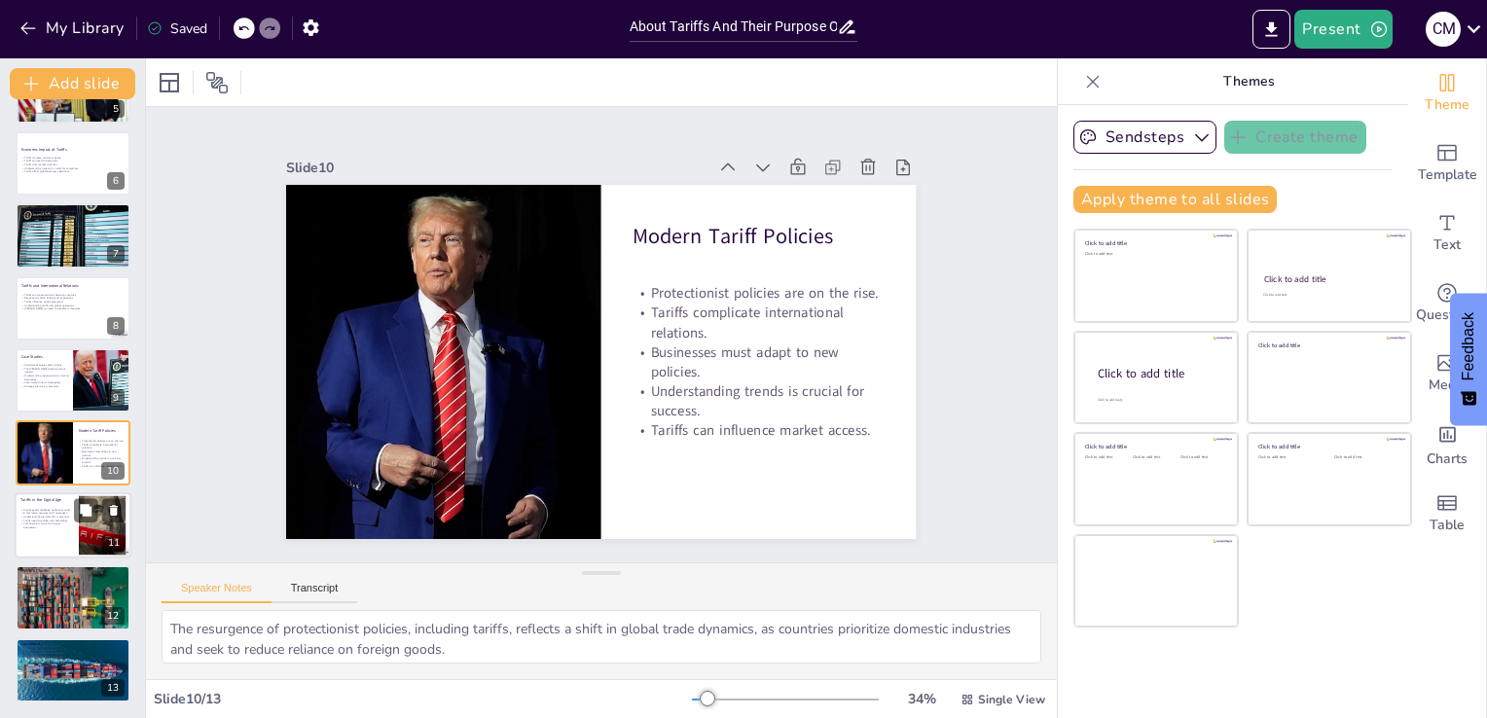
click at [47, 525] on p "Compliance is critical for digital businesses." at bounding box center [46, 526] width 53 height 7
type textarea "The emergence of digital goods complicates traditional tariff frameworks, neces…"
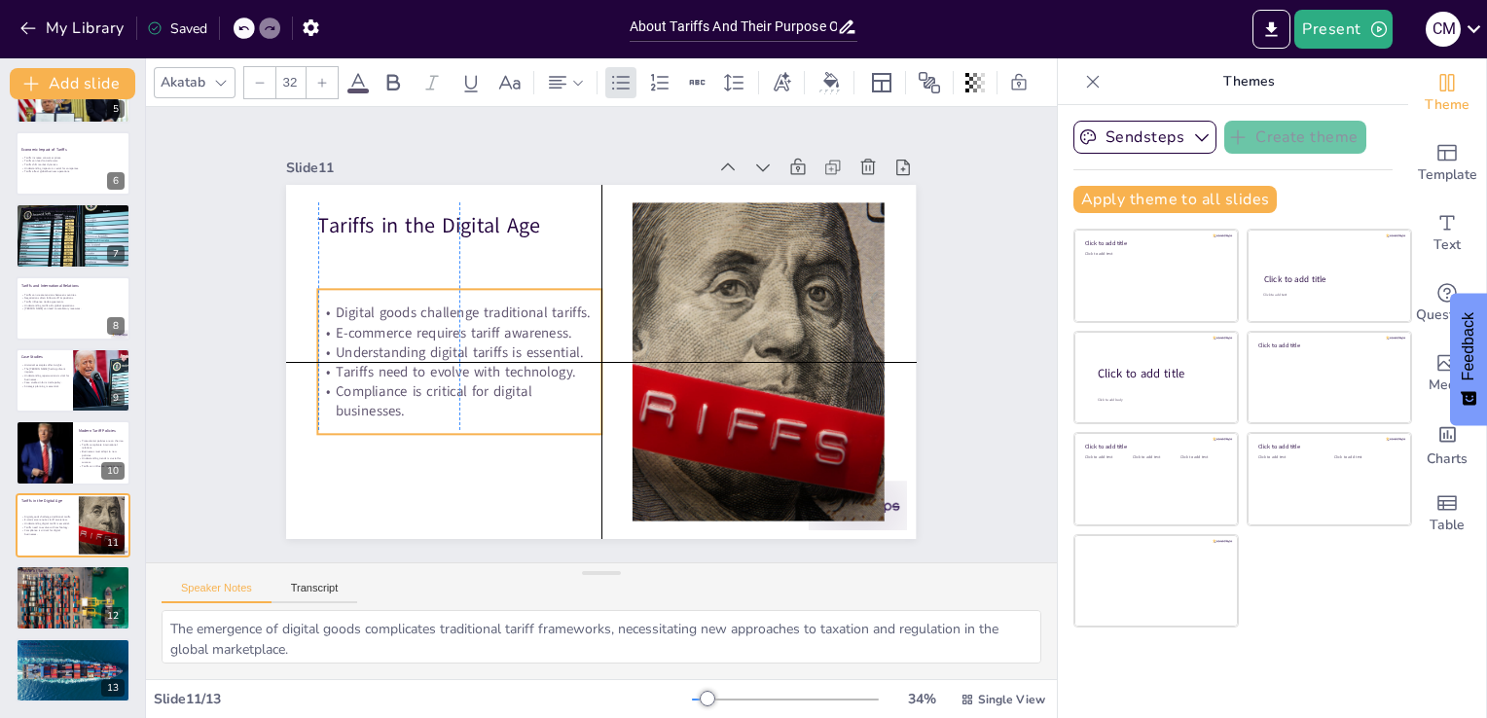
drag, startPoint x: 321, startPoint y: 311, endPoint x: 319, endPoint y: 344, distance: 32.2
click at [605, 344] on p "Understanding digital tariffs is essential." at bounding box center [732, 390] width 255 height 159
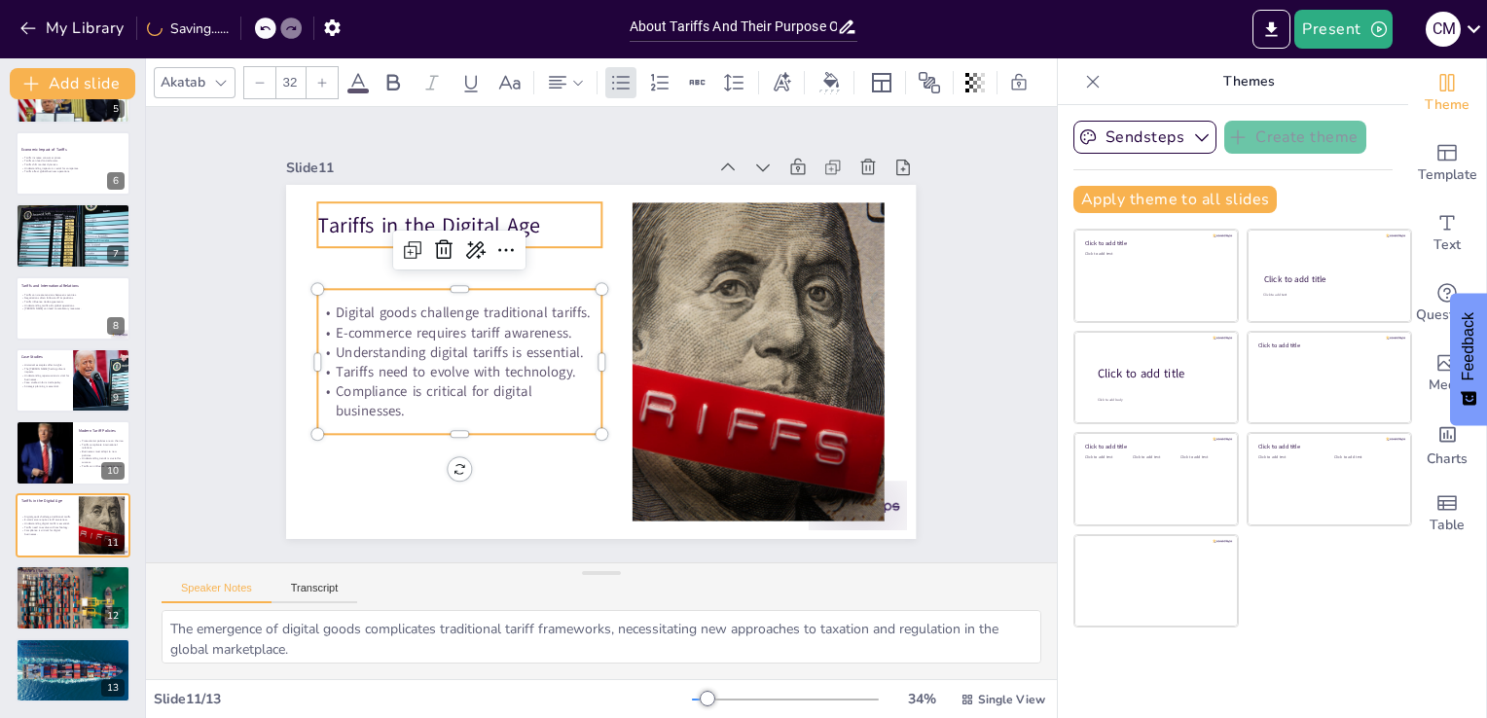
type input "48"
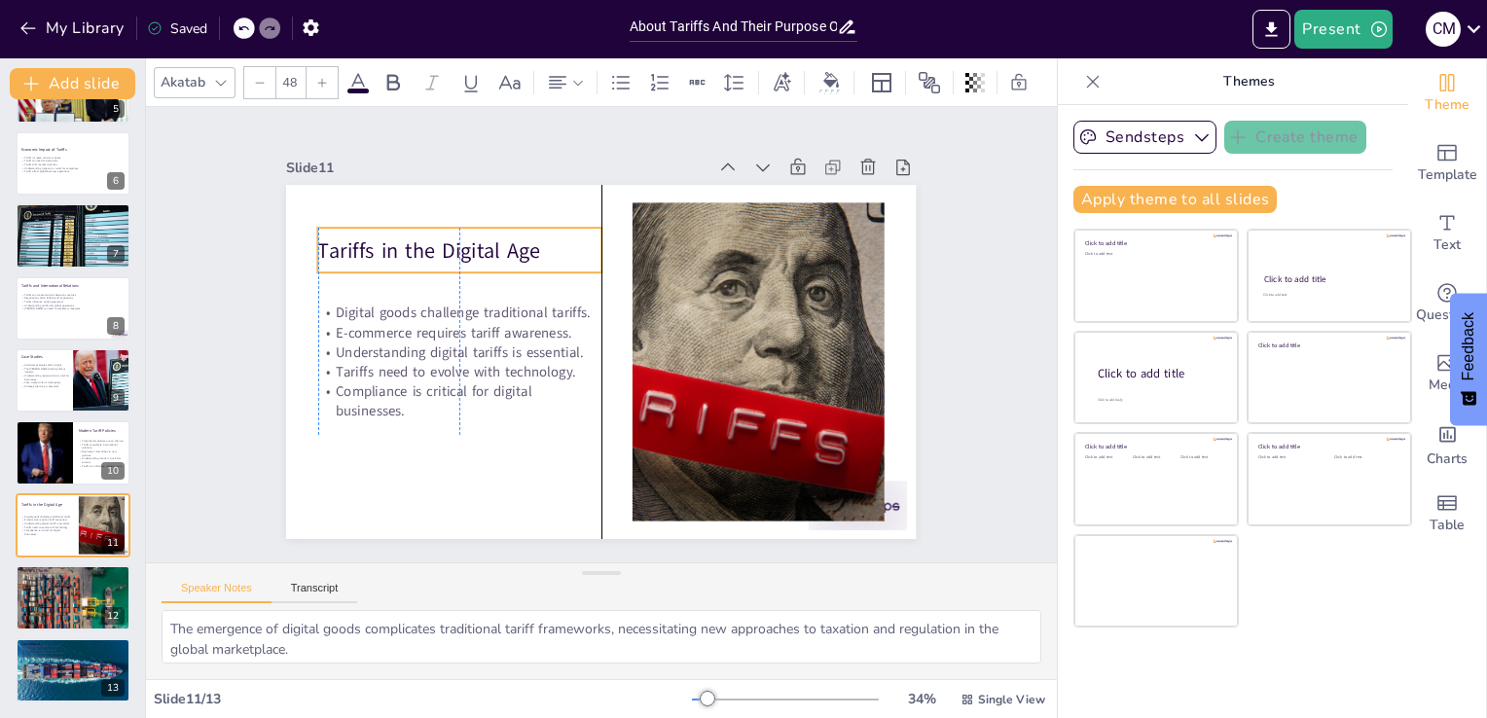
drag, startPoint x: 344, startPoint y: 222, endPoint x: 341, endPoint y: 244, distance: 22.6
click at [670, 244] on p "Tariffs in the Digital Age" at bounding box center [714, 213] width 88 height 283
click at [45, 579] on p "Businesses must engage in strategic planning." at bounding box center [72, 580] width 105 height 4
type textarea "The evolution of tariffs is expected to reflect a more sophisticated understand…"
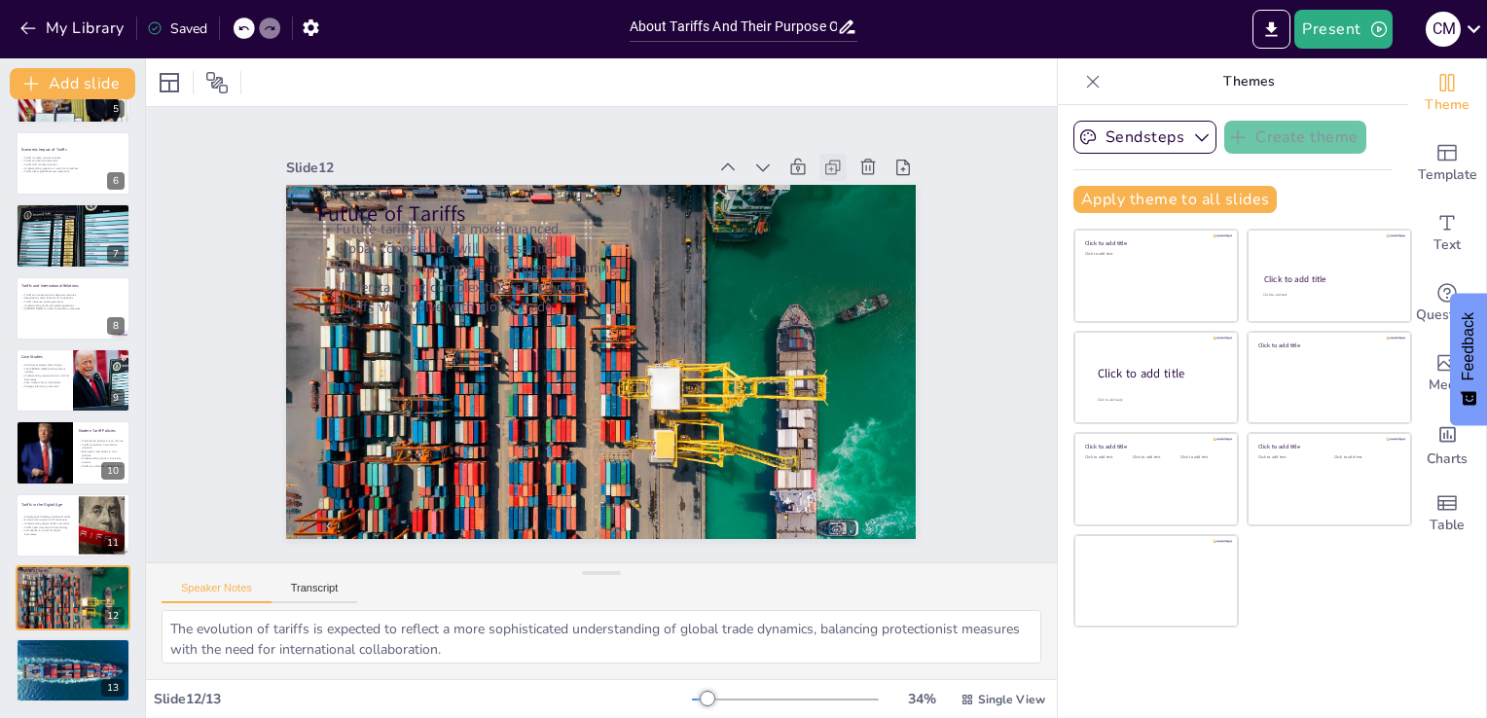
click at [779, 557] on icon at bounding box center [768, 566] width 19 height 19
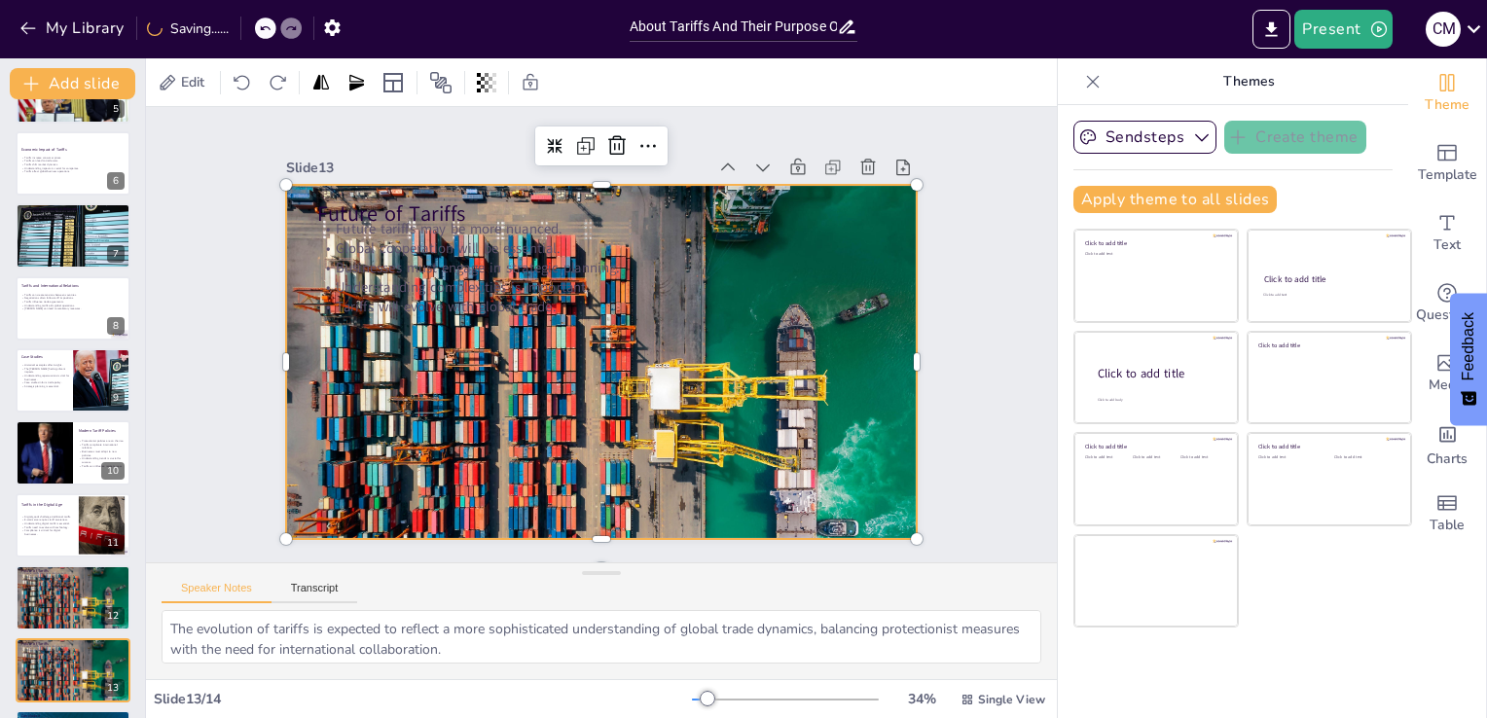
click at [635, 449] on div at bounding box center [617, 312] width 756 height 709
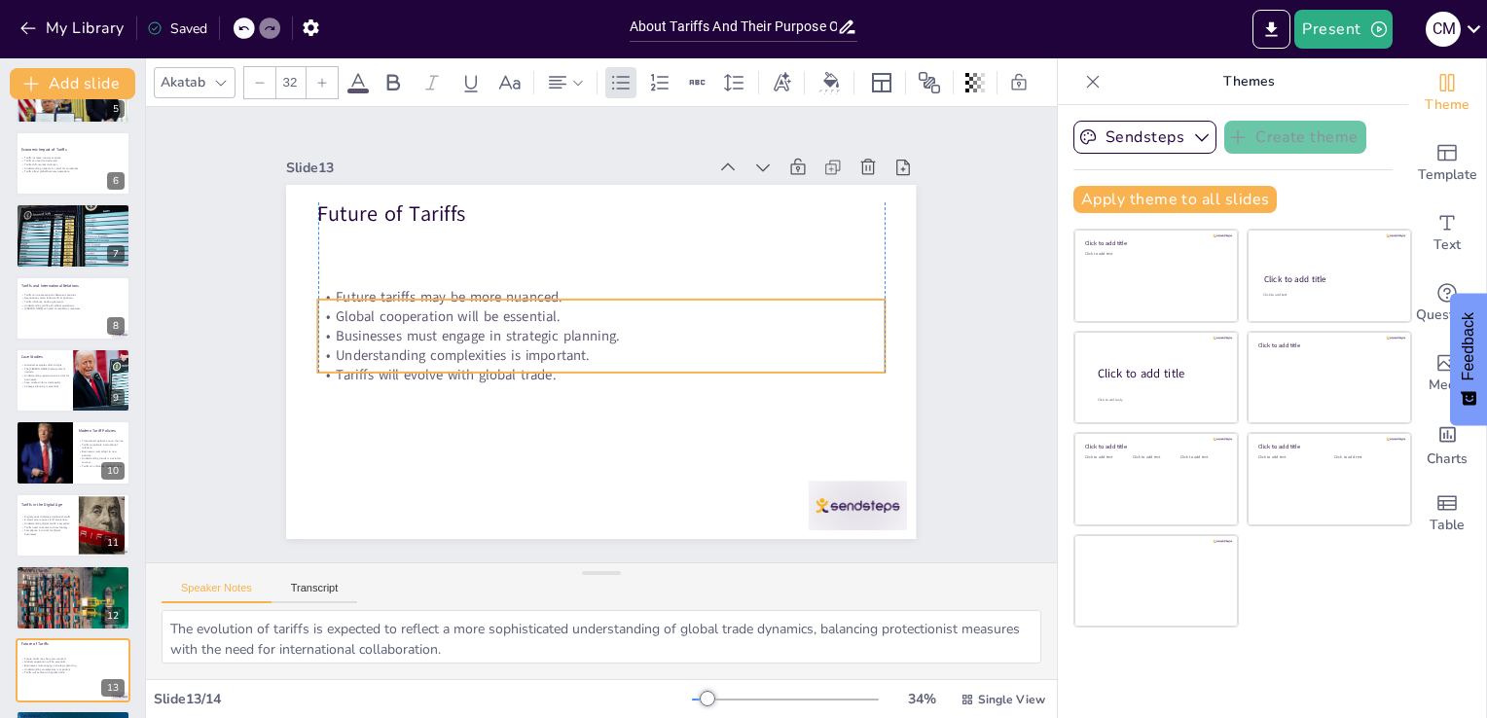
drag, startPoint x: 492, startPoint y: 263, endPoint x: 490, endPoint y: 327, distance: 64.3
click at [551, 327] on div "Future tariffs may be more nuanced. Global cooperation will be essential. Busin…" at bounding box center [600, 335] width 98 height 566
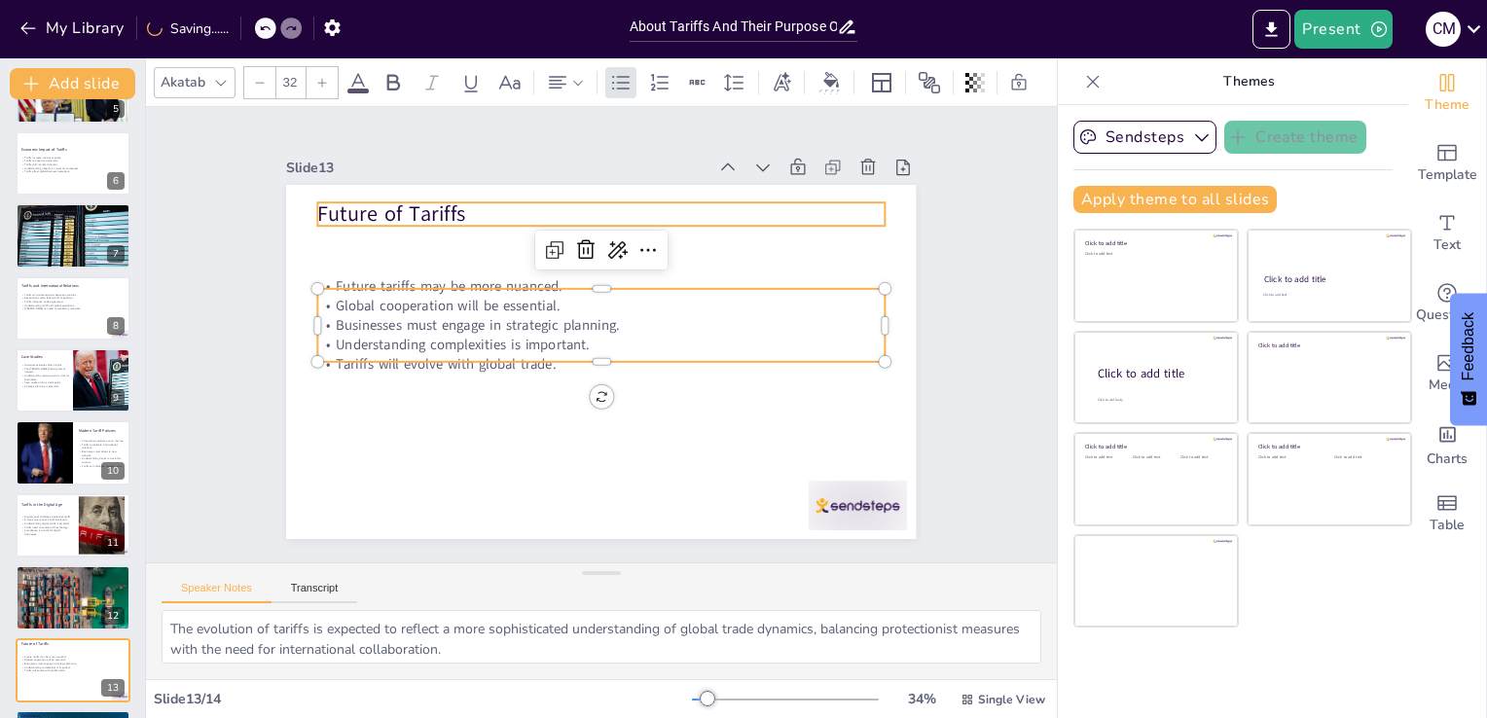
type input "48"
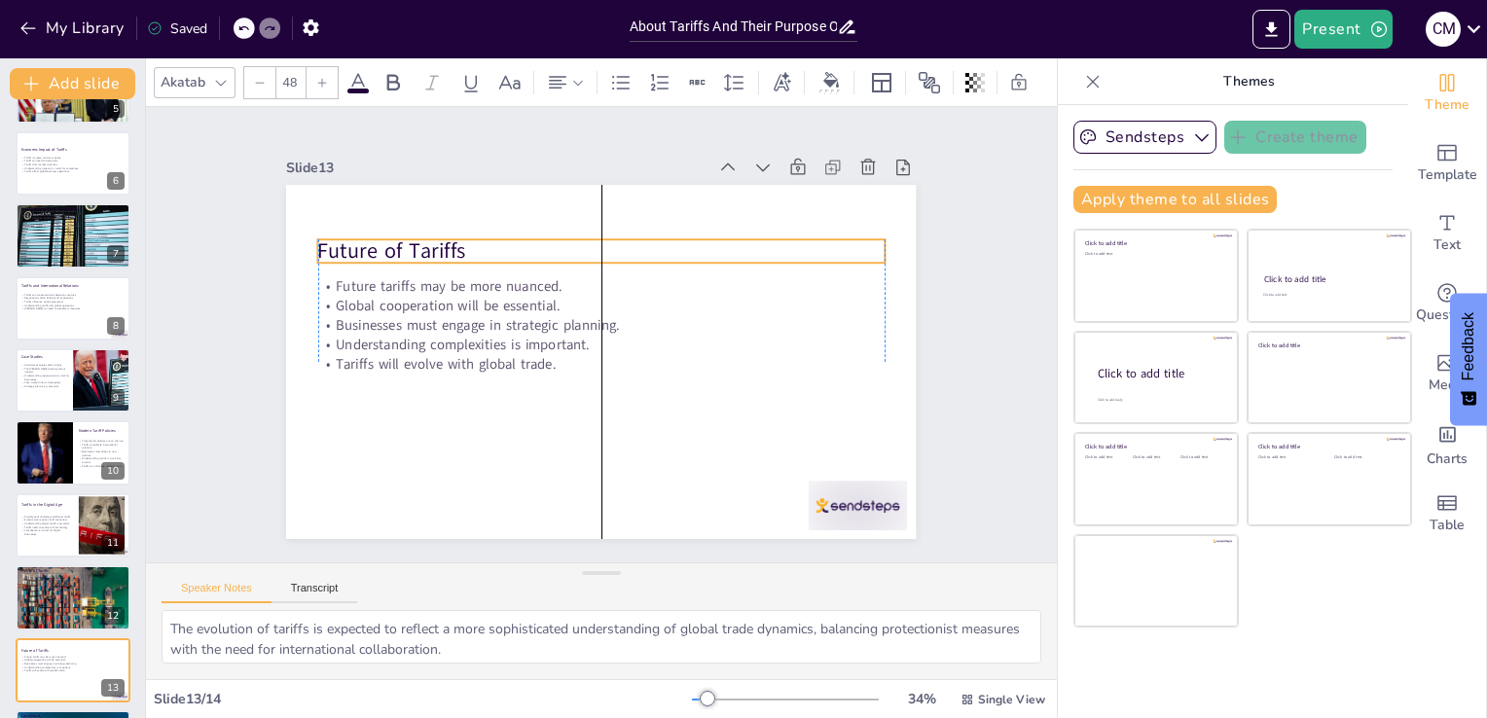
drag, startPoint x: 417, startPoint y: 208, endPoint x: 419, endPoint y: 239, distance: 31.3
click at [520, 239] on p "Future of Tariffs" at bounding box center [674, 376] width 309 height 505
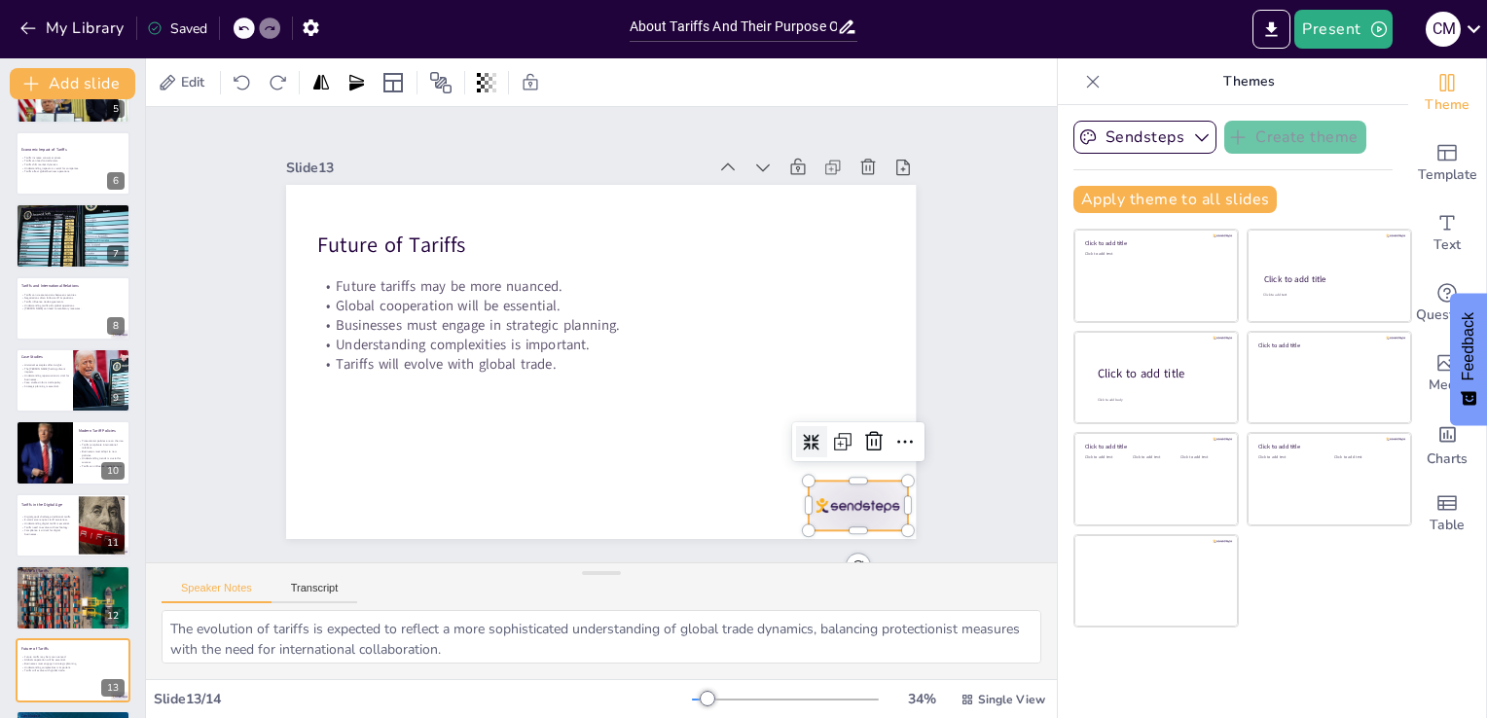
click at [793, 565] on div at bounding box center [738, 610] width 110 height 91
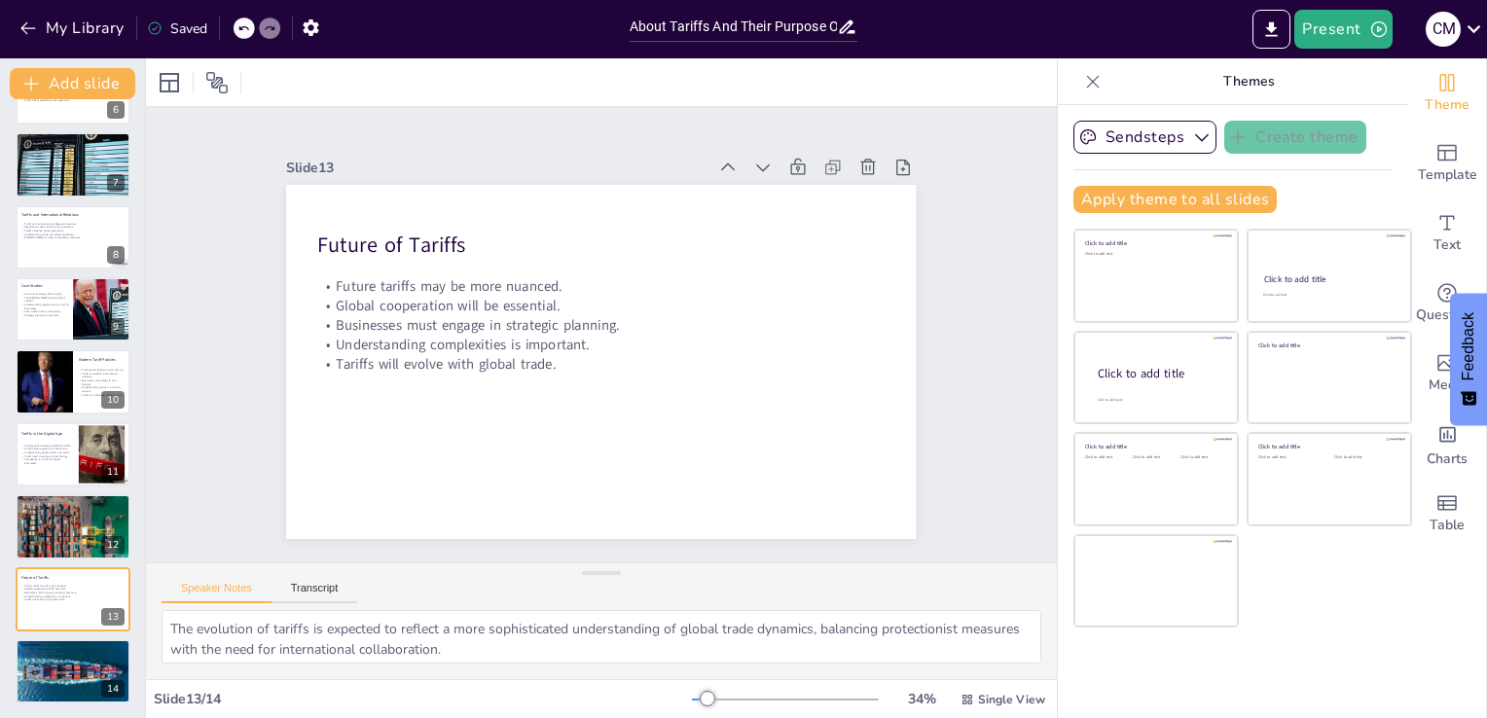
scroll to position [417, 0]
click at [75, 672] on div at bounding box center [73, 671] width 119 height 66
type textarea "A solid understanding of tariffs is fundamental for businesses to navigate the …"
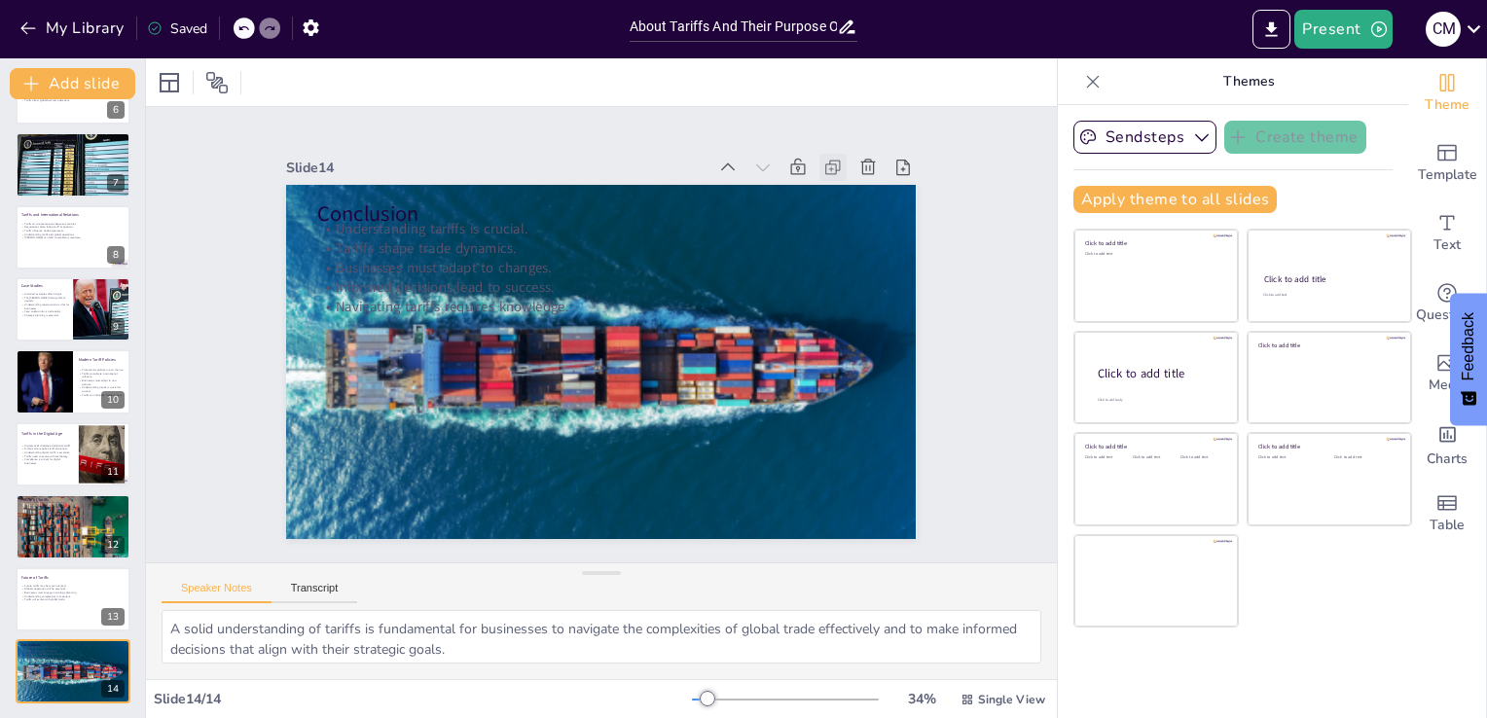
click at [503, 577] on div at bounding box center [484, 595] width 37 height 37
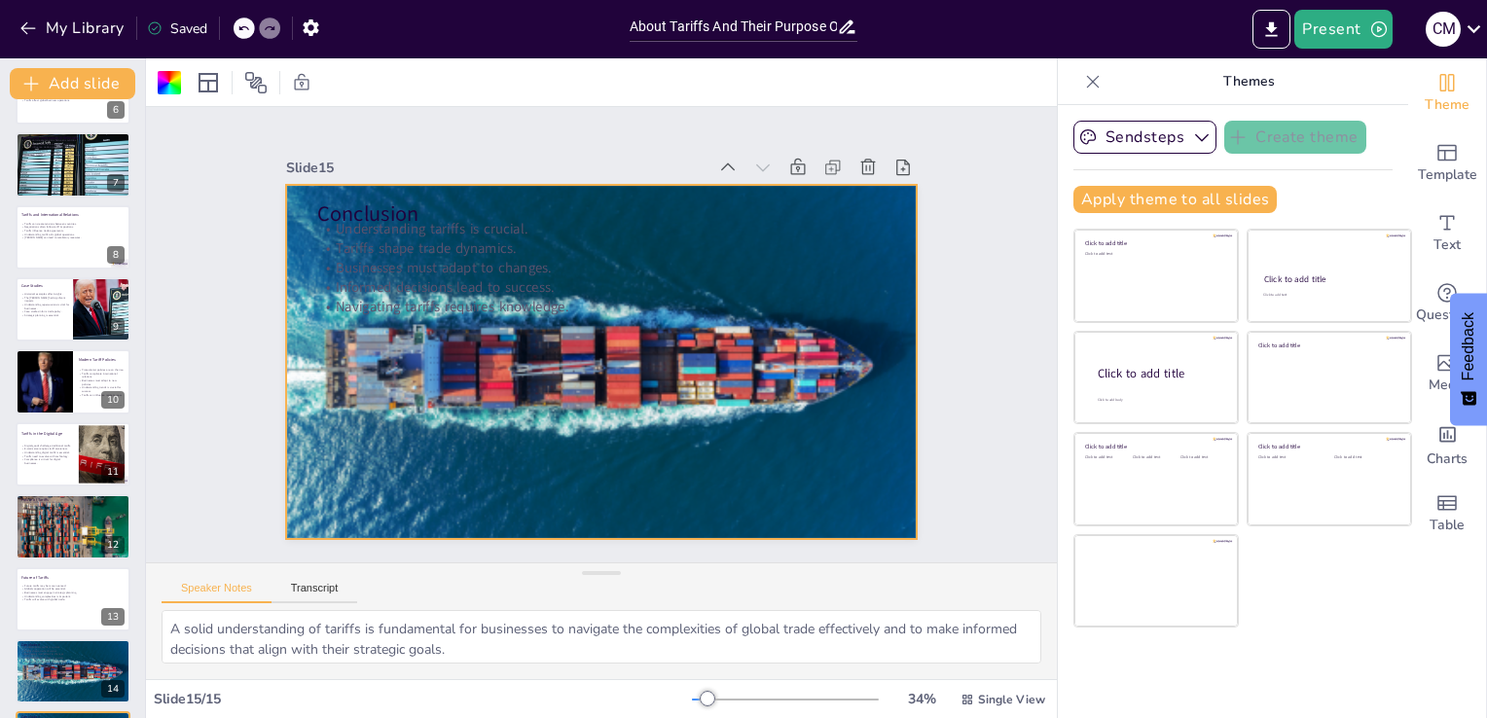
scroll to position [490, 0]
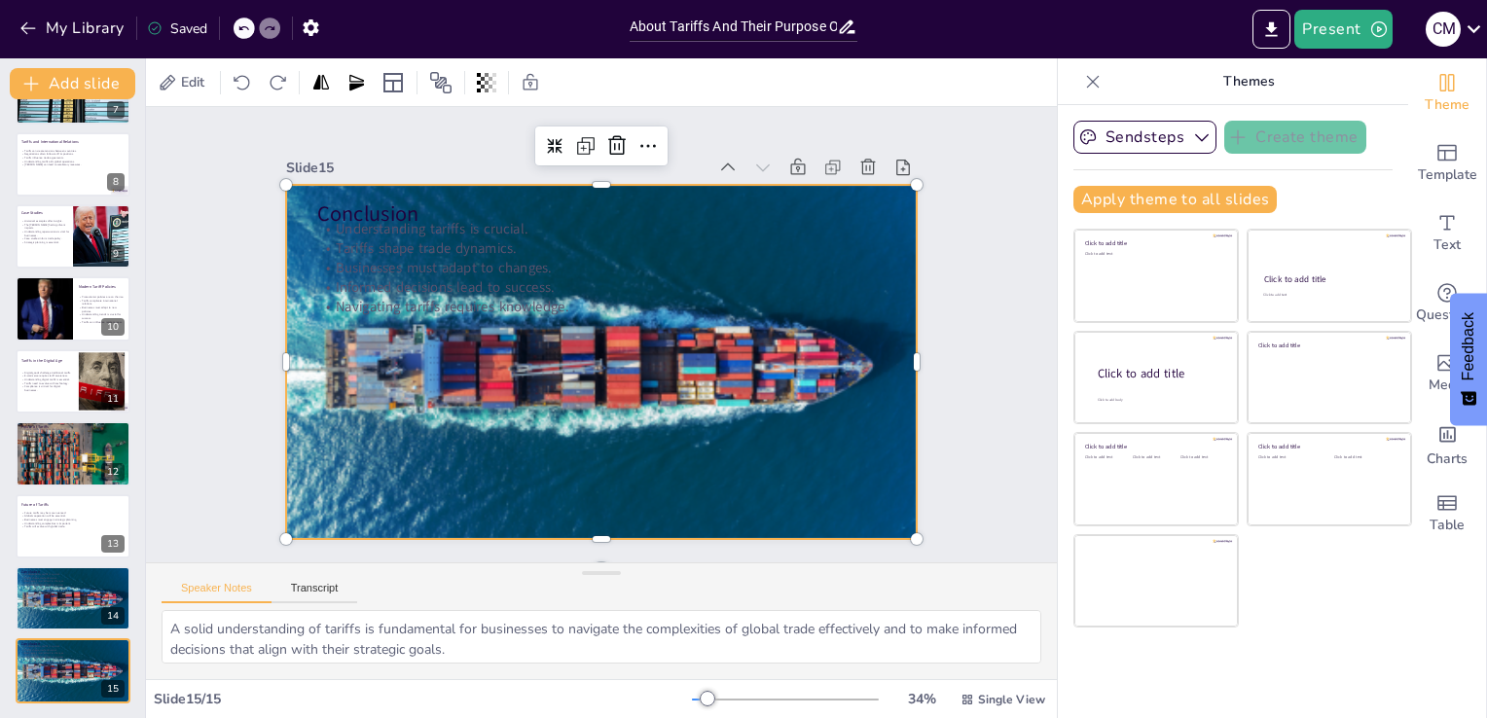
click at [562, 413] on div at bounding box center [624, 350] width 662 height 725
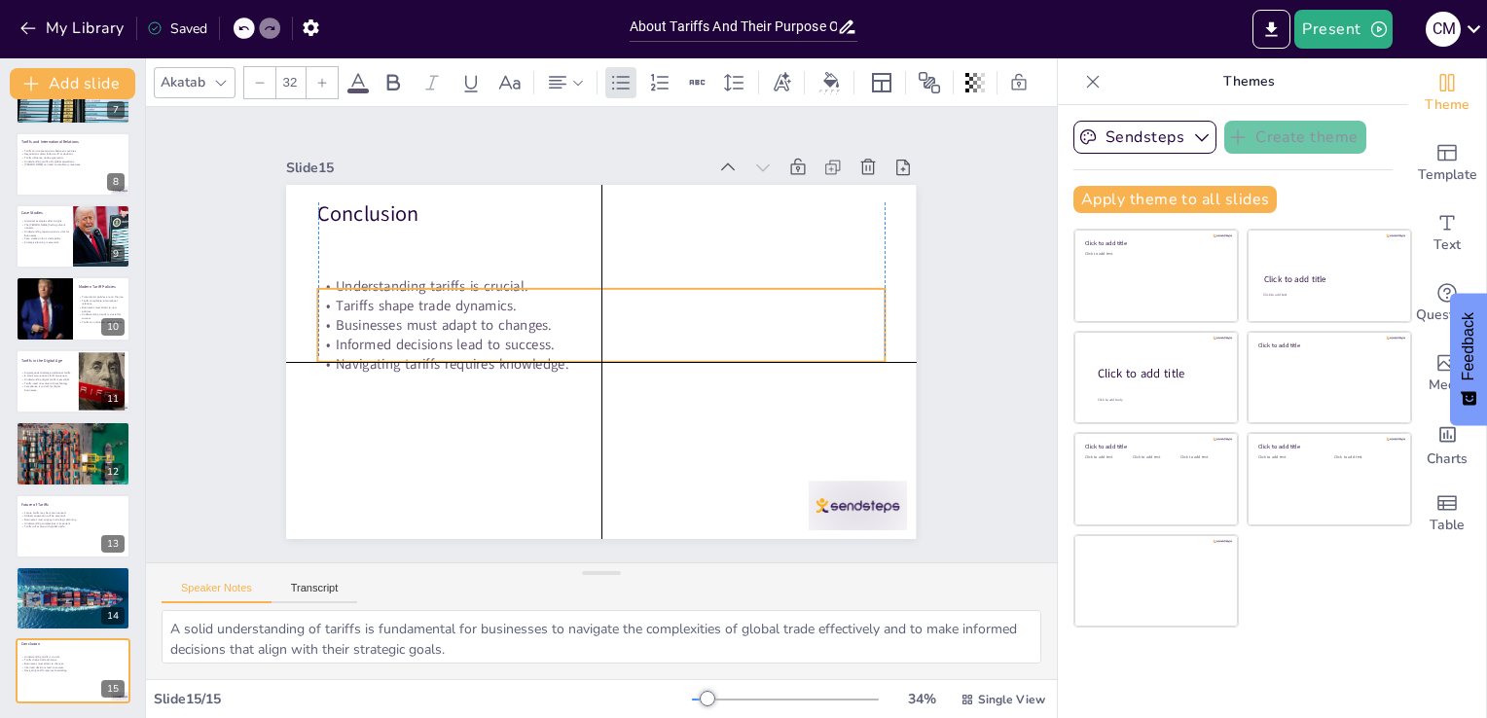
drag, startPoint x: 420, startPoint y: 248, endPoint x: 428, endPoint y: 277, distance: 30.2
click at [428, 277] on p "Tariffs shape trade dynamics." at bounding box center [590, 308] width 526 height 248
drag, startPoint x: 404, startPoint y: 285, endPoint x: 405, endPoint y: 309, distance: 24.3
click at [405, 309] on p "Businesses must adapt to changes." at bounding box center [601, 348] width 434 height 394
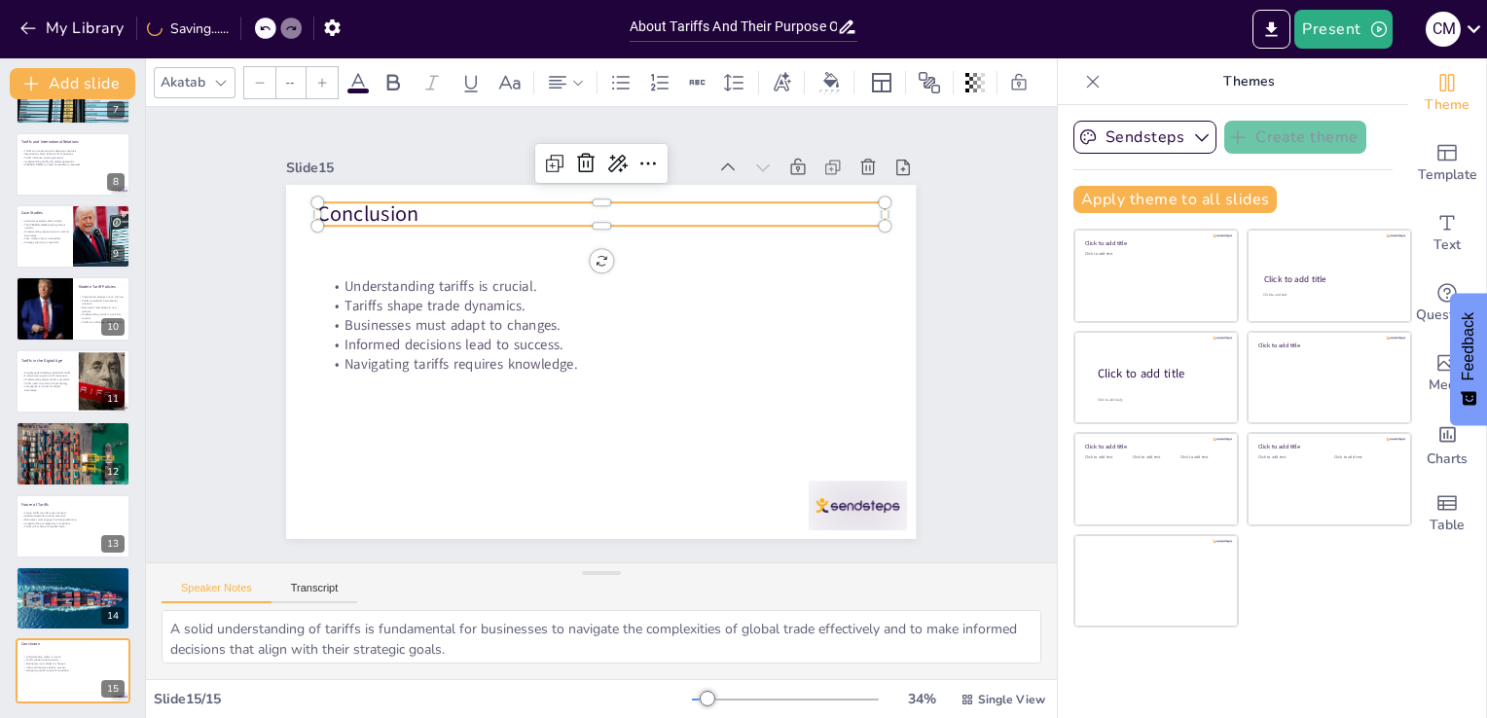
type input "48"
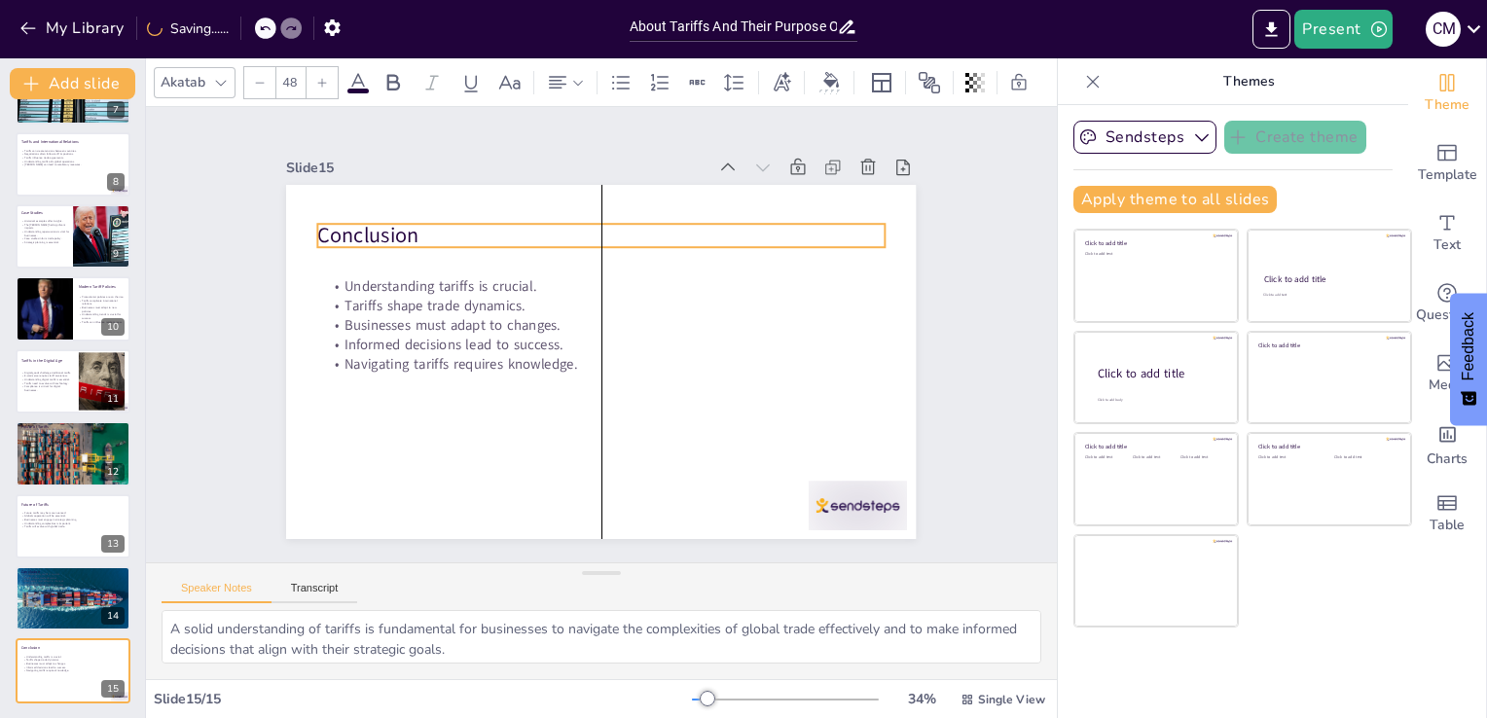
drag, startPoint x: 378, startPoint y: 208, endPoint x: 377, endPoint y: 227, distance: 18.5
click at [377, 327] on p "Conclusion" at bounding box center [571, 428] width 548 height 203
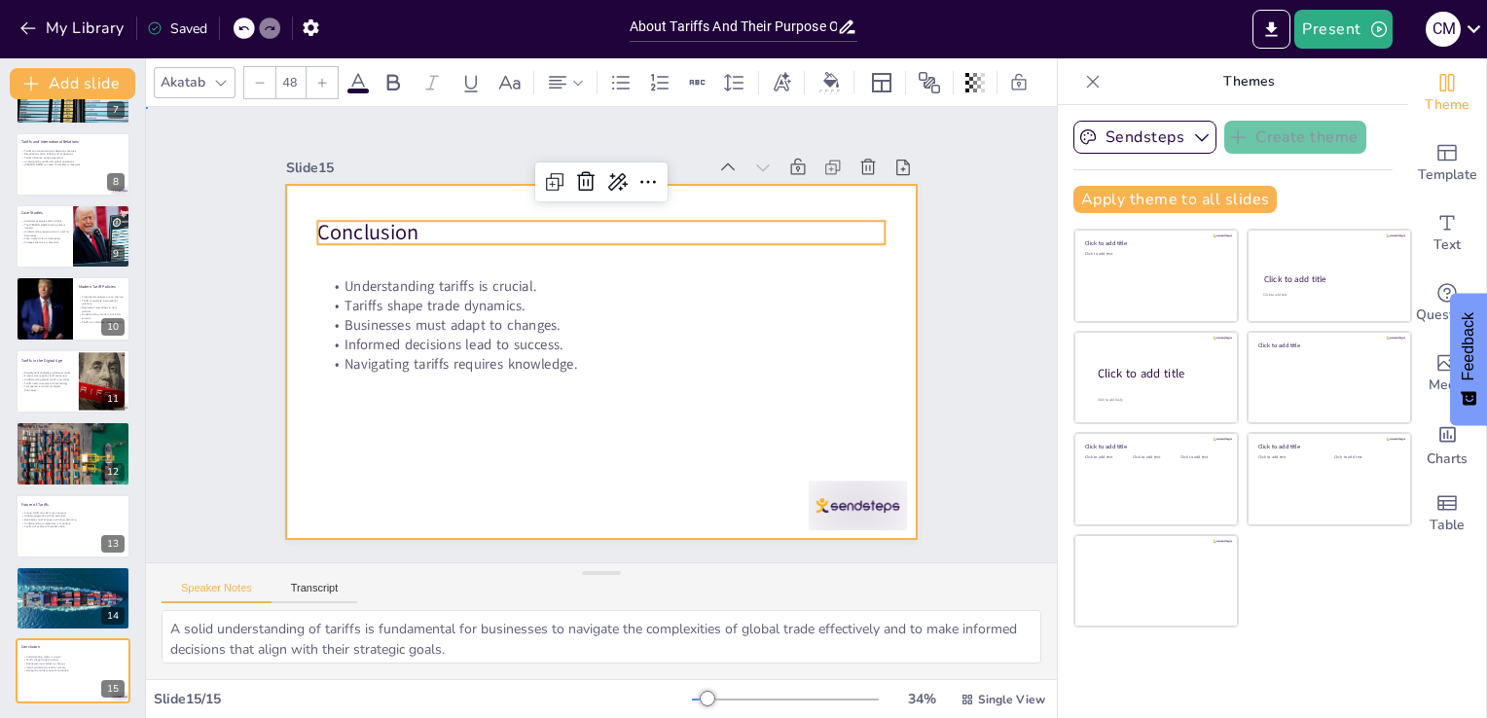
click at [493, 489] on div at bounding box center [583, 355] width 705 height 684
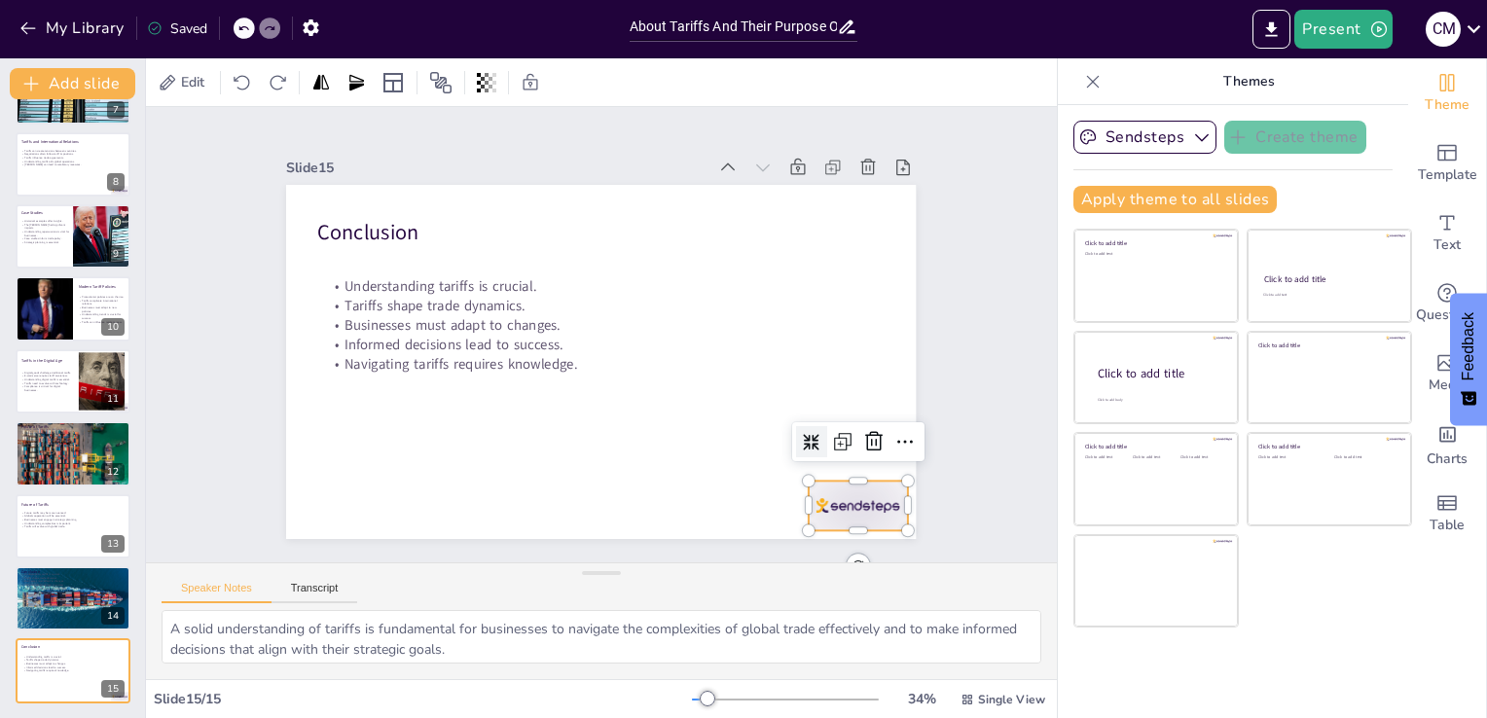
click at [695, 86] on div at bounding box center [652, 31] width 85 height 110
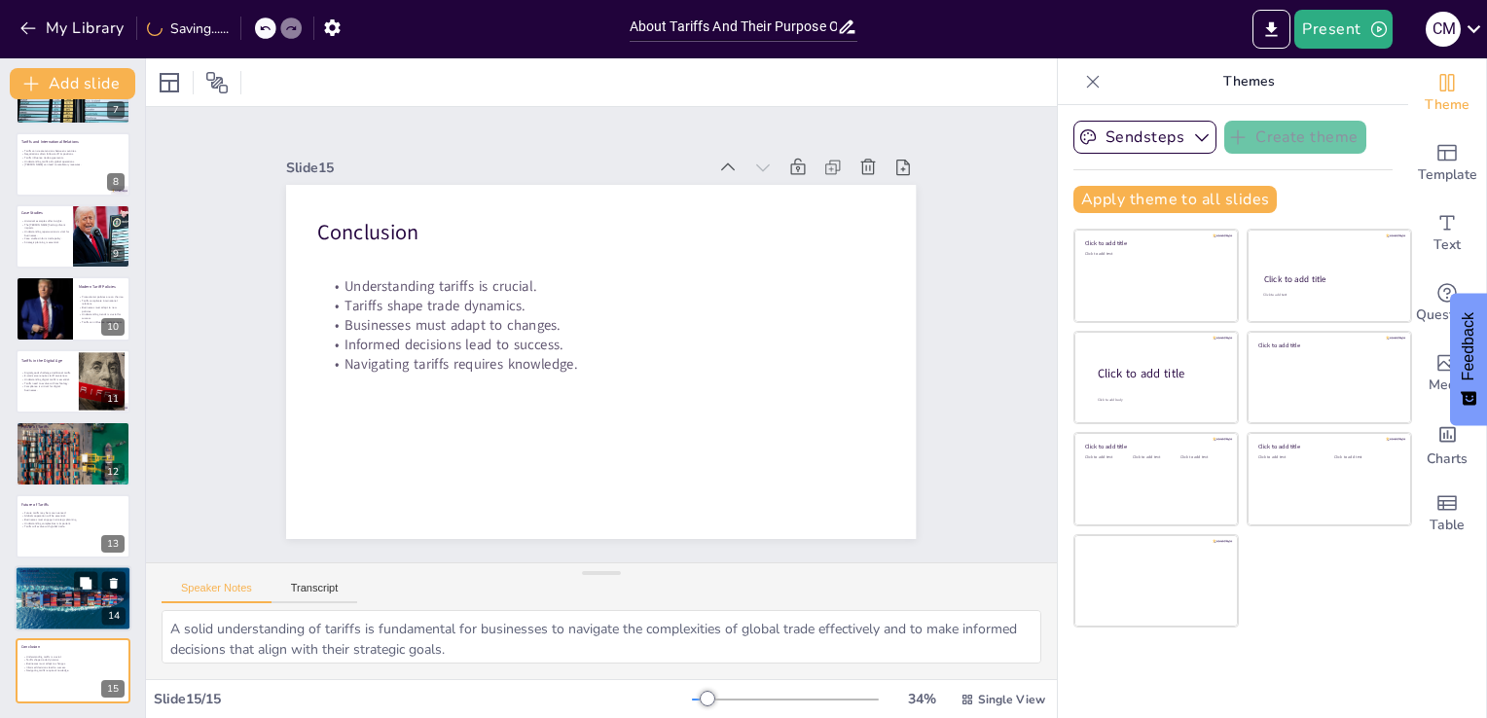
click at [74, 600] on div at bounding box center [73, 598] width 119 height 66
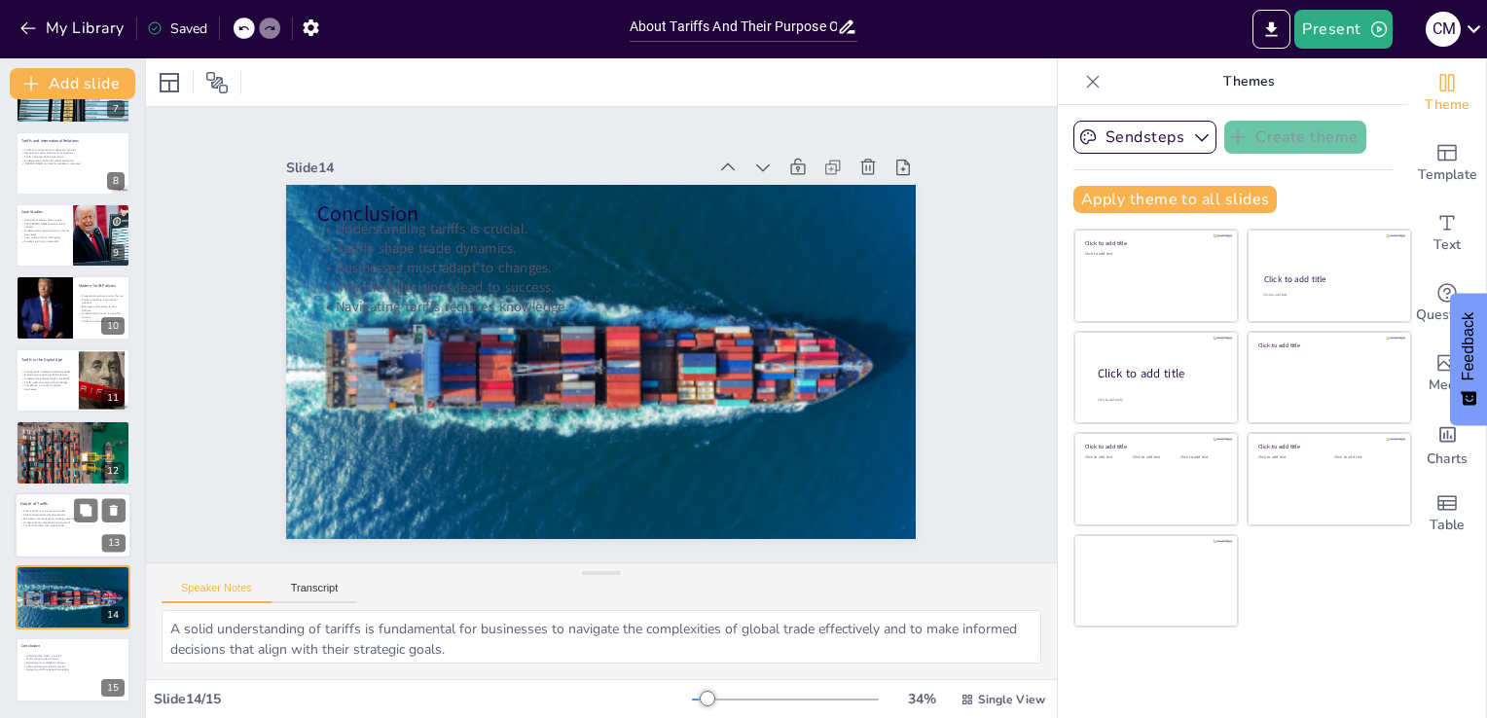
click at [51, 529] on div at bounding box center [73, 525] width 117 height 66
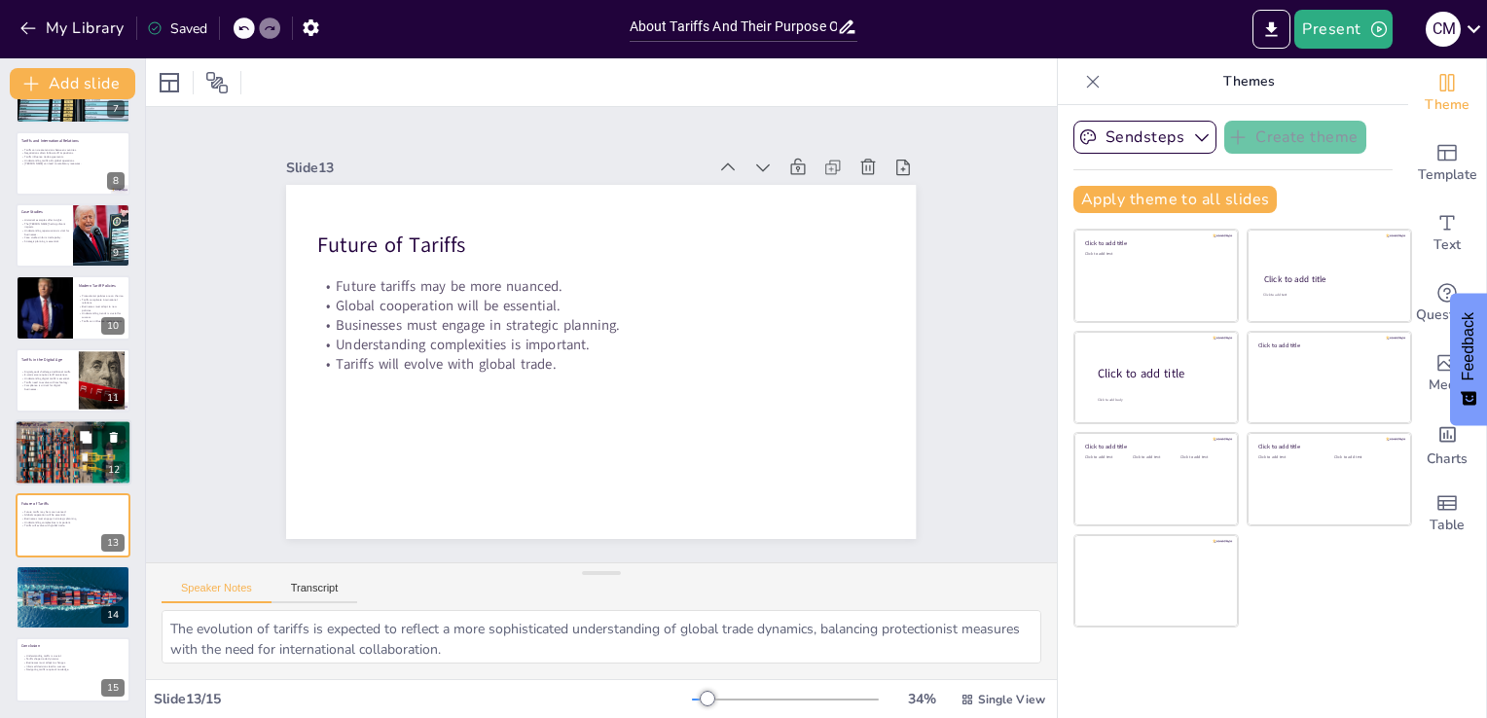
click at [39, 460] on div at bounding box center [73, 453] width 117 height 78
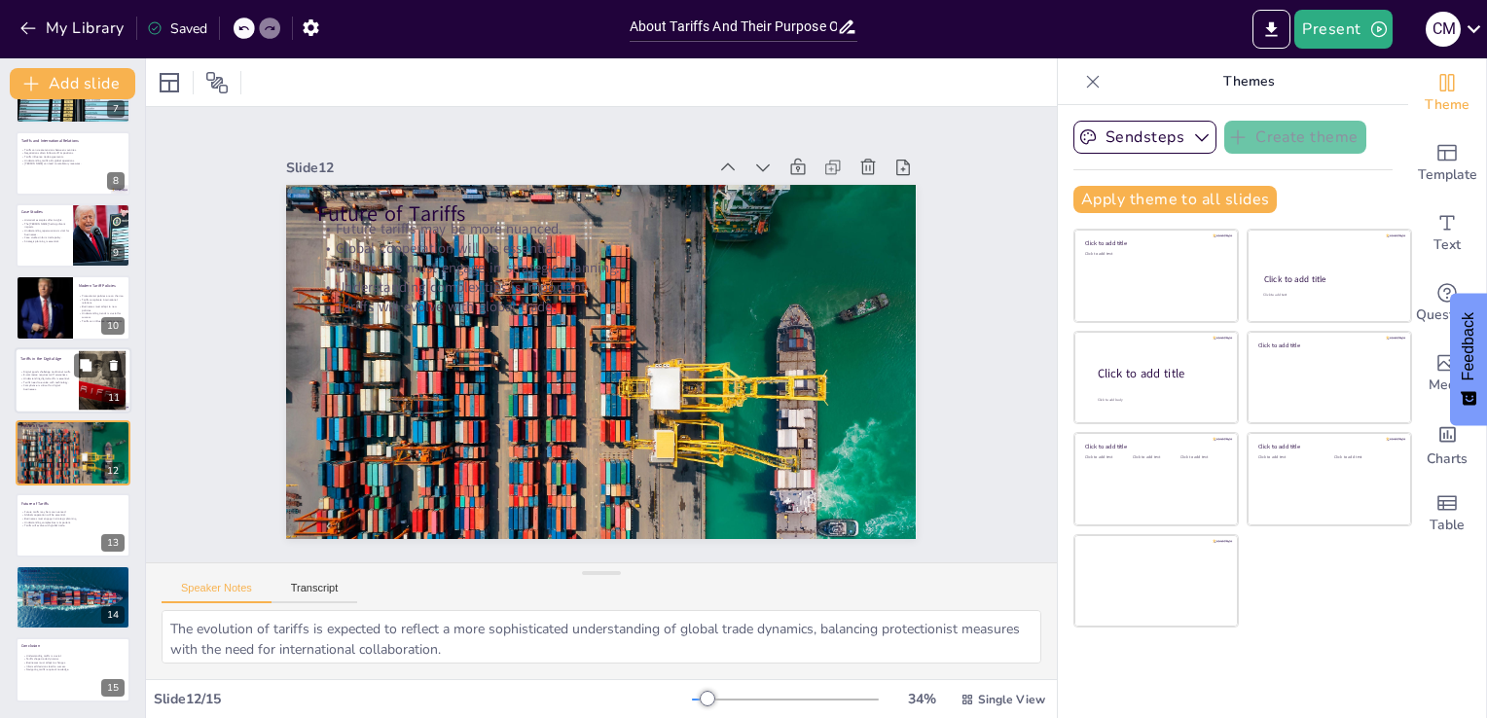
click at [46, 384] on p "Compliance is critical for digital businesses." at bounding box center [46, 387] width 53 height 7
type textarea "The emergence of digital goods complicates traditional tariff frameworks, neces…"
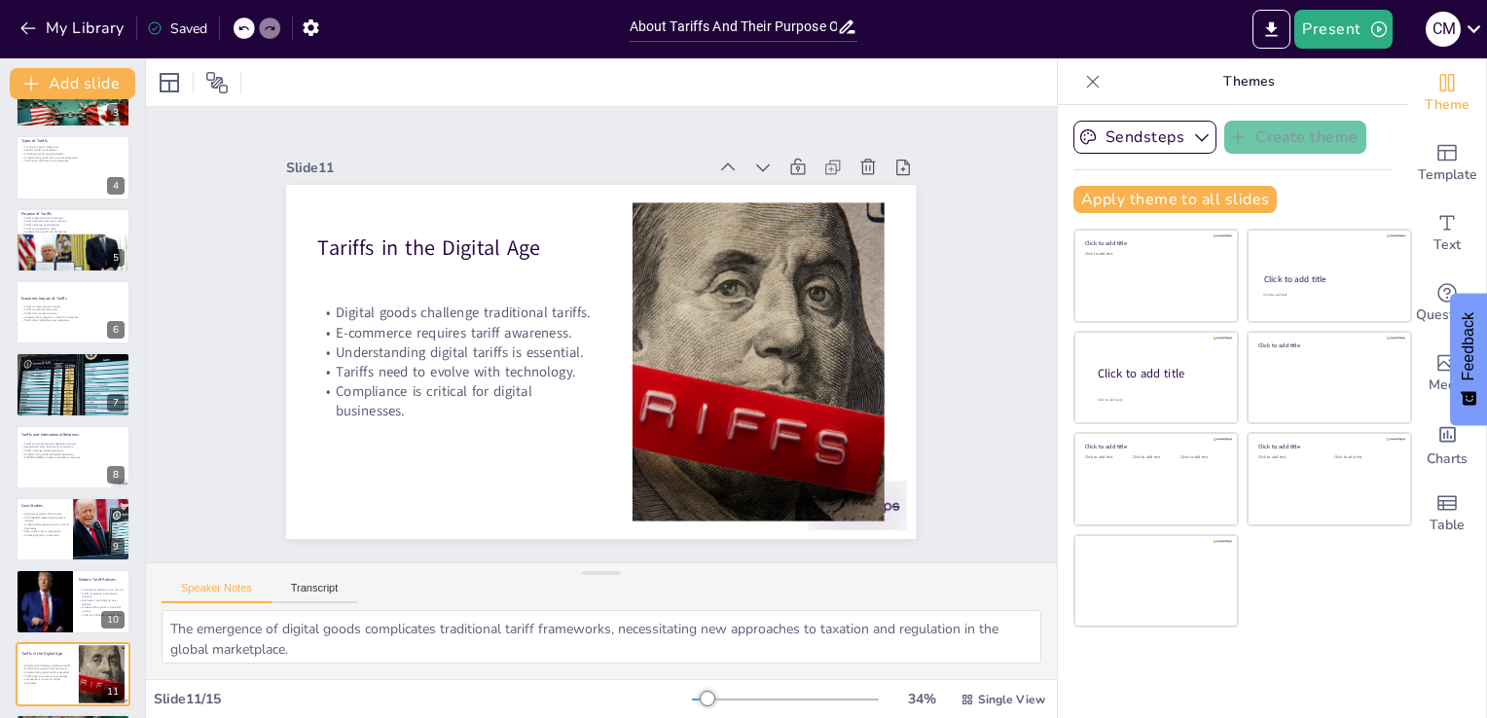
scroll to position [0, 0]
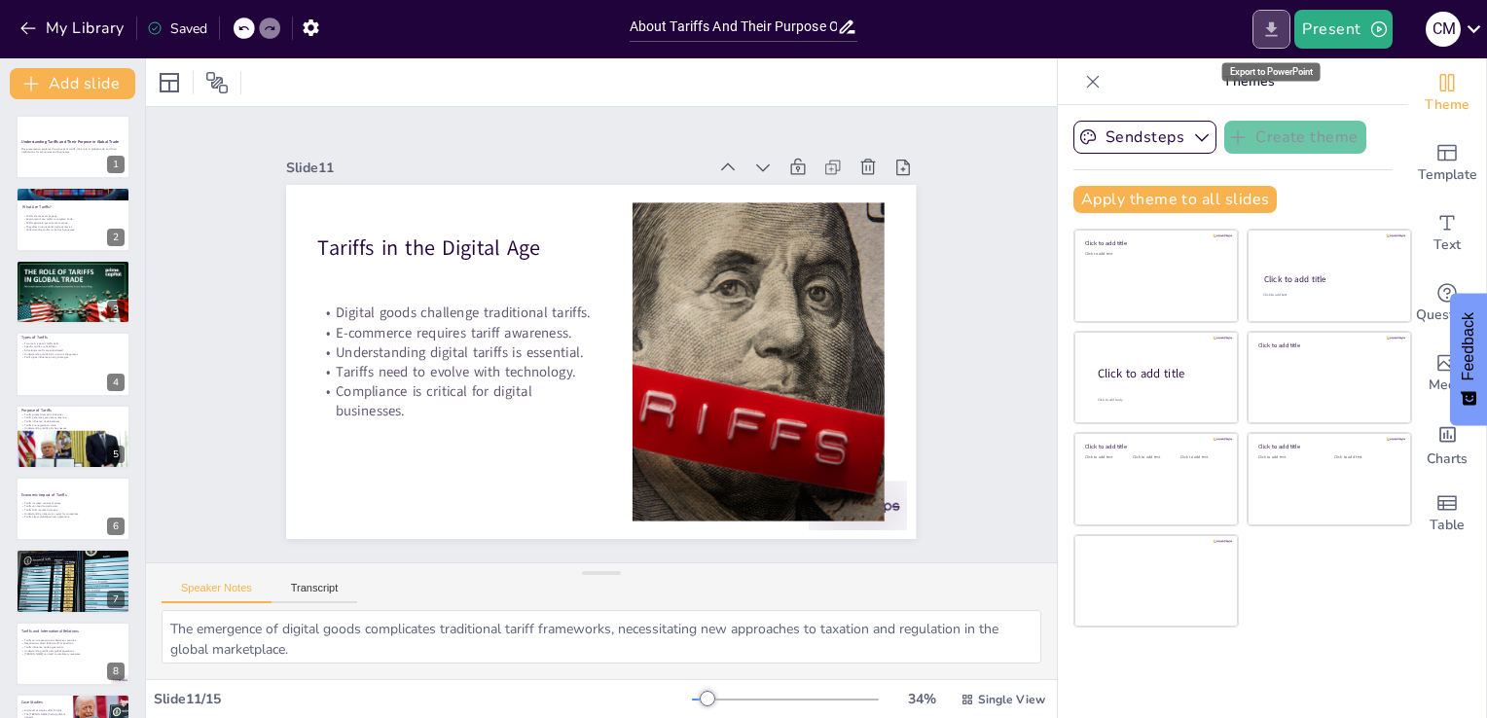
click at [1276, 41] on button "Export to PowerPoint" at bounding box center [1272, 29] width 38 height 39
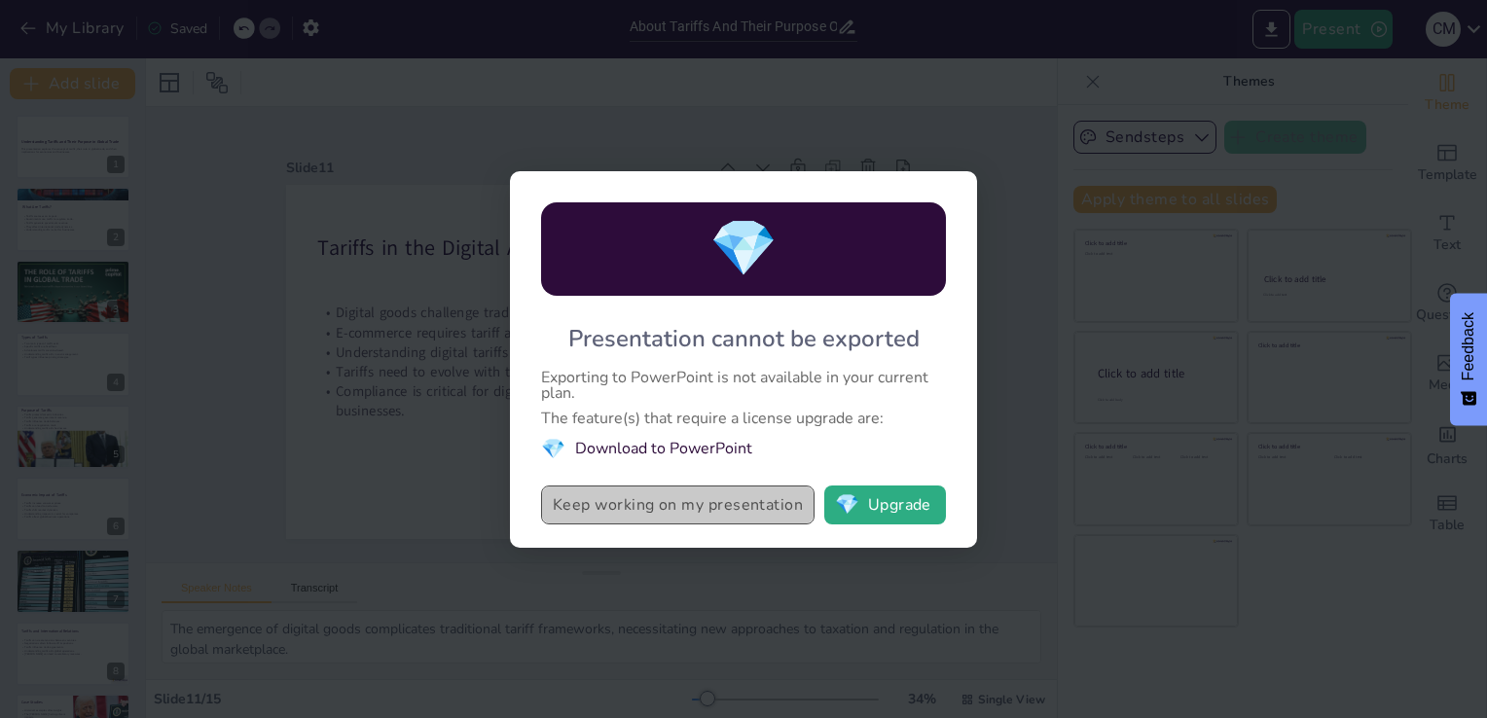
click at [652, 508] on button "Keep working on my presentation" at bounding box center [677, 505] width 273 height 39
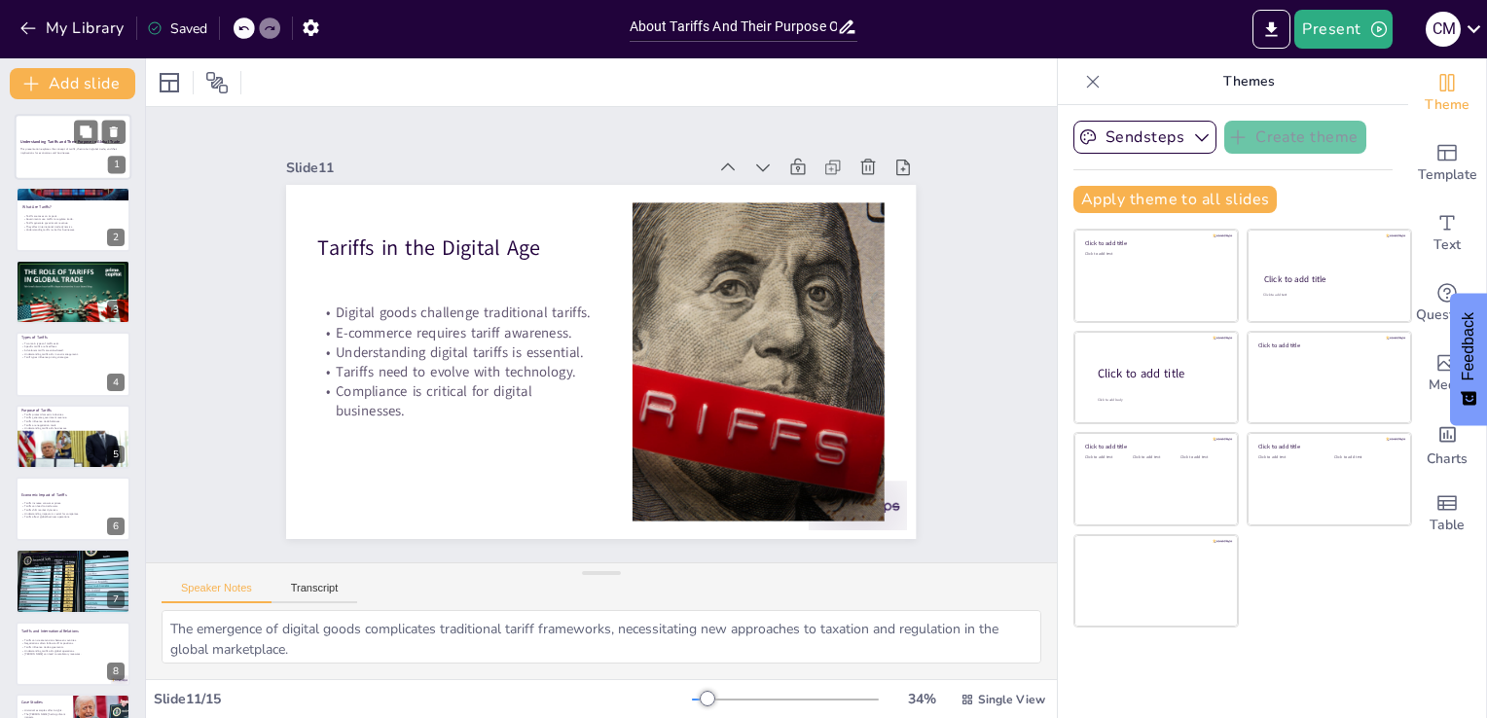
click at [72, 157] on div at bounding box center [73, 147] width 117 height 66
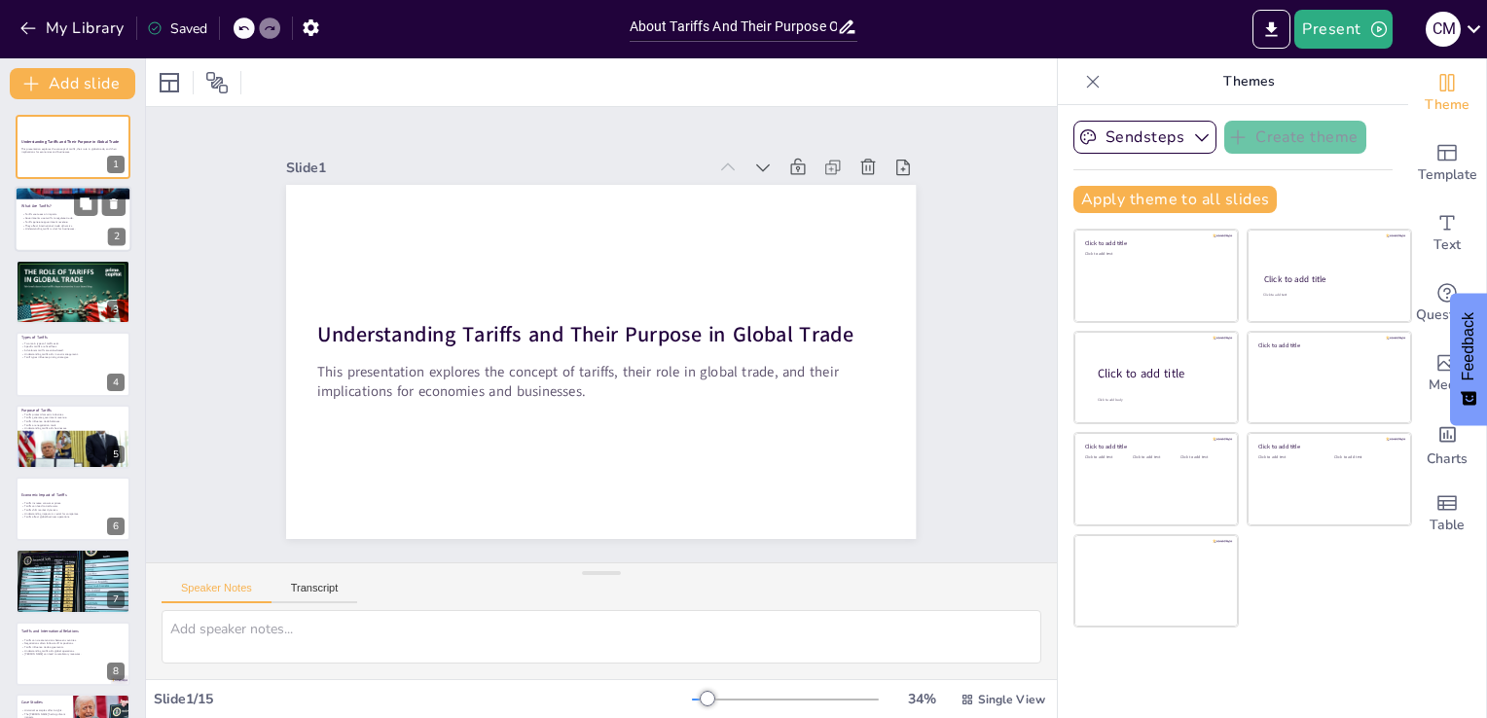
click at [53, 221] on p "Tariffs generate government revenue." at bounding box center [73, 223] width 105 height 4
type textarea "Tariffs are essentially taxes that increase the cost of imported goods. This ca…"
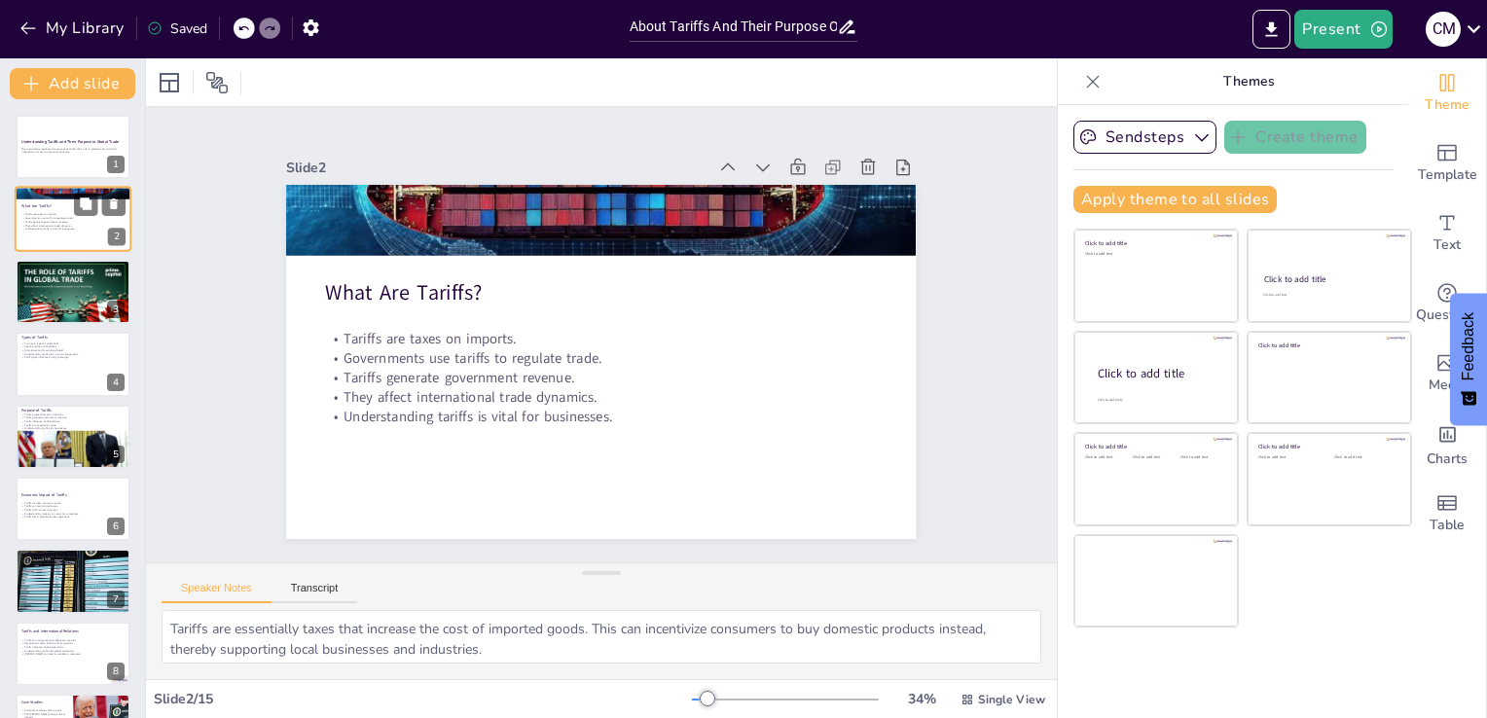
click at [53, 221] on p "Tariffs generate government revenue." at bounding box center [73, 223] width 105 height 4
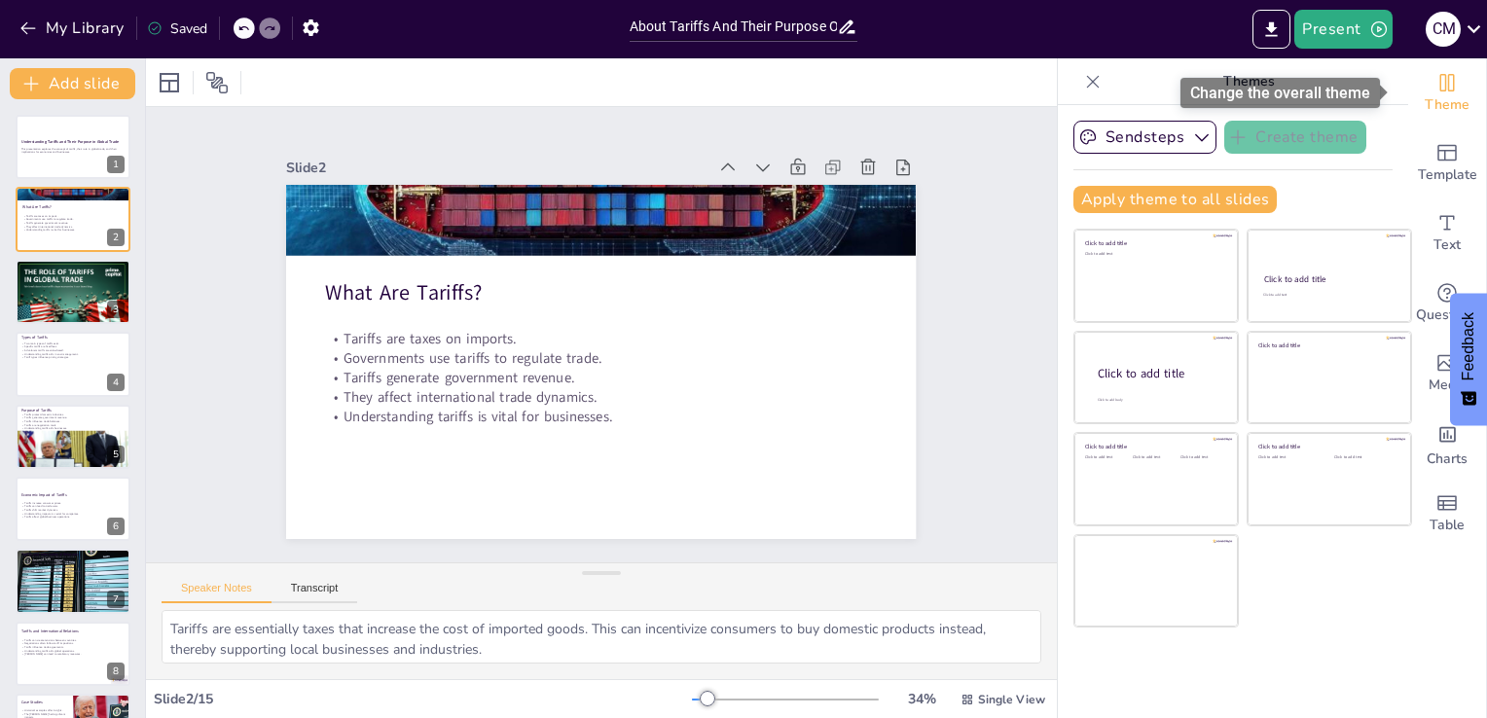
click at [1435, 92] on icon "Change the overall theme" at bounding box center [1446, 82] width 23 height 23
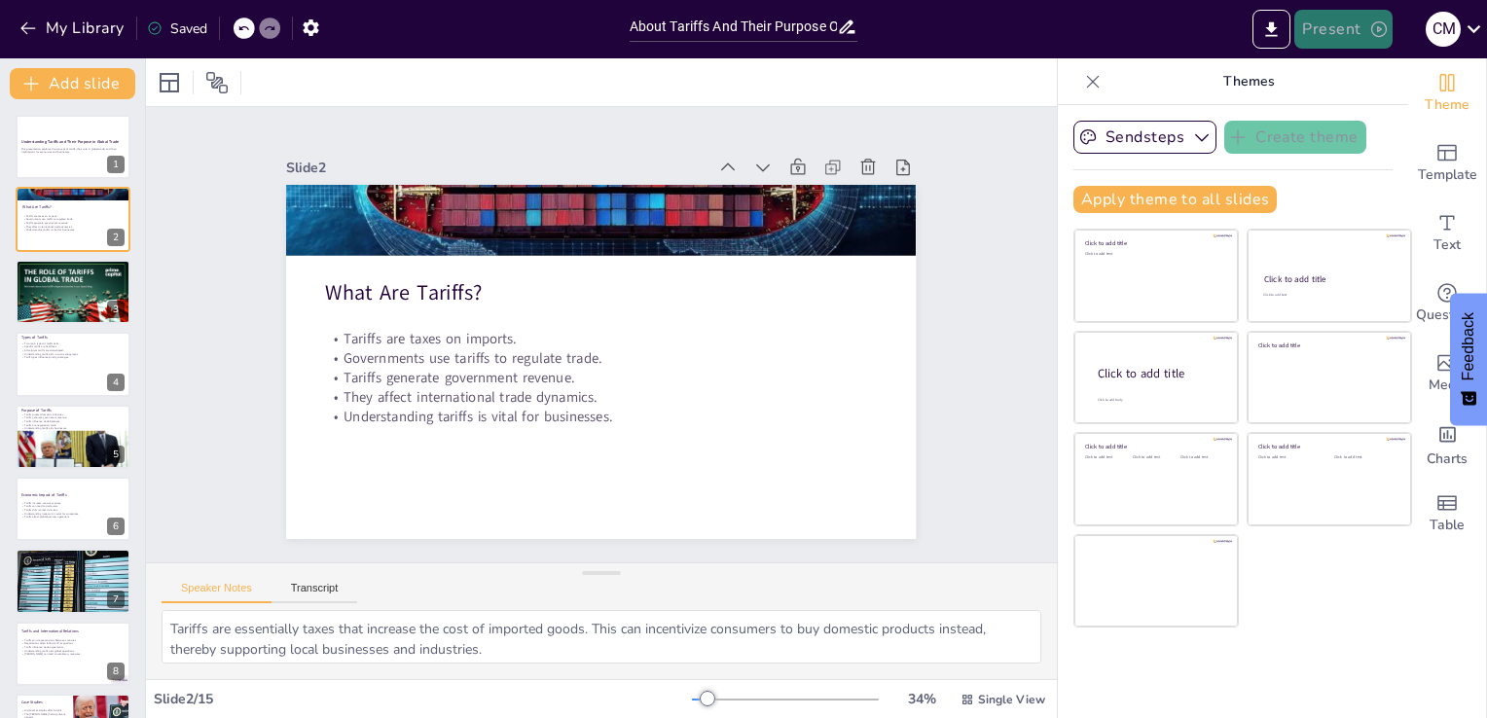
click at [1322, 38] on button "Present" at bounding box center [1342, 29] width 97 height 39
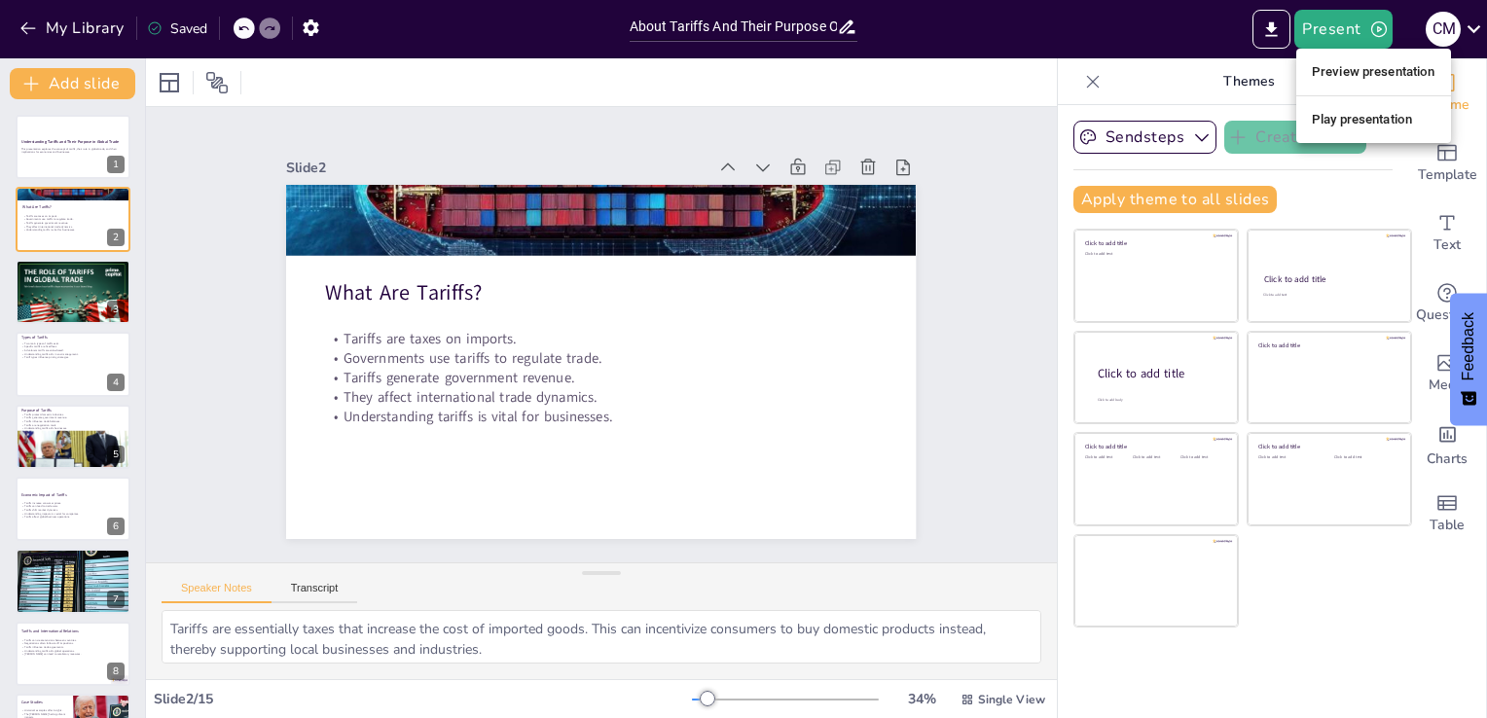
click at [1361, 72] on li "Preview presentation" at bounding box center [1373, 71] width 155 height 31
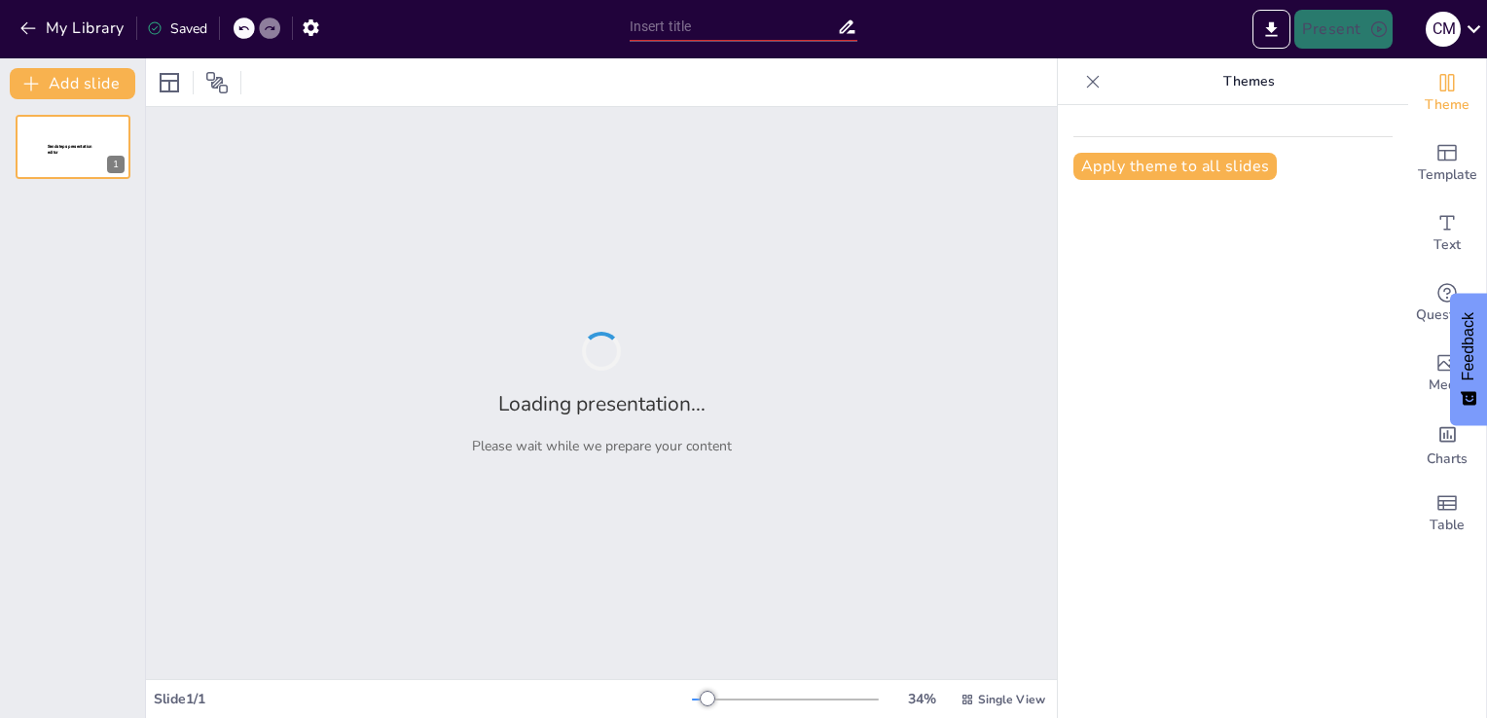
type input "About Tariffs And Their Purpose On Global Trade"
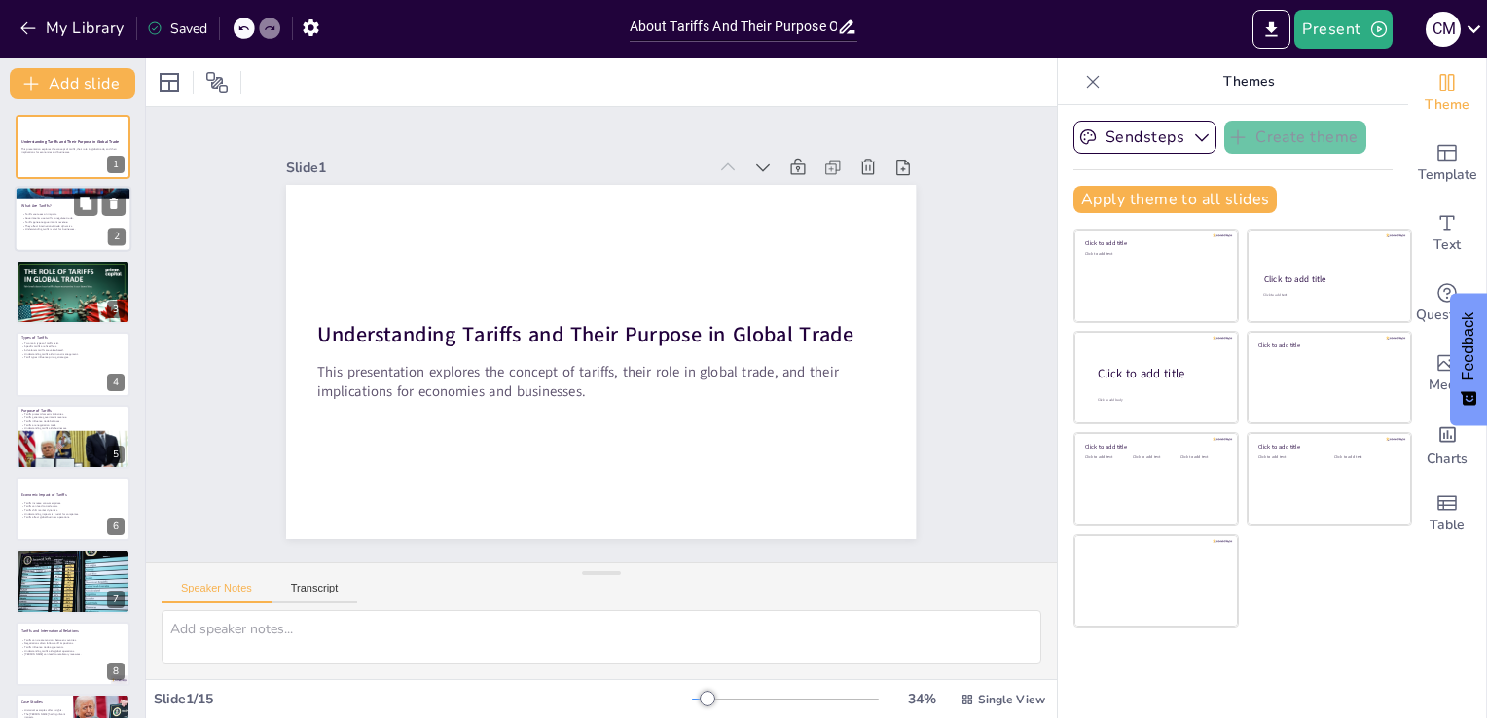
click at [63, 237] on div at bounding box center [73, 220] width 117 height 66
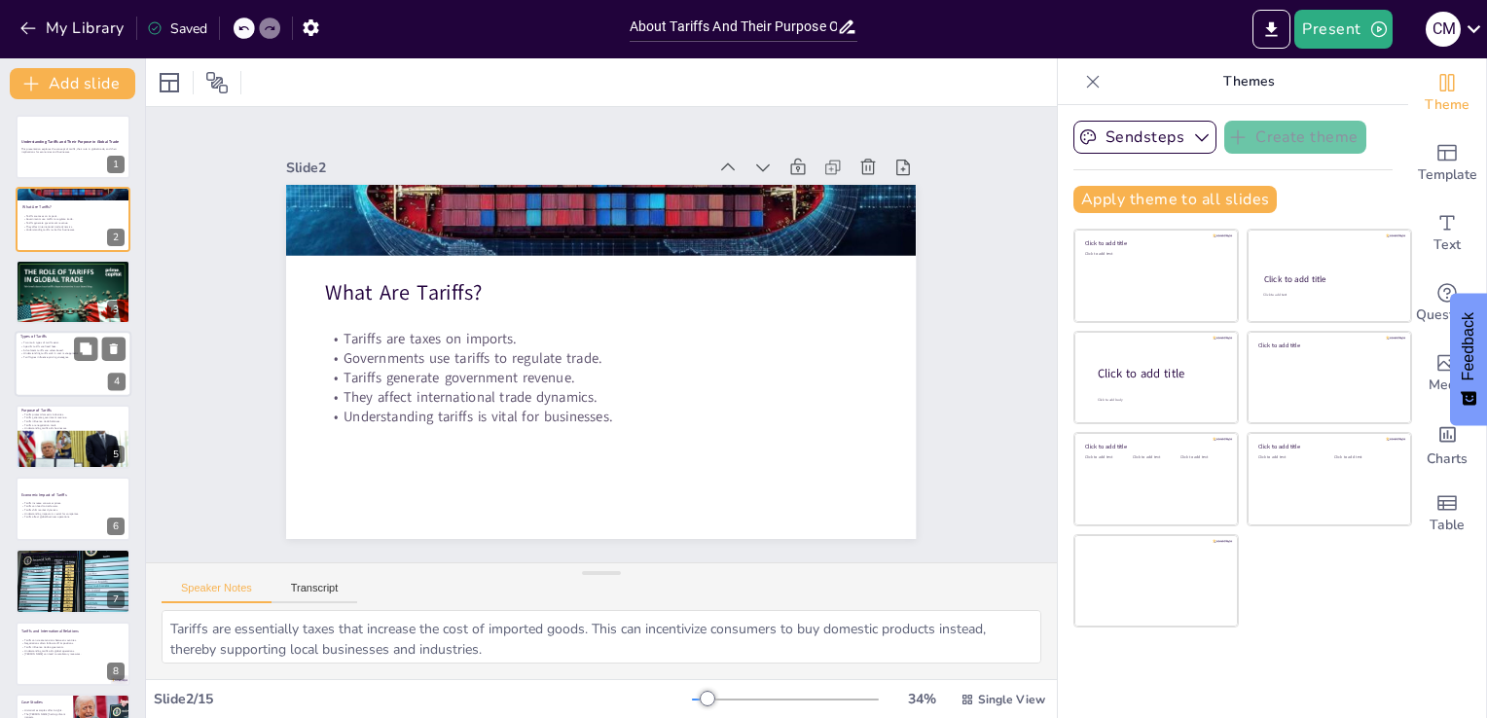
click at [57, 368] on div at bounding box center [73, 364] width 117 height 66
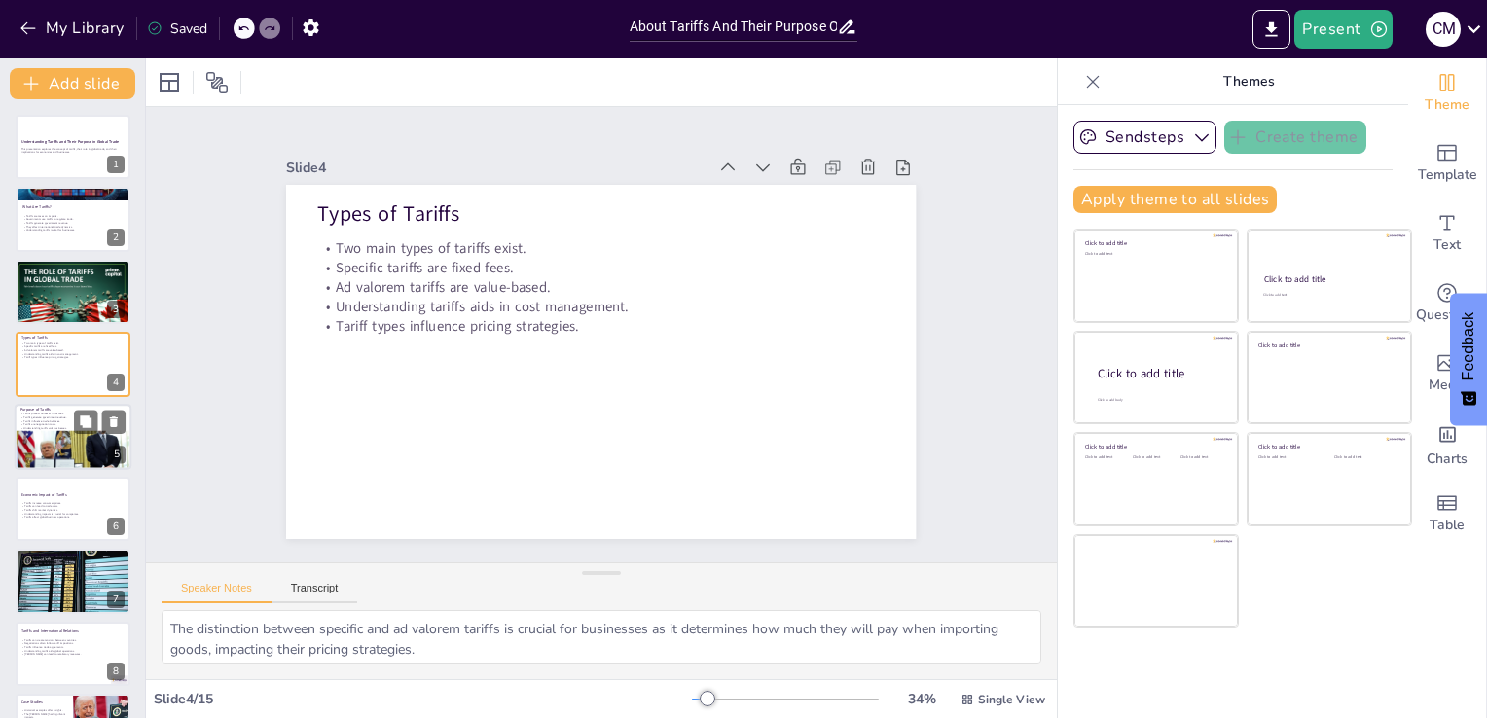
click at [48, 450] on div at bounding box center [73, 455] width 117 height 78
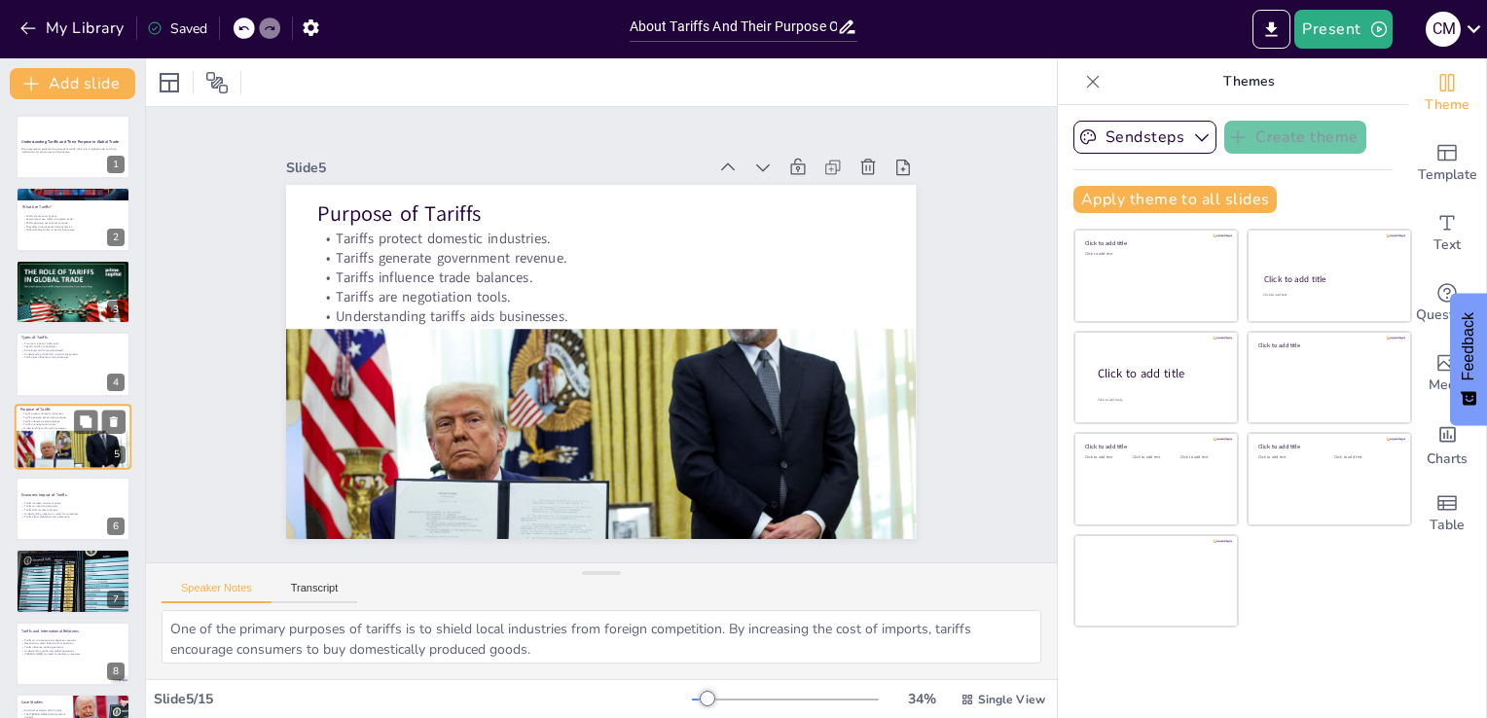
scroll to position [27, 0]
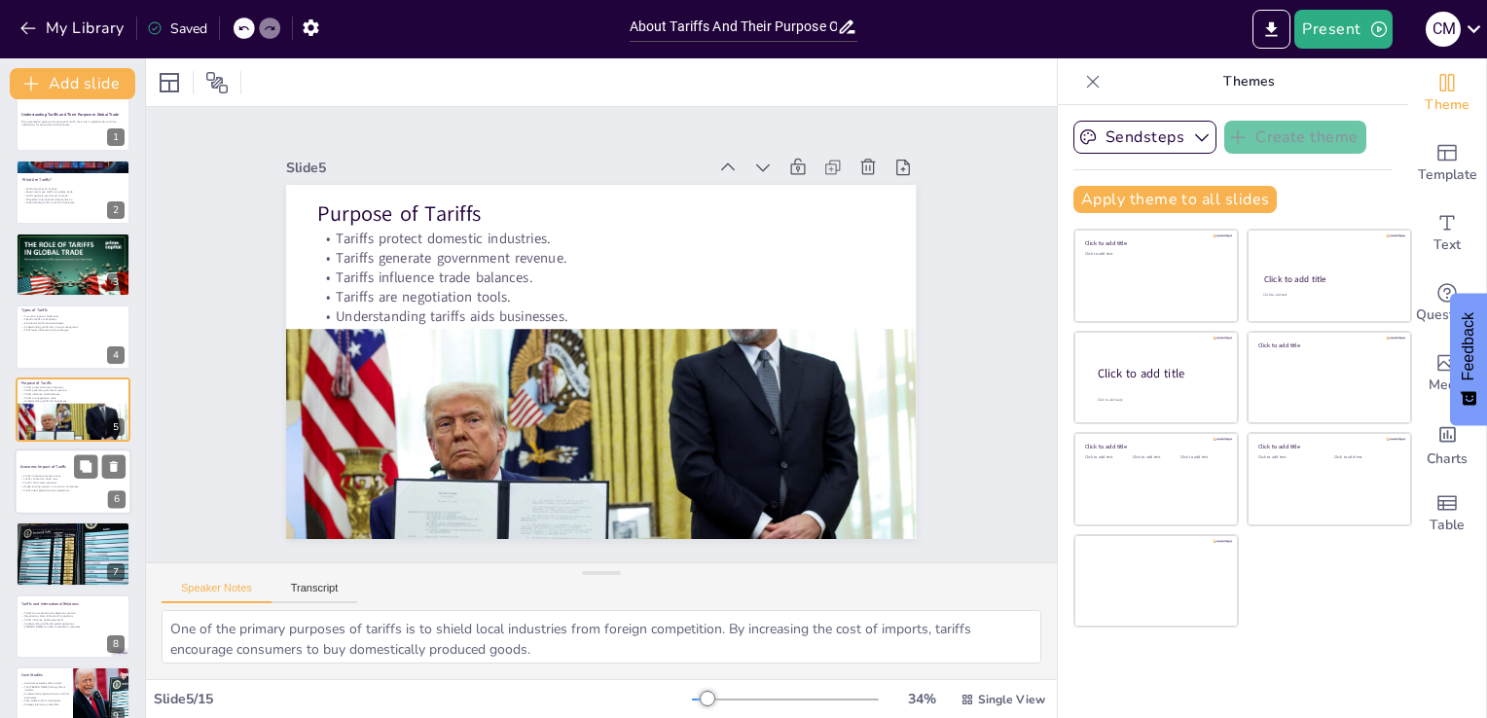
click at [60, 481] on p "Tariffs shift market dynamics." at bounding box center [72, 483] width 105 height 4
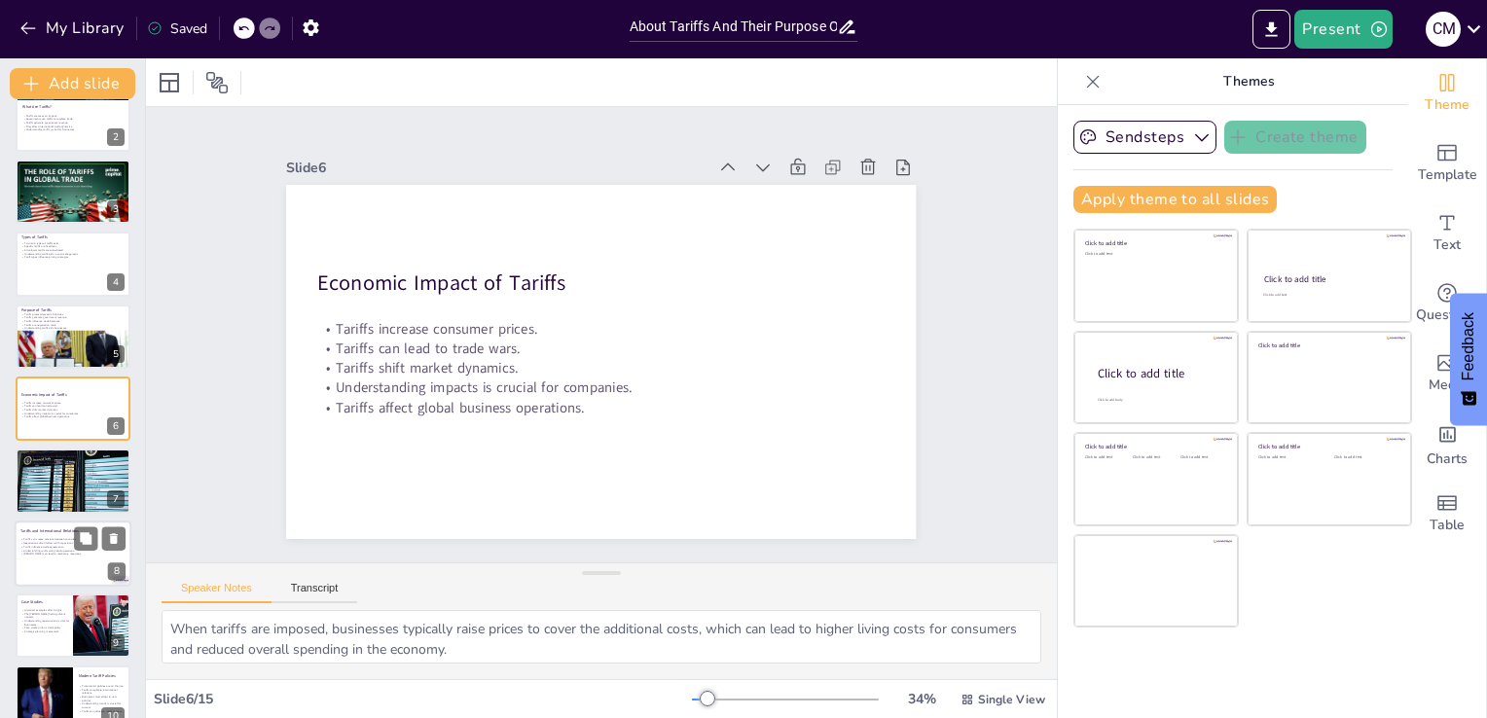
click at [54, 573] on div at bounding box center [73, 554] width 117 height 66
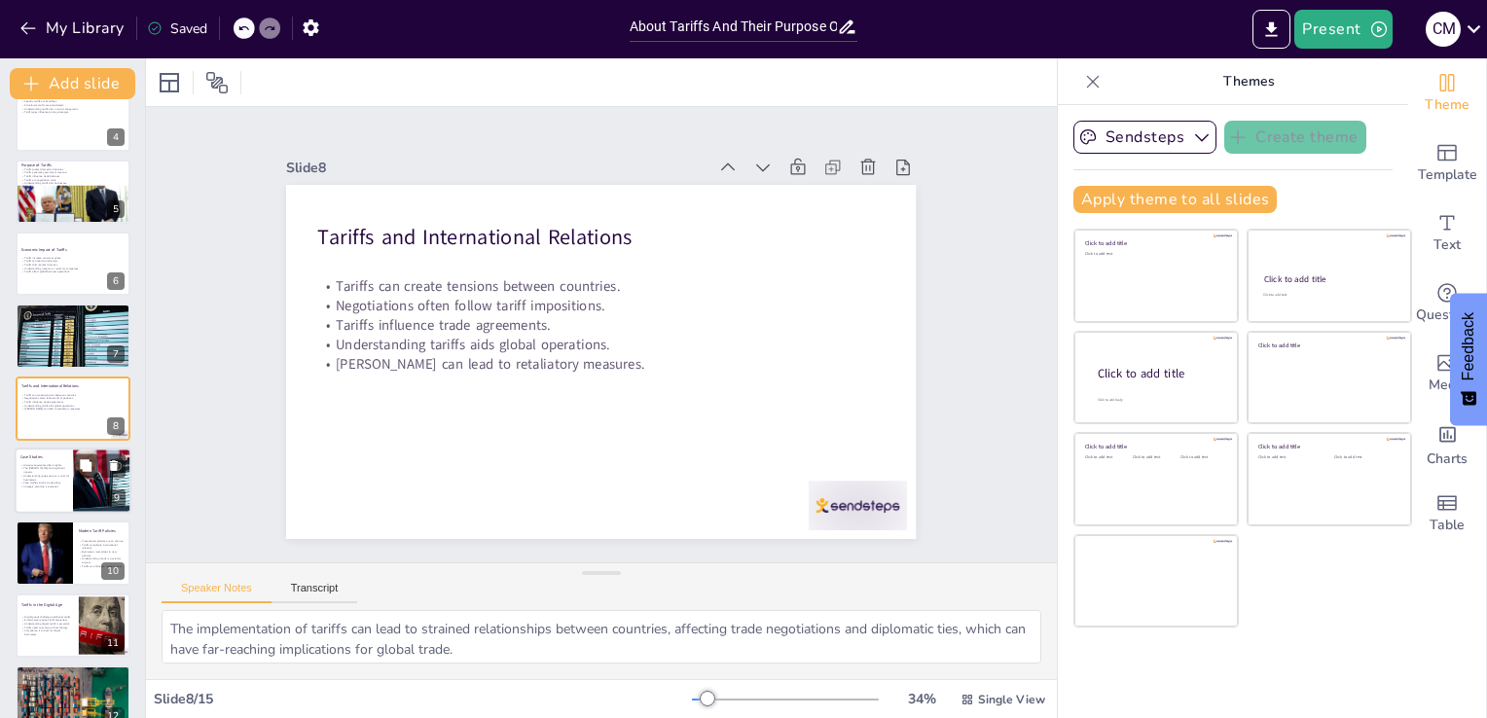
click at [45, 474] on p "Understanding repercussions is vital for businesses." at bounding box center [46, 477] width 53 height 7
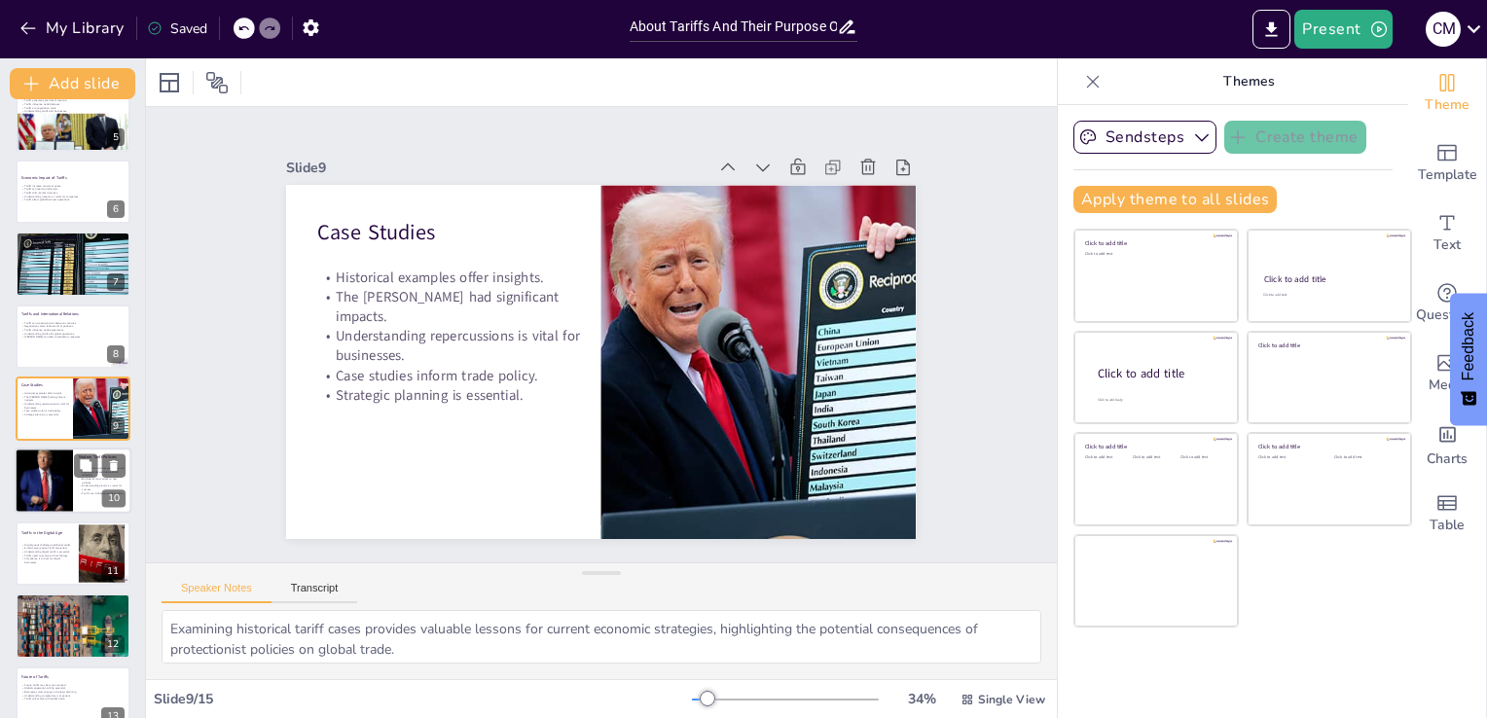
click at [48, 462] on div at bounding box center [43, 482] width 117 height 66
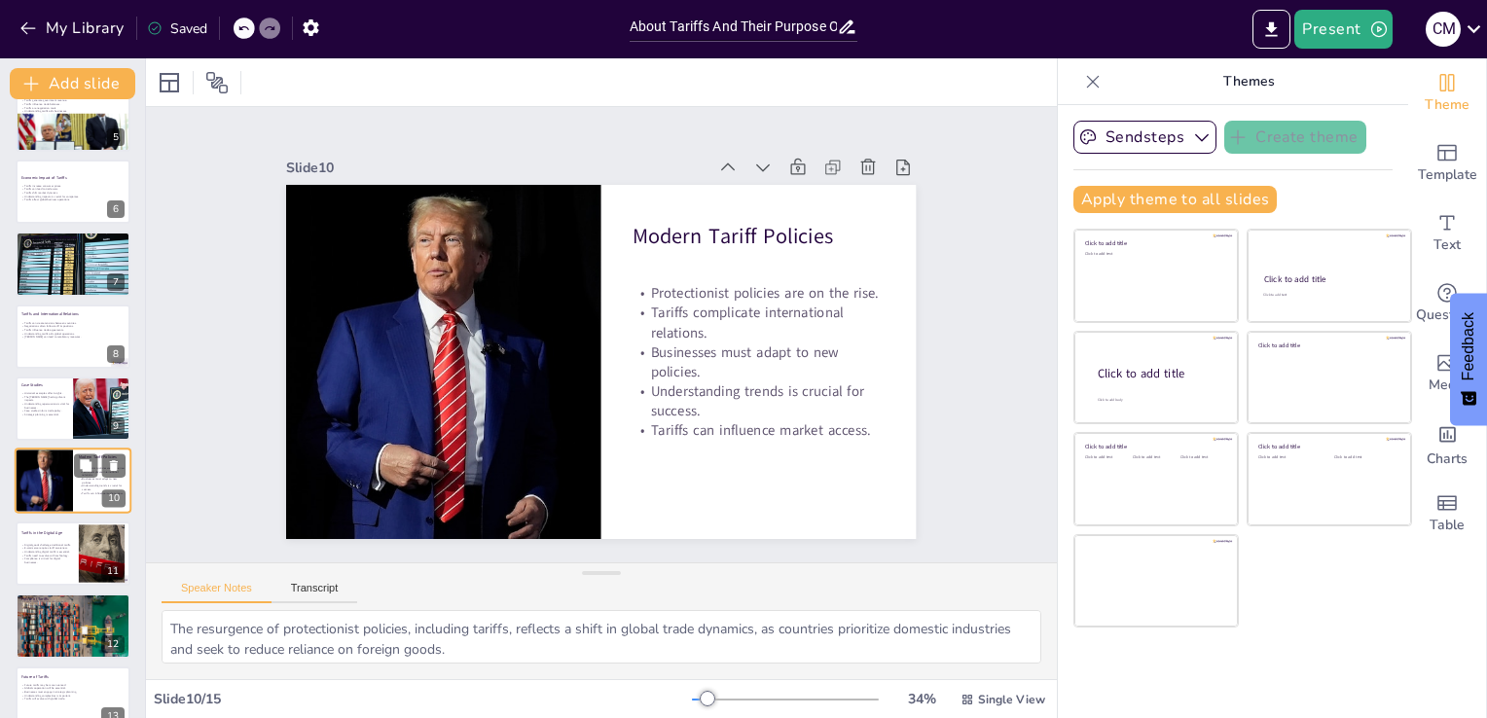
scroll to position [389, 0]
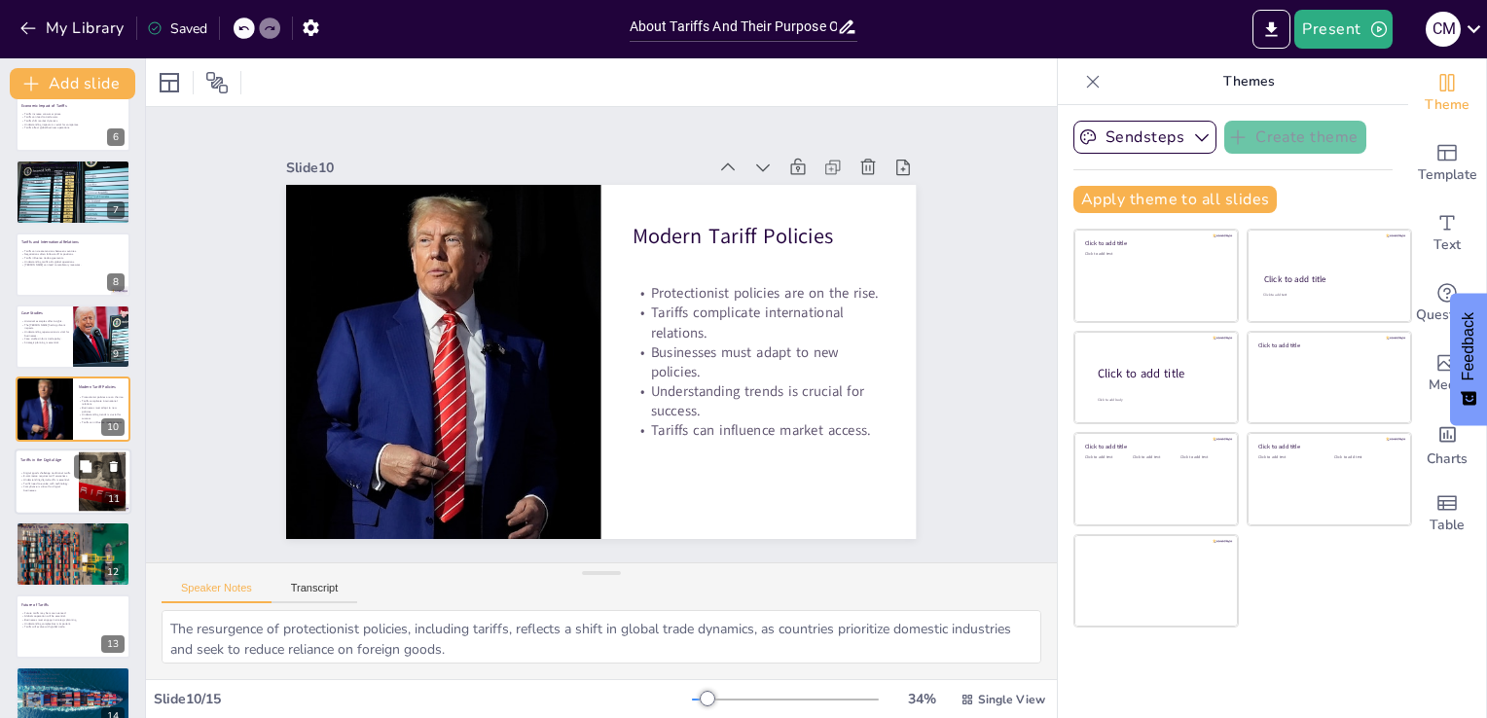
click at [30, 457] on p "Tariffs in the Digital Age" at bounding box center [46, 460] width 53 height 6
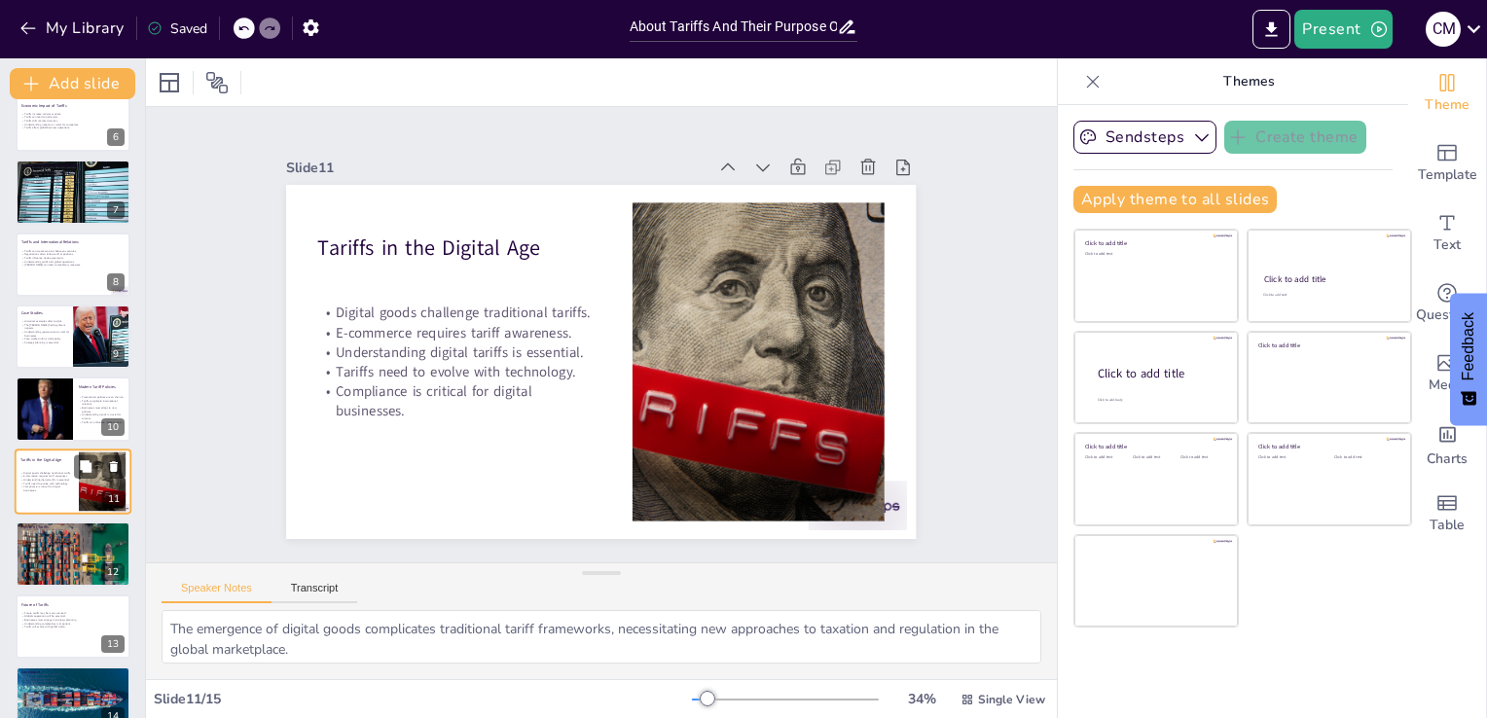
scroll to position [462, 0]
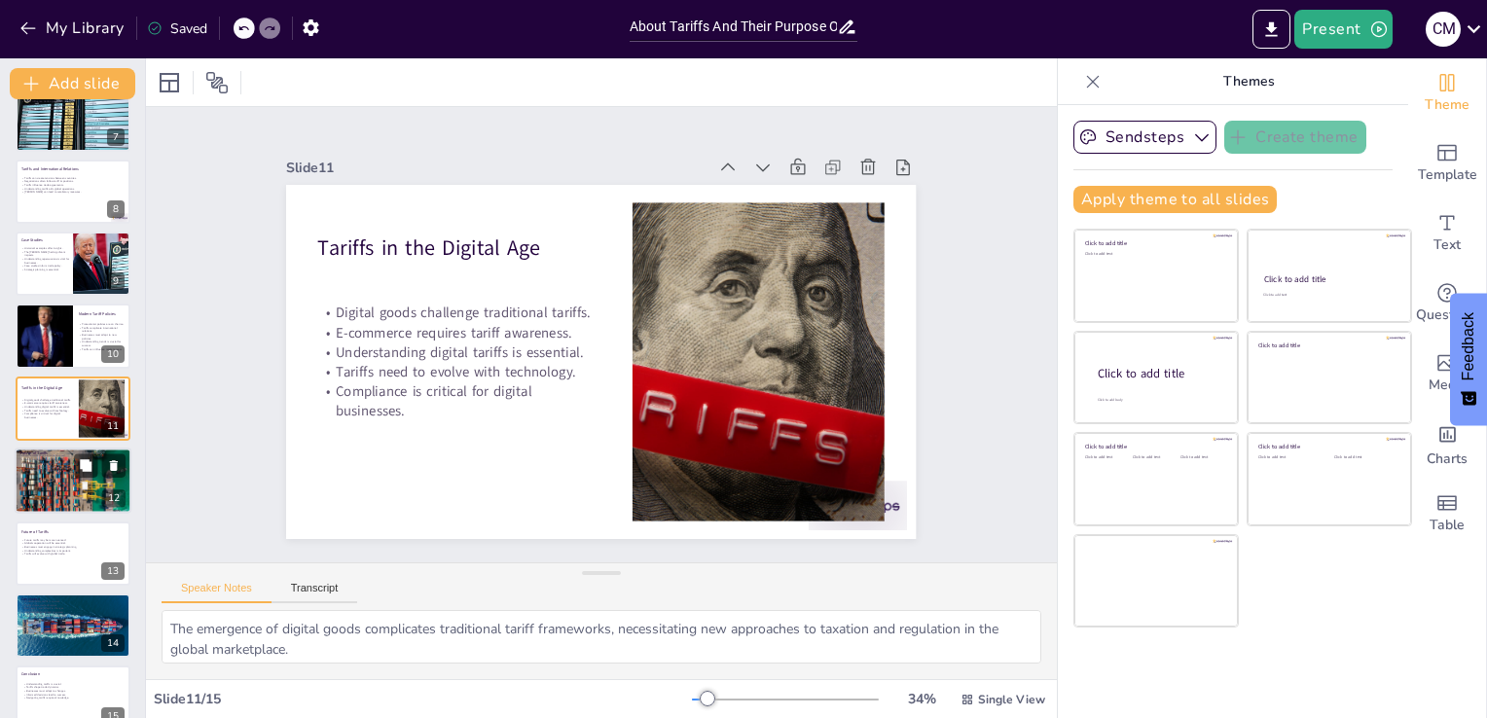
click at [27, 498] on div at bounding box center [73, 481] width 117 height 78
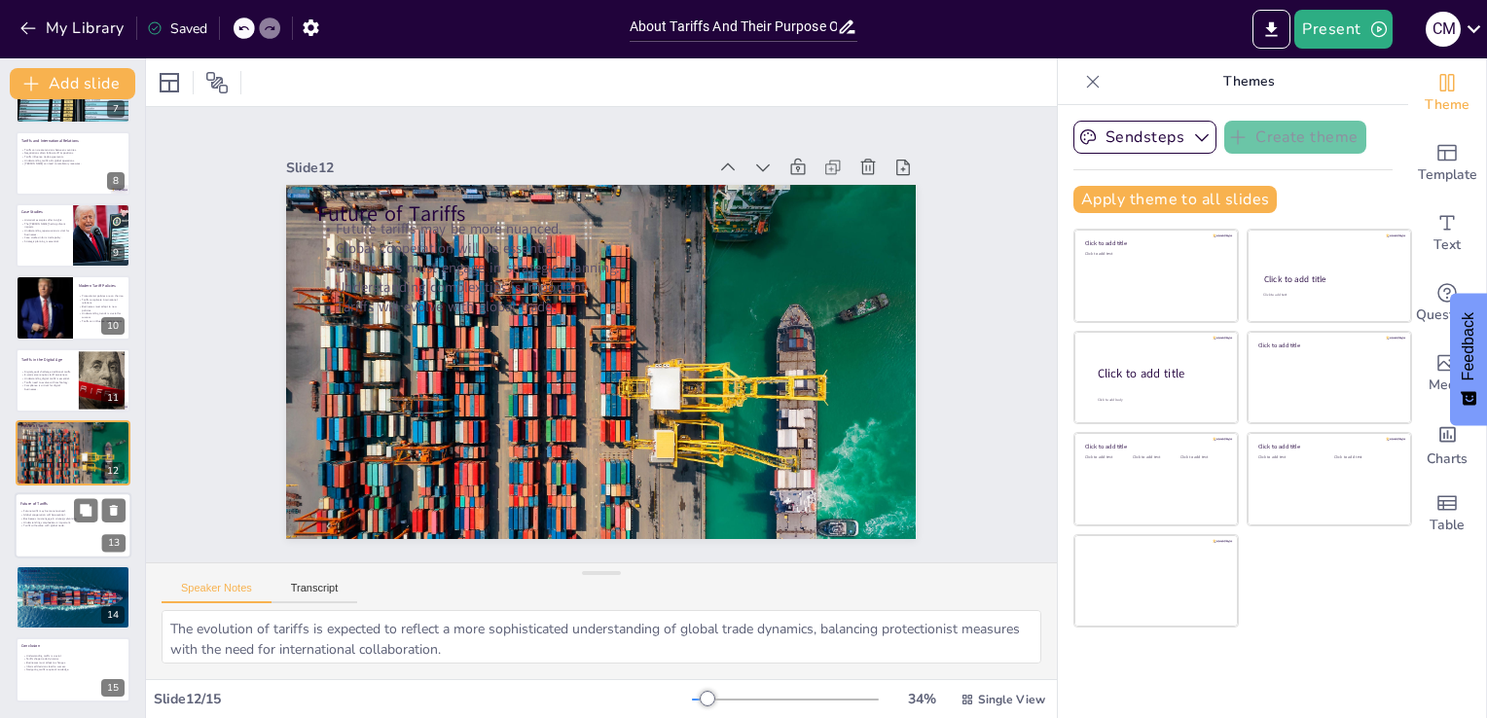
click at [31, 517] on p "Businesses must engage in strategic planning." at bounding box center [72, 519] width 105 height 4
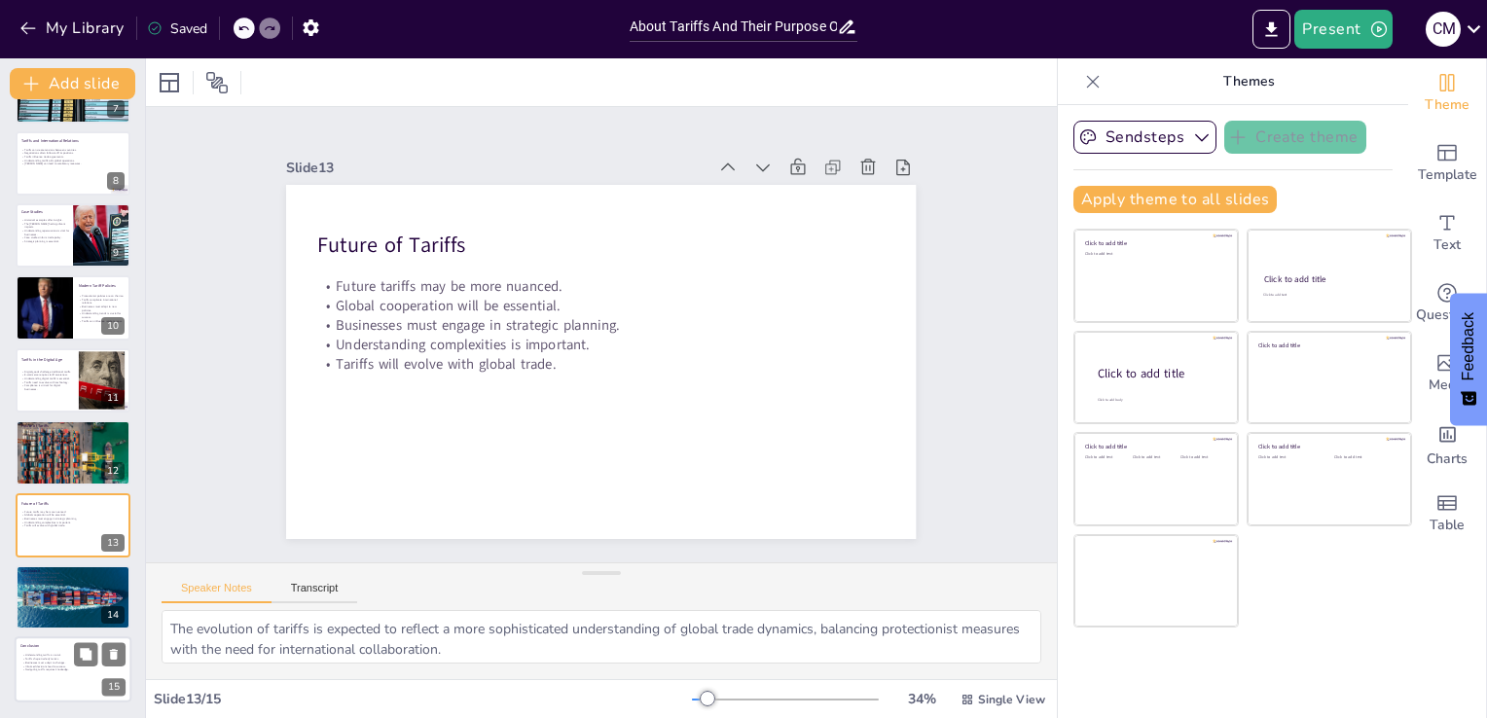
click at [43, 660] on p "Tariffs shape trade dynamics." at bounding box center [74, 660] width 105 height 4
type textarea "A solid understanding of tariffs is fundamental for businesses to navigate the …"
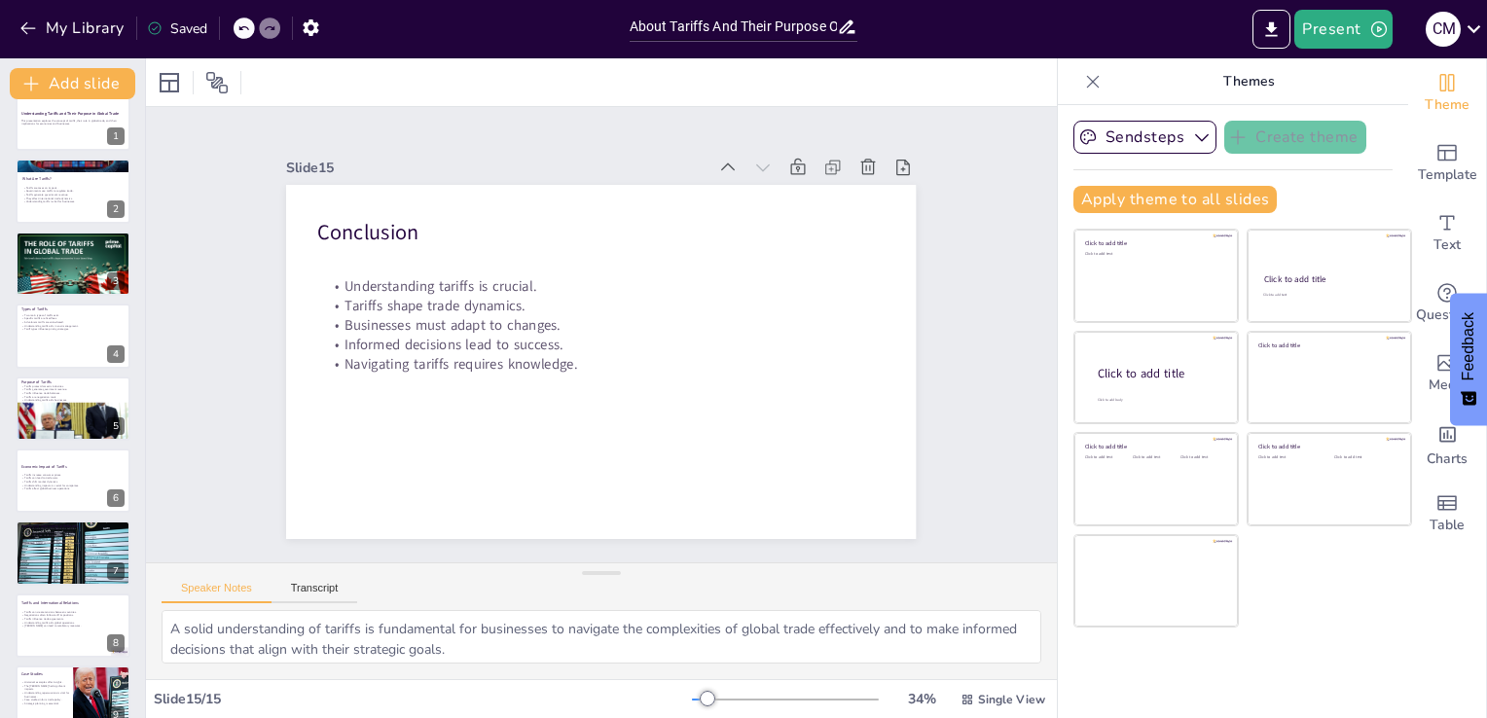
scroll to position [0, 0]
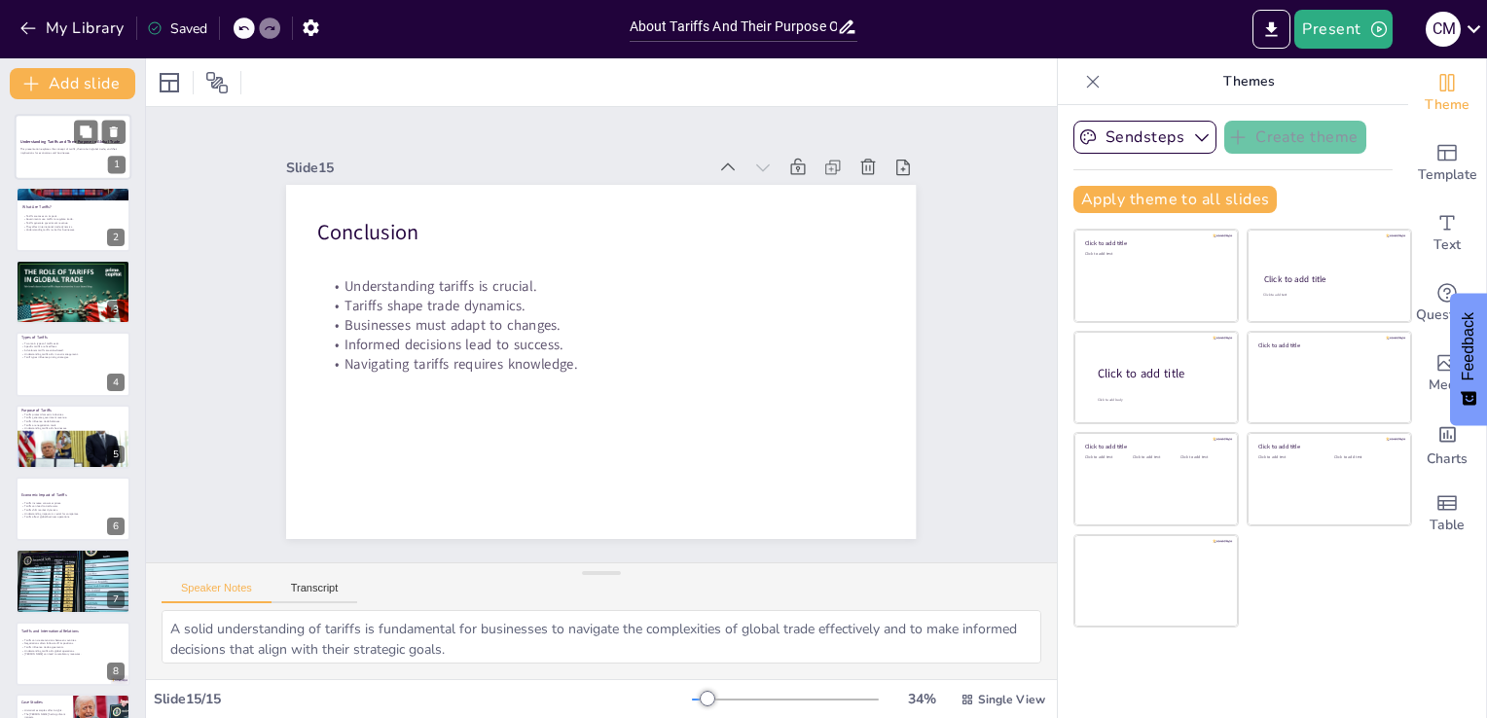
click at [62, 138] on div "Understanding Tariffs and Their Purpose in Global Trade" at bounding box center [72, 142] width 105 height 9
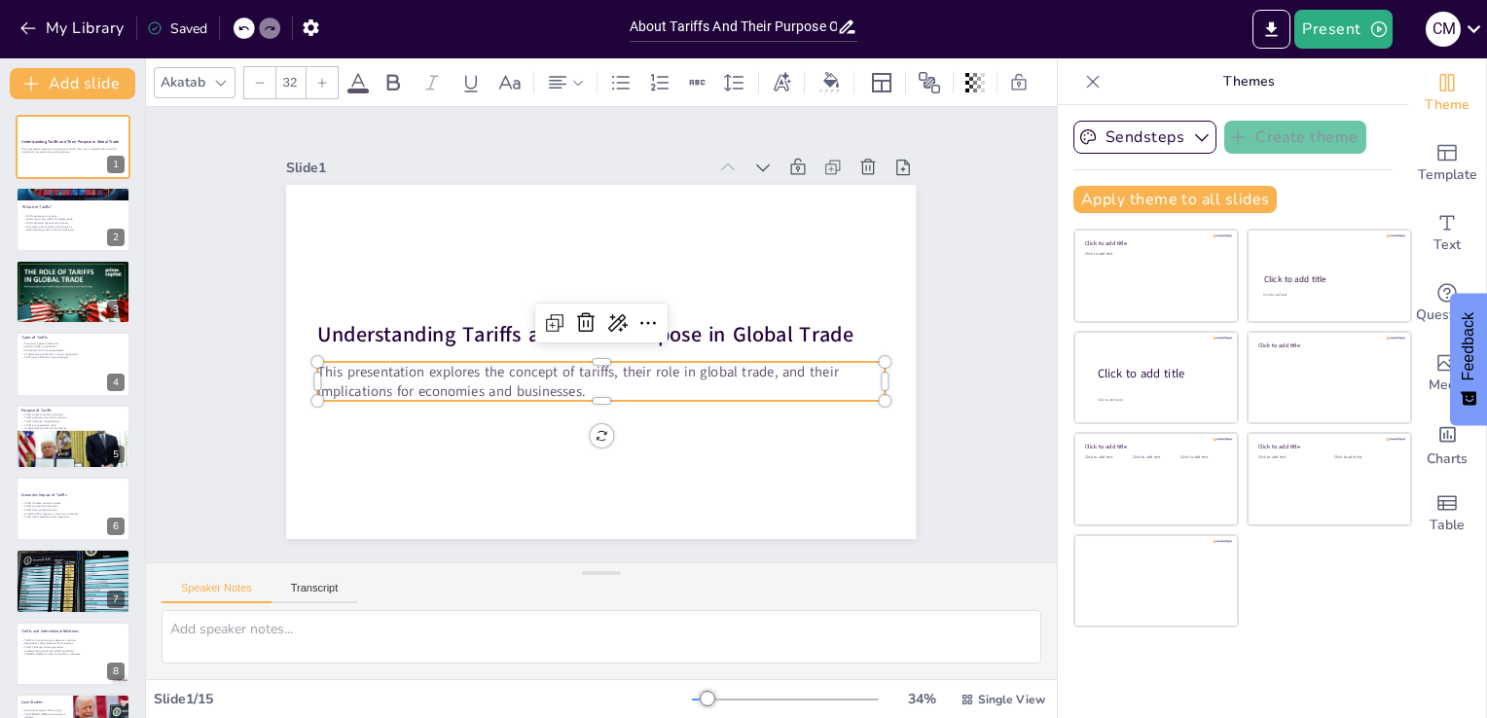
click at [405, 386] on p "This presentation explores the concept of tariffs, their role in global trade, …" at bounding box center [566, 366] width 409 height 448
click at [405, 386] on p "This presentation explores the concept of tariffs, their role in global trade, …" at bounding box center [595, 381] width 567 height 98
click at [405, 386] on p "This presentation explores the concept of tariffs, their role in global trade, …" at bounding box center [586, 379] width 551 height 212
click at [405, 386] on p "This presentation explores the concept of tariffs, their role in global trade, …" at bounding box center [601, 381] width 566 height 39
click at [405, 386] on p "This presentation explores the concept of tariffs, their role in global trade, …" at bounding box center [595, 381] width 567 height 98
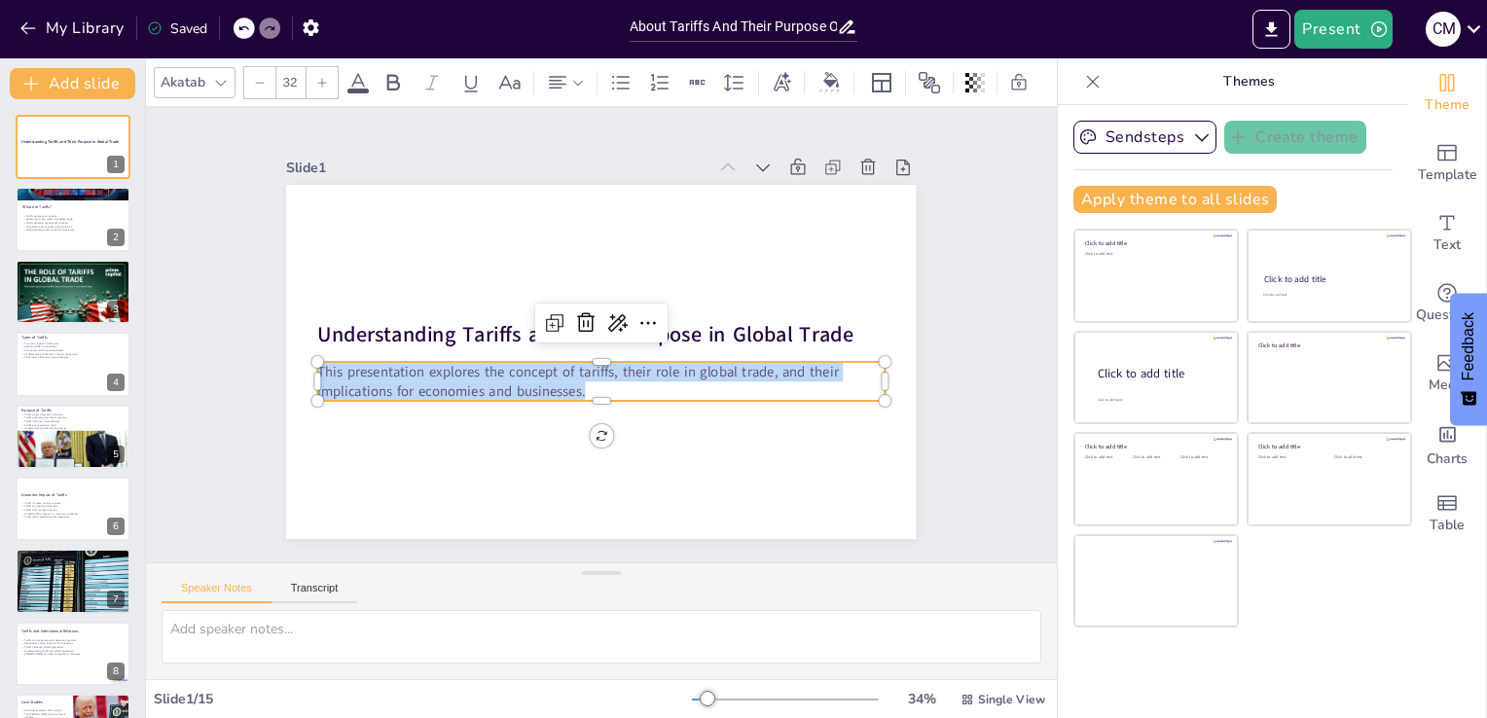
copy p "This presentation explores the concept of tariffs, their role in global trade, …"
drag, startPoint x: 11, startPoint y: 211, endPoint x: 94, endPoint y: 243, distance: 89.6
click at [94, 243] on div "Understanding Tariffs and Their Purpose in Global Trade 1 What Are Tariffs? Tar…" at bounding box center [72, 654] width 145 height 1078
click at [94, 243] on div at bounding box center [73, 220] width 117 height 66
type textarea "Tariffs are essentially taxes that increase the cost of imported goods. This ca…"
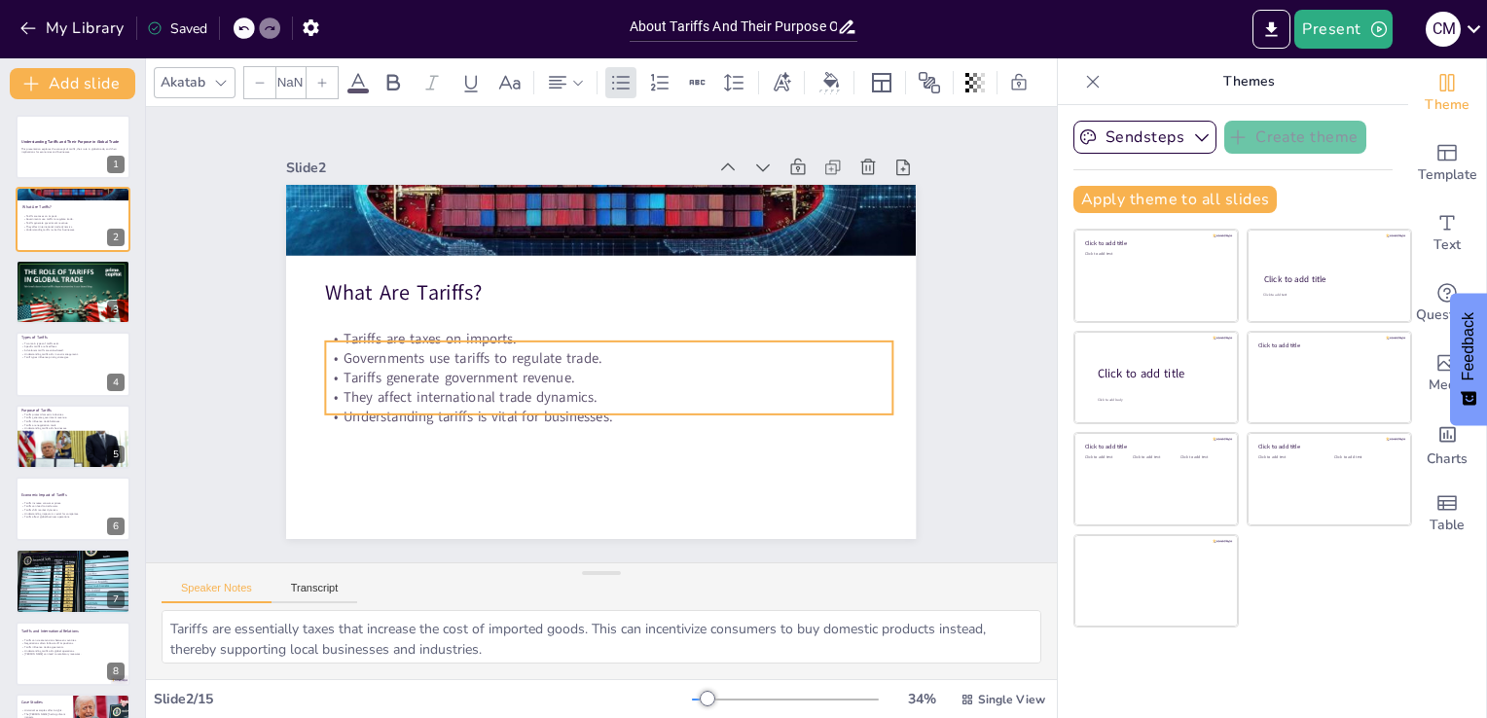
type input "32"
click at [401, 357] on p "Governments use tariffs to regulate trade." at bounding box center [606, 359] width 565 height 79
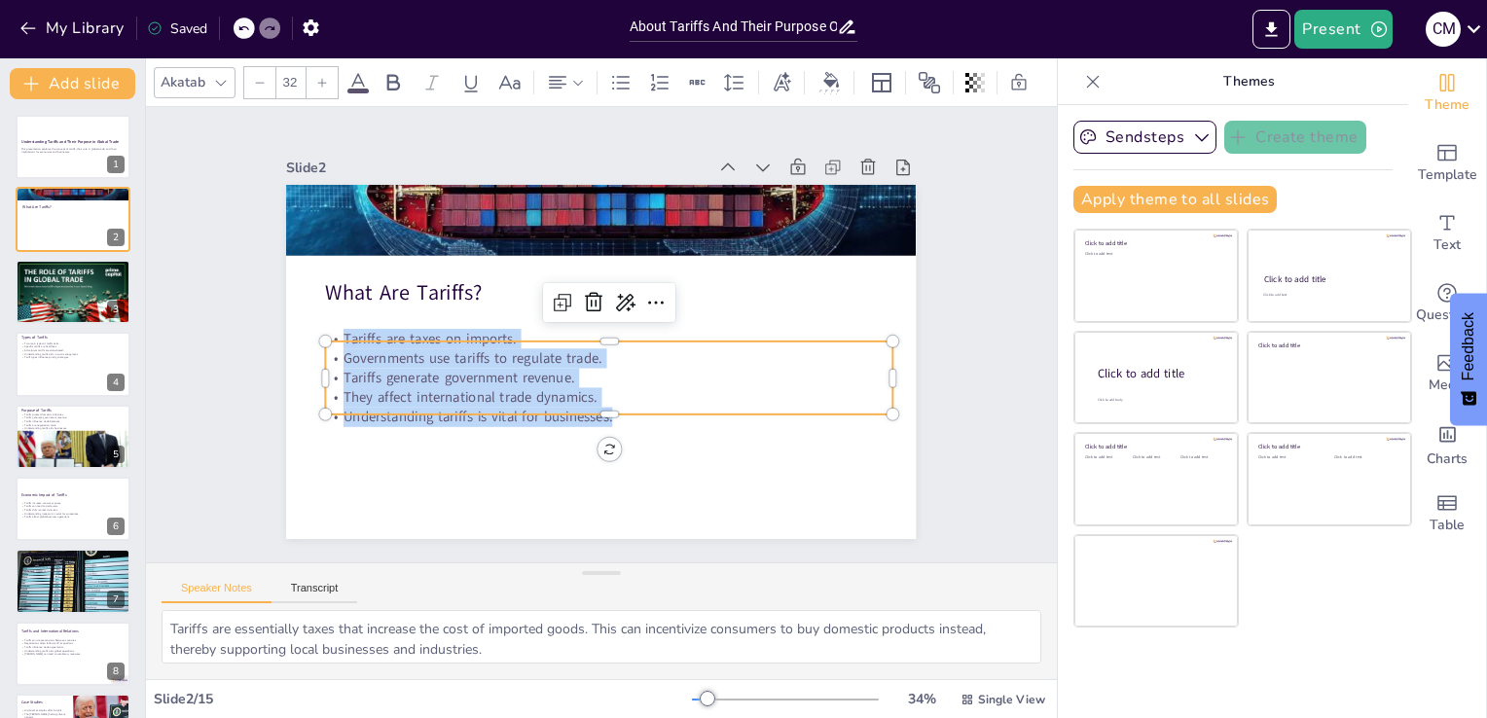
copy div "Tariffs are taxes on imports. Governments use tariffs to regulate trade. Tariff…"
click at [47, 307] on div at bounding box center [73, 297] width 120 height 92
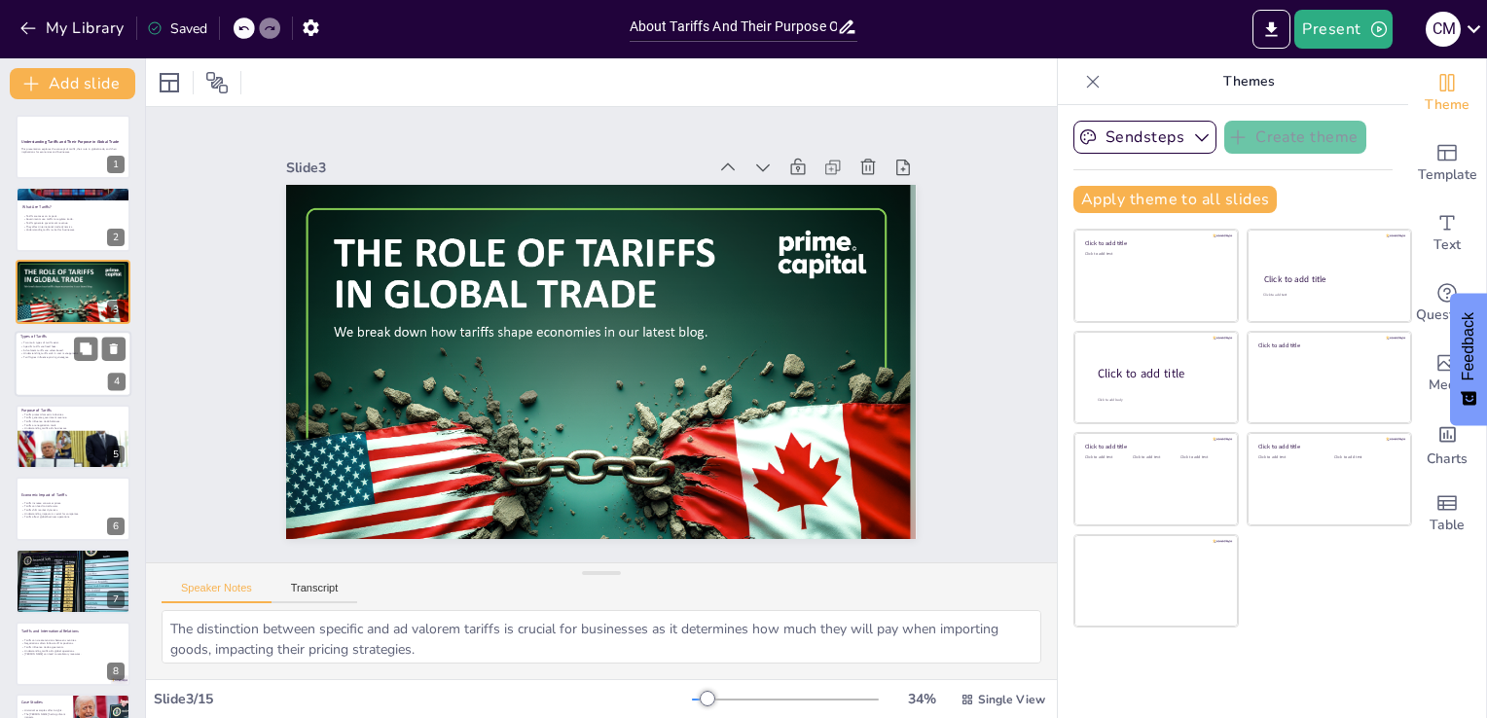
click at [38, 359] on div at bounding box center [73, 364] width 117 height 66
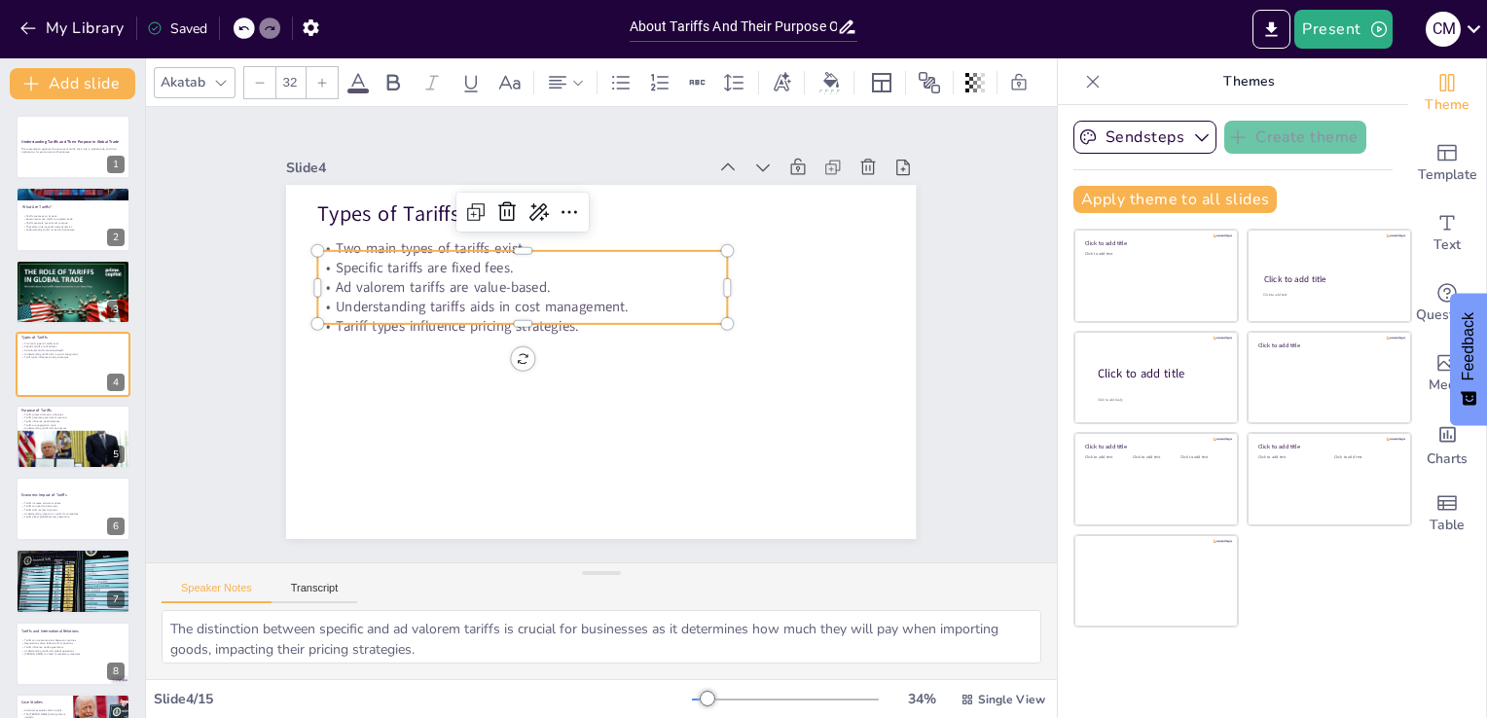
click at [394, 258] on span "Specific tariffs are fixed fees." at bounding box center [424, 267] width 177 height 19
click at [394, 254] on span "Specific tariffs are fixed fees." at bounding box center [433, 250] width 178 height 38
click at [394, 254] on span "Specific tariffs are fixed fees." at bounding box center [442, 231] width 177 height 55
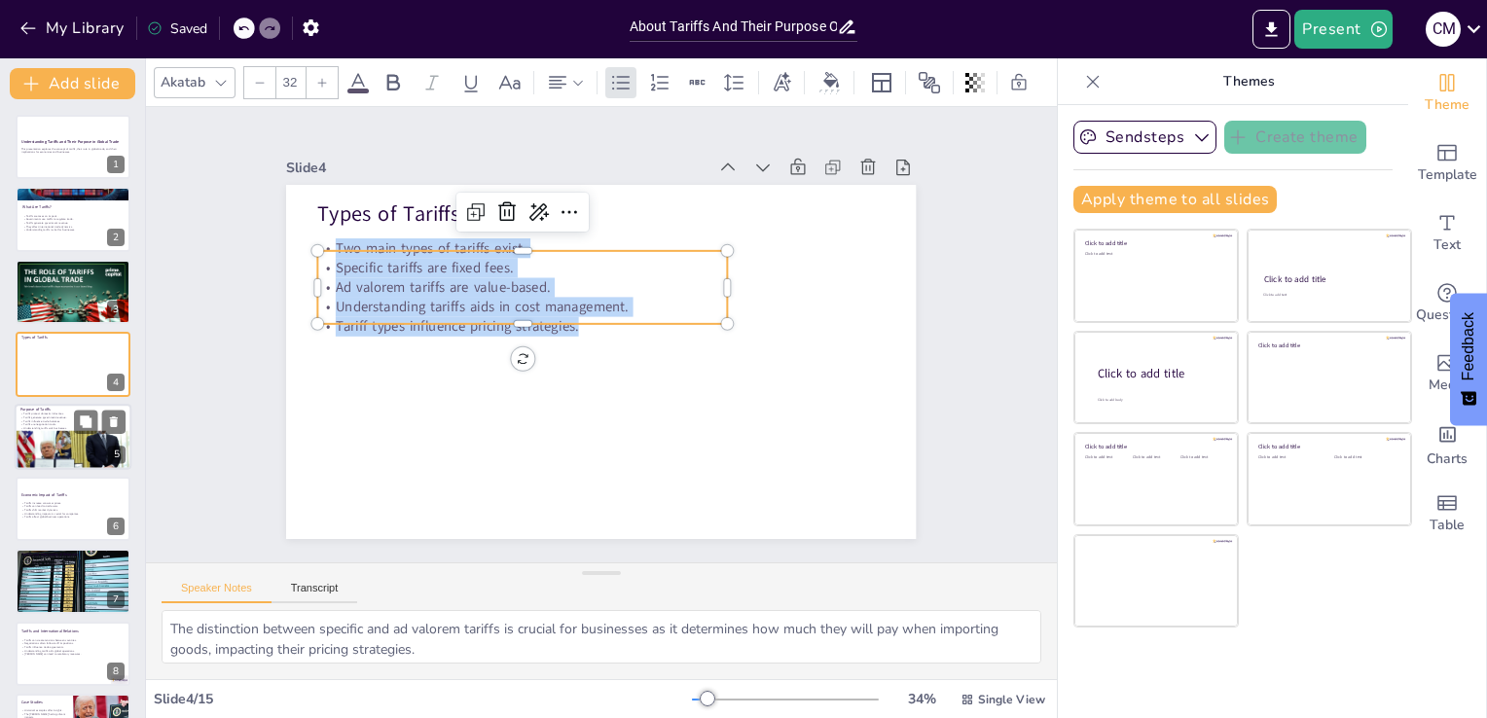
click at [49, 438] on div at bounding box center [73, 455] width 117 height 78
type textarea "One of the primary purposes of tariffs is to shield local industries from forei…"
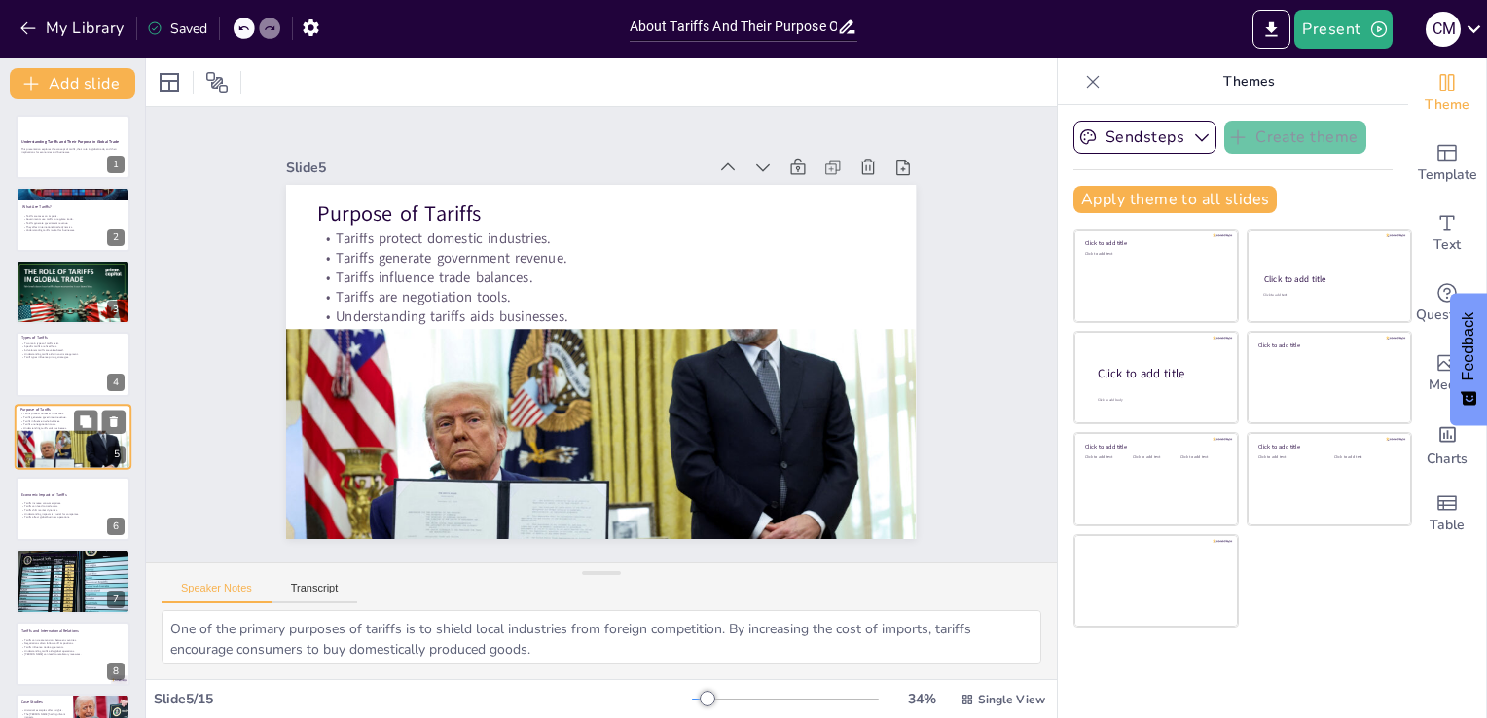
scroll to position [27, 0]
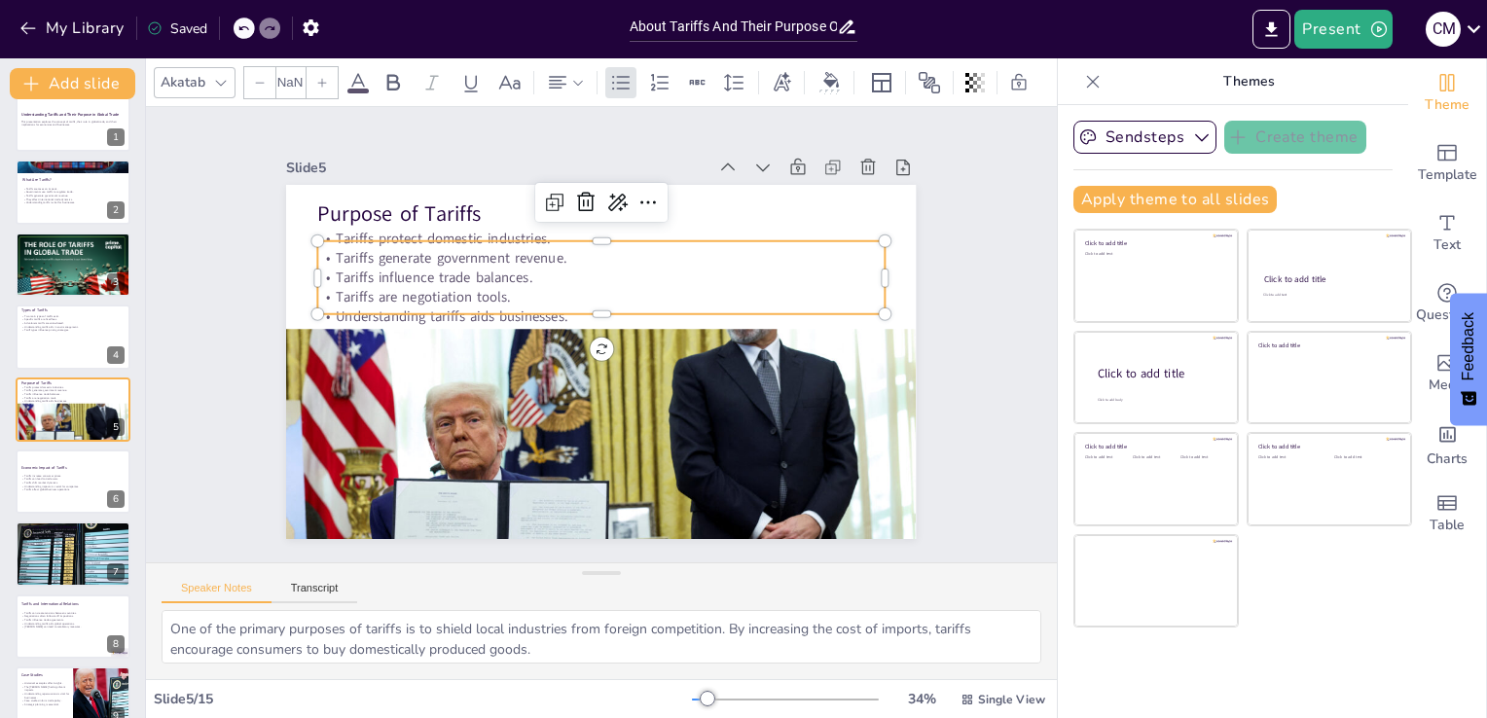
type input "32"
click at [389, 278] on p "Tariffs influence trade balances." at bounding box center [606, 277] width 565 height 79
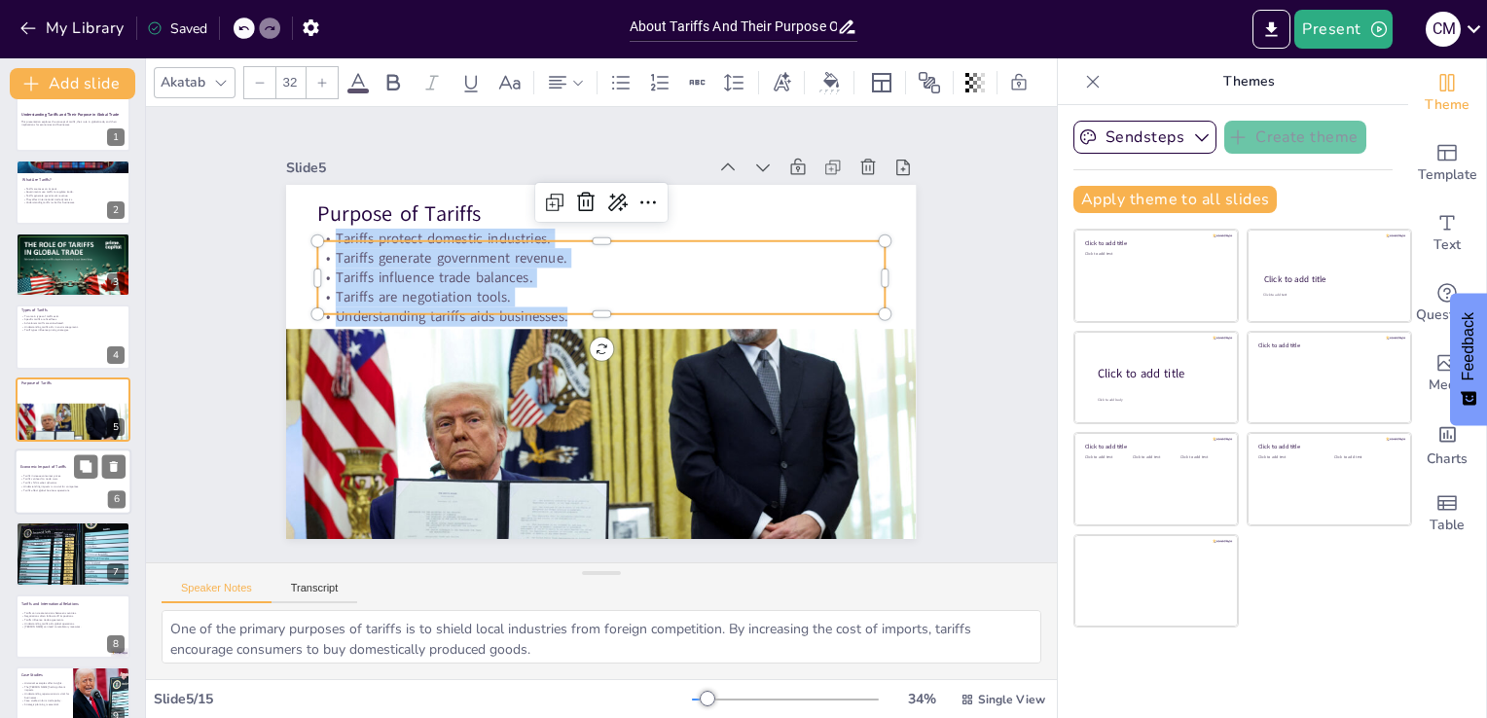
click at [62, 494] on div at bounding box center [73, 482] width 117 height 66
type textarea "When tariffs are imposed, businesses typically raise prices to cover the additi…"
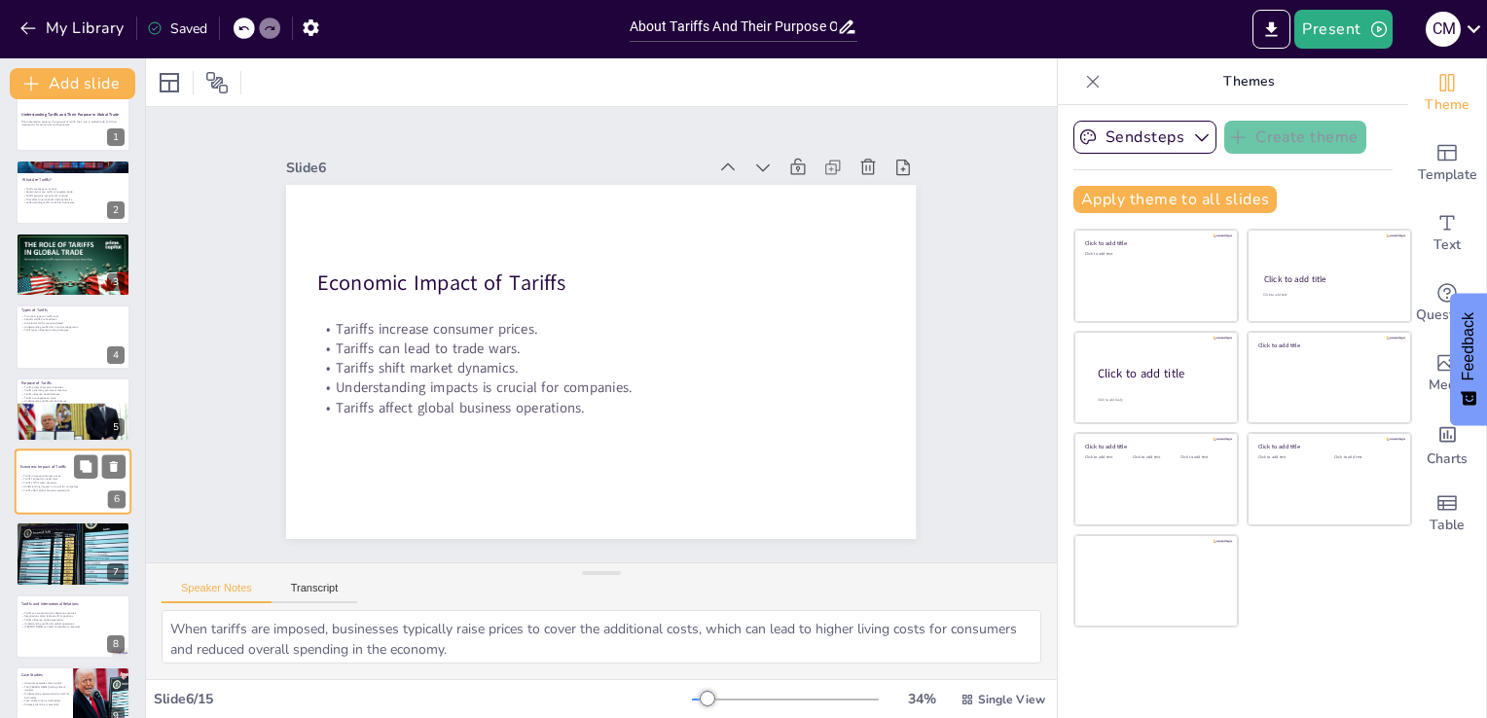
scroll to position [100, 0]
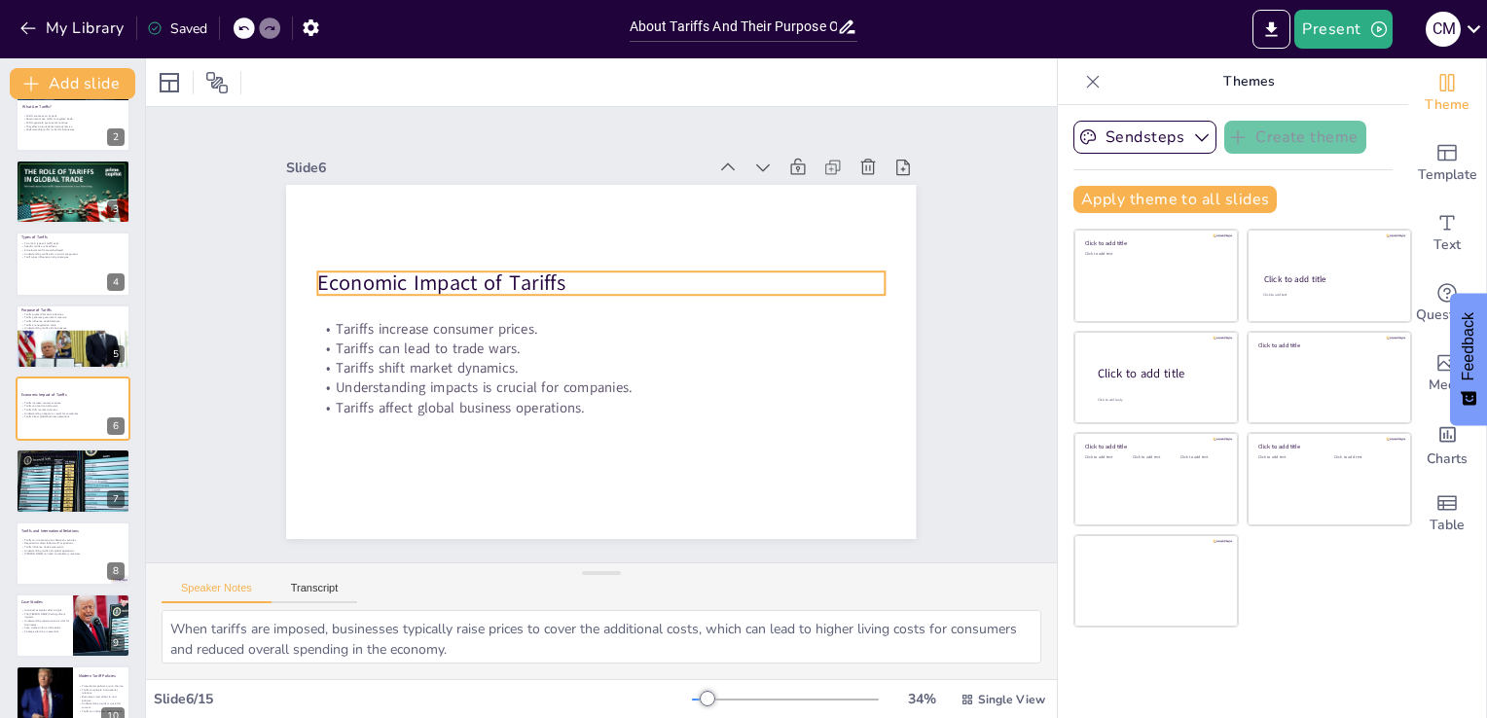
click at [346, 269] on p "Economic Impact of Tariffs" at bounding box center [601, 283] width 566 height 29
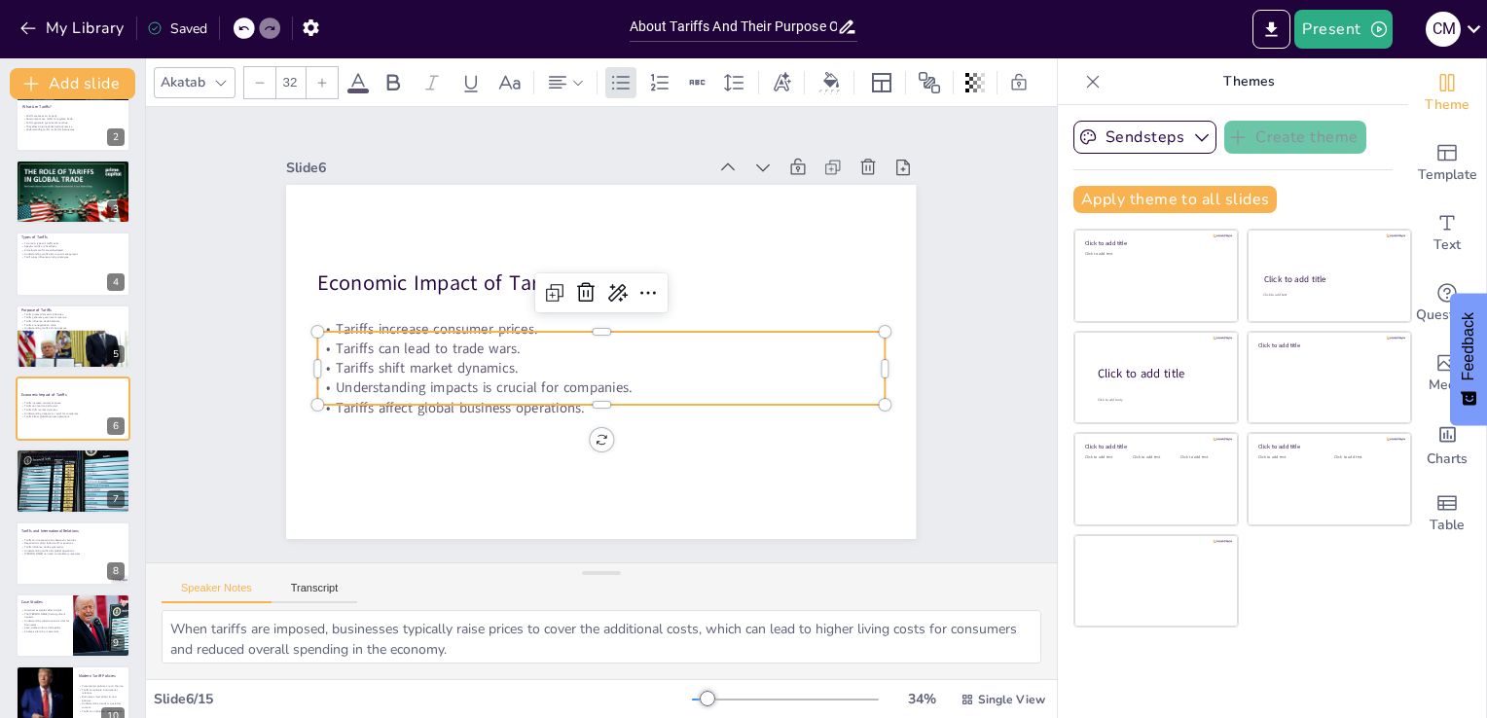
click at [427, 322] on div "Economic Impact of Tariffs Tariffs increase consumer prices. Tariffs can lead t…" at bounding box center [599, 362] width 664 height 418
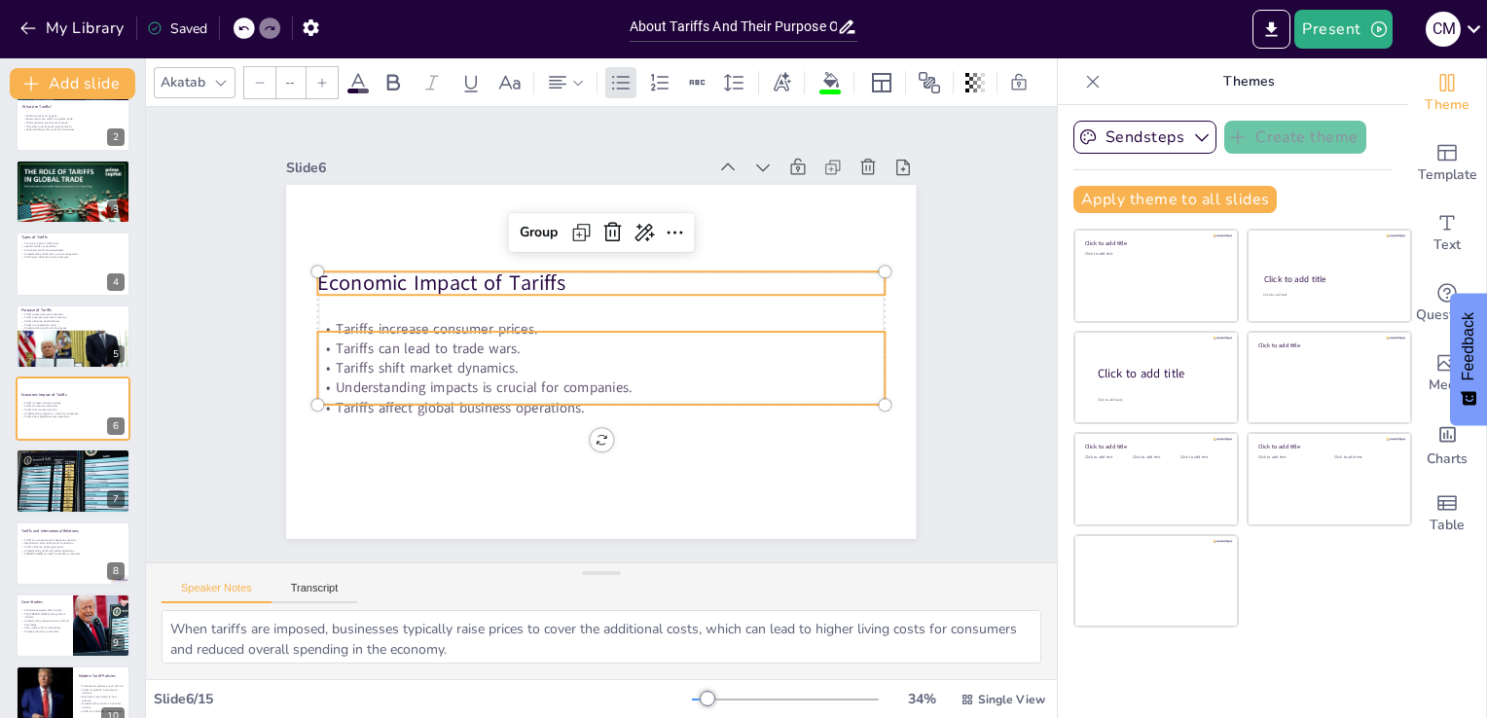
click at [410, 341] on p "Tariffs can lead to trade wars." at bounding box center [599, 348] width 565 height 79
type input "32"
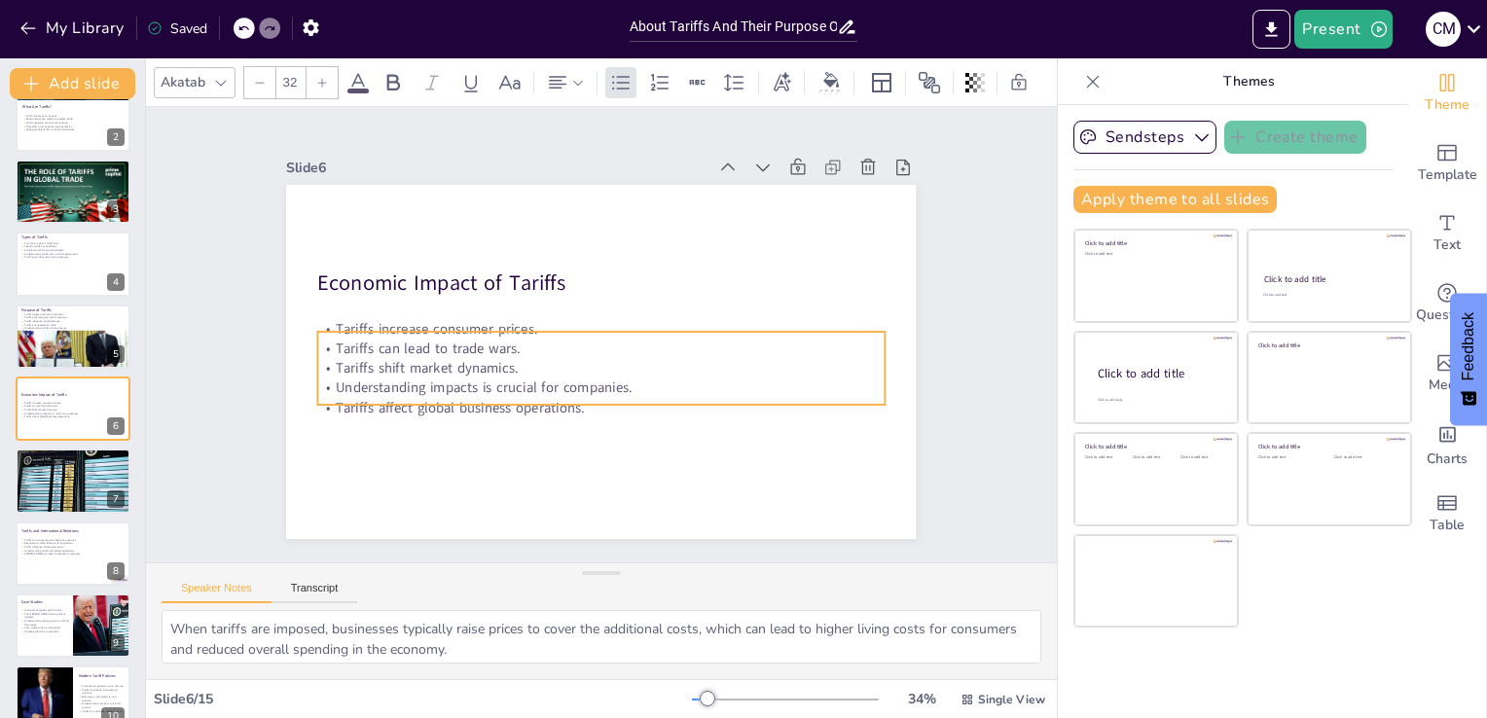
click at [410, 341] on p "Tariffs can lead to trade wars." at bounding box center [599, 348] width 565 height 79
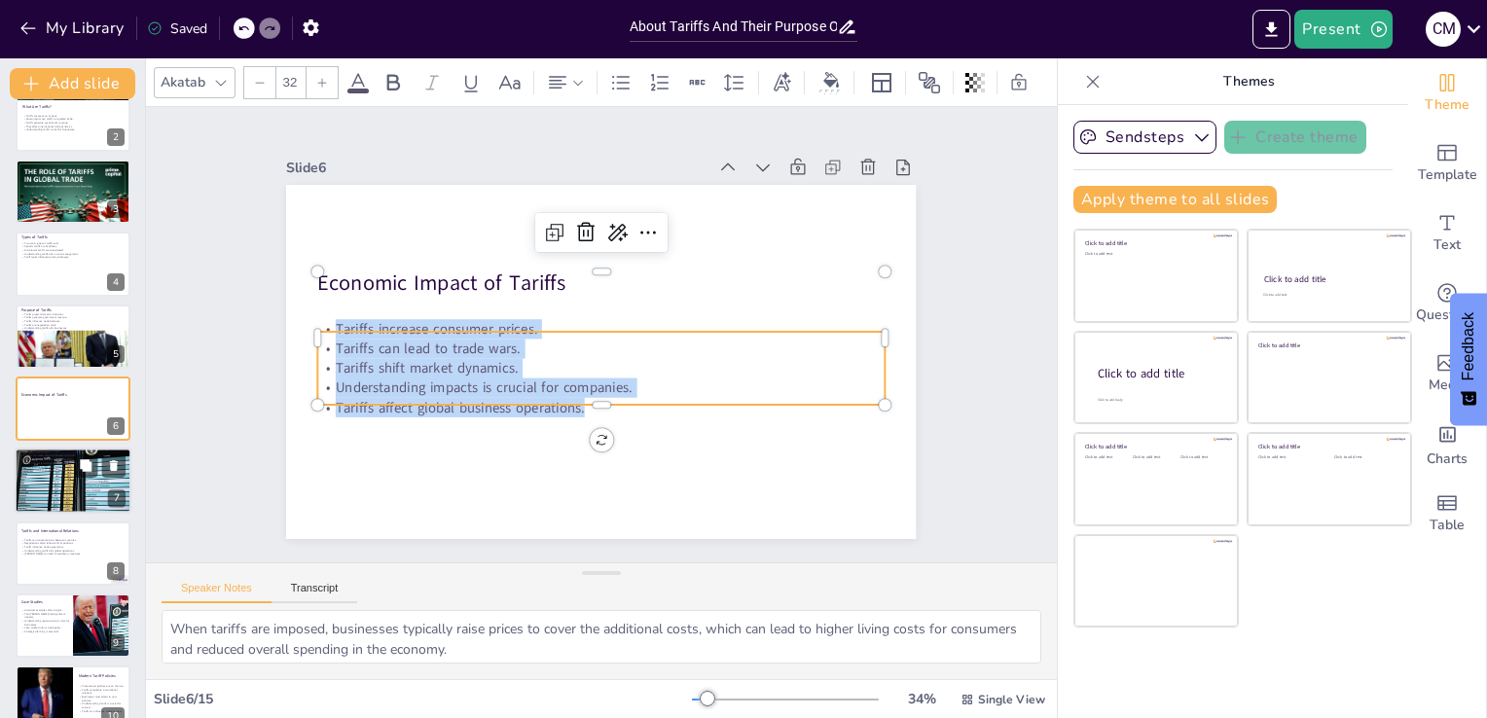
click at [51, 506] on div at bounding box center [73, 482] width 117 height 66
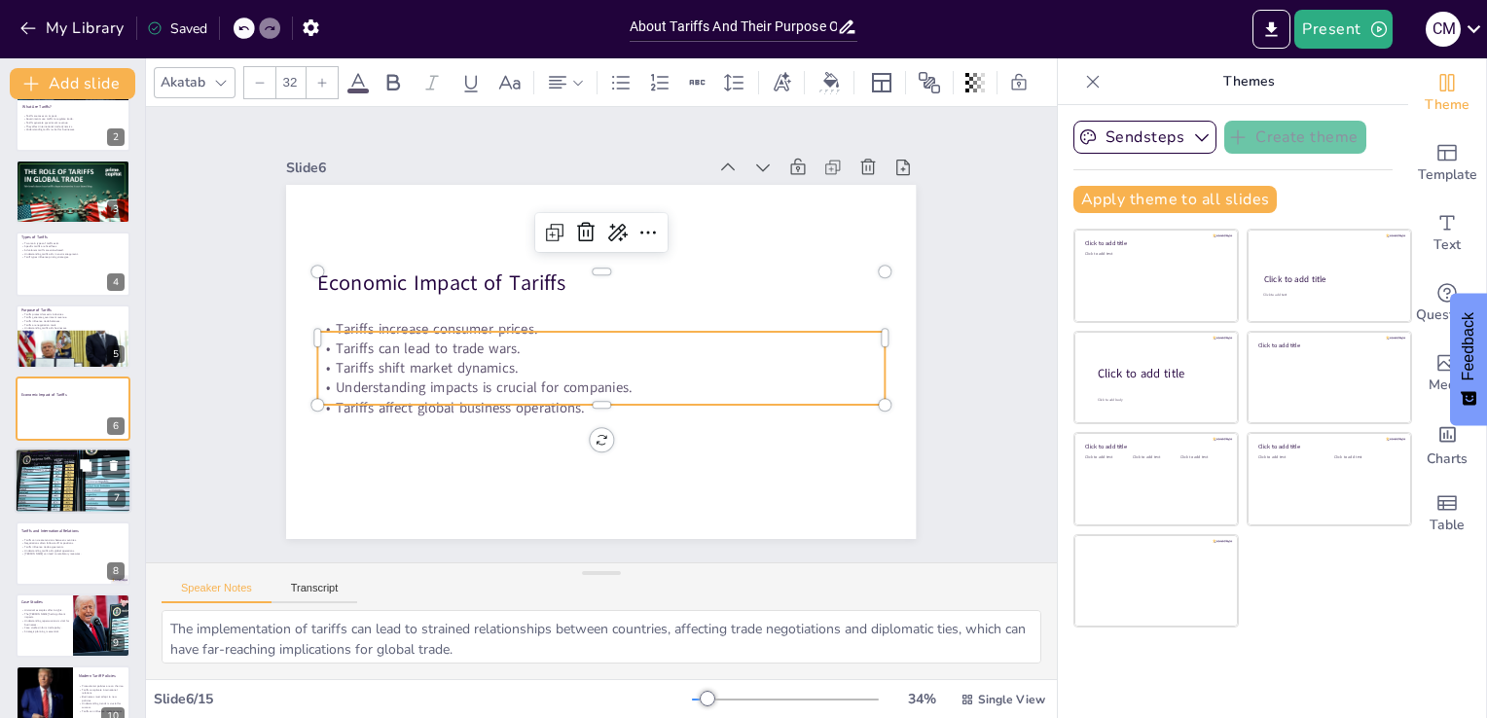
scroll to position [172, 0]
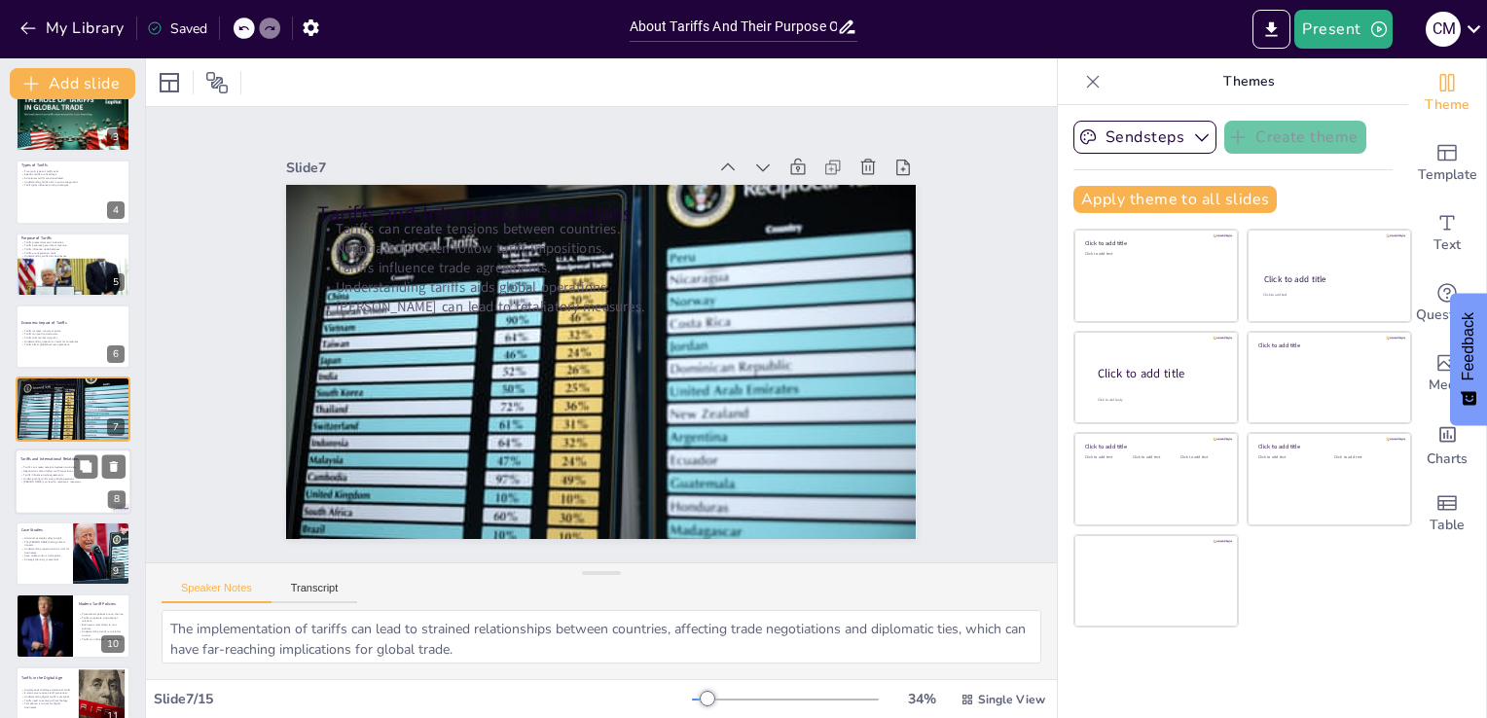
click at [51, 498] on div at bounding box center [73, 482] width 117 height 66
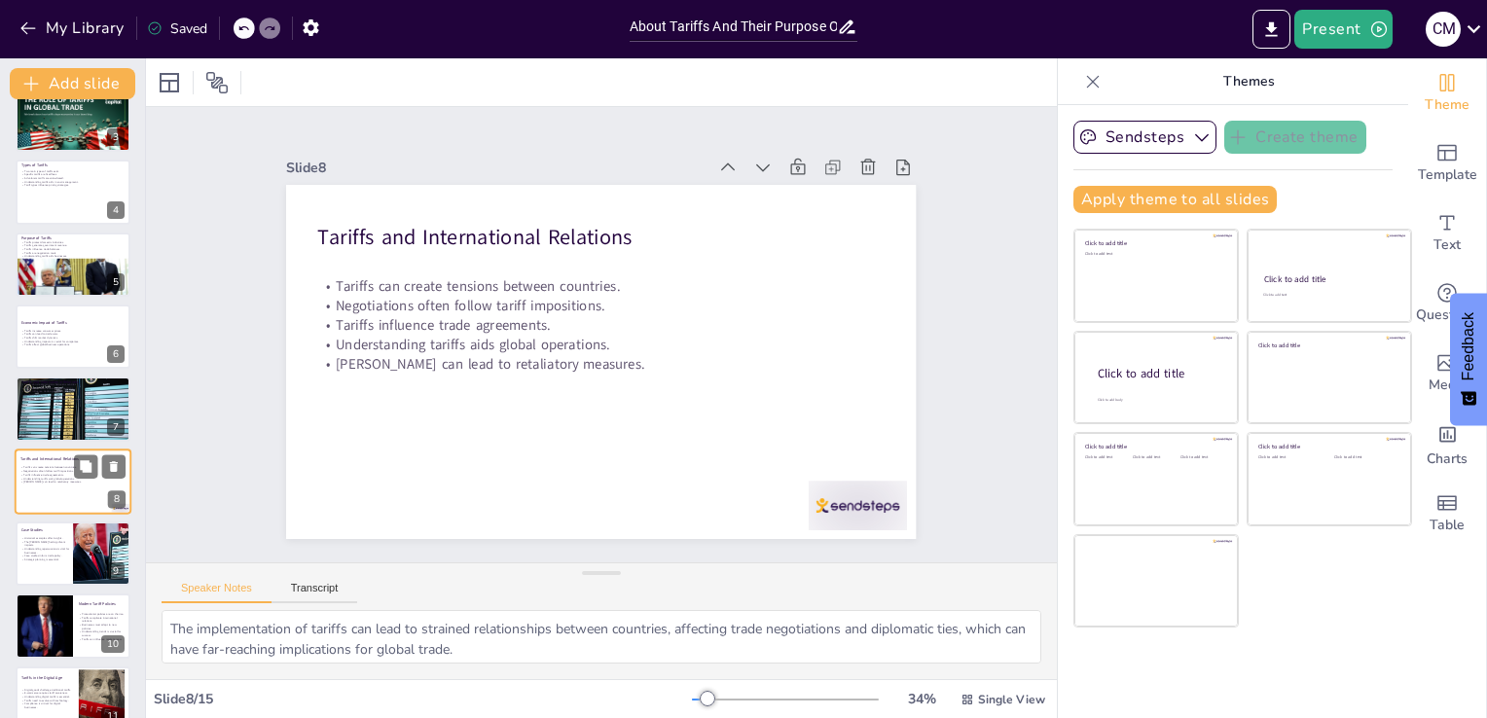
scroll to position [245, 0]
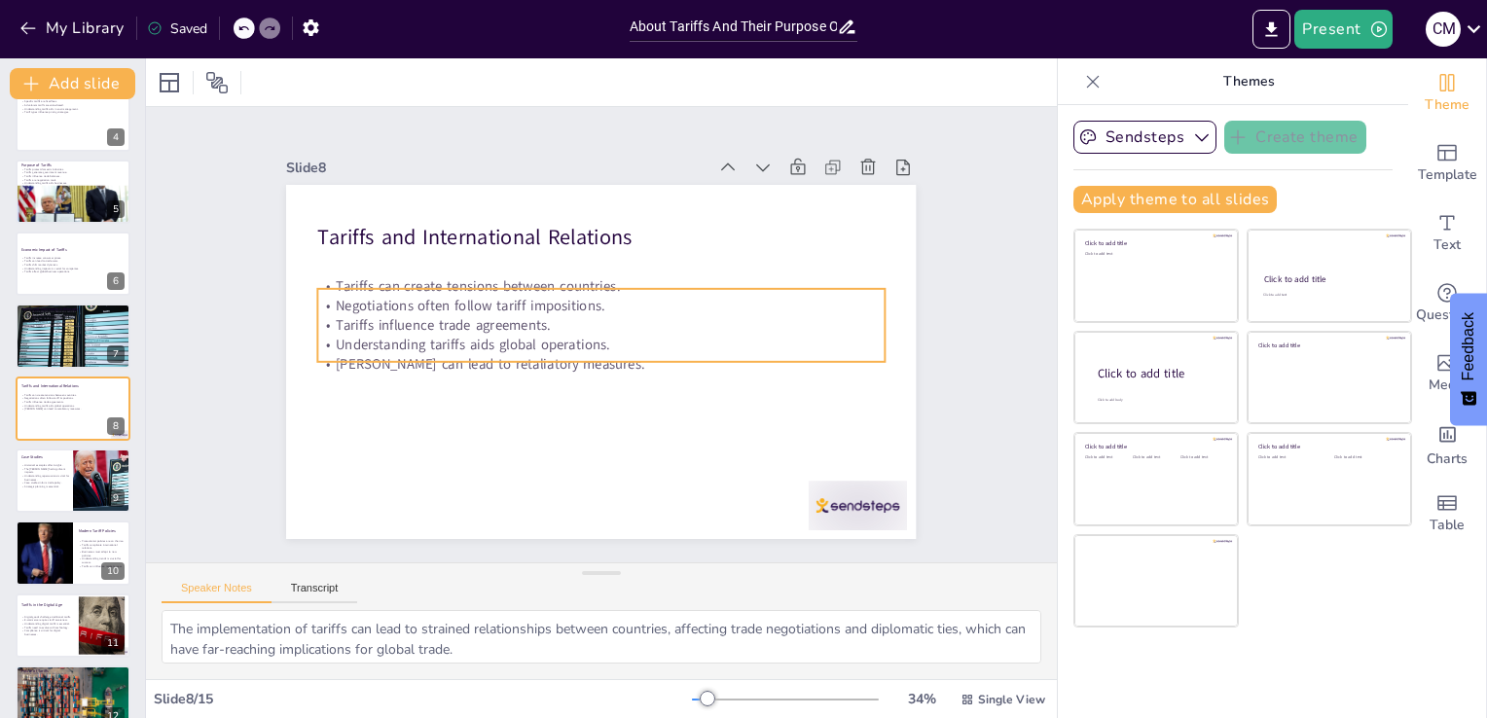
click at [502, 335] on p "Understanding tariffs aids global operations." at bounding box center [601, 344] width 566 height 19
click at [502, 327] on p "Understanding tariffs aids global operations." at bounding box center [595, 342] width 470 height 349
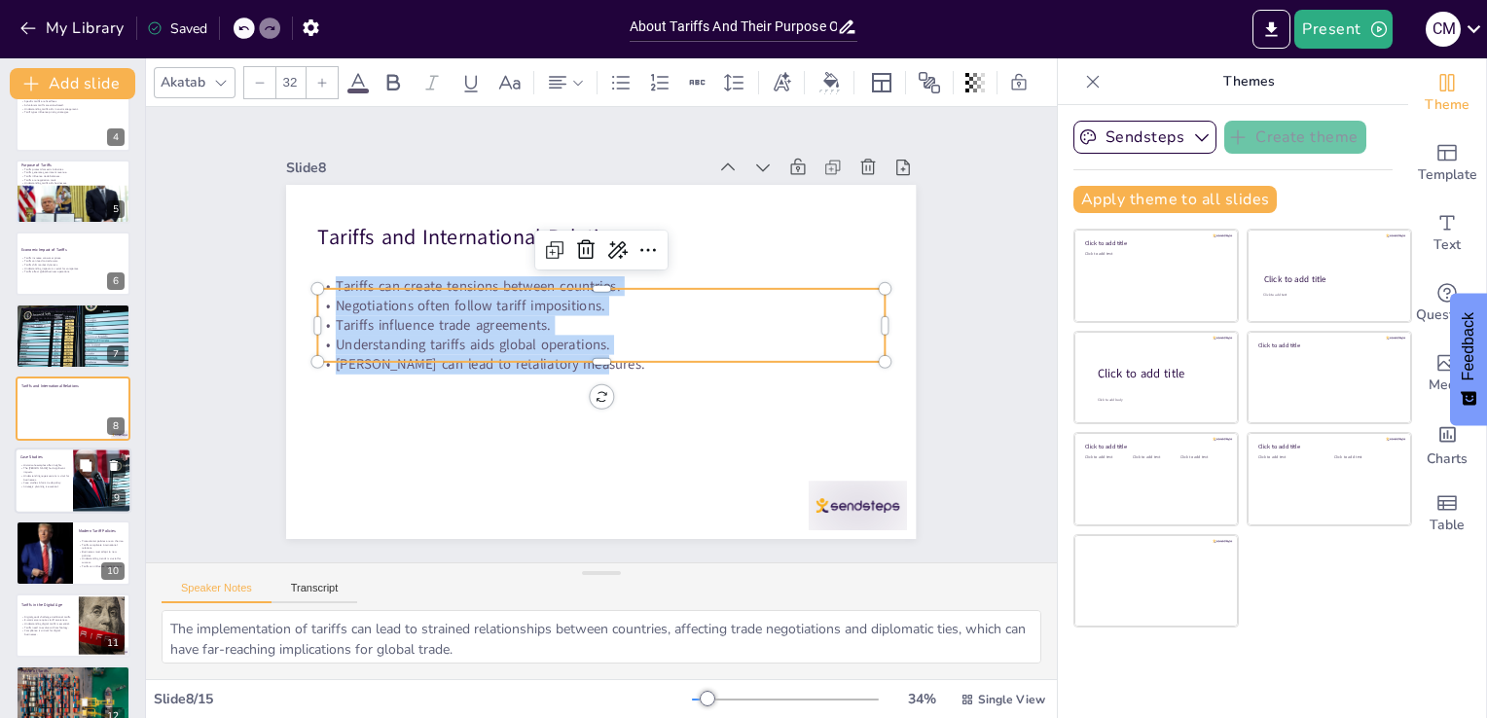
click at [39, 478] on p "Understanding repercussions is vital for businesses." at bounding box center [46, 477] width 53 height 7
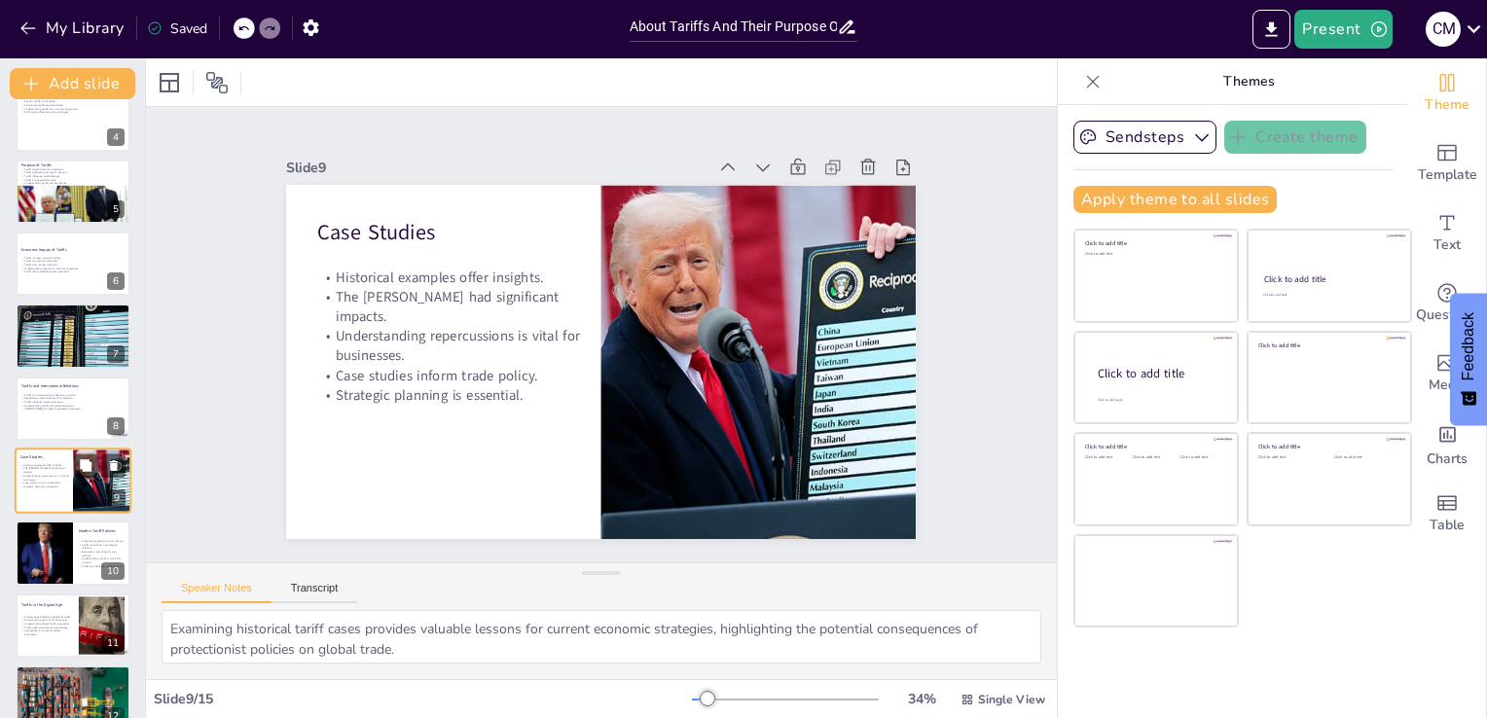
scroll to position [317, 0]
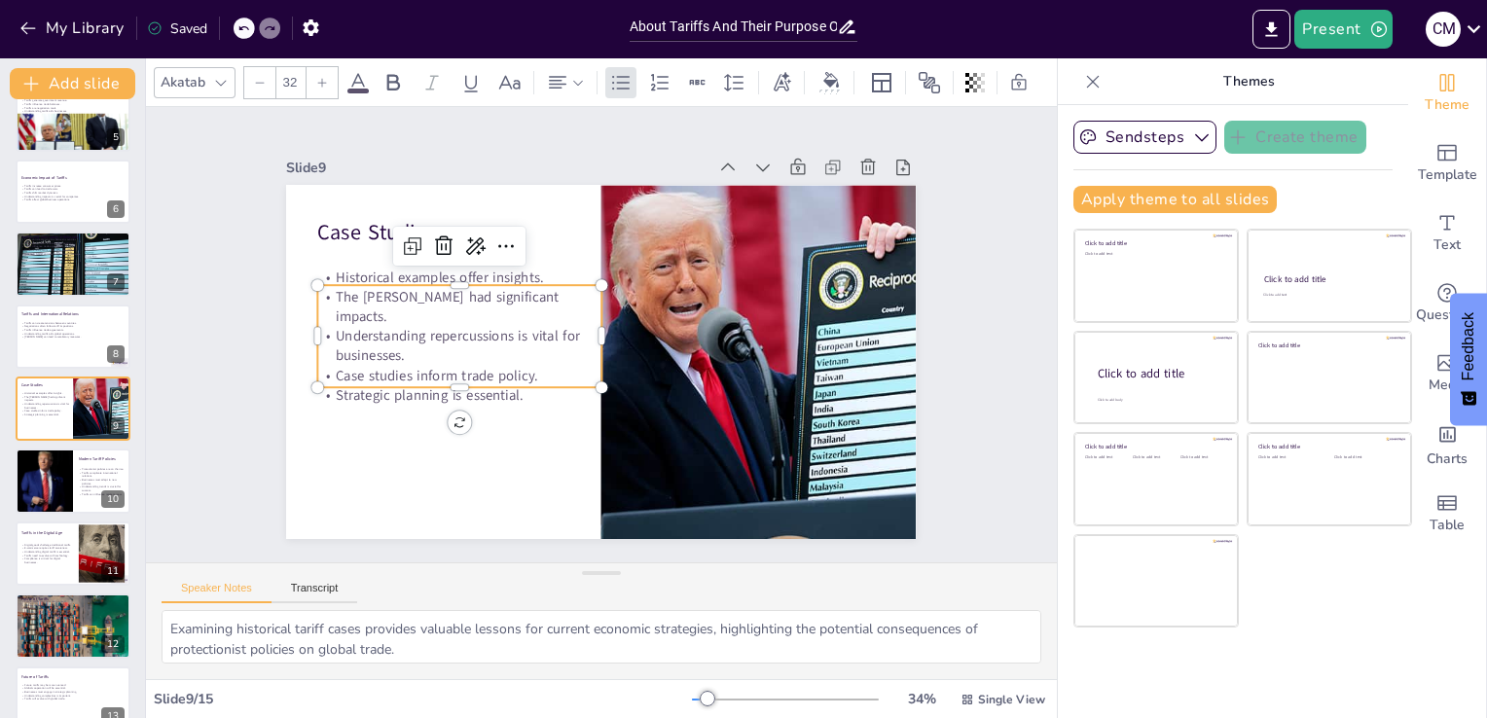
click at [357, 309] on p "The [PERSON_NAME] had significant impacts." at bounding box center [463, 292] width 286 height 68
click at [442, 309] on p "The [PERSON_NAME] had significant impacts." at bounding box center [541, 204] width 199 height 252
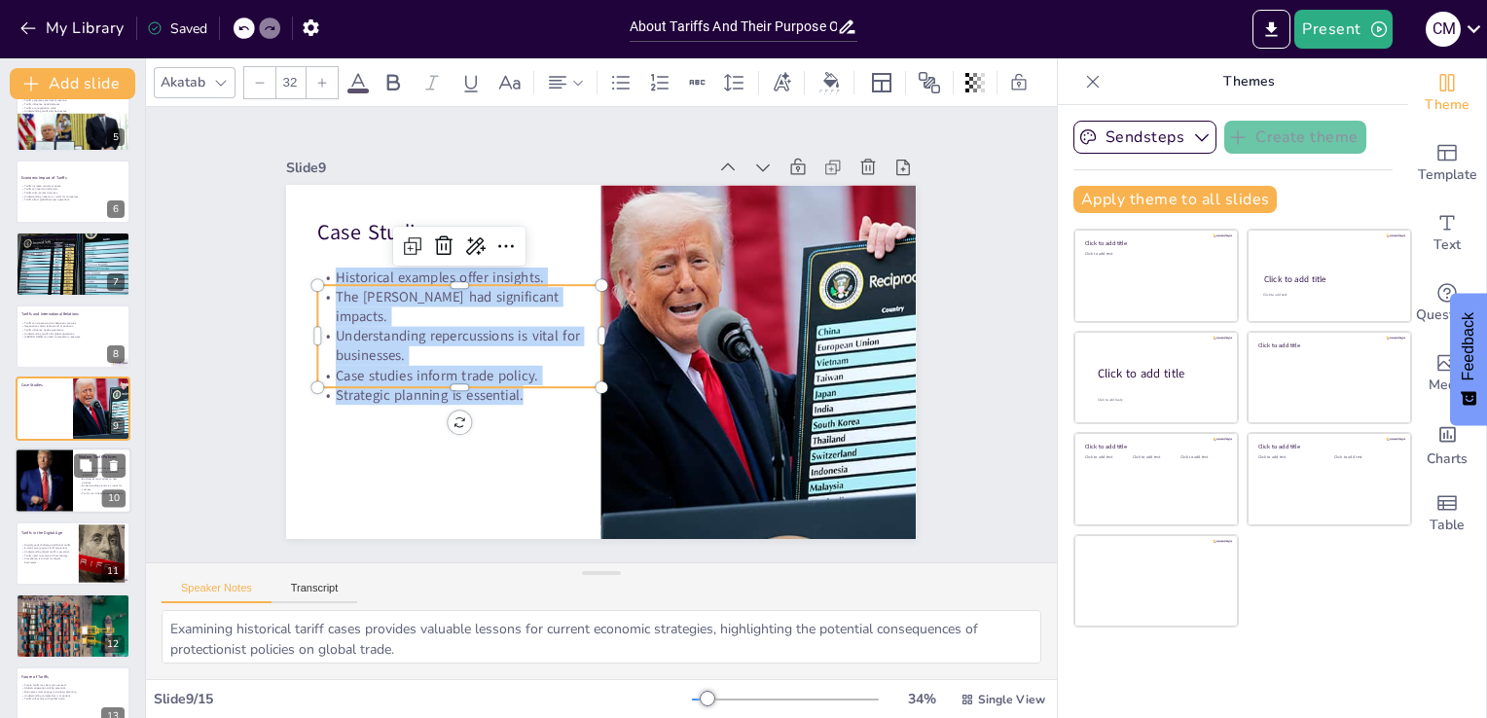
click at [33, 485] on div at bounding box center [43, 482] width 117 height 66
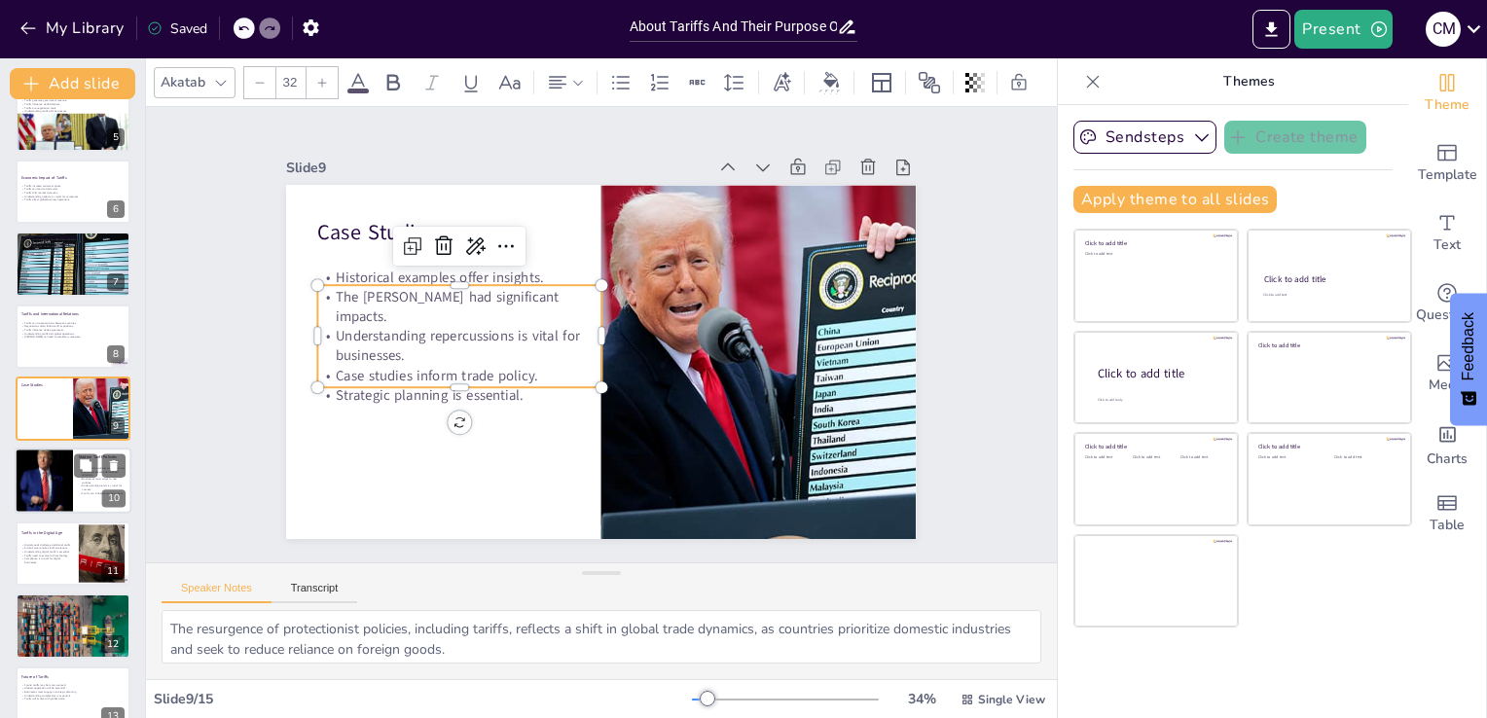
scroll to position [389, 0]
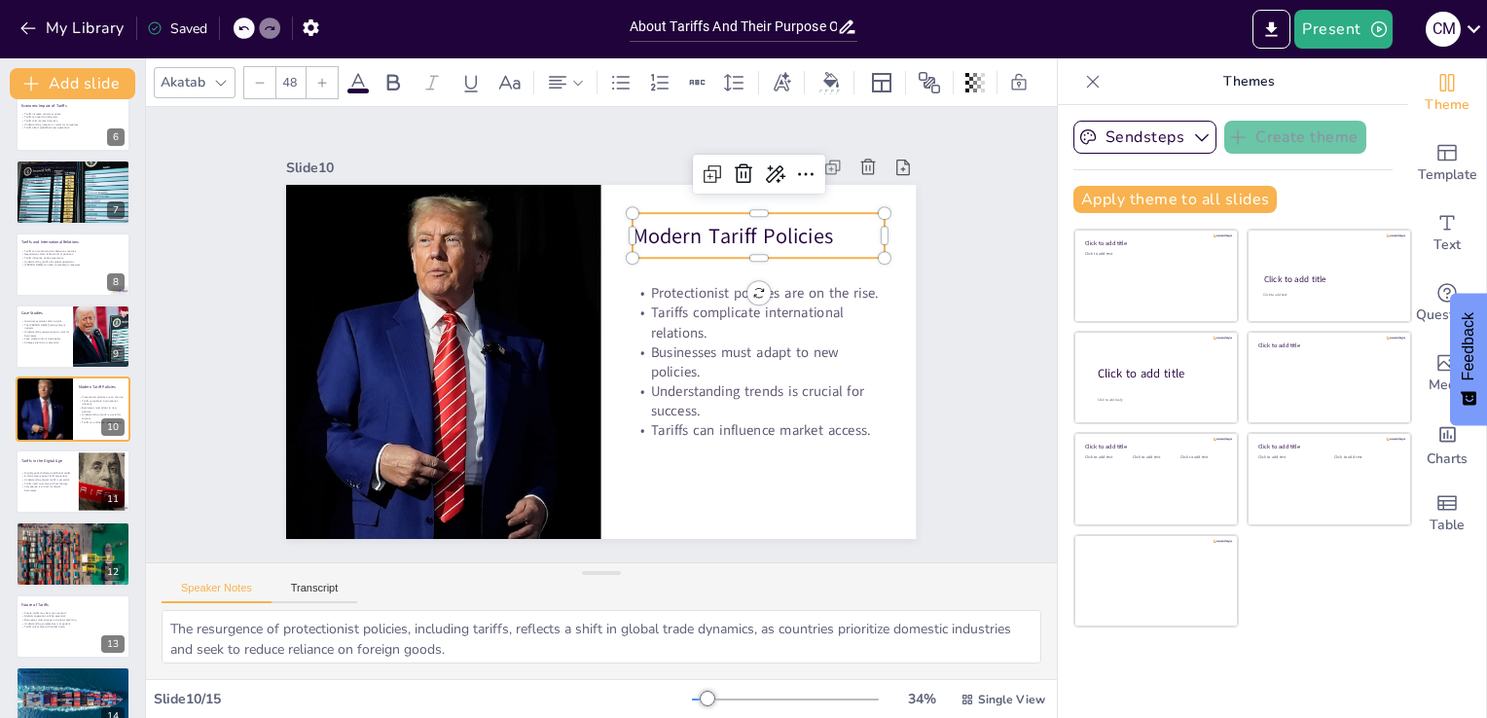
click at [718, 229] on p "Modern Tariff Policies" at bounding box center [768, 252] width 254 height 55
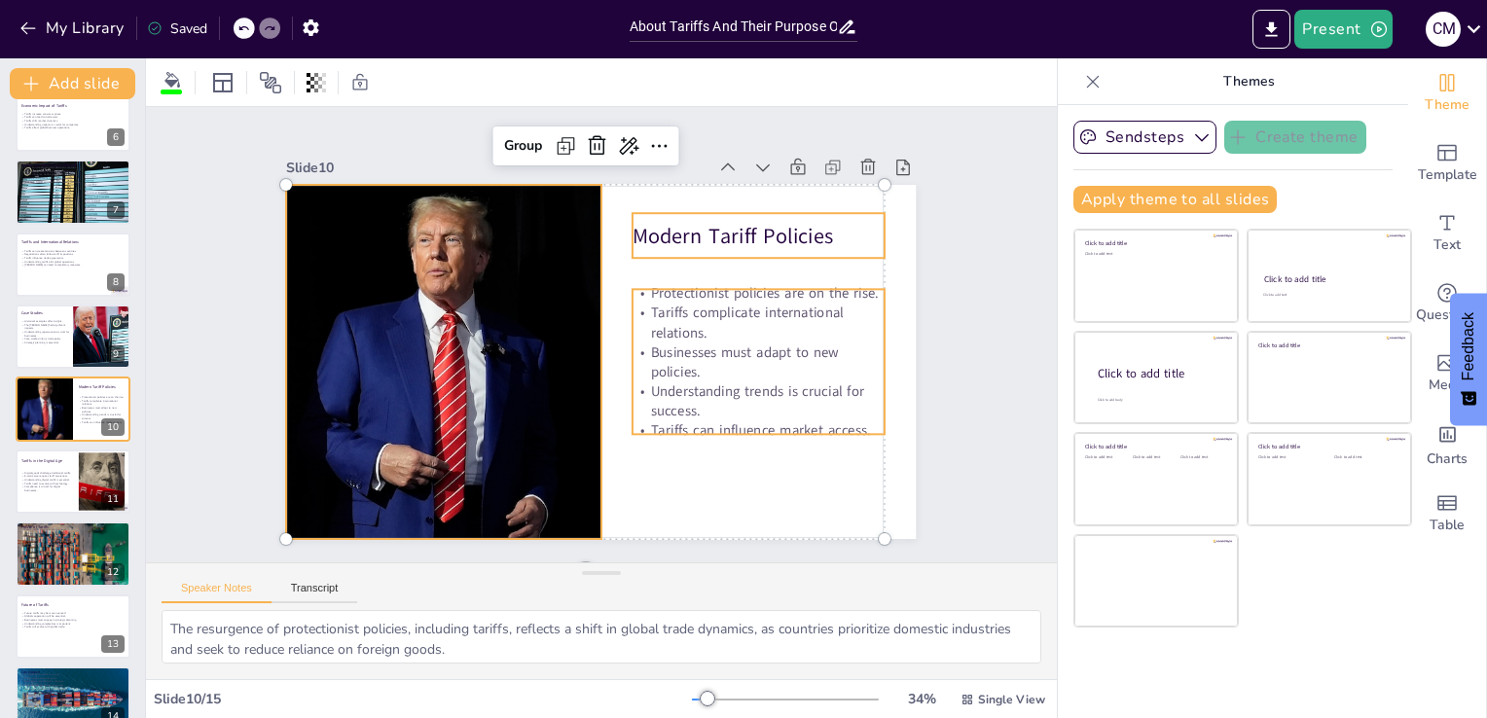
click at [720, 225] on p "Modern Tariff Policies" at bounding box center [768, 252] width 254 height 55
click at [714, 325] on p "Tariffs complicate international relations." at bounding box center [759, 323] width 252 height 39
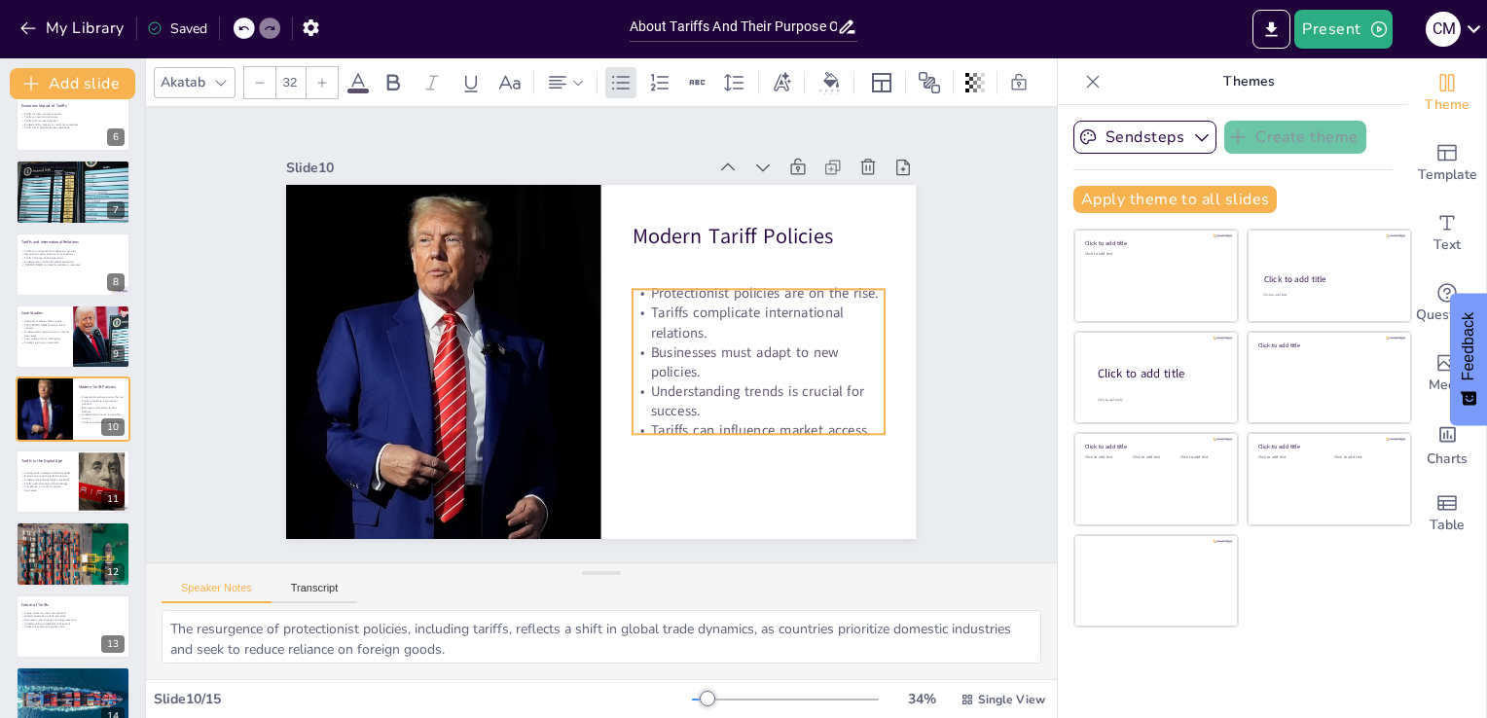
click at [714, 325] on p "Tariffs complicate international relations." at bounding box center [759, 339] width 255 height 65
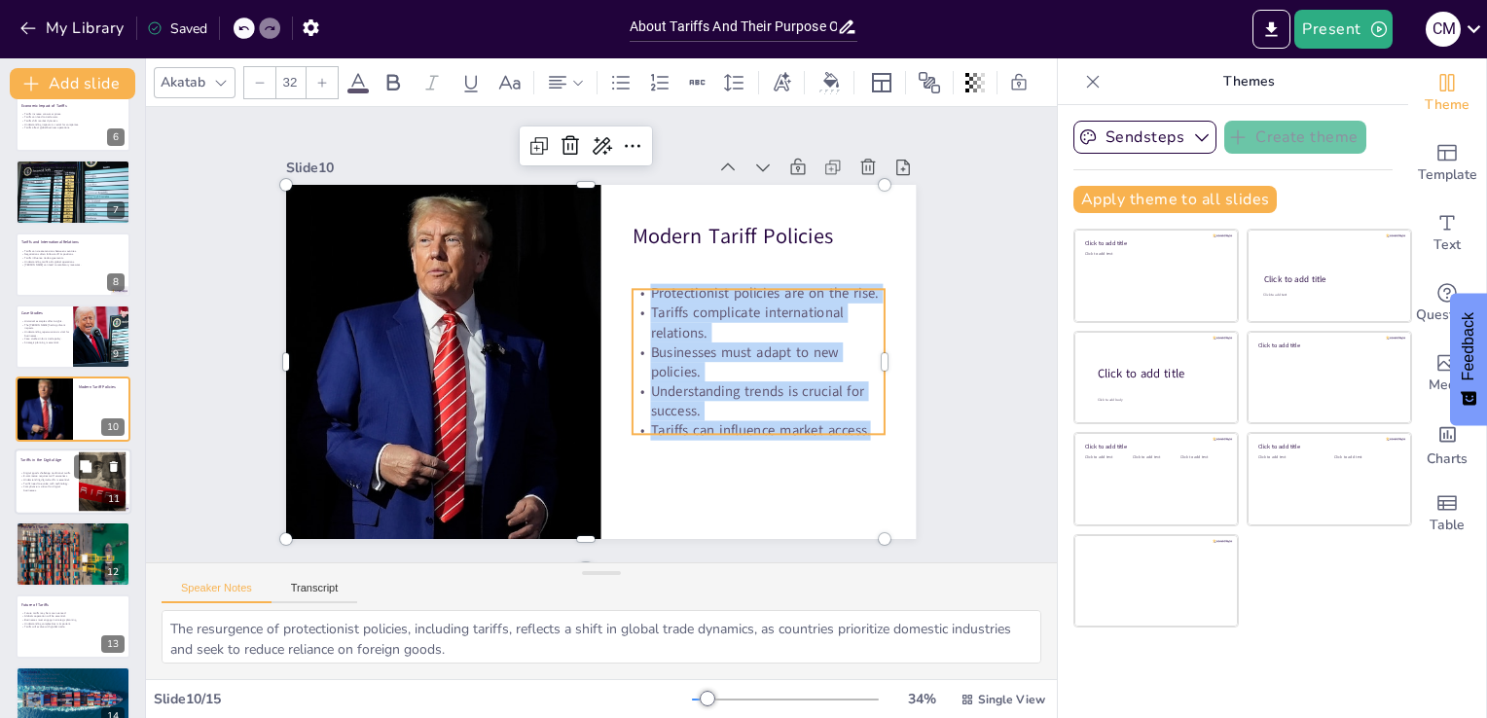
click at [61, 482] on p "Tariffs need to evolve with technology." at bounding box center [46, 484] width 53 height 4
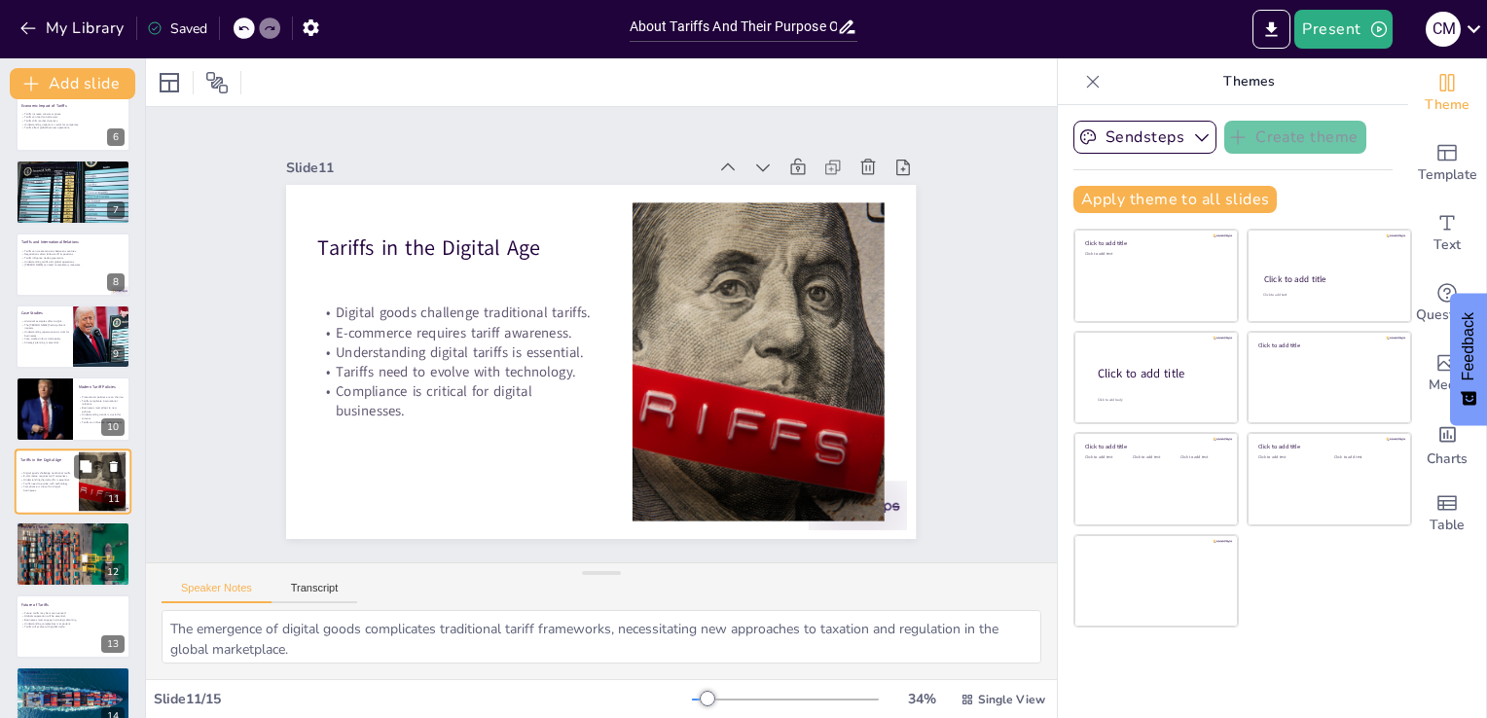
scroll to position [462, 0]
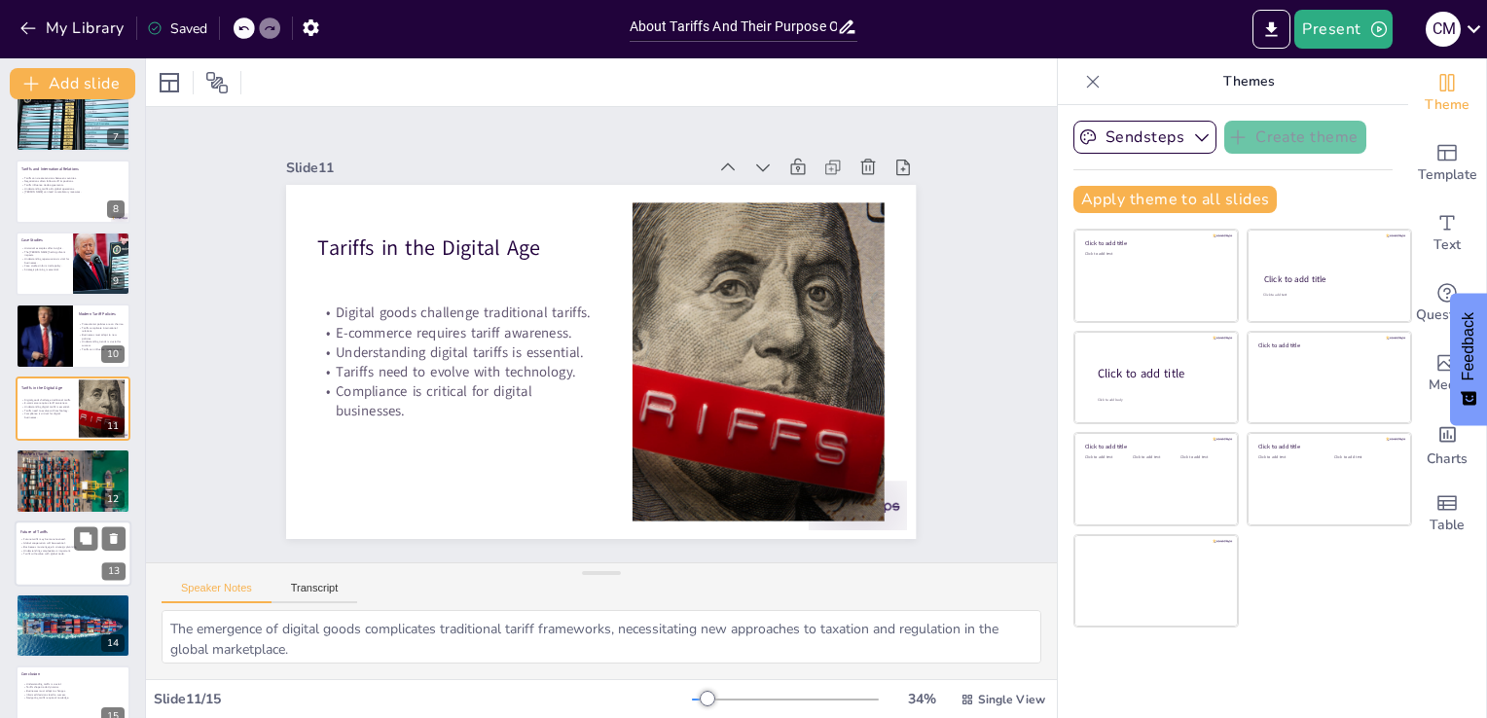
click at [34, 570] on div at bounding box center [73, 554] width 117 height 66
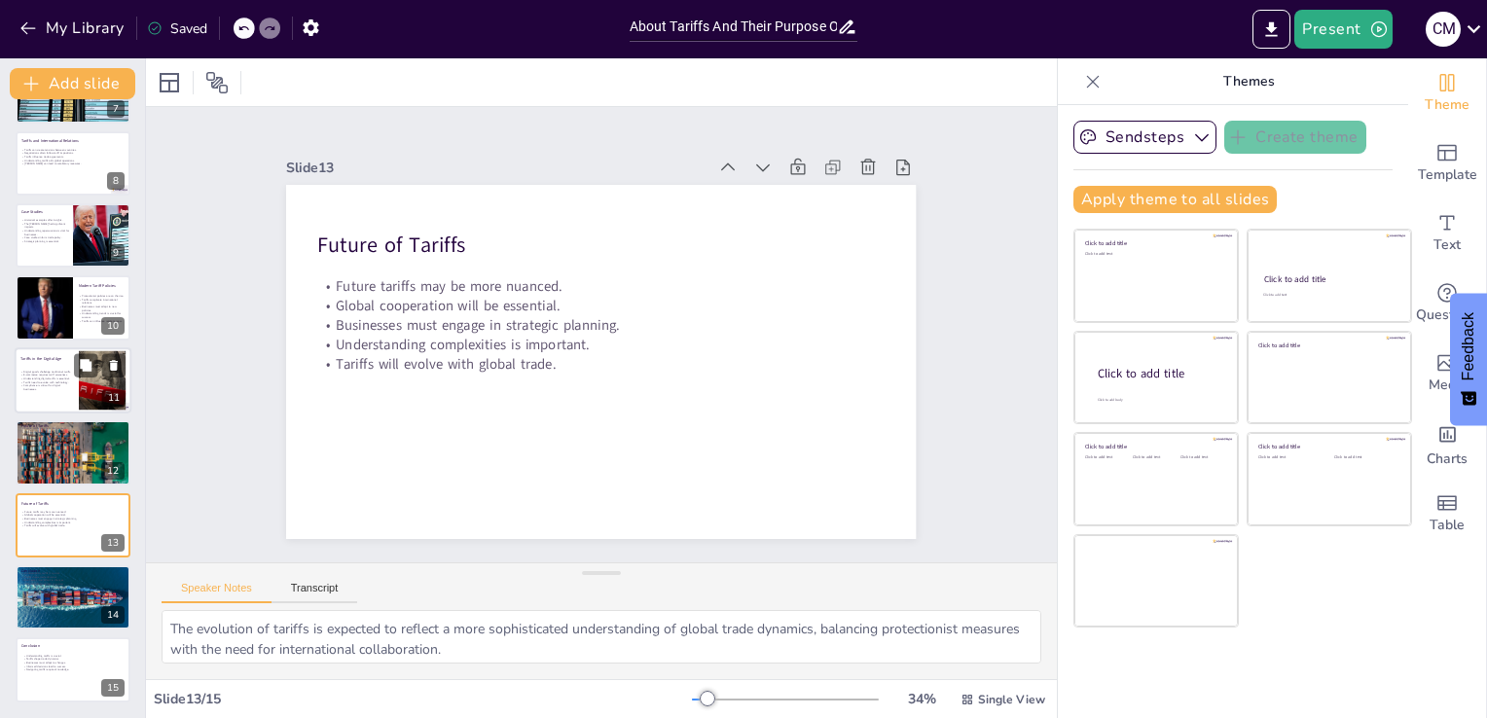
click at [43, 384] on p "Compliance is critical for digital businesses." at bounding box center [46, 387] width 53 height 7
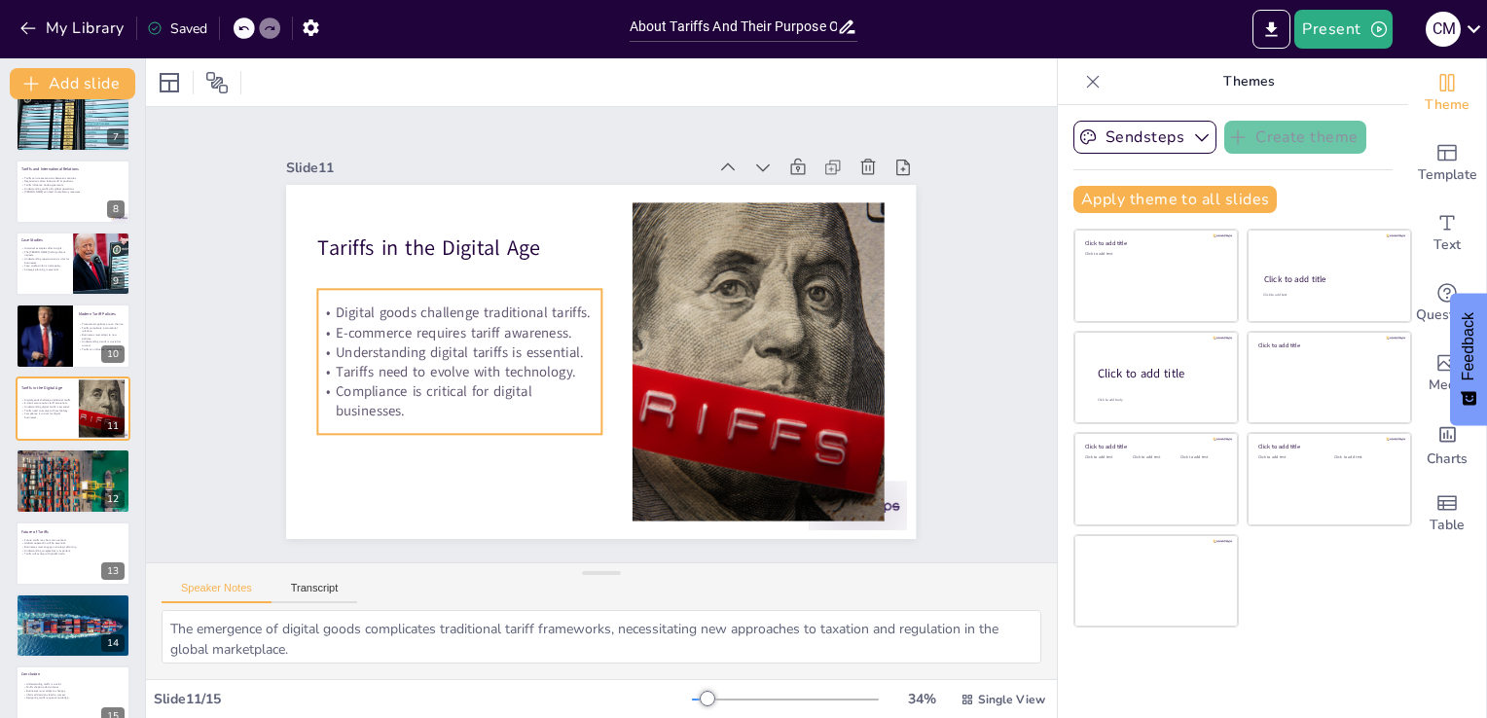
click at [406, 343] on p "Understanding digital tariffs is essential." at bounding box center [458, 322] width 281 height 78
click at [406, 343] on p "Understanding digital tariffs is essential." at bounding box center [458, 337] width 284 height 50
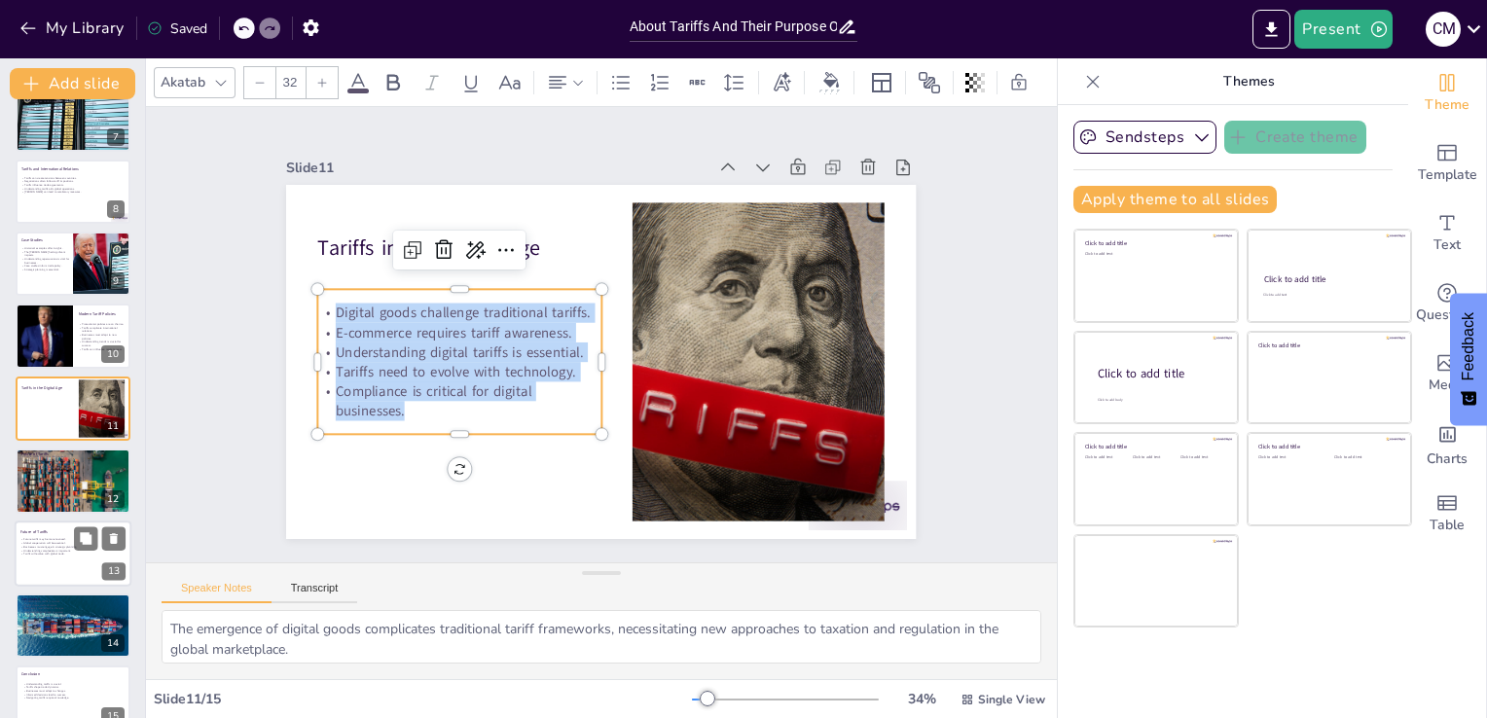
click at [30, 545] on p "Businesses must engage in strategic planning." at bounding box center [72, 547] width 105 height 4
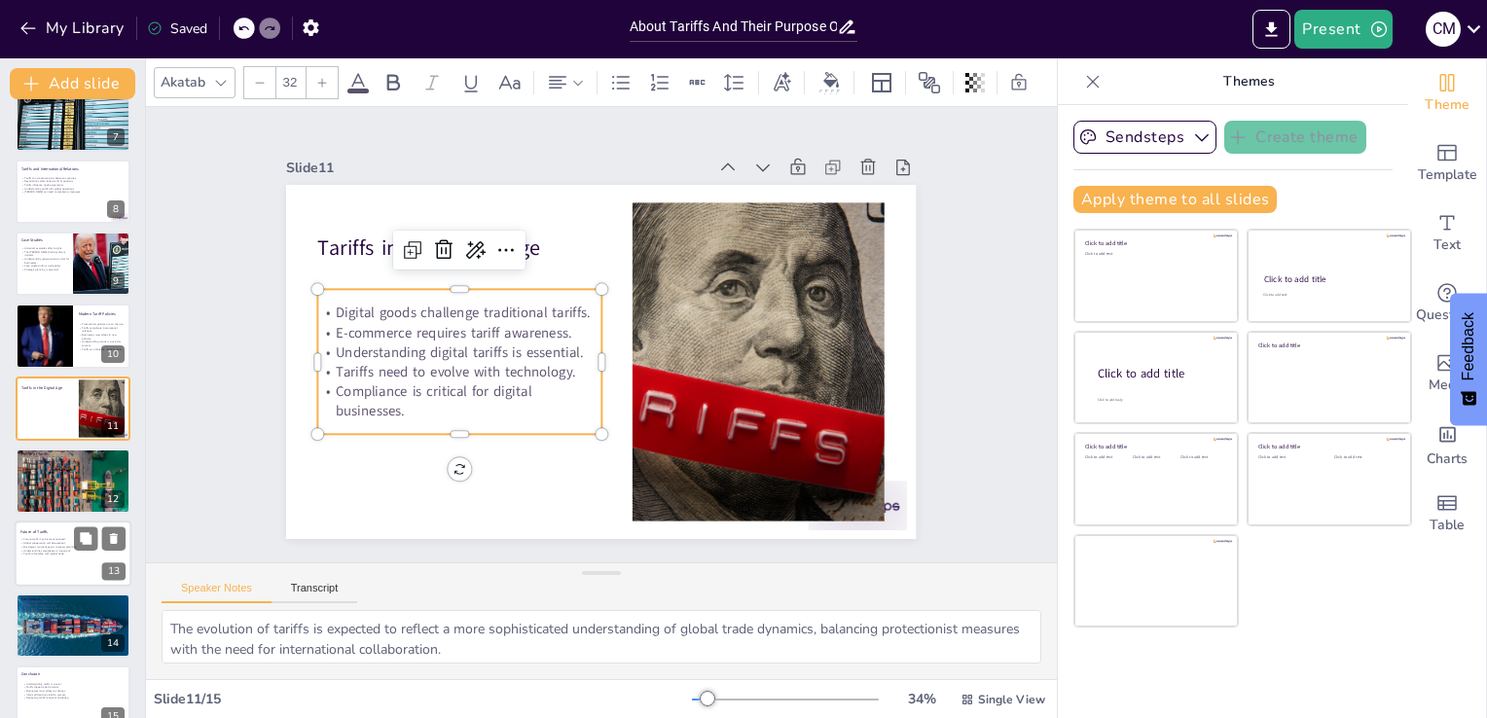
scroll to position [490, 0]
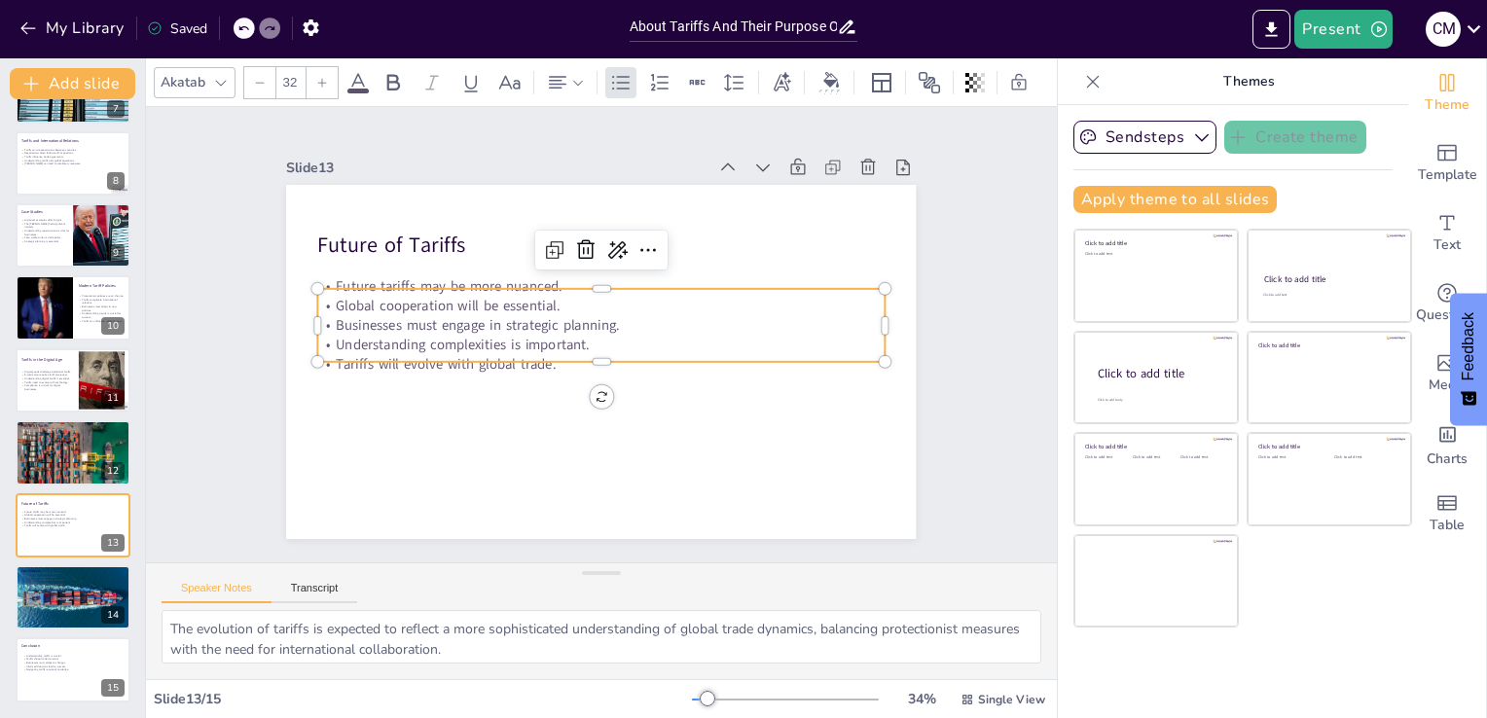
click at [370, 288] on p "Global cooperation will be essential." at bounding box center [603, 306] width 565 height 79
click at [40, 672] on div at bounding box center [73, 670] width 117 height 66
type textarea "A solid understanding of tariffs is fundamental for businesses to navigate the …"
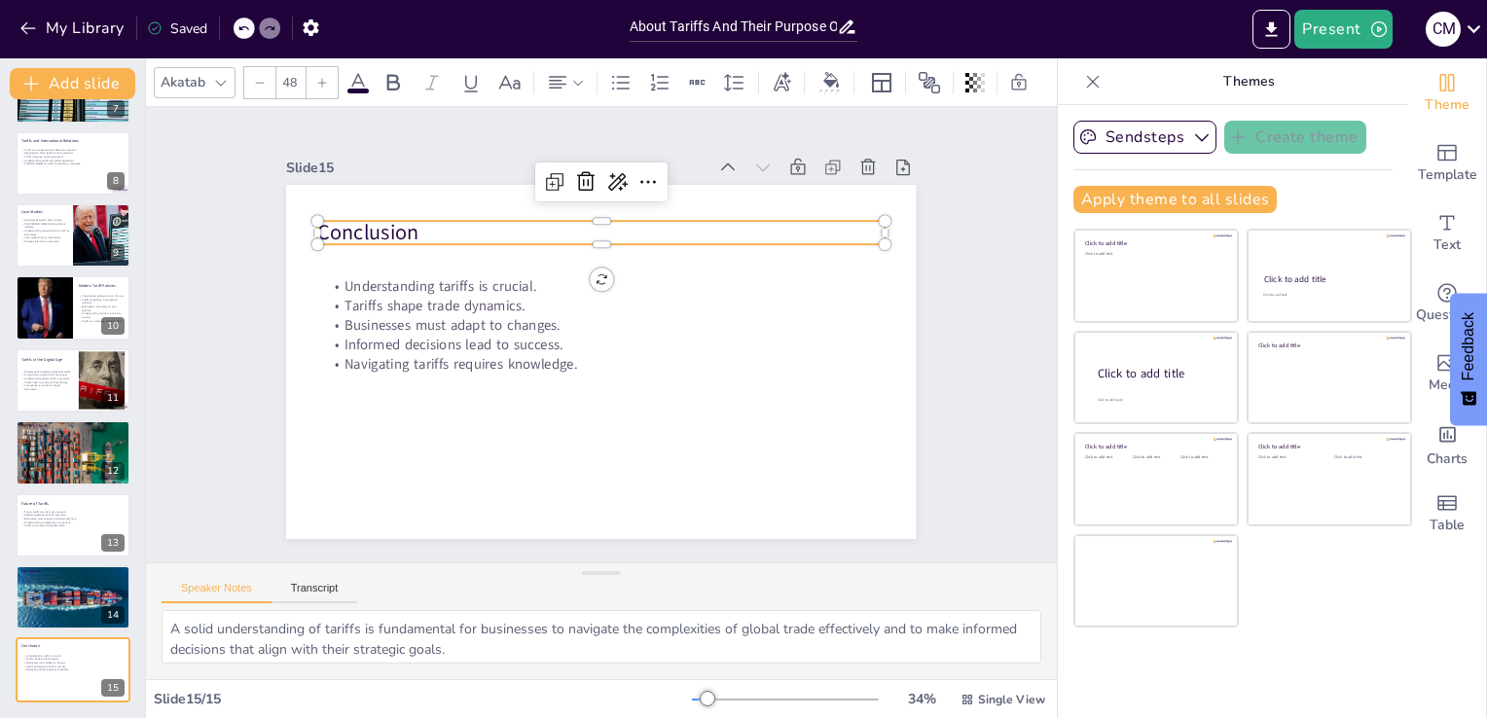
click at [400, 232] on p "Conclusion" at bounding box center [652, 246] width 505 height 309
click at [374, 232] on p "Conclusion" at bounding box center [612, 233] width 566 height 89
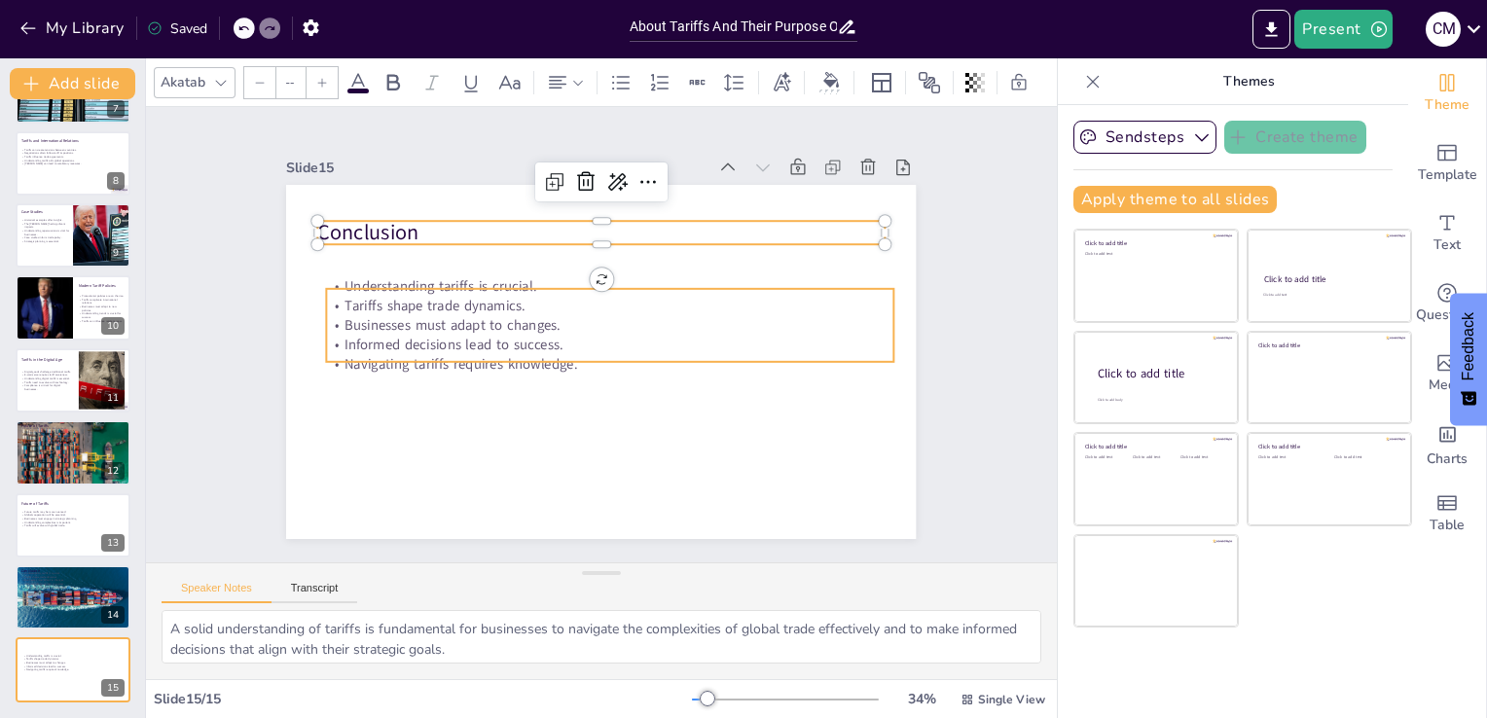
type input "32"
click at [381, 301] on p "Tariffs shape trade dynamics." at bounding box center [612, 307] width 565 height 79
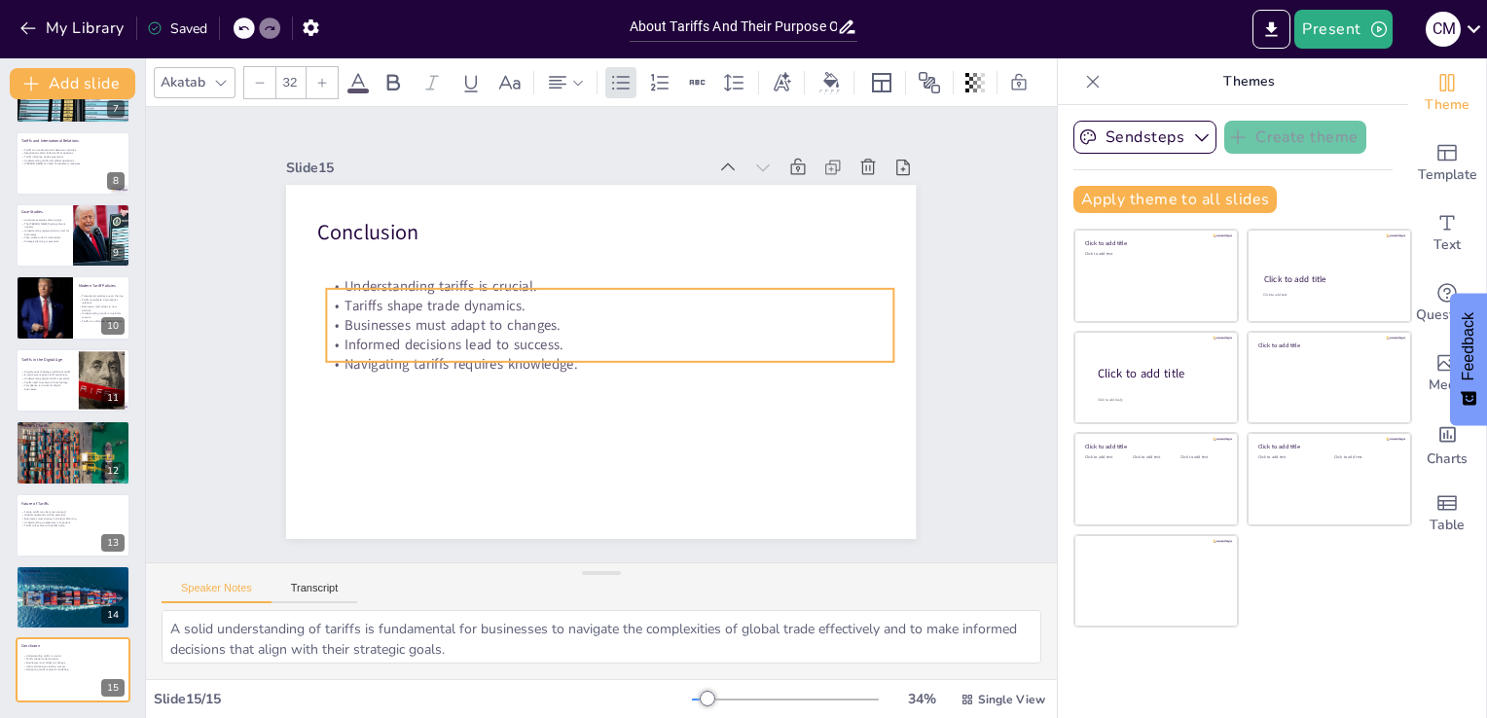
click at [381, 301] on p "Tariffs shape trade dynamics." at bounding box center [612, 307] width 565 height 79
click at [381, 301] on p "Tariffs shape trade dynamics." at bounding box center [610, 305] width 566 height 19
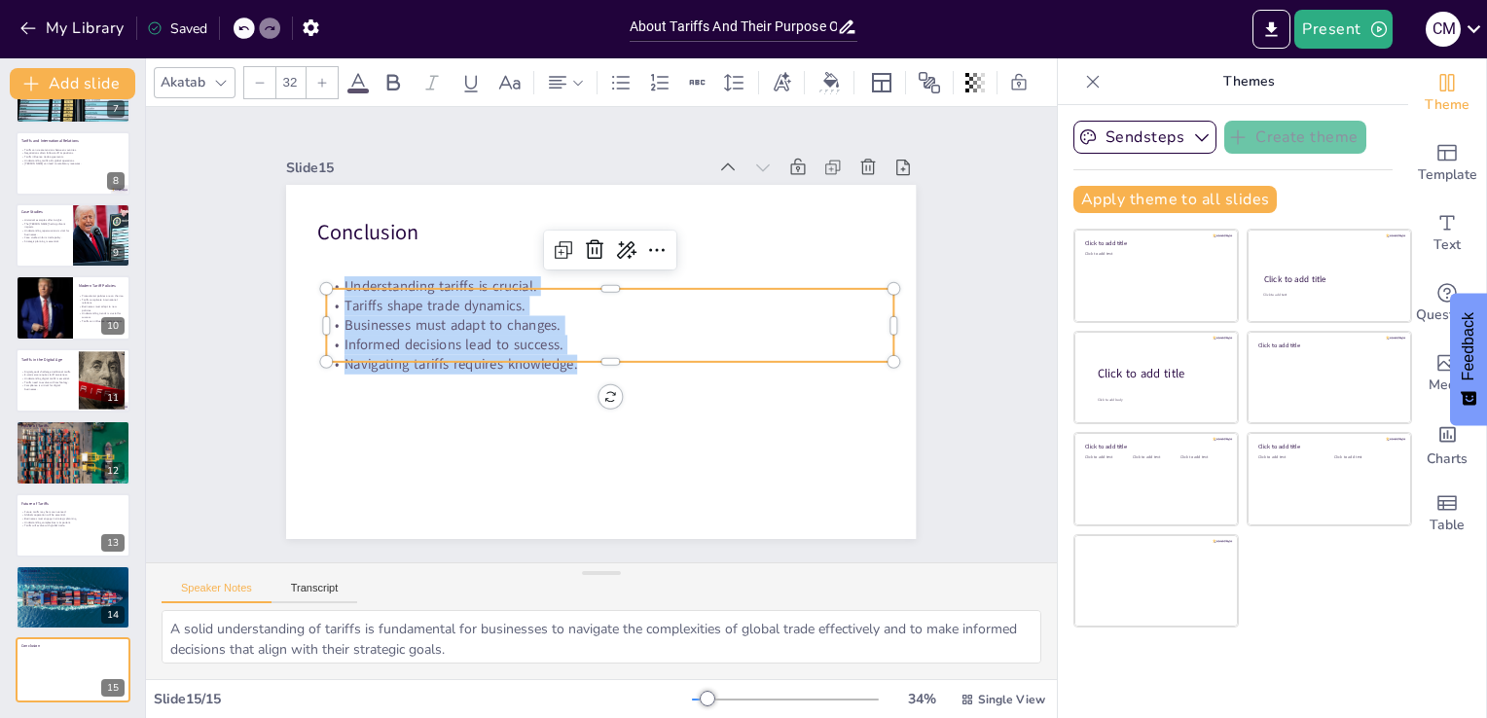
copy div "Understanding tariffs is crucial. Tariffs shape trade dynamics. Businesses must…"
click at [324, 535] on div "Slide 1 Understanding Tariffs and Their Purpose in Global Trade This presentati…" at bounding box center [601, 334] width 1017 height 850
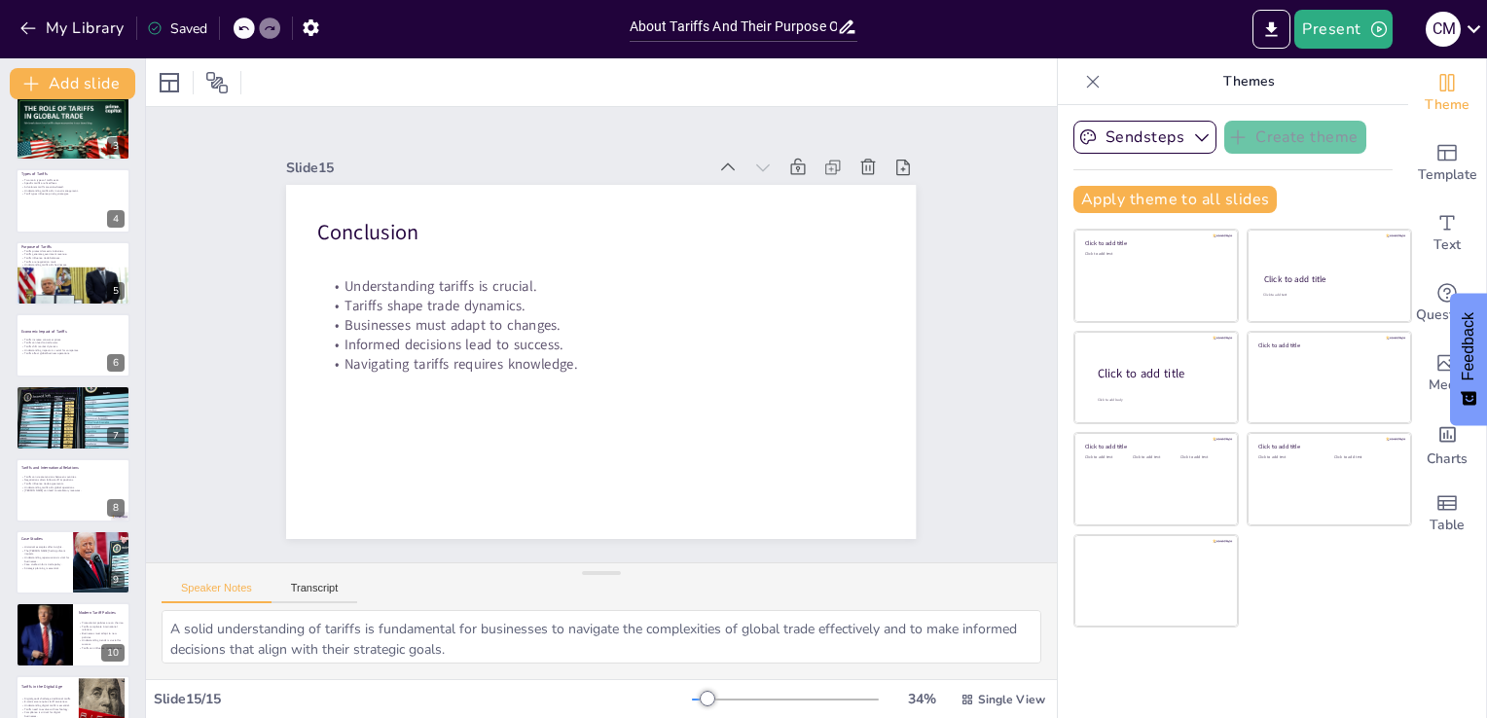
scroll to position [0, 0]
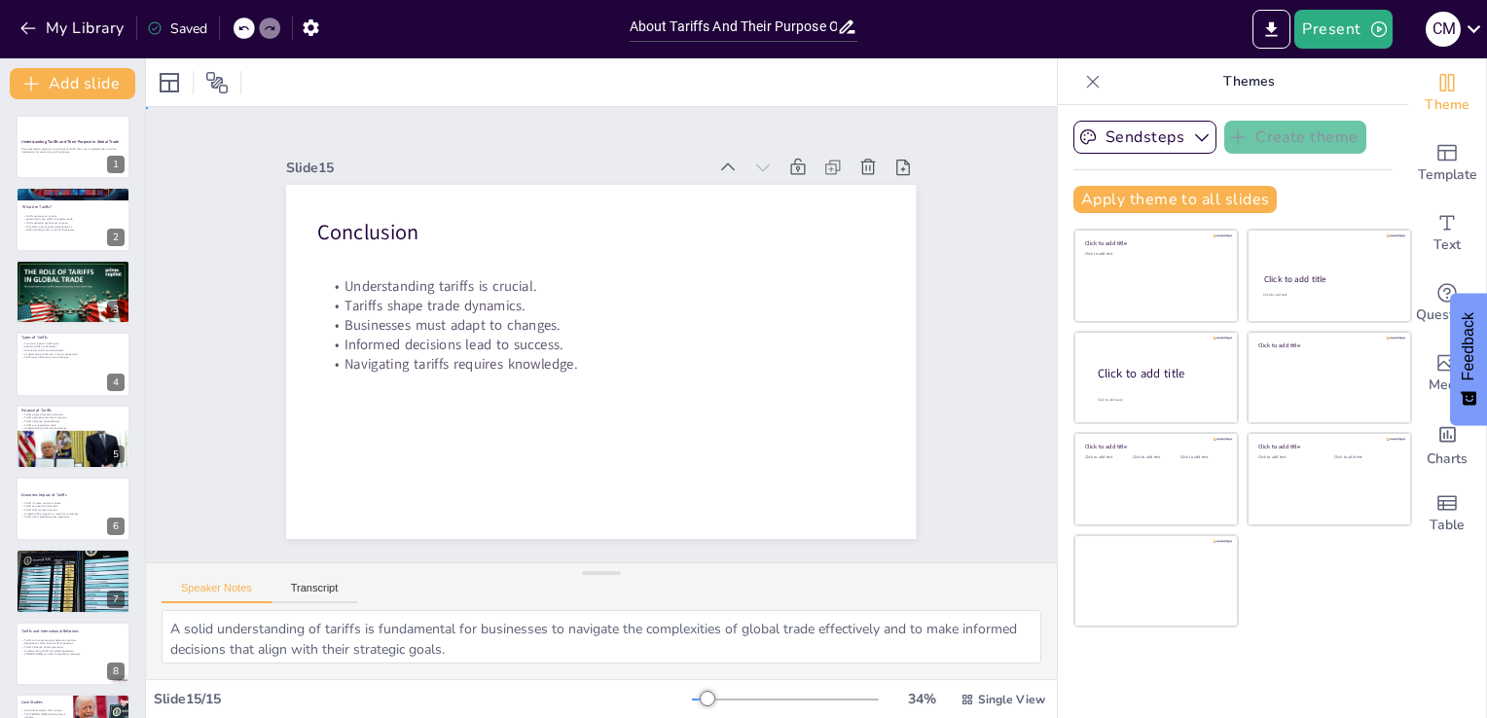
click at [343, 536] on div "Slide 1 Understanding Tariffs and Their Purpose in Global Trade This presentati…" at bounding box center [601, 334] width 911 height 455
click at [42, 280] on div at bounding box center [73, 297] width 120 height 92
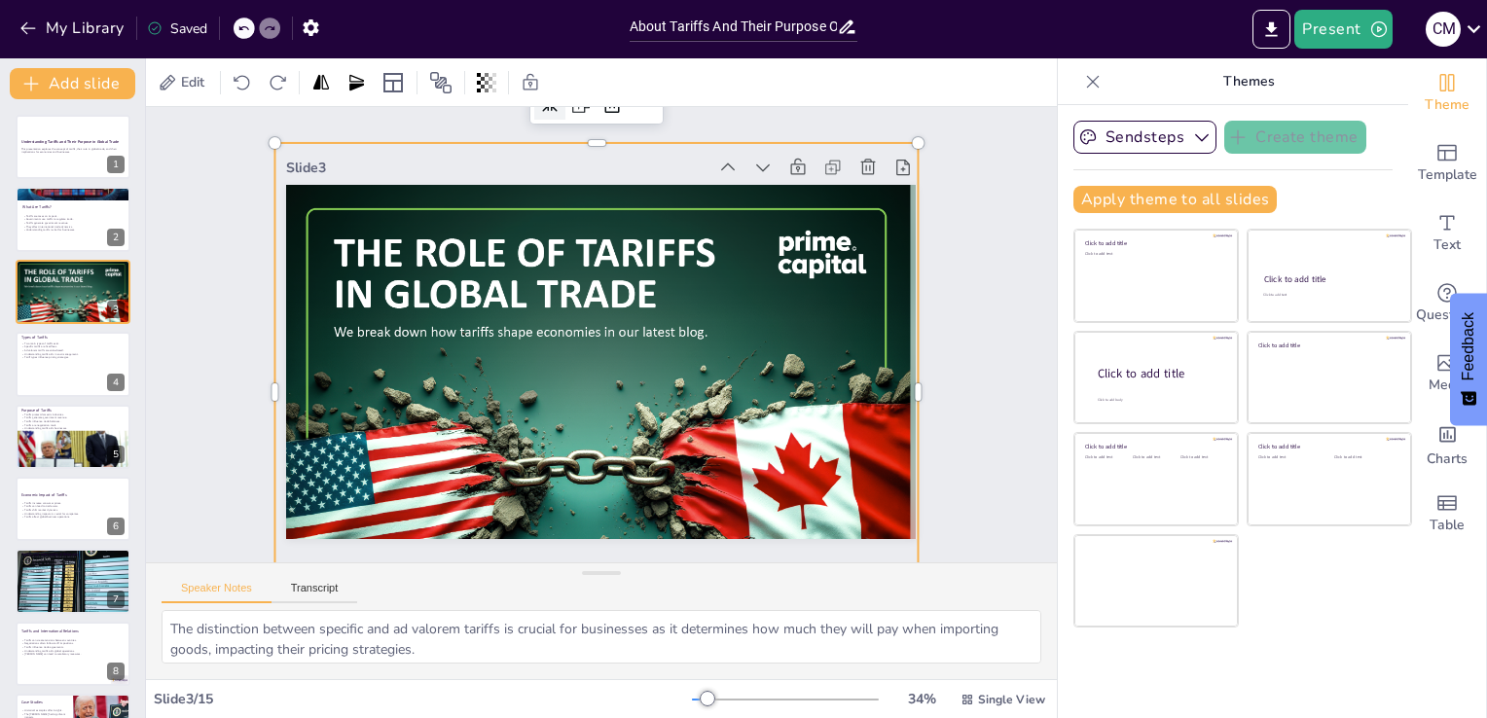
click at [470, 323] on div at bounding box center [591, 391] width 692 height 563
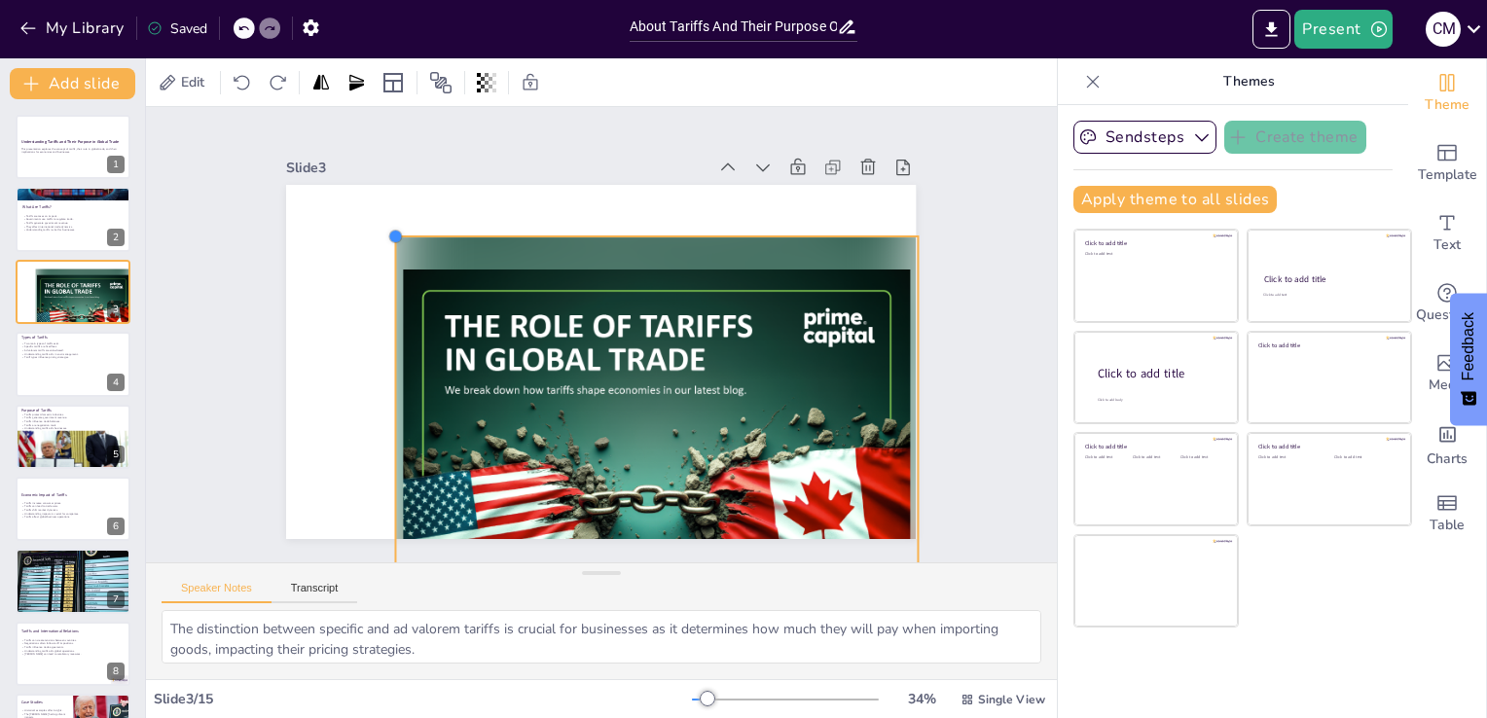
drag, startPoint x: 260, startPoint y: 132, endPoint x: 381, endPoint y: 341, distance: 240.7
click at [381, 341] on div at bounding box center [599, 362] width 664 height 418
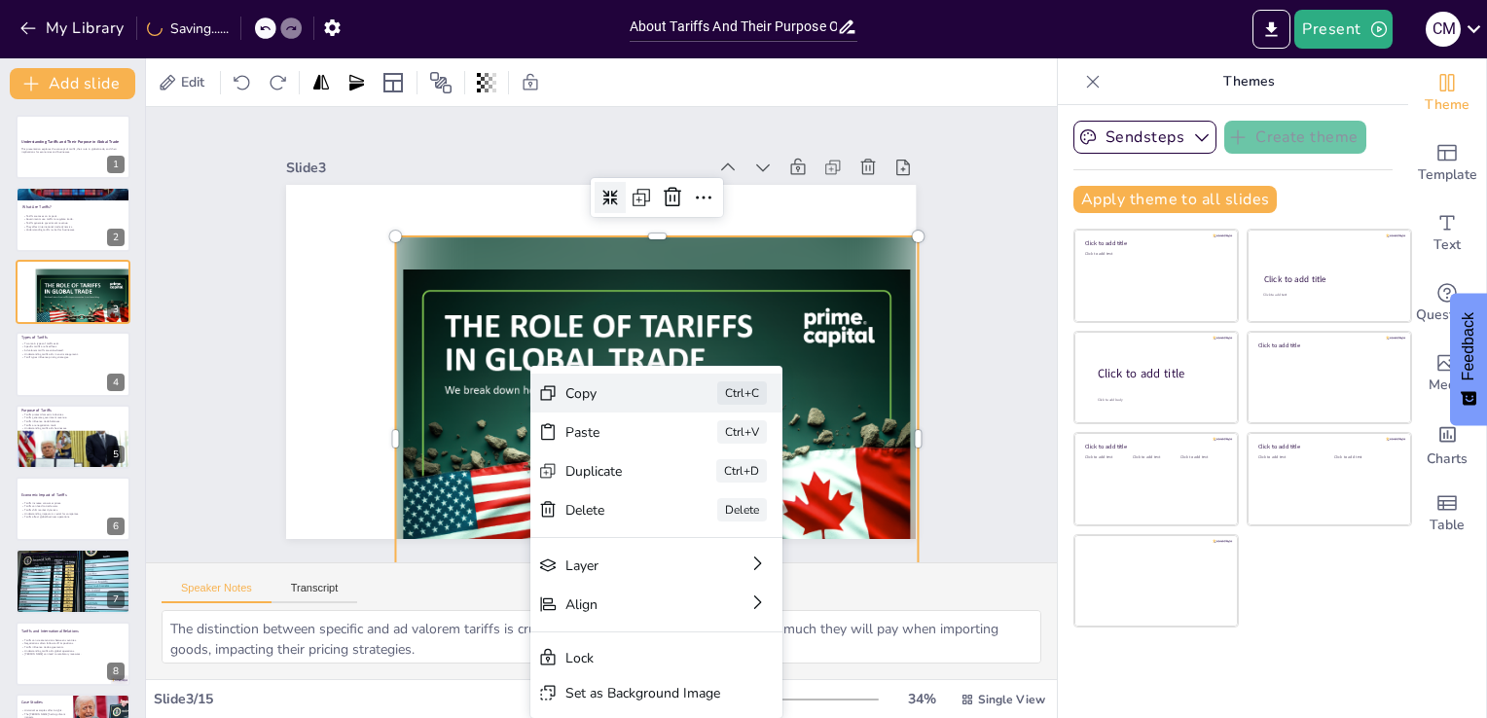
click at [711, 491] on div "Copy" at bounding box center [759, 500] width 97 height 18
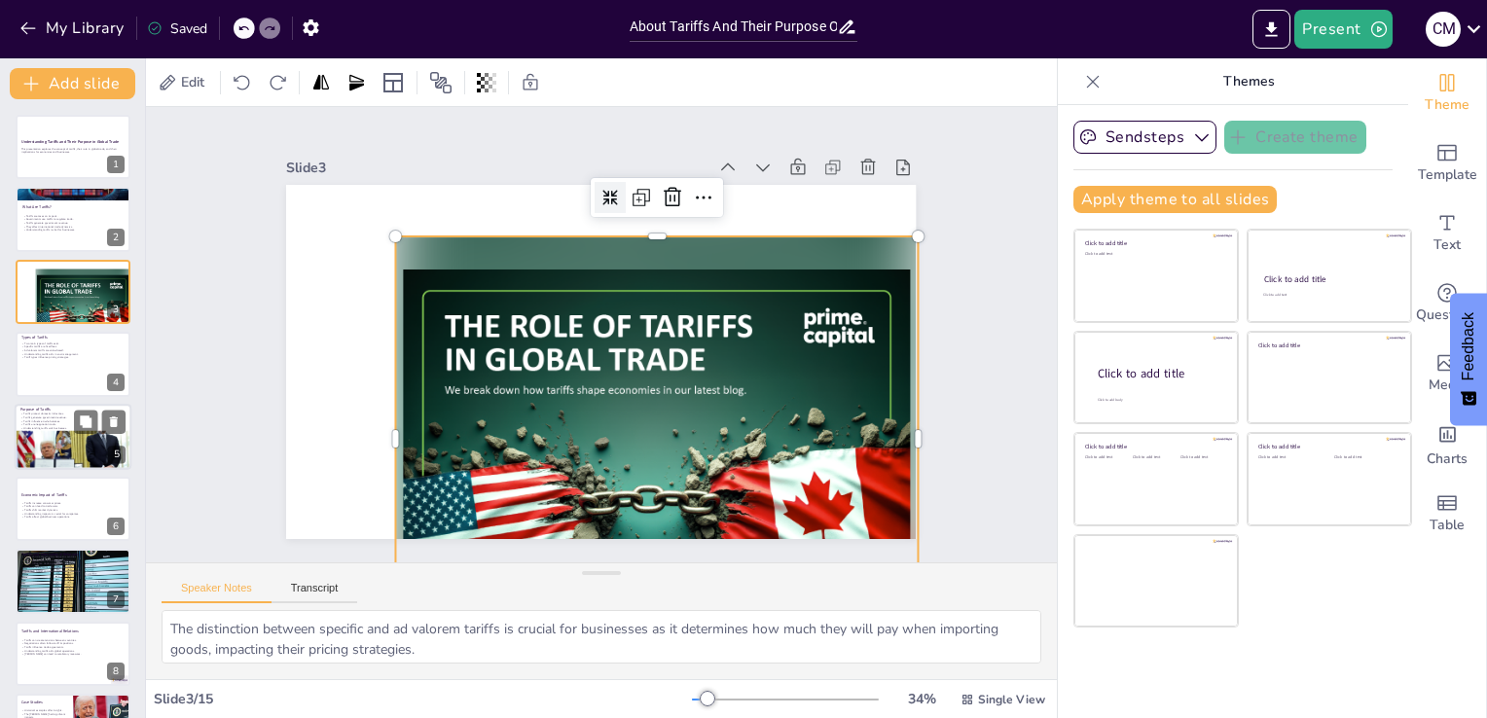
click at [73, 444] on div at bounding box center [73, 455] width 117 height 78
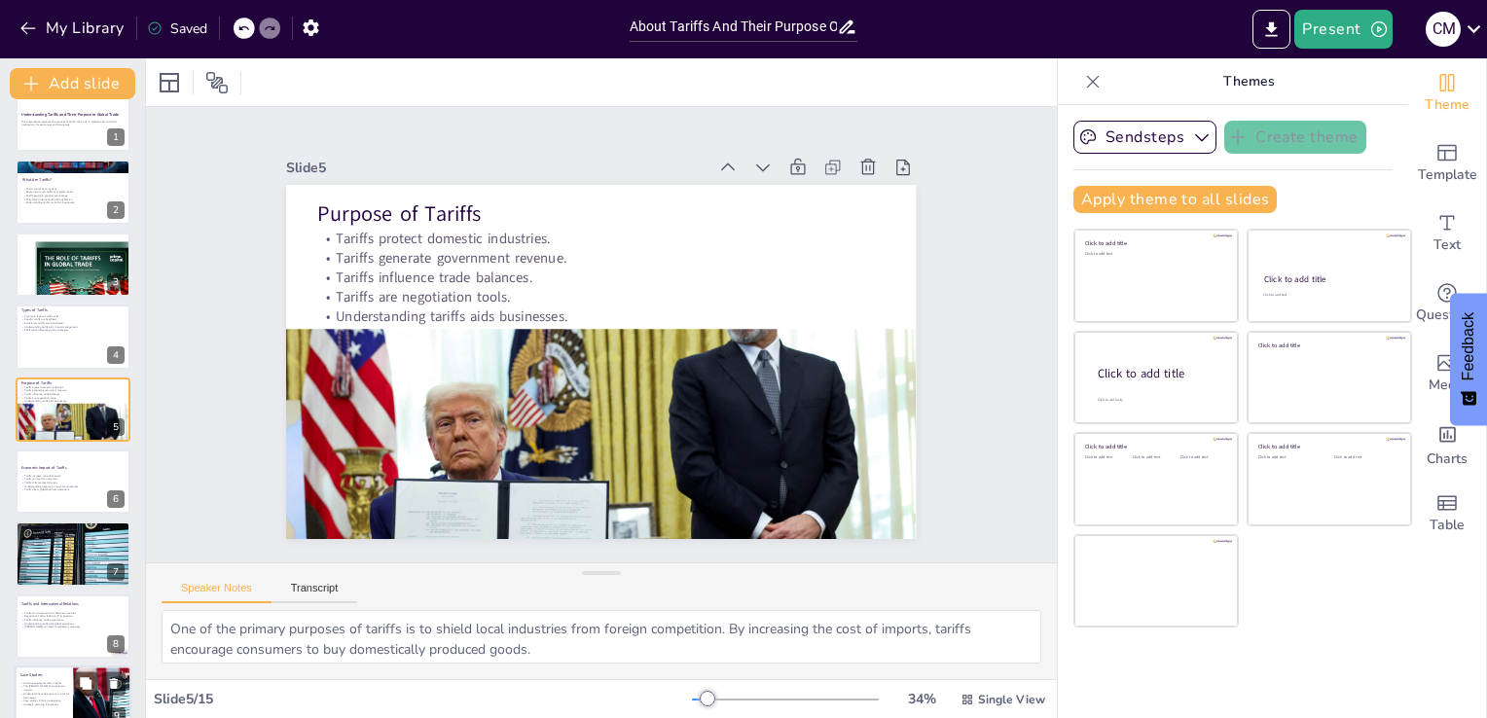
click at [59, 701] on p "Case studies inform trade policy." at bounding box center [46, 702] width 53 height 4
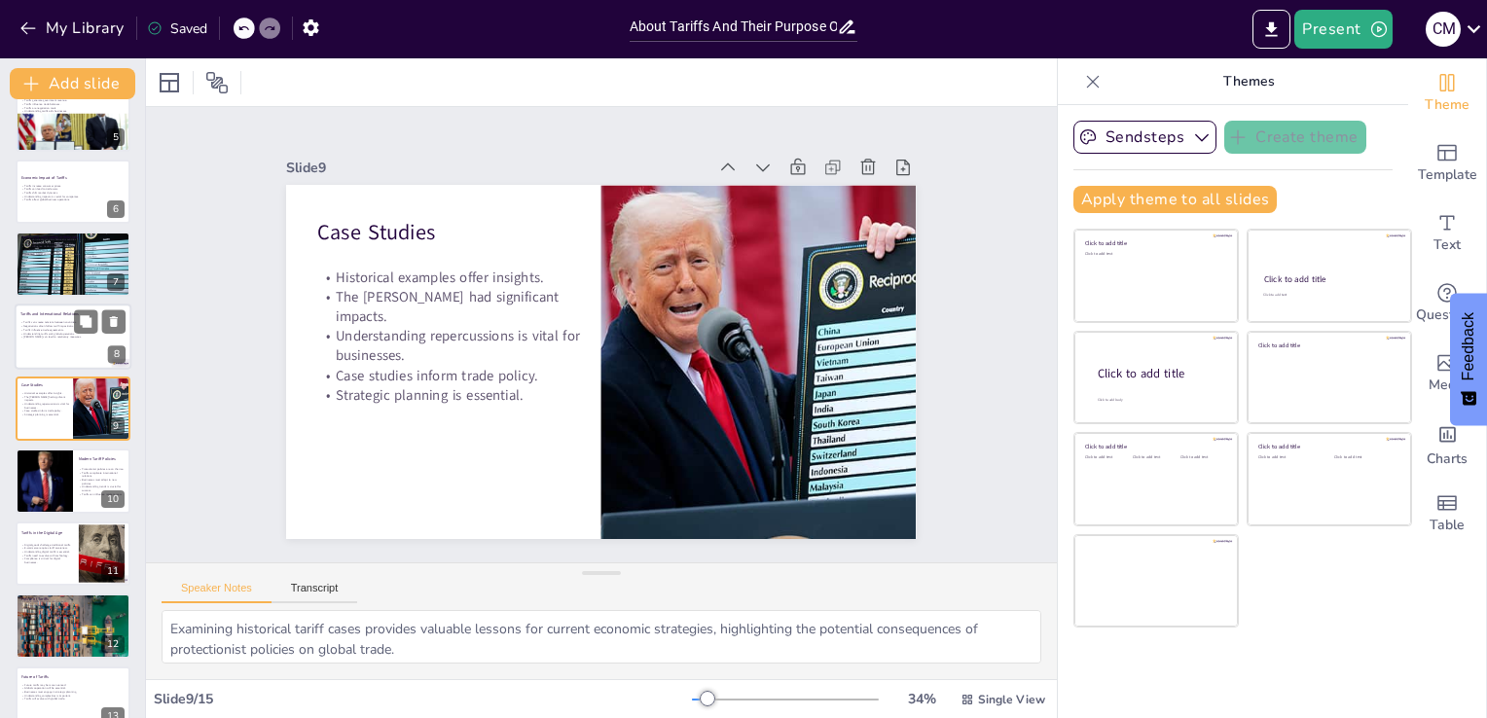
click at [49, 343] on div at bounding box center [73, 337] width 117 height 66
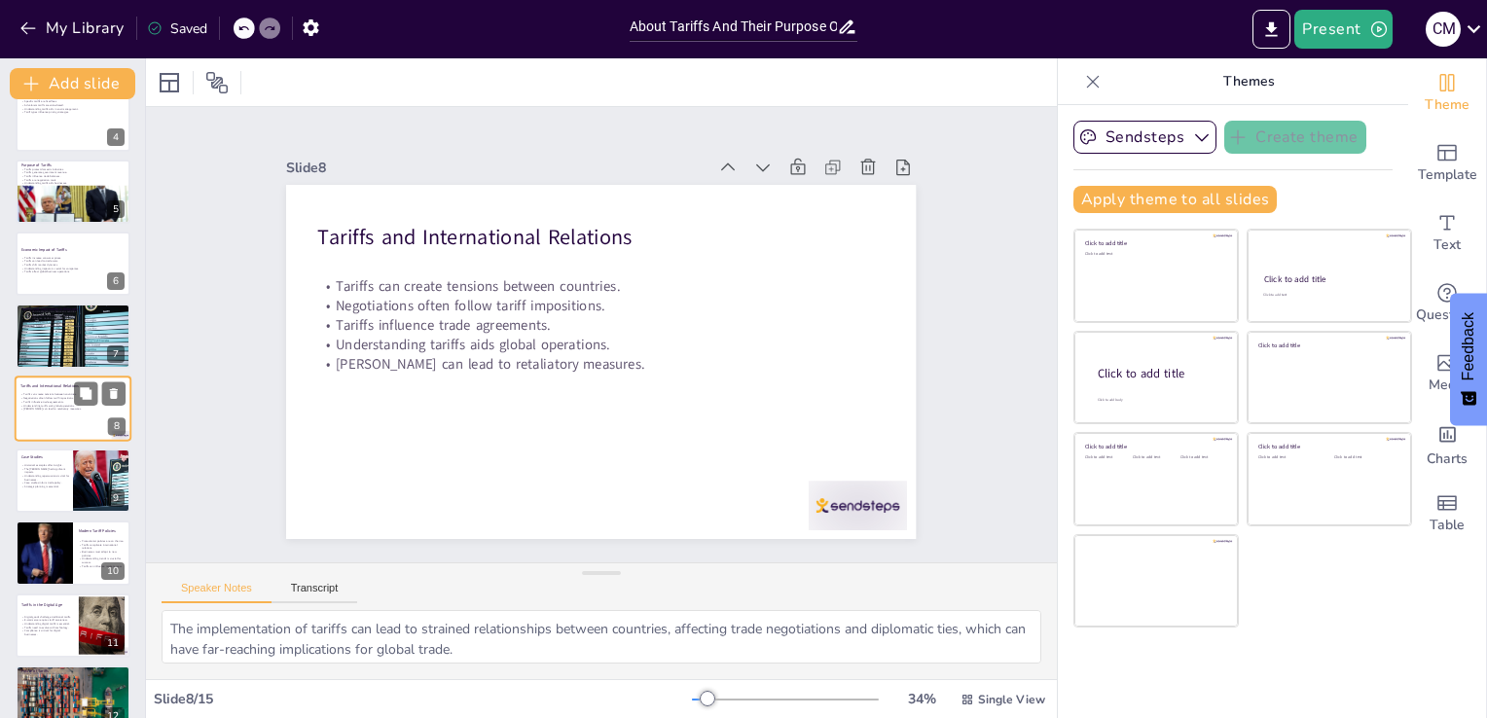
click at [49, 343] on div at bounding box center [73, 336] width 115 height 64
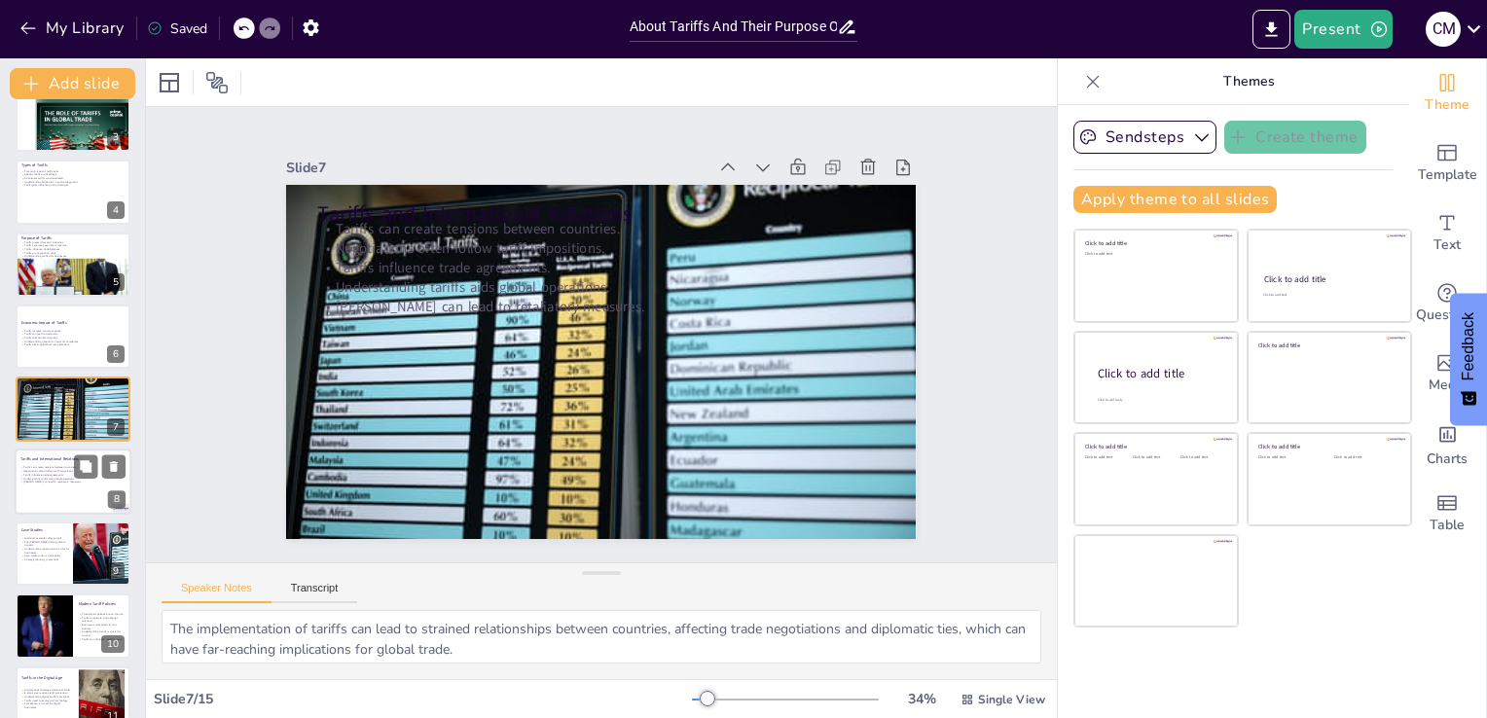
click at [32, 470] on p "Negotiations often follow tariff impositions." at bounding box center [72, 471] width 105 height 4
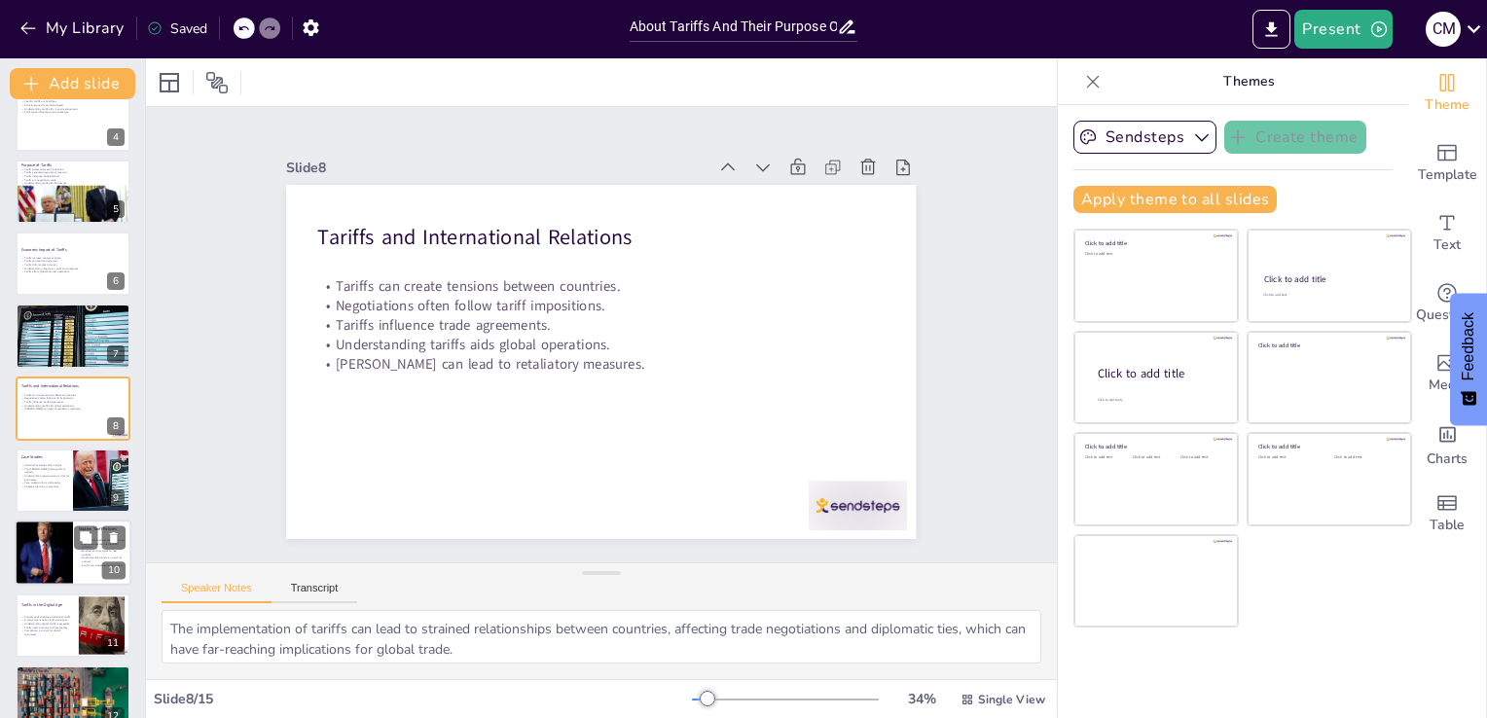
click at [52, 568] on div at bounding box center [43, 554] width 117 height 66
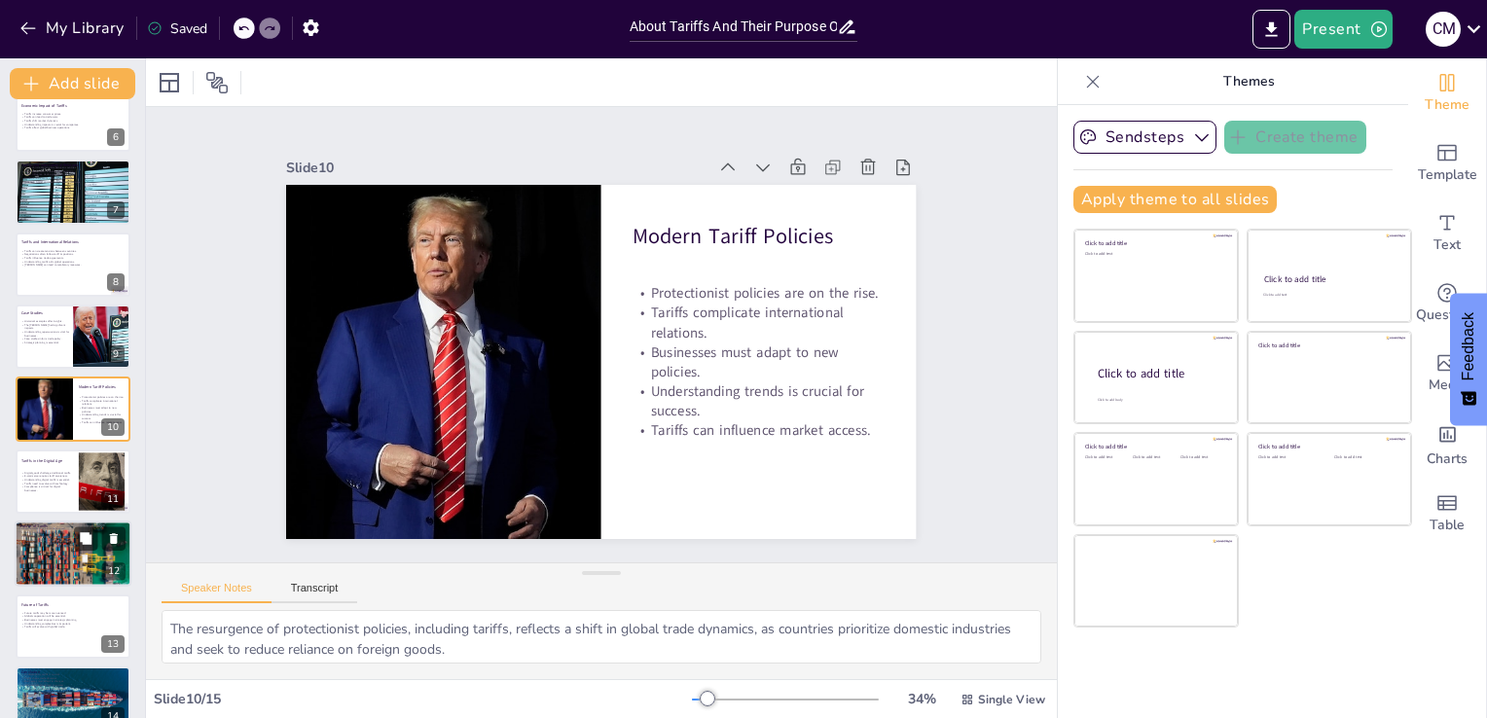
click at [62, 554] on div at bounding box center [73, 554] width 117 height 78
type textarea "The evolution of tariffs is expected to reflect a more sophisticated understand…"
